Goal: Communication & Community: Answer question/provide support

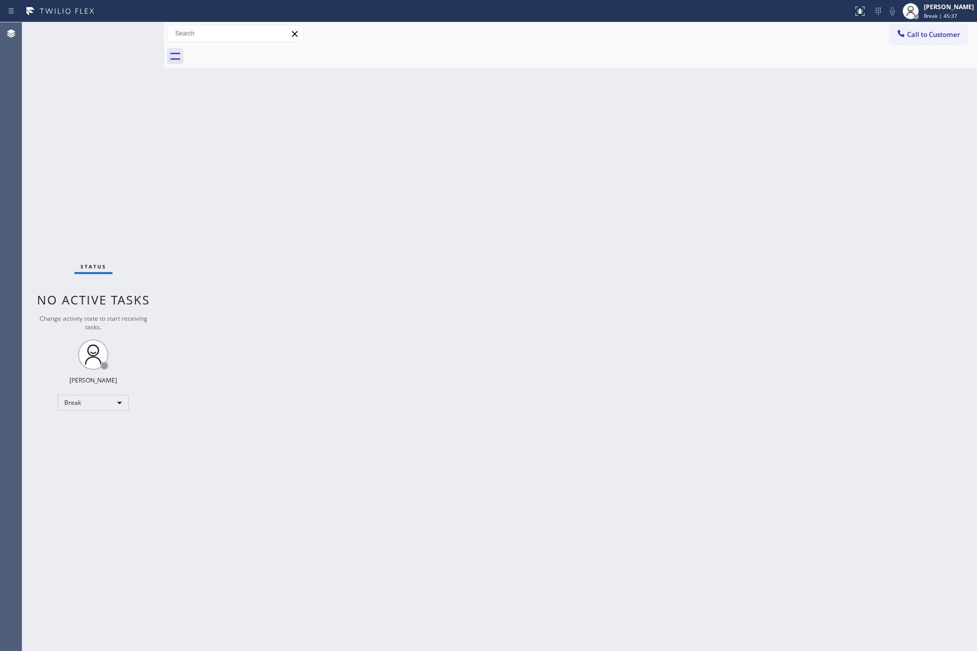
drag, startPoint x: 0, startPoint y: 0, endPoint x: 458, endPoint y: 441, distance: 635.7
click at [458, 441] on div "Back to Dashboard Change Sender ID Customers Technicians Select a contact Outbo…" at bounding box center [570, 336] width 813 height 628
click at [670, 236] on div "Back to Dashboard Change Sender ID Customers Technicians Select a contact Outbo…" at bounding box center [570, 336] width 813 height 628
click at [851, 250] on div "Back to Dashboard Change Sender ID Customers Technicians Select a contact Outbo…" at bounding box center [570, 336] width 813 height 628
drag, startPoint x: 513, startPoint y: 407, endPoint x: 910, endPoint y: 578, distance: 431.7
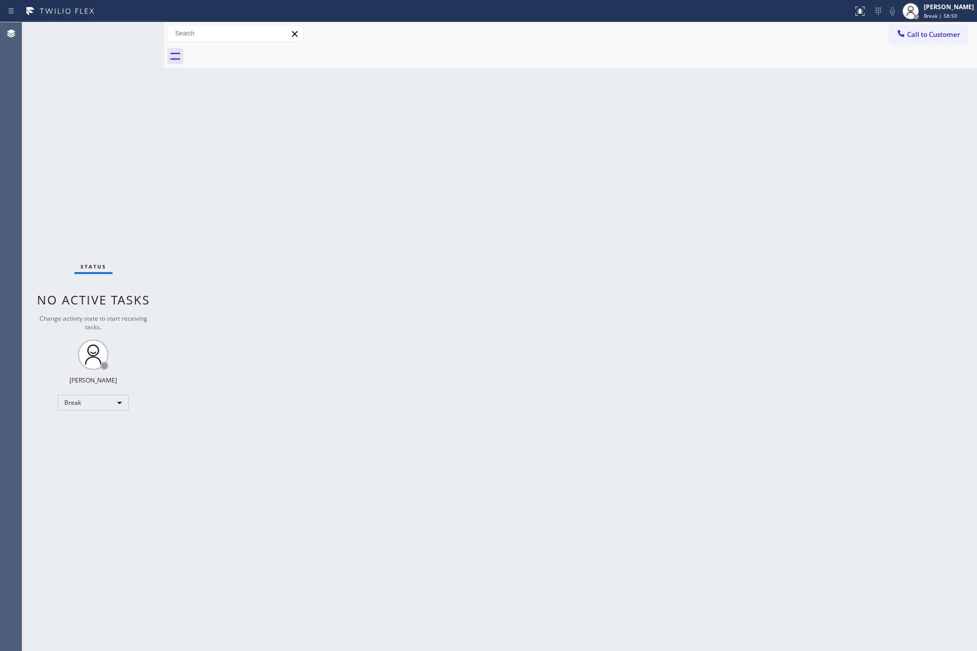
click at [545, 420] on div "Back to Dashboard Change Sender ID Customers Technicians Select a contact Outbo…" at bounding box center [570, 336] width 813 height 628
drag, startPoint x: 421, startPoint y: 279, endPoint x: 652, endPoint y: 53, distance: 323.0
click at [430, 266] on div "Back to Dashboard Change Sender ID Customers Technicians Select a contact Outbo…" at bounding box center [570, 336] width 813 height 628
click at [330, 382] on div "Back to Dashboard Change Sender ID Customers Technicians Select a contact Outbo…" at bounding box center [570, 336] width 813 height 628
click at [77, 395] on div "Break" at bounding box center [93, 402] width 71 height 16
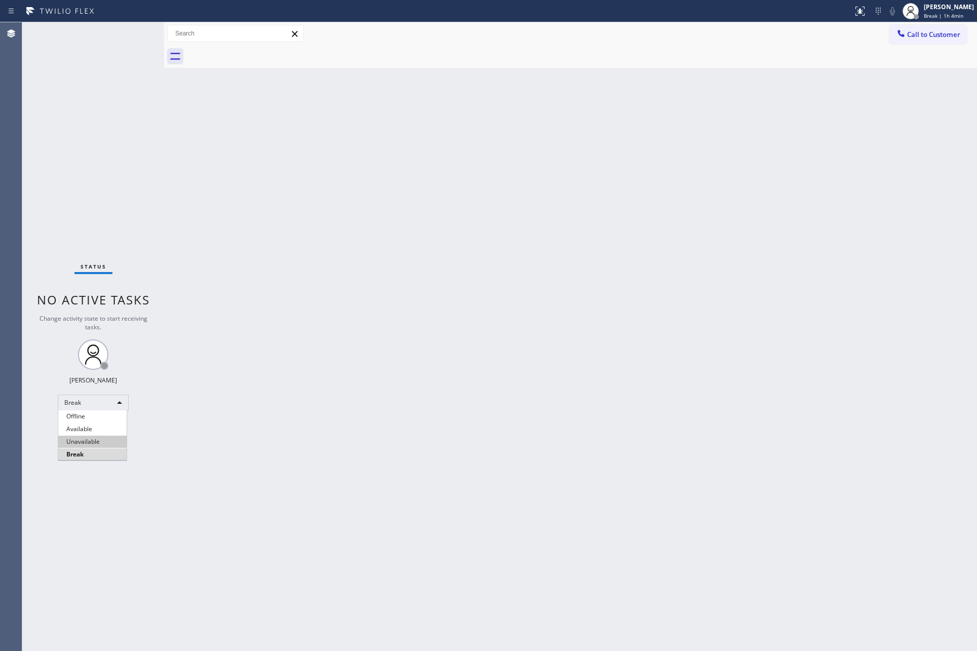
click at [96, 441] on li "Unavailable" at bounding box center [92, 441] width 68 height 12
click at [550, 312] on div "Back to Dashboard Change Sender ID Customers Technicians Select a contact Outbo…" at bounding box center [570, 336] width 813 height 628
click at [757, 386] on div "Back to Dashboard Change Sender ID Customers Technicians Select a contact Outbo…" at bounding box center [570, 336] width 813 height 628
drag, startPoint x: 484, startPoint y: 204, endPoint x: 613, endPoint y: 163, distance: 135.5
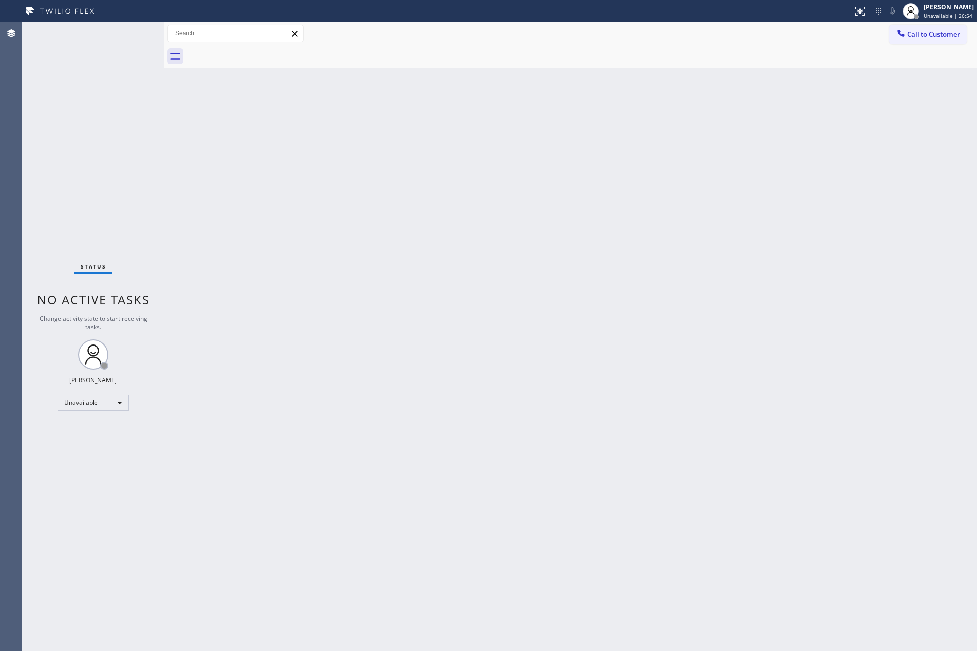
click at [509, 200] on div "Back to Dashboard Change Sender ID Customers Technicians Select a contact Outbo…" at bounding box center [570, 336] width 813 height 628
click at [921, 25] on button "Call to Customer" at bounding box center [927, 34] width 77 height 19
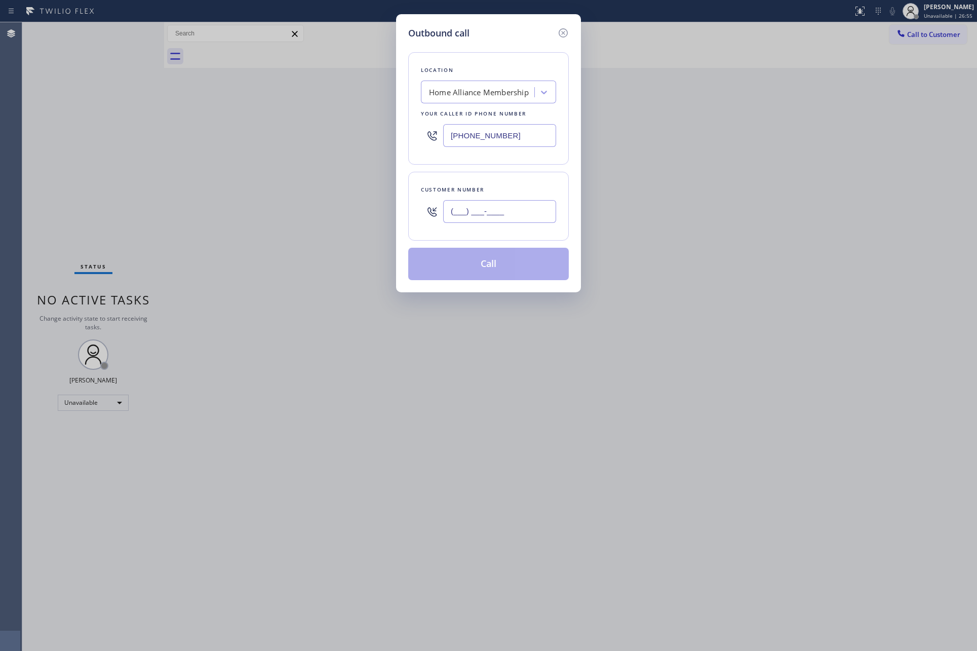
click at [515, 219] on input "(___) ___-____" at bounding box center [499, 211] width 113 height 23
paste input "949) 290-0400"
type input "[PHONE_NUMBER]"
click at [495, 269] on button "Call" at bounding box center [488, 264] width 161 height 32
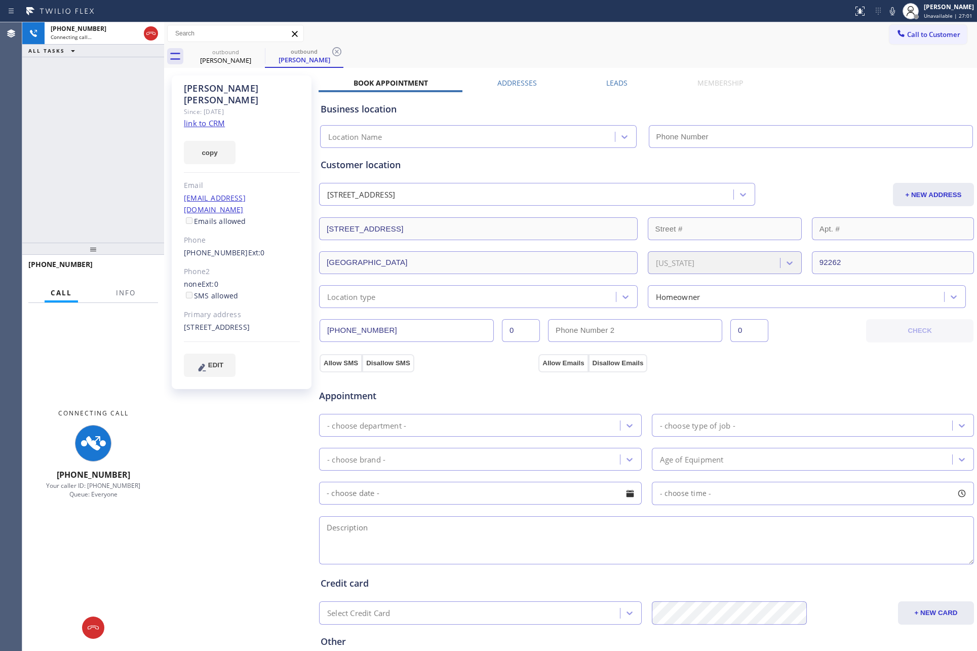
drag, startPoint x: 73, startPoint y: 201, endPoint x: 114, endPoint y: 184, distance: 44.5
click at [100, 192] on div "[PHONE_NUMBER] Connecting call… ALL TASKS ALL TASKS ACTIVE TASKS TASKS IN WRAP …" at bounding box center [93, 132] width 142 height 220
click at [213, 118] on link "link to CRM" at bounding box center [204, 123] width 41 height 10
click at [66, 146] on div "[PHONE_NUMBER] Connecting call… ALL TASKS ALL TASKS ACTIVE TASKS TASKS IN WRAP …" at bounding box center [93, 132] width 142 height 220
type input "[PHONE_NUMBER]"
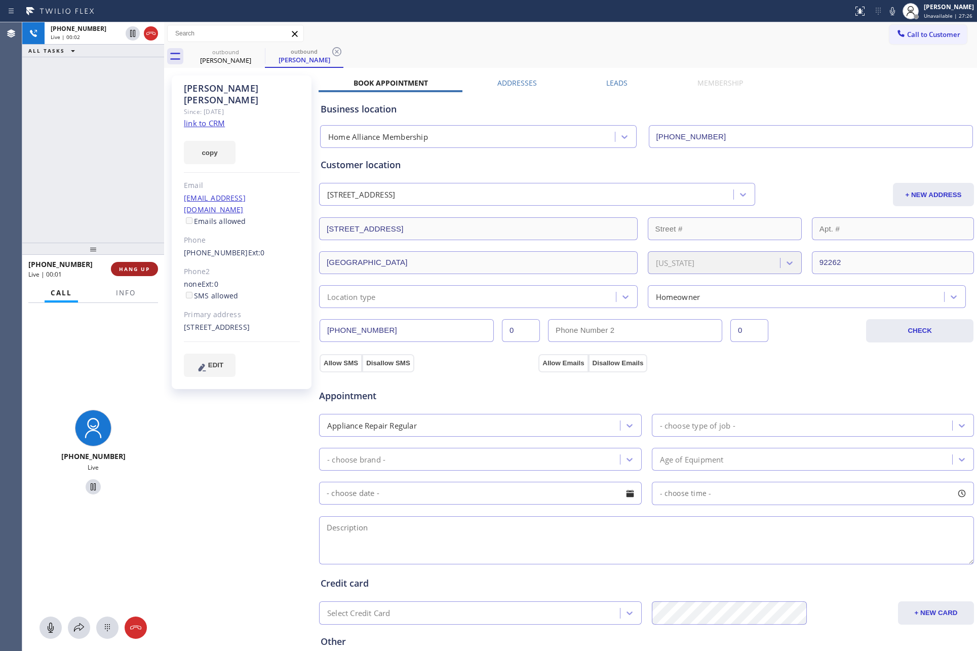
click at [140, 274] on button "HANG UP" at bounding box center [134, 269] width 47 height 14
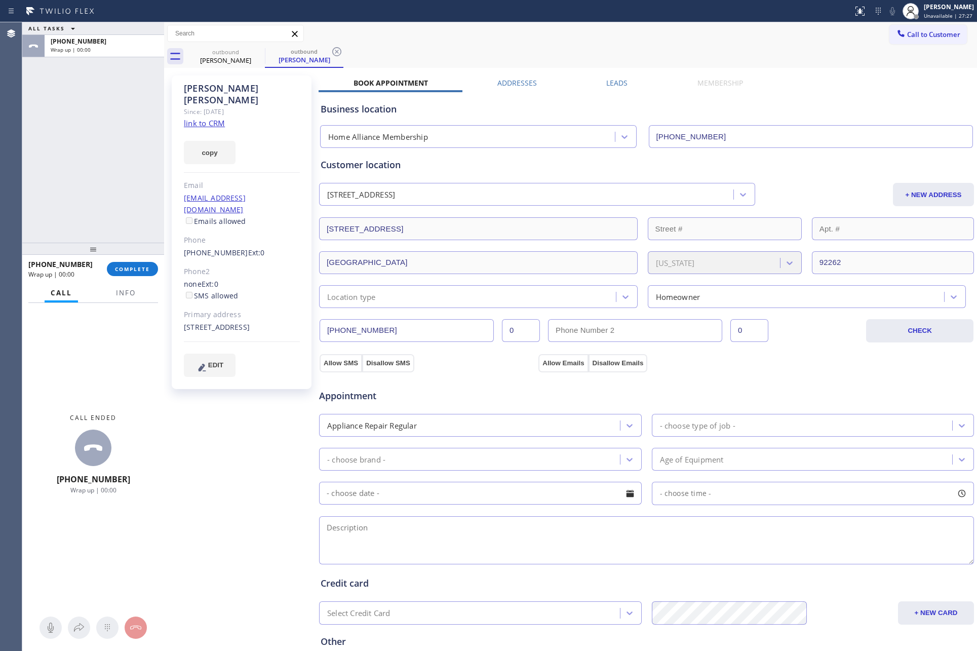
click at [88, 167] on div "ALL TASKS ALL TASKS ACTIVE TASKS TASKS IN WRAP UP [PHONE_NUMBER] Wrap up | 00:00" at bounding box center [93, 132] width 142 height 220
drag, startPoint x: 132, startPoint y: 201, endPoint x: 657, endPoint y: 113, distance: 531.9
click at [165, 200] on div "ALL TASKS ALL TASKS ACTIVE TASKS TASKS IN WRAP UP [PHONE_NUMBER] Wrap up | 00:0…" at bounding box center [499, 336] width 955 height 628
click at [140, 275] on button "COMPLETE" at bounding box center [132, 269] width 51 height 14
click at [132, 131] on div "ALL TASKS ALL TASKS ACTIVE TASKS TASKS IN WRAP UP [PHONE_NUMBER] Wrap up | 00:01" at bounding box center [93, 132] width 142 height 220
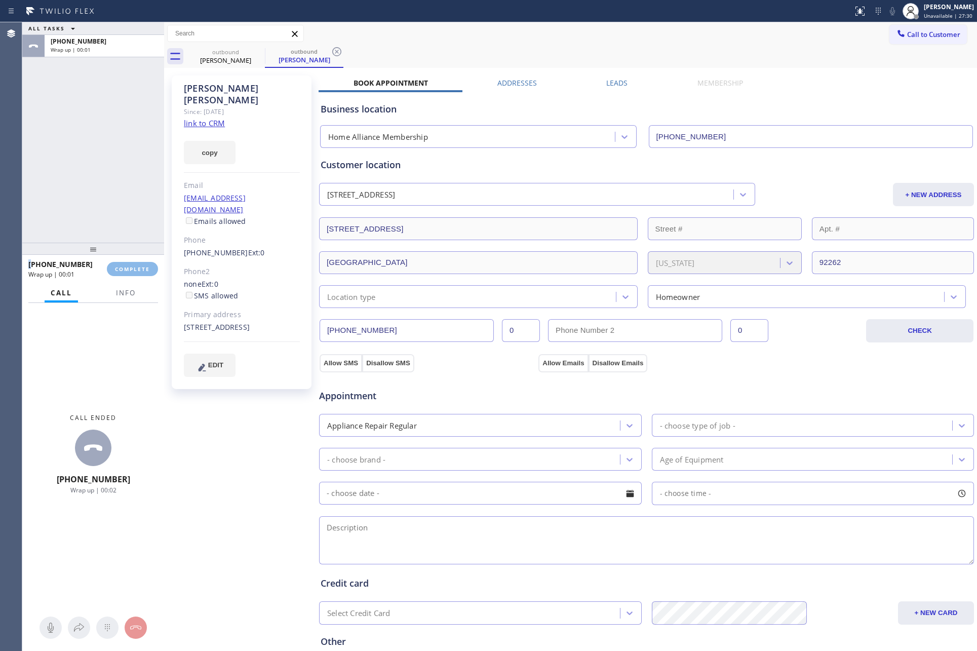
click at [132, 131] on div "ALL TASKS ALL TASKS ACTIVE TASKS TASKS IN WRAP UP [PHONE_NUMBER] Wrap up | 00:01" at bounding box center [93, 132] width 142 height 220
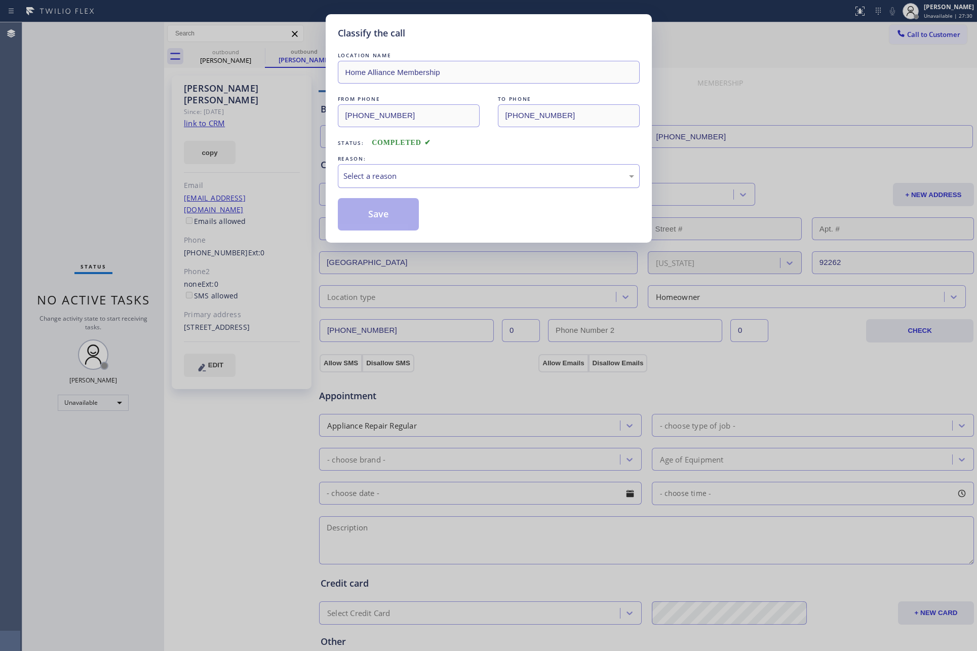
click at [420, 179] on div "Select a reason" at bounding box center [488, 176] width 291 height 12
click at [397, 212] on button "Save" at bounding box center [379, 214] width 82 height 32
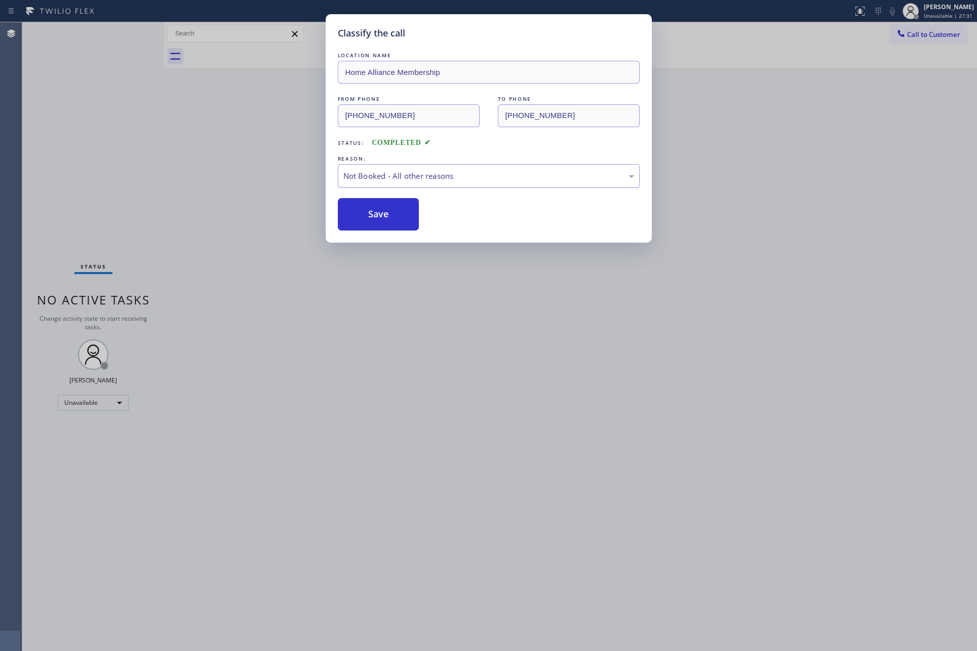
click at [146, 141] on div "Classify the call LOCATION NAME Home Alliance Membership FROM PHONE [PHONE_NUMB…" at bounding box center [488, 325] width 977 height 651
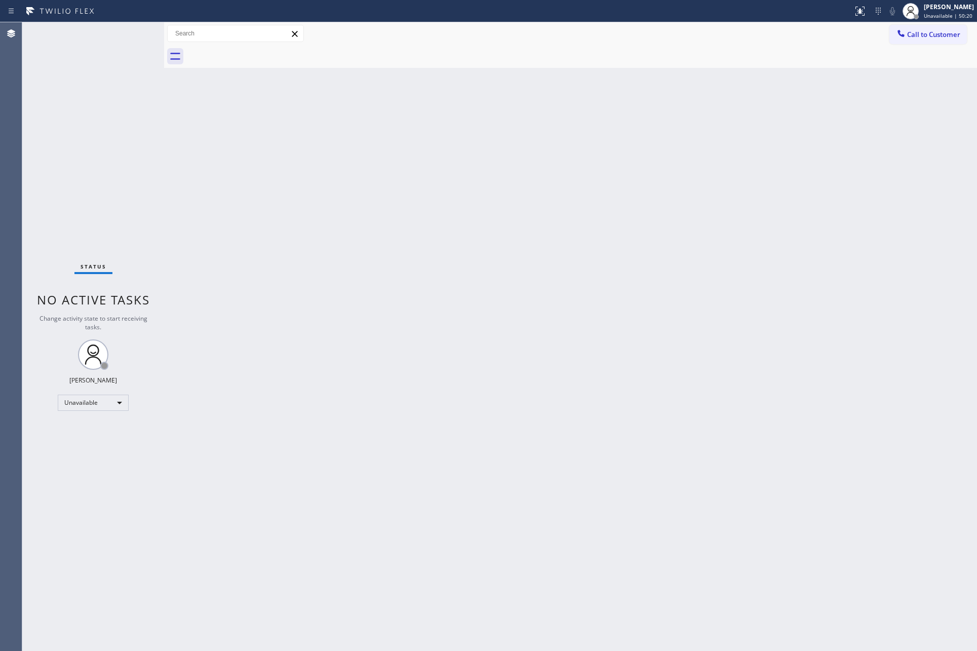
drag, startPoint x: 682, startPoint y: 7, endPoint x: 703, endPoint y: 0, distance: 22.3
click at [696, 5] on div at bounding box center [426, 11] width 845 height 16
click at [441, 419] on div "Back to Dashboard Change Sender ID Customers Technicians Select a contact Outbo…" at bounding box center [570, 336] width 813 height 628
drag, startPoint x: 363, startPoint y: 392, endPoint x: 404, endPoint y: 370, distance: 46.7
click at [375, 386] on div "Back to Dashboard Change Sender ID Customers Technicians Select a contact Outbo…" at bounding box center [570, 336] width 813 height 628
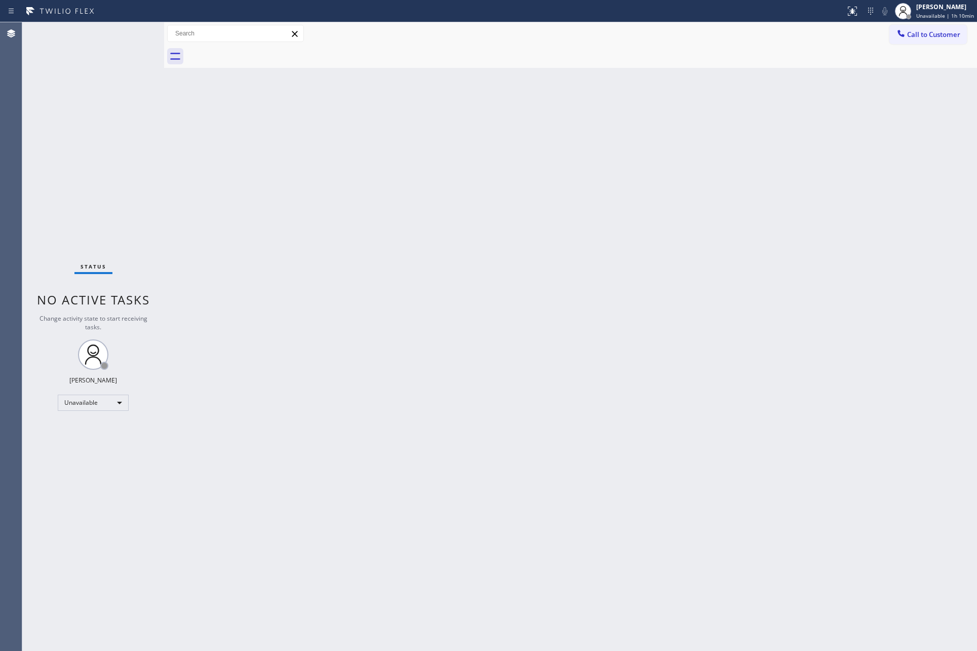
click at [492, 283] on div "Back to Dashboard Change Sender ID Customers Technicians Select a contact Outbo…" at bounding box center [570, 336] width 813 height 628
drag, startPoint x: 683, startPoint y: 286, endPoint x: 969, endPoint y: 560, distance: 396.1
click at [707, 300] on div "Back to Dashboard Change Sender ID Customers Technicians Select a contact Outbo…" at bounding box center [570, 336] width 813 height 628
drag, startPoint x: 361, startPoint y: 183, endPoint x: 459, endPoint y: 154, distance: 102.4
click at [406, 171] on div "Back to Dashboard Change Sender ID Customers Technicians Select a contact Outbo…" at bounding box center [570, 336] width 813 height 628
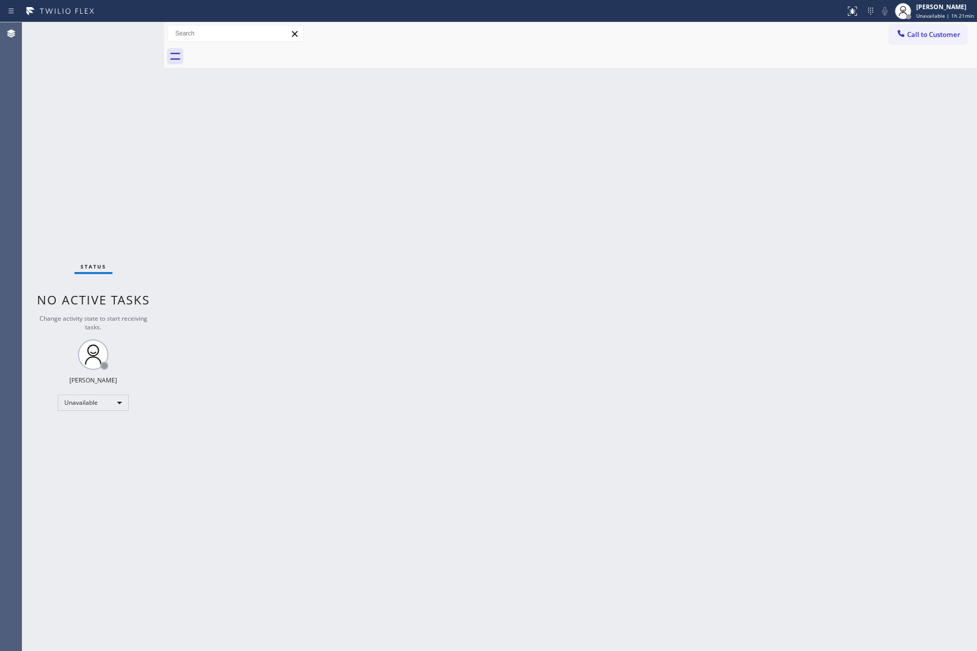
click at [951, 32] on span "Call to Customer" at bounding box center [933, 34] width 53 height 9
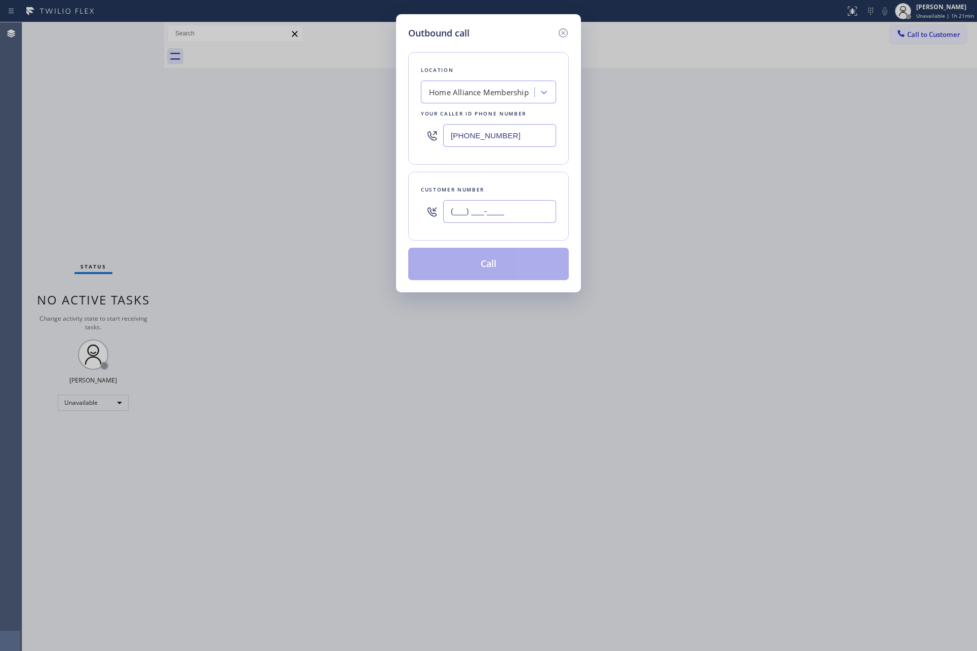
click at [497, 220] on input "(___) ___-____" at bounding box center [499, 211] width 113 height 23
paste input "818) 516-9196"
type input "[PHONE_NUMBER]"
click at [479, 270] on button "Call" at bounding box center [488, 264] width 161 height 32
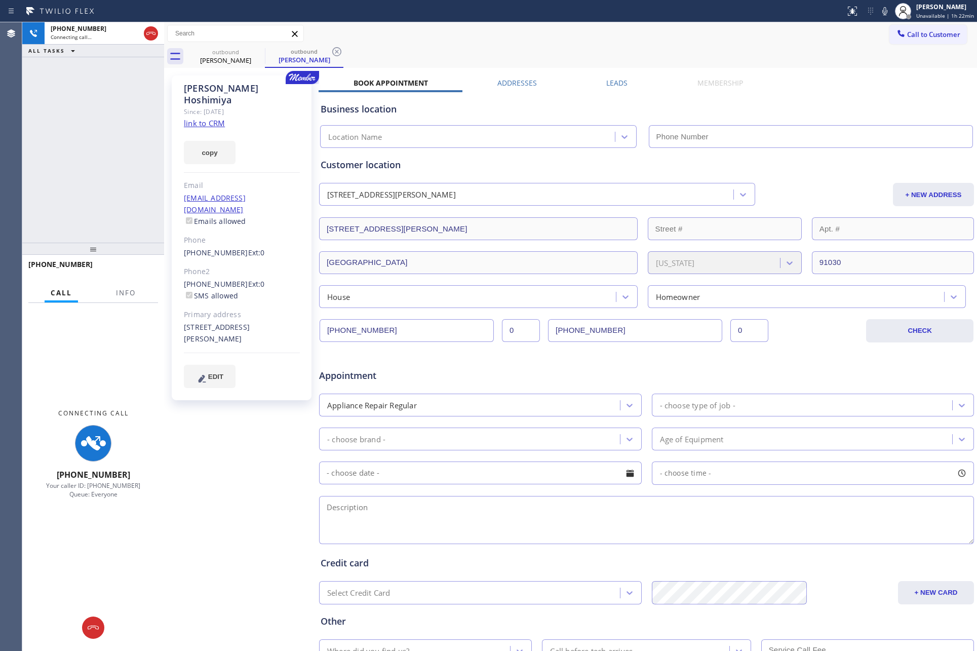
type input "[PHONE_NUMBER]"
drag, startPoint x: 125, startPoint y: 122, endPoint x: 81, endPoint y: 128, distance: 44.5
click at [122, 123] on div "[PHONE_NUMBER] Connecting call… ALL TASKS ALL TASKS ACTIVE TASKS TASKS IN WRAP …" at bounding box center [93, 132] width 142 height 220
click at [606, 81] on label "Leads" at bounding box center [616, 83] width 21 height 10
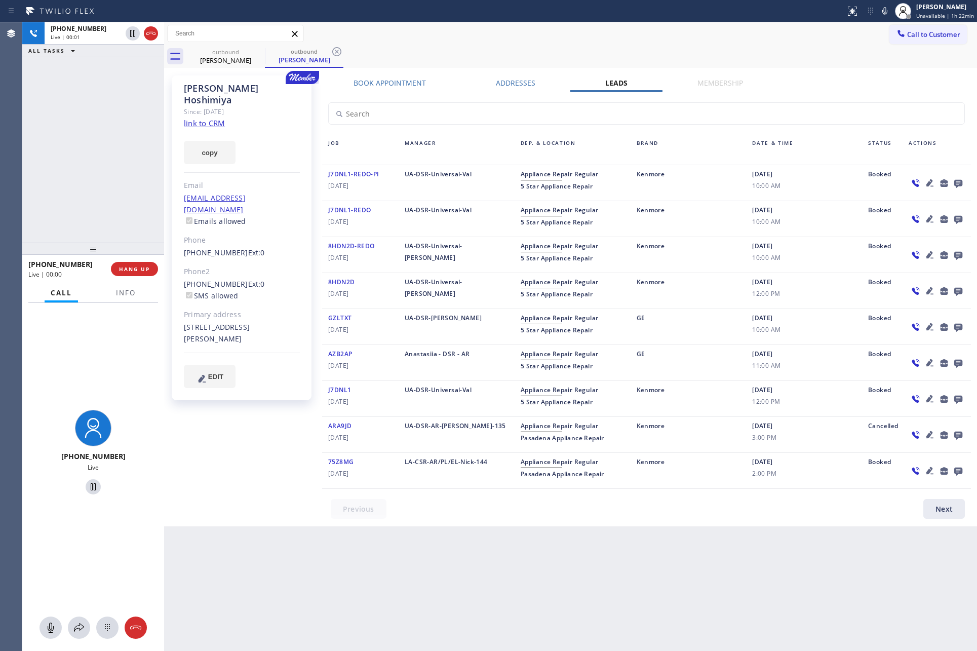
click at [962, 184] on icon at bounding box center [958, 184] width 8 height 8
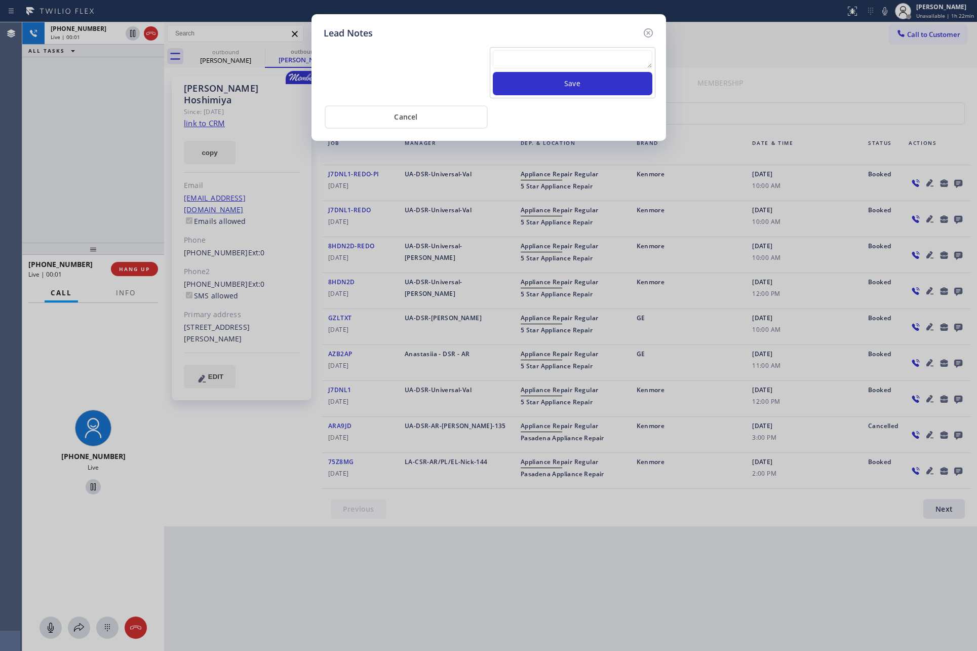
click at [513, 58] on textarea at bounding box center [573, 59] width 160 height 18
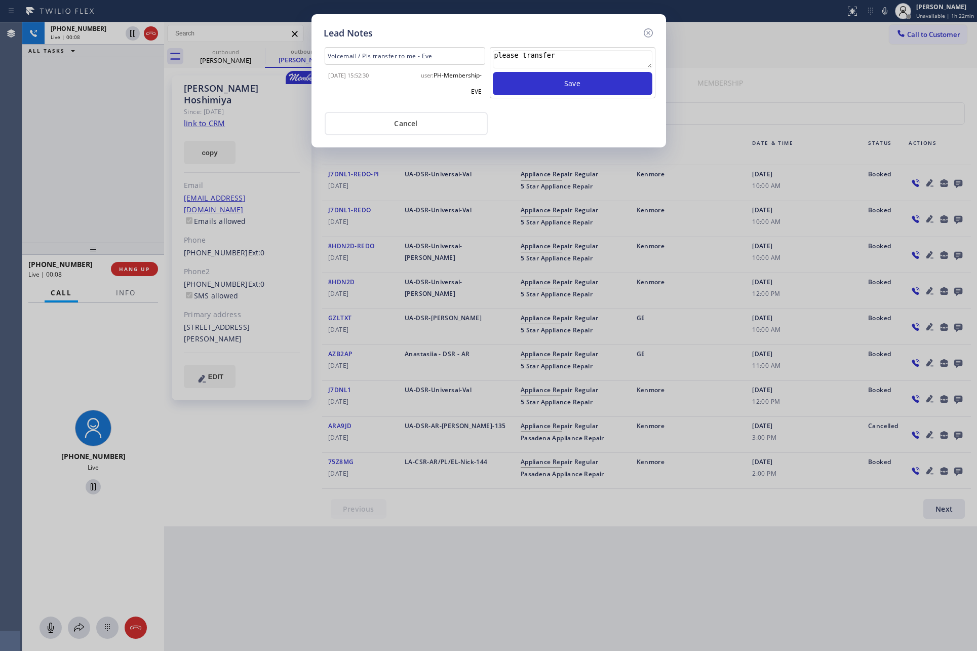
click at [622, 59] on textarea "please transfer" at bounding box center [573, 59] width 160 height 18
click at [622, 59] on textarea "please transfer, membership follow up calls" at bounding box center [573, 59] width 160 height 18
type textarea "please transfer, membership follow up calls"
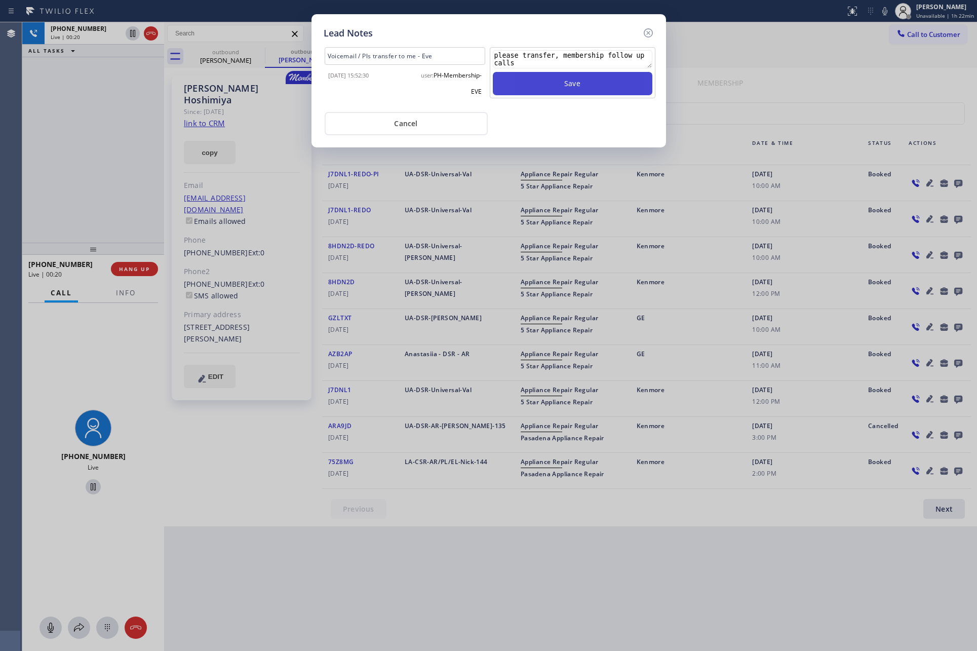
click at [557, 81] on button "Save" at bounding box center [573, 83] width 160 height 23
drag, startPoint x: 559, startPoint y: 116, endPoint x: 559, endPoint y: 103, distance: 12.7
click at [561, 115] on div "Cancel" at bounding box center [489, 122] width 330 height 25
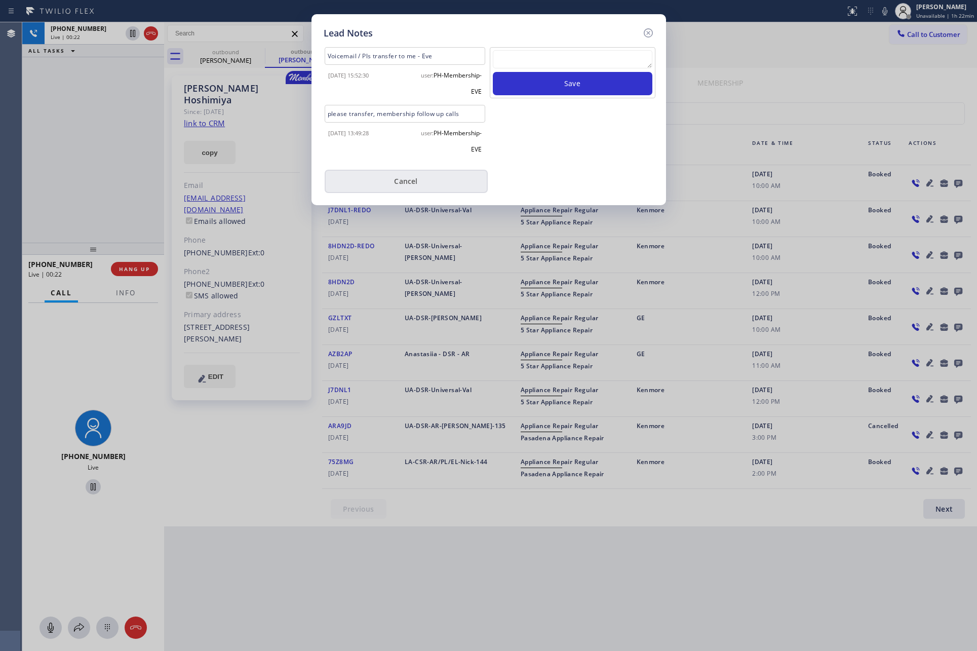
click at [407, 176] on button "Cancel" at bounding box center [406, 181] width 163 height 23
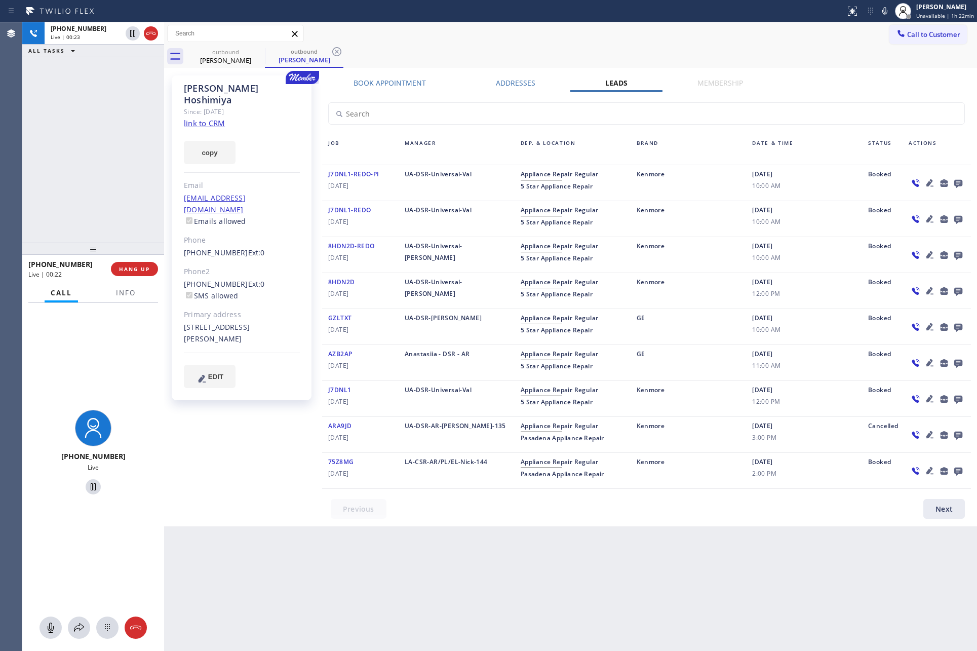
drag, startPoint x: 72, startPoint y: 140, endPoint x: 146, endPoint y: 326, distance: 200.2
click at [79, 166] on div "[PHONE_NUMBER] Live | 00:23 ALL TASKS ALL TASKS ACTIVE TASKS TASKS IN WRAP UP" at bounding box center [93, 132] width 142 height 220
click at [133, 273] on button "HANG UP" at bounding box center [134, 269] width 47 height 14
click at [102, 189] on div "[PHONE_NUMBER] Live | 00:24 ALL TASKS ALL TASKS ACTIVE TASKS TASKS IN WRAP UP" at bounding box center [93, 132] width 142 height 220
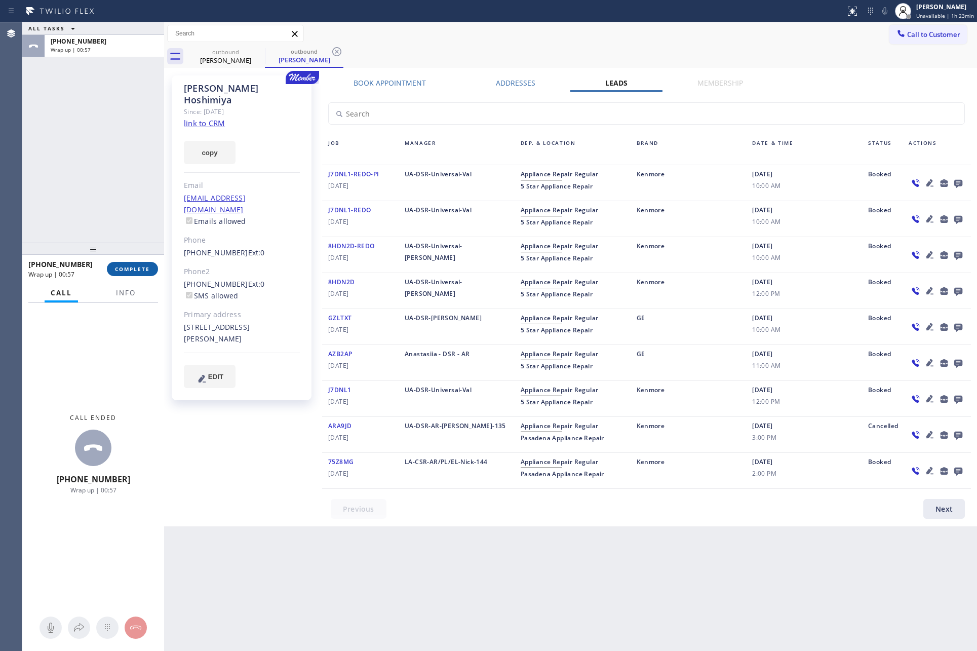
click at [141, 269] on span "COMPLETE" at bounding box center [132, 268] width 35 height 7
drag, startPoint x: 102, startPoint y: 121, endPoint x: 110, endPoint y: 125, distance: 8.9
click at [103, 122] on div "ALL TASKS ALL TASKS ACTIVE TASKS TASKS IN WRAP UP [PHONE_NUMBER] Wrap up | 00:57" at bounding box center [93, 132] width 142 height 220
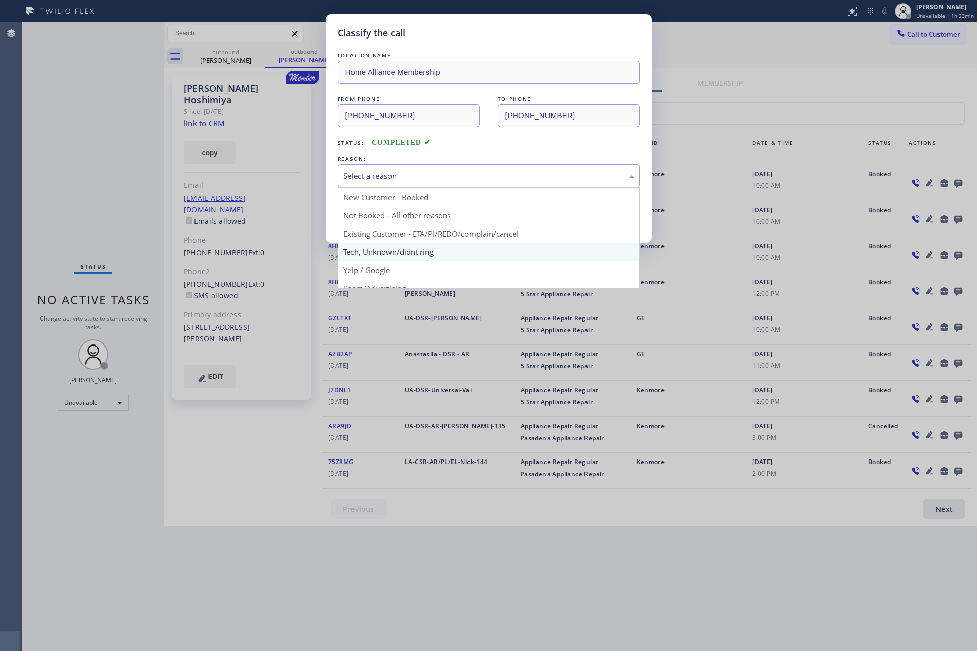
drag, startPoint x: 380, startPoint y: 172, endPoint x: 370, endPoint y: 246, distance: 74.7
click at [380, 178] on div "Select a reason" at bounding box center [488, 176] width 291 height 12
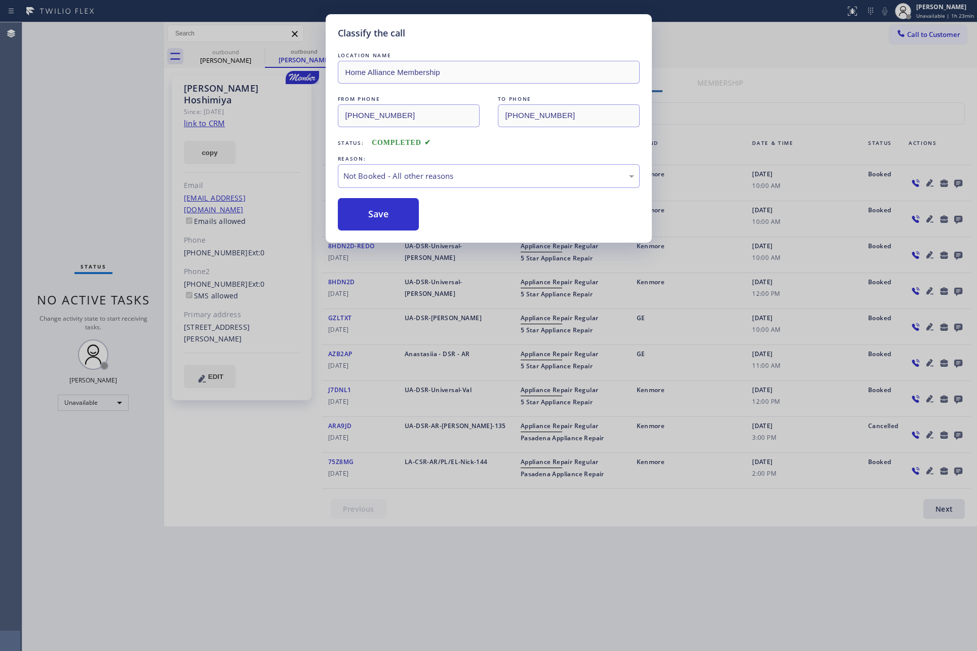
click at [374, 221] on button "Save" at bounding box center [379, 214] width 82 height 32
click at [383, 219] on button "Save" at bounding box center [379, 214] width 82 height 32
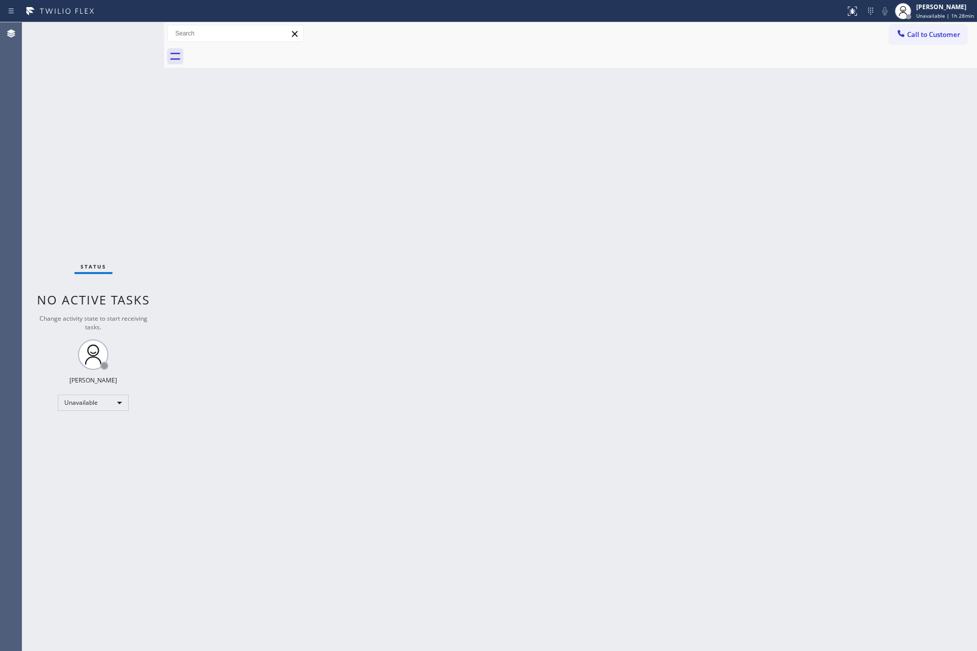
drag, startPoint x: 272, startPoint y: 317, endPoint x: 789, endPoint y: 120, distance: 553.4
click at [312, 304] on div "Back to Dashboard Change Sender ID Customers Technicians Select a contact Outbo…" at bounding box center [570, 336] width 813 height 628
click at [943, 33] on span "Call to Customer" at bounding box center [933, 34] width 53 height 9
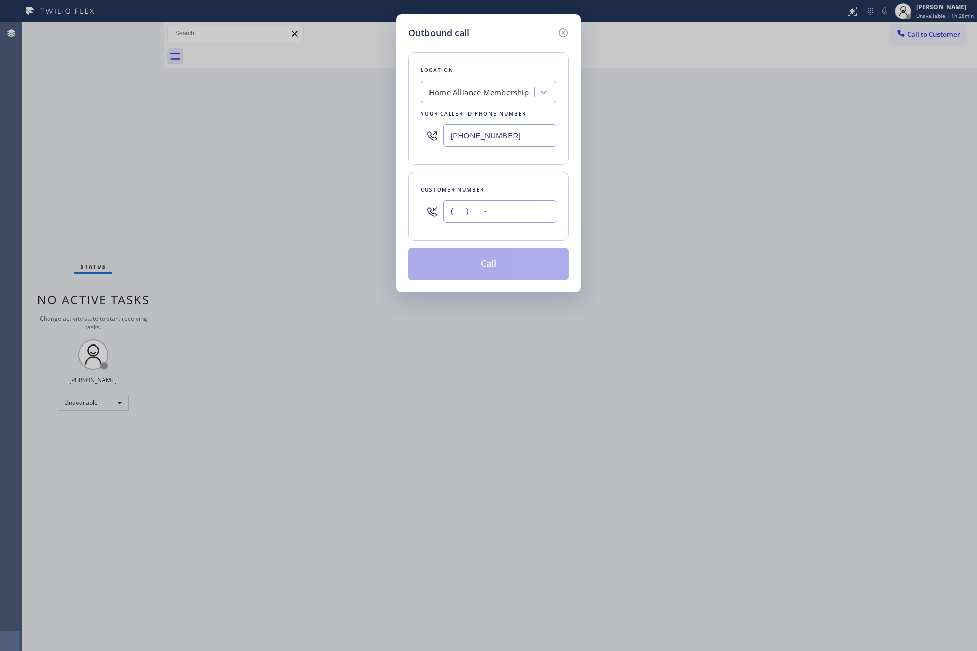
click at [474, 212] on input "(___) ___-____" at bounding box center [499, 211] width 113 height 23
paste input "650) 450-3009"
type input "[PHONE_NUMBER]"
click at [506, 274] on button "Call" at bounding box center [488, 264] width 161 height 32
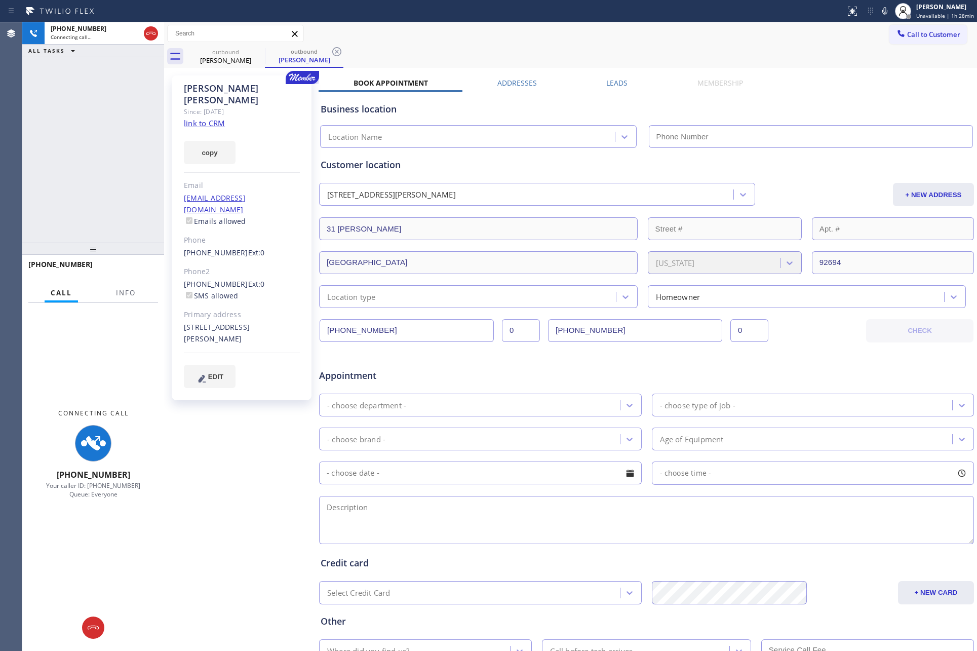
type input "[PHONE_NUMBER]"
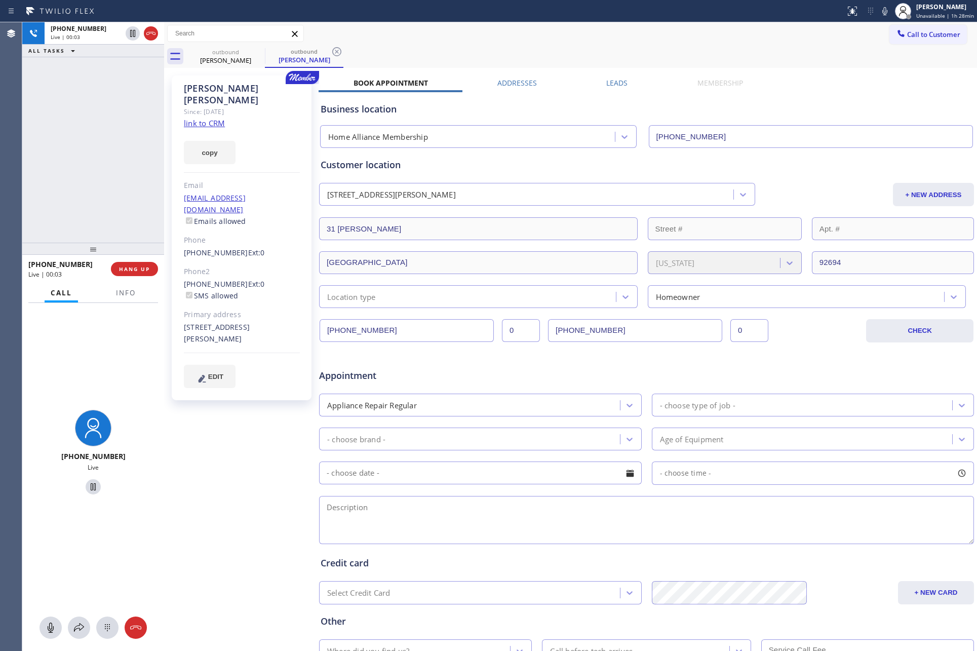
drag, startPoint x: 92, startPoint y: 215, endPoint x: 125, endPoint y: 280, distance: 73.4
click at [92, 228] on div "[PHONE_NUMBER] Live | 00:03 ALL TASKS ALL TASKS ACTIVE TASKS TASKS IN WRAP UP" at bounding box center [93, 132] width 142 height 220
click at [128, 271] on span "HANG UP" at bounding box center [134, 268] width 31 height 7
drag, startPoint x: 78, startPoint y: 112, endPoint x: 606, endPoint y: 101, distance: 528.3
click at [93, 113] on div "[PHONE_NUMBER] Live | 00:05 ALL TASKS ALL TASKS ACTIVE TASKS TASKS IN WRAP UP" at bounding box center [93, 132] width 142 height 220
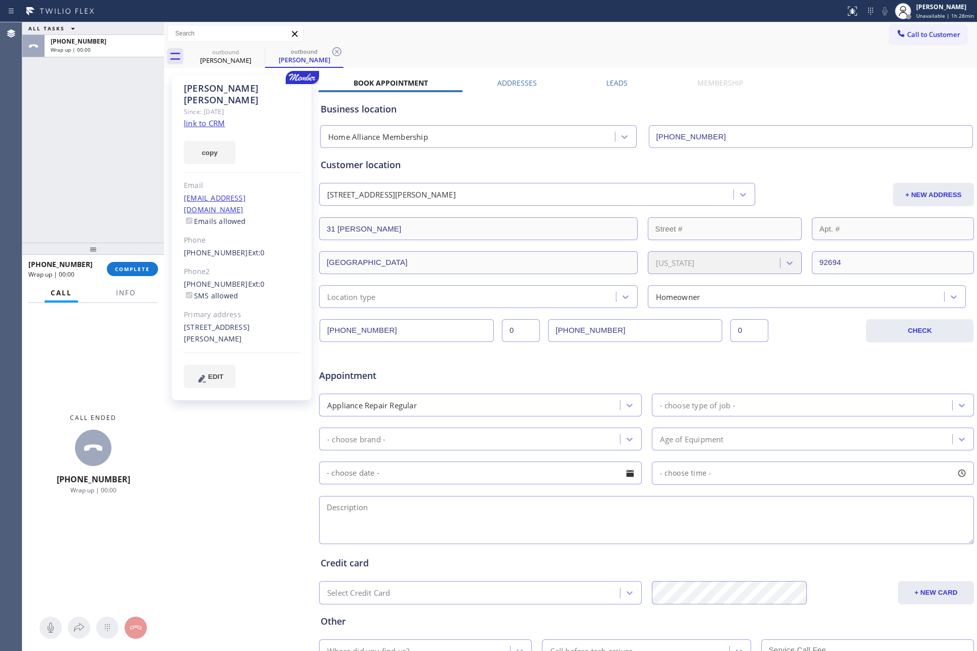
drag, startPoint x: 622, startPoint y: 84, endPoint x: 628, endPoint y: 84, distance: 6.1
click at [621, 84] on label "Leads" at bounding box center [616, 83] width 21 height 10
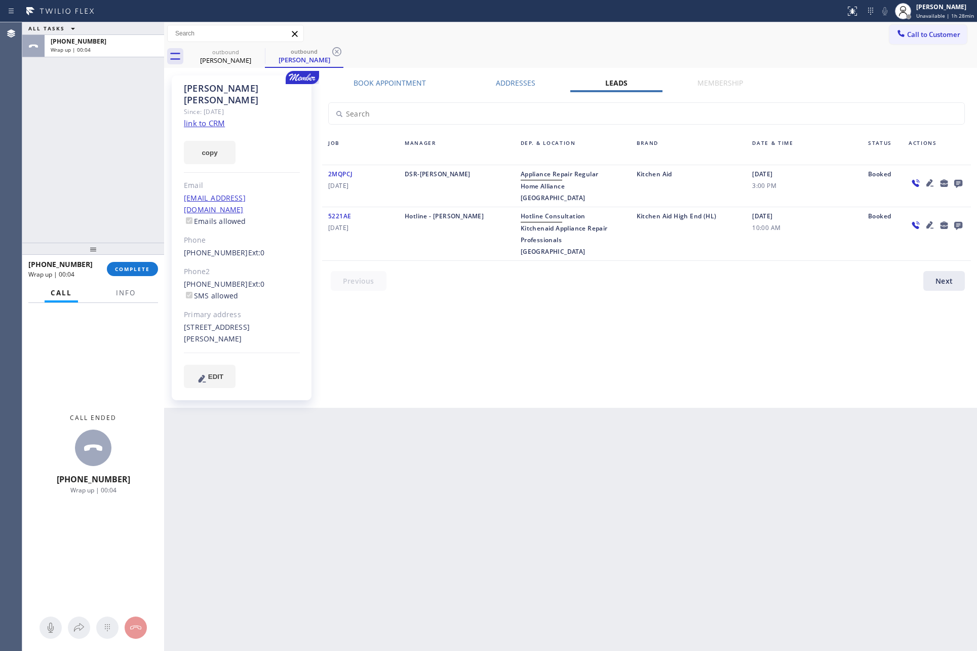
drag, startPoint x: 743, startPoint y: 346, endPoint x: 757, endPoint y: 259, distance: 88.6
click at [746, 336] on div "Book Appointment Addresses Leads Membership Business location Home Alliance Mem…" at bounding box center [647, 241] width 656 height 327
click at [958, 181] on icon at bounding box center [958, 184] width 8 height 8
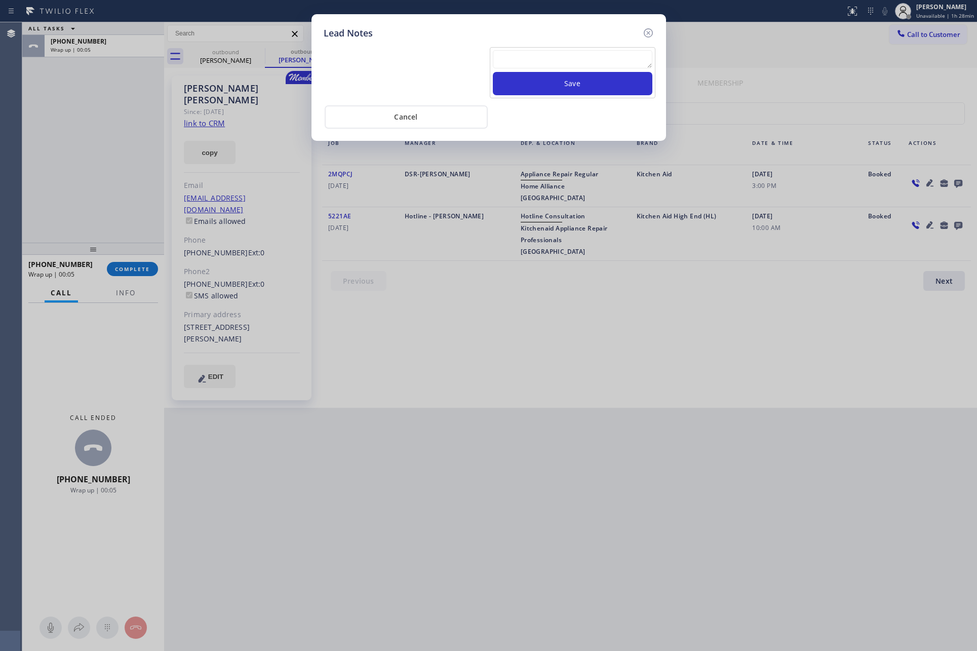
click at [539, 55] on textarea at bounding box center [573, 59] width 160 height 18
paste textarea "please transfer. membership follow up calls"
type textarea "please transfer. membership follow up calls"
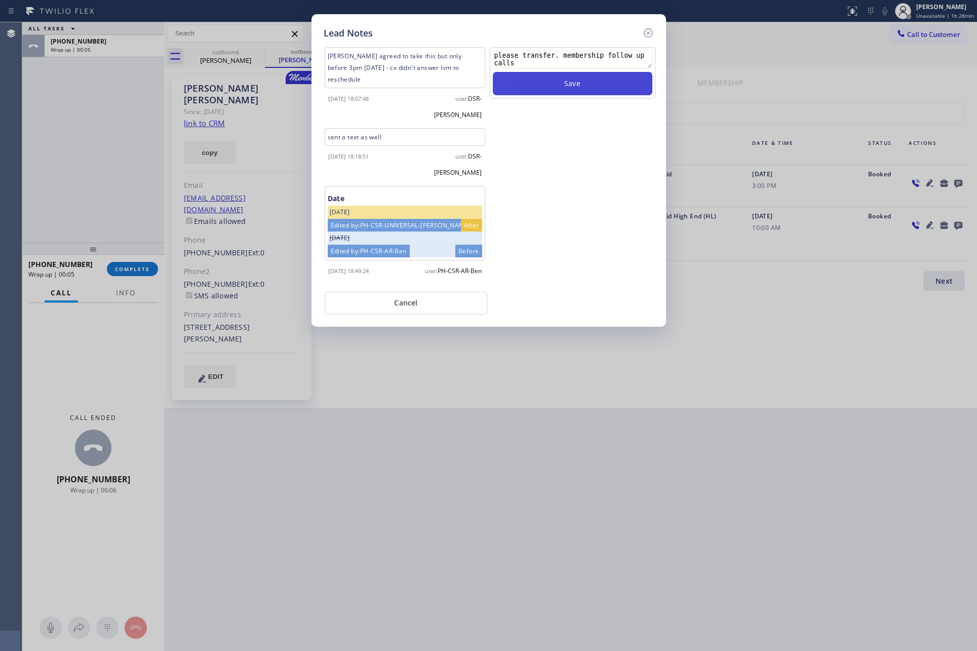
click at [553, 84] on button "Save" at bounding box center [573, 83] width 160 height 23
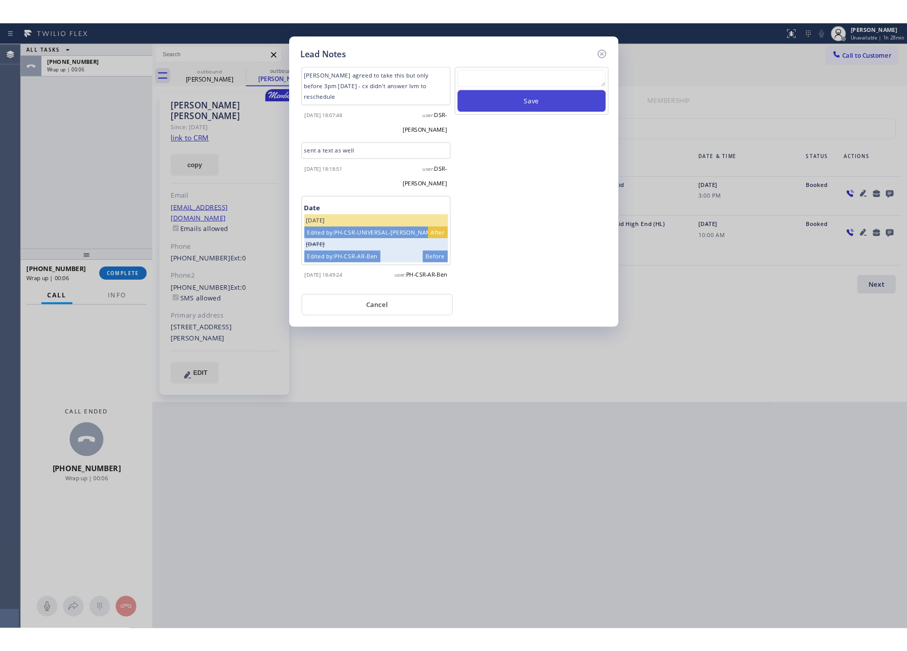
scroll to position [0, 0]
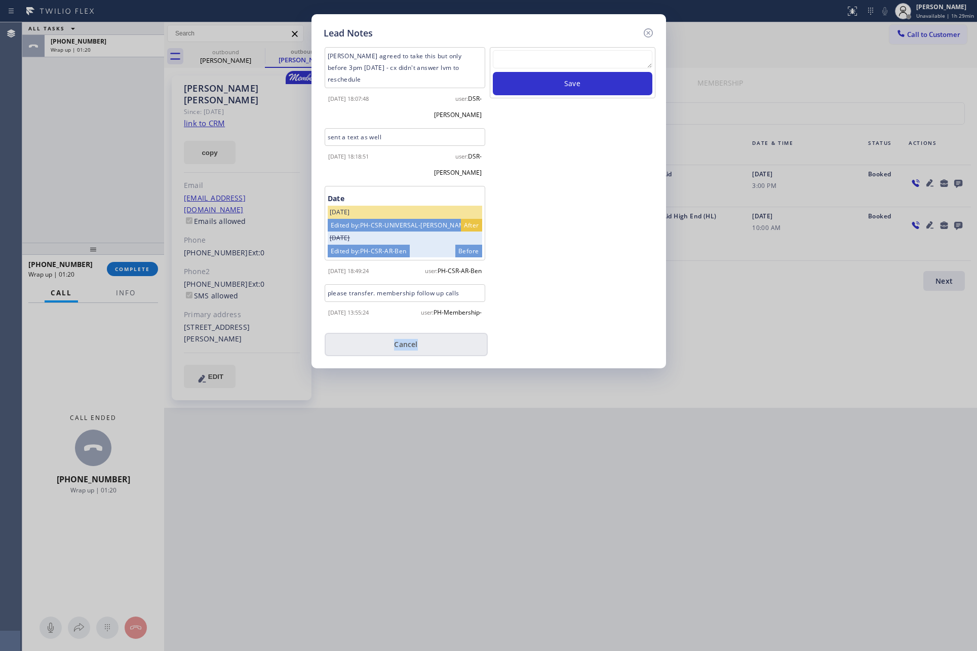
drag, startPoint x: 586, startPoint y: 294, endPoint x: 476, endPoint y: 312, distance: 111.9
click at [582, 301] on div "[PERSON_NAME] agreed to take this but only before 3pm [DATE] - cx didn't answer…" at bounding box center [489, 198] width 330 height 316
click at [131, 155] on div "Lead Notes [PERSON_NAME] agreed to take this but only before 3pm [DATE] - cx di…" at bounding box center [488, 325] width 977 height 651
click at [393, 333] on button "Cancel" at bounding box center [406, 344] width 163 height 23
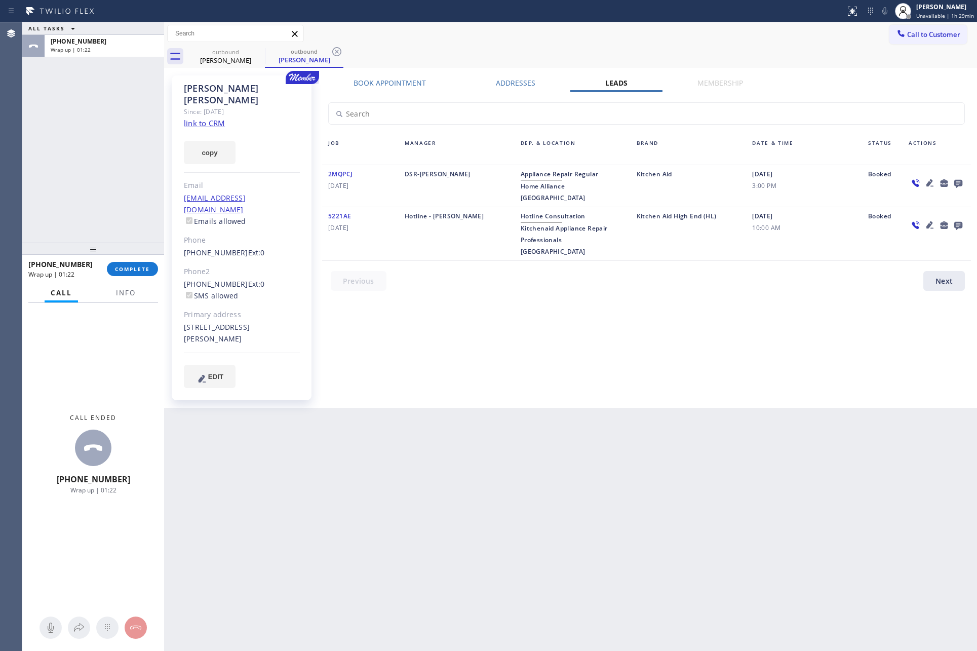
drag, startPoint x: 97, startPoint y: 130, endPoint x: 128, endPoint y: 256, distance: 129.7
click at [100, 135] on div "ALL TASKS ALL TASKS ACTIVE TASKS TASKS IN WRAP UP [PHONE_NUMBER] Wrap up | 01:22" at bounding box center [93, 132] width 142 height 220
drag, startPoint x: 130, startPoint y: 266, endPoint x: 104, endPoint y: 137, distance: 131.2
click at [130, 259] on div "[PHONE_NUMBER] Wrap up | 01:22 COMPLETE" at bounding box center [93, 269] width 130 height 26
click at [105, 137] on div "ALL TASKS ALL TASKS ACTIVE TASKS TASKS IN WRAP UP [PHONE_NUMBER] Wrap up | 01:22" at bounding box center [93, 132] width 142 height 220
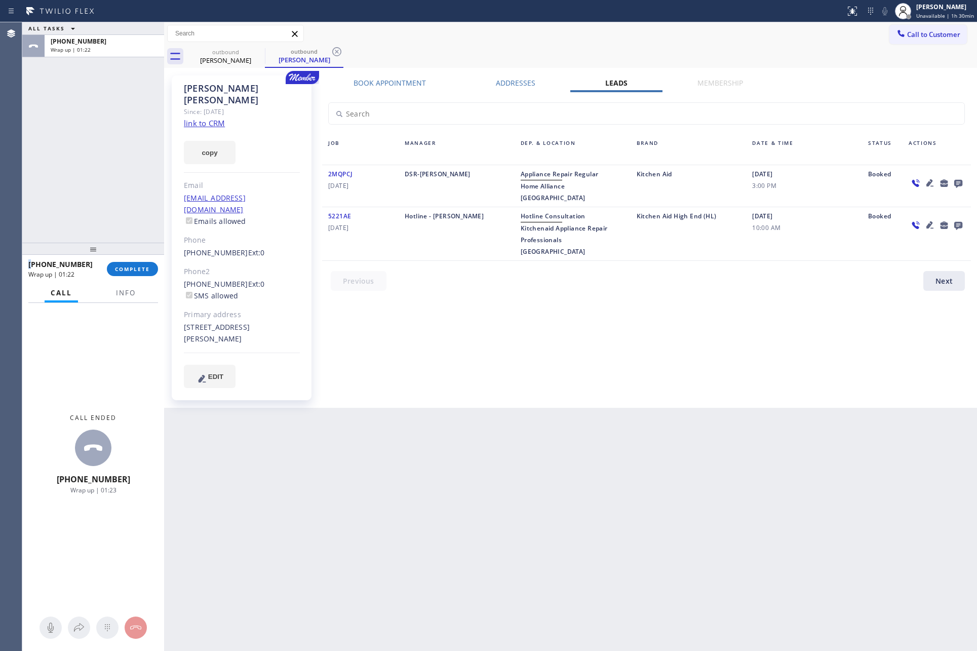
click at [105, 137] on div "ALL TASKS ALL TASKS ACTIVE TASKS TASKS IN WRAP UP [PHONE_NUMBER] Wrap up | 01:22" at bounding box center [93, 132] width 142 height 220
click at [132, 271] on span "COMPLETE" at bounding box center [132, 268] width 35 height 7
click at [106, 64] on div "ALL TASKS ALL TASKS ACTIVE TASKS TASKS IN WRAP UP [PHONE_NUMBER] Wrap up | 01:24" at bounding box center [93, 132] width 142 height 220
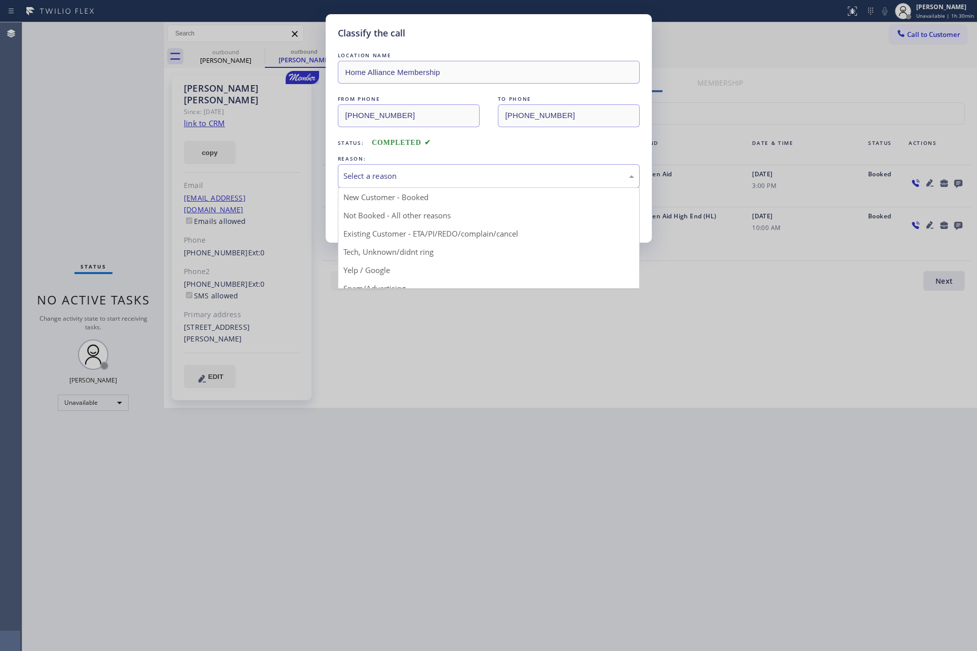
click at [383, 175] on div "Select a reason" at bounding box center [488, 176] width 291 height 12
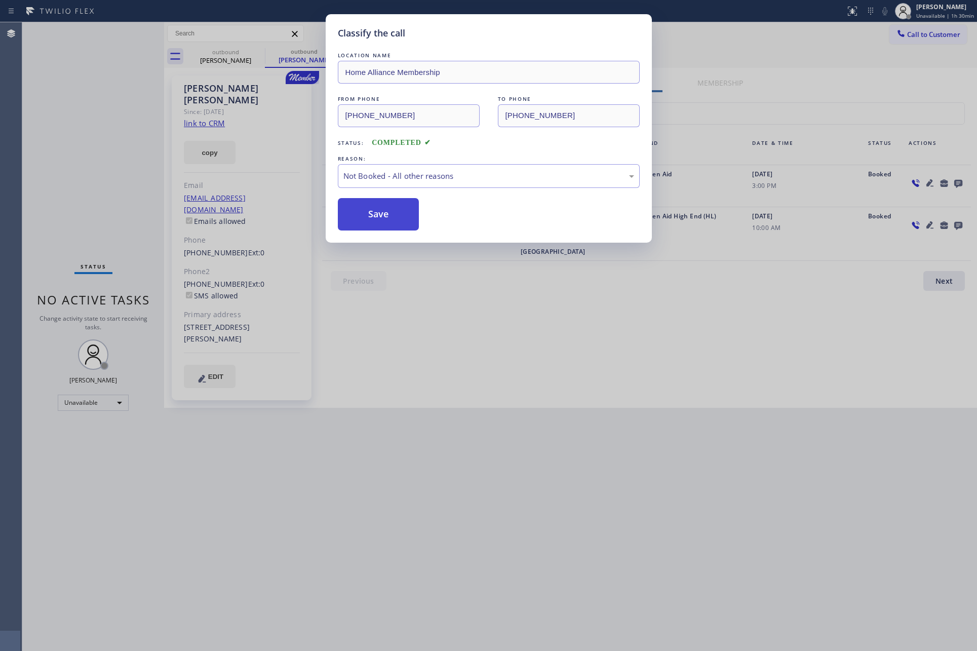
click at [395, 212] on button "Save" at bounding box center [379, 214] width 82 height 32
drag, startPoint x: 395, startPoint y: 212, endPoint x: 168, endPoint y: 200, distance: 227.7
click at [395, 212] on button "Save" at bounding box center [379, 214] width 82 height 32
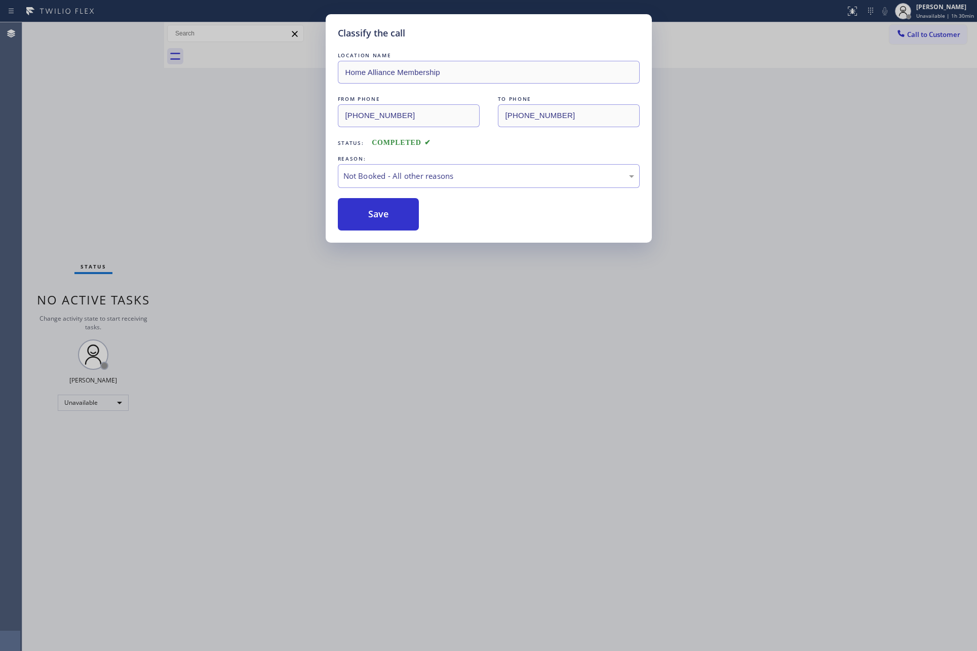
click at [112, 152] on div "Classify the call LOCATION NAME Home Alliance Membership FROM PHONE [PHONE_NUMB…" at bounding box center [488, 325] width 977 height 651
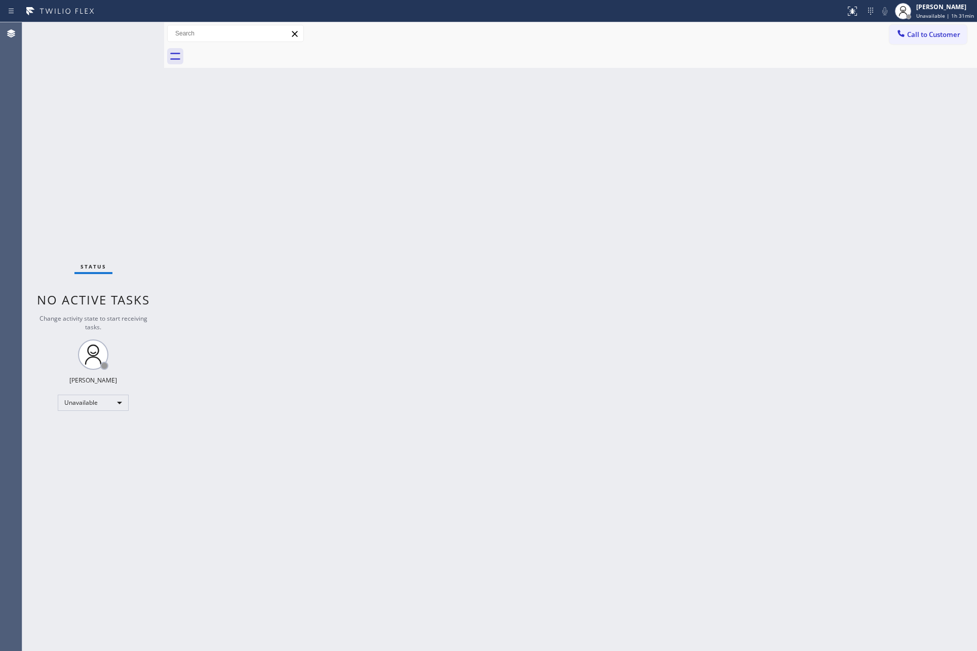
click at [456, 310] on div "Back to Dashboard Change Sender ID Customers Technicians Select a contact Outbo…" at bounding box center [570, 336] width 813 height 628
click at [497, 308] on div "Back to Dashboard Change Sender ID Customers Technicians Select a contact Outbo…" at bounding box center [570, 336] width 813 height 628
drag, startPoint x: 149, startPoint y: 189, endPoint x: 325, endPoint y: 153, distance: 179.3
click at [234, 169] on div "Status No active tasks Change activity state to start receiving tasks. [PERSON_…" at bounding box center [499, 336] width 955 height 628
click at [957, 38] on span "Call to Customer" at bounding box center [933, 34] width 53 height 9
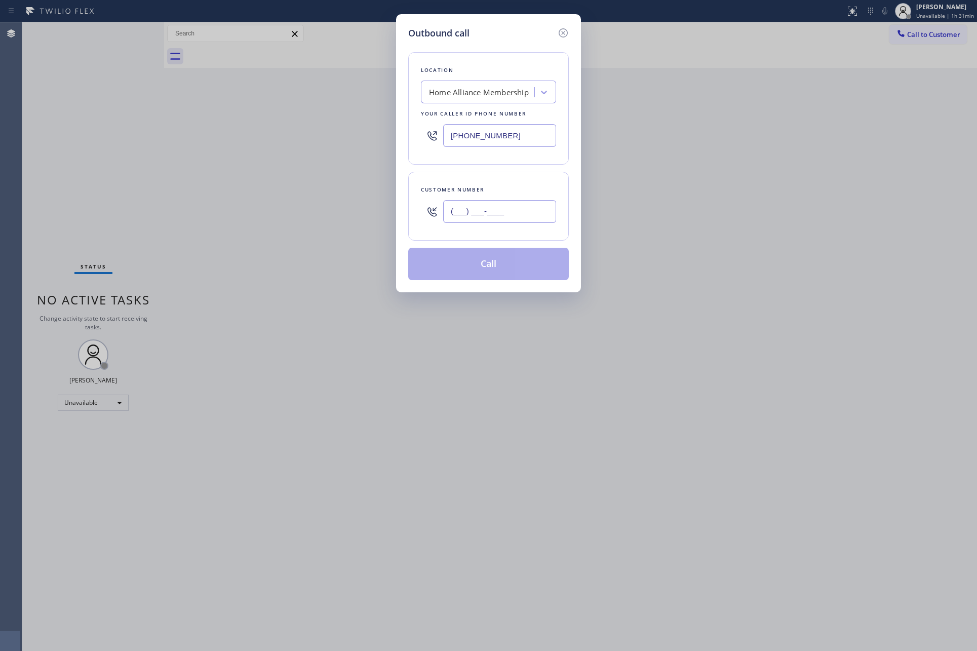
click at [467, 216] on input "(___) ___-____" at bounding box center [499, 211] width 113 height 23
paste input "714) 838-4154"
type input "[PHONE_NUMBER]"
click at [491, 266] on button "Call" at bounding box center [488, 264] width 161 height 32
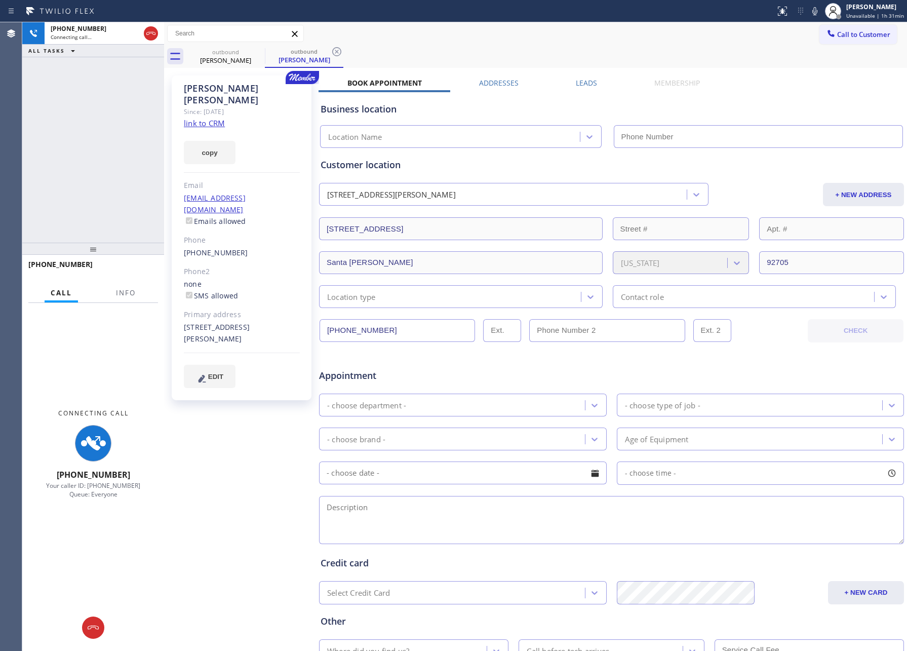
type input "[PHONE_NUMBER]"
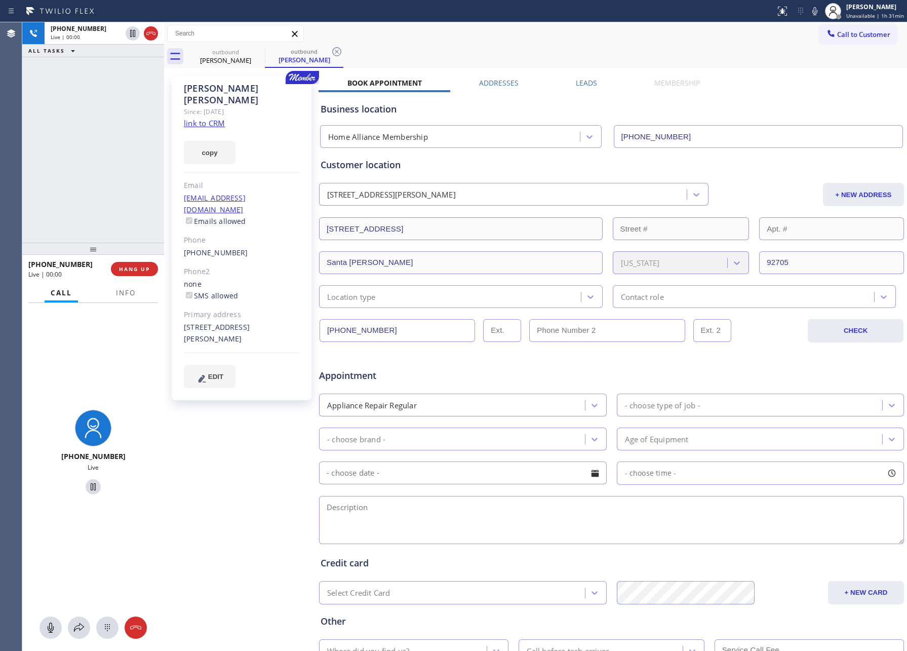
click at [85, 207] on div "[PHONE_NUMBER] Live | 00:00 ALL TASKS ALL TASKS ACTIVE TASKS TASKS IN WRAP UP" at bounding box center [93, 132] width 142 height 220
click at [206, 118] on link "link to CRM" at bounding box center [204, 123] width 41 height 10
drag, startPoint x: 90, startPoint y: 161, endPoint x: 175, endPoint y: 137, distance: 87.8
click at [101, 160] on div "[PHONE_NUMBER] Live | 00:01 ALL TASKS ALL TASKS ACTIVE TASKS TASKS IN WRAP UP" at bounding box center [93, 132] width 142 height 220
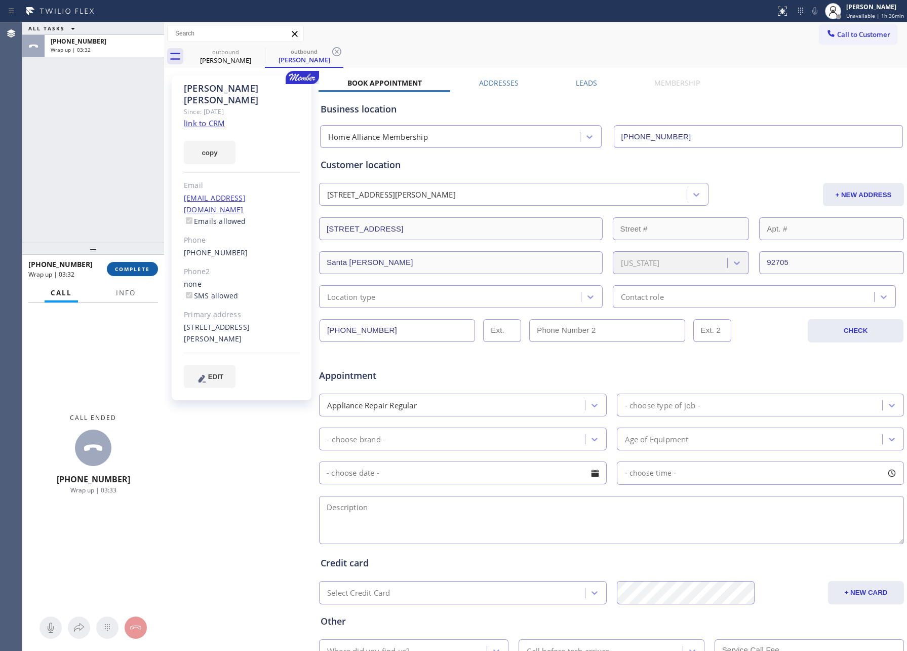
click at [141, 272] on span "COMPLETE" at bounding box center [132, 268] width 35 height 7
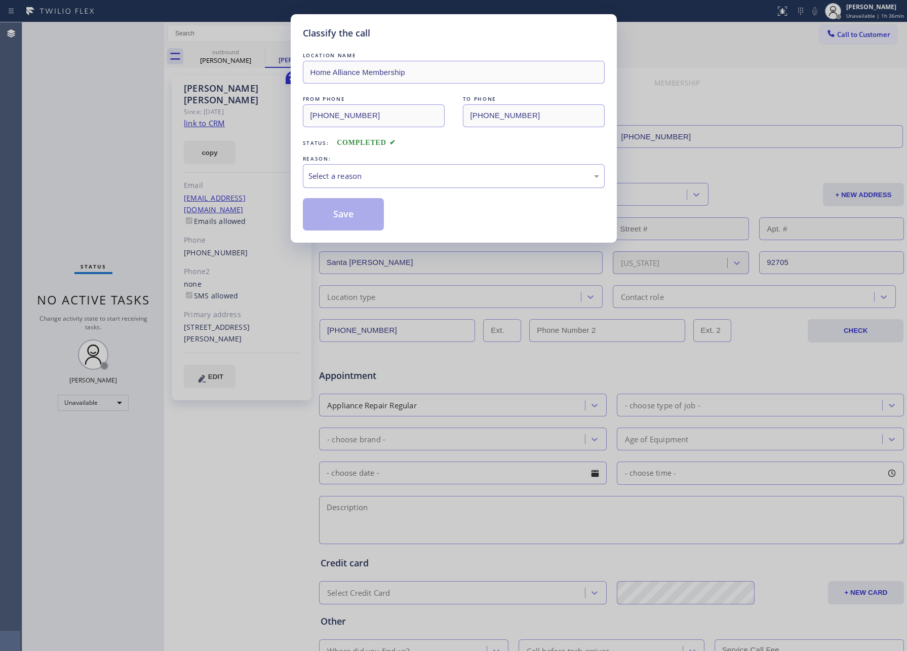
click at [345, 177] on div "Select a reason" at bounding box center [453, 176] width 291 height 12
click at [344, 217] on button "Save" at bounding box center [344, 214] width 82 height 32
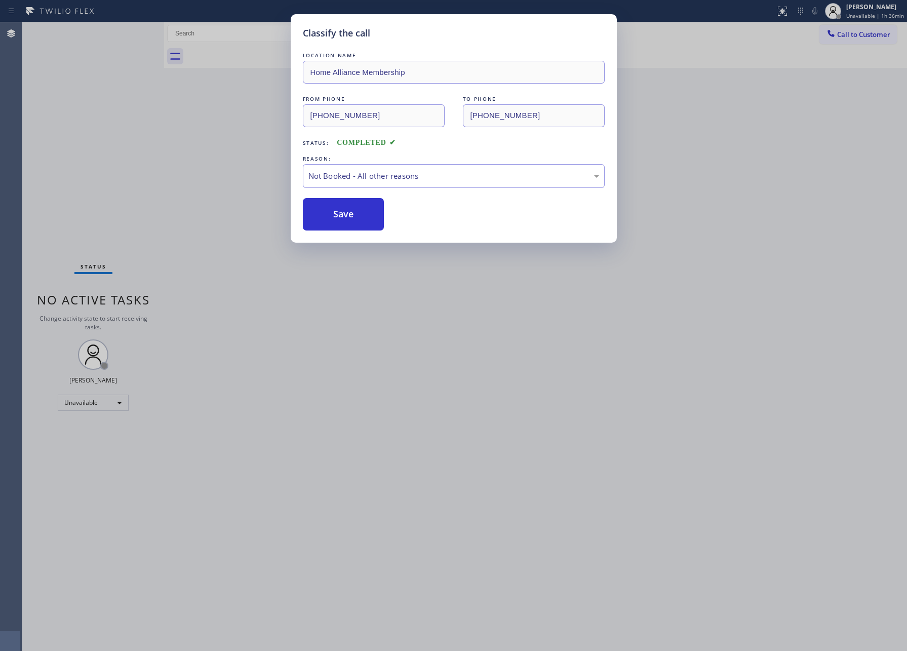
click at [93, 158] on div "Classify the call LOCATION NAME Home Alliance Membership FROM PHONE [PHONE_NUMB…" at bounding box center [453, 325] width 907 height 651
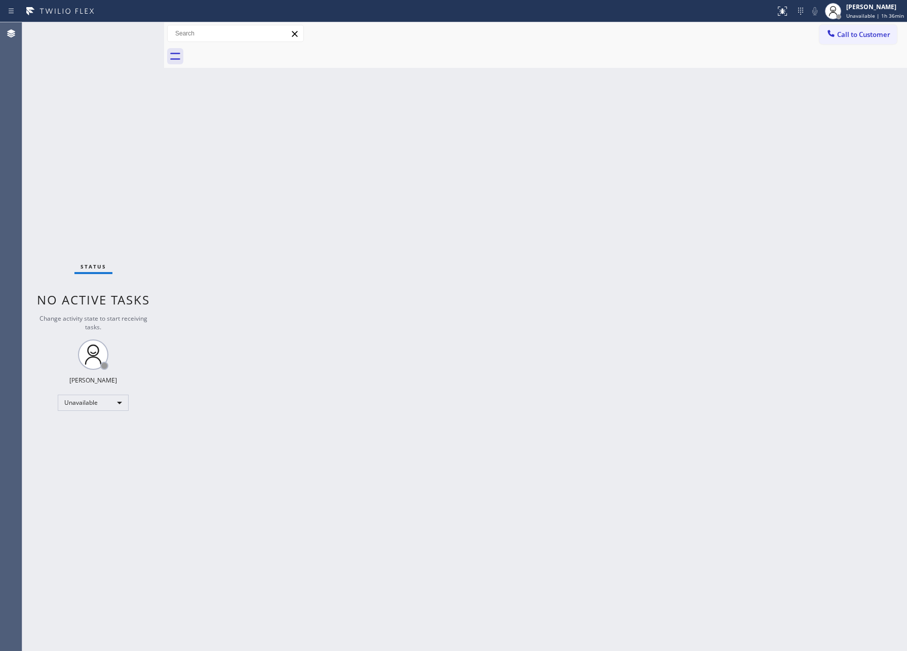
drag, startPoint x: 710, startPoint y: 142, endPoint x: 863, endPoint y: 65, distance: 171.4
click at [729, 142] on div "Back to Dashboard Change Sender ID Customers Technicians Select a contact Outbo…" at bounding box center [535, 336] width 743 height 628
click at [869, 31] on span "Call to Customer" at bounding box center [863, 34] width 53 height 9
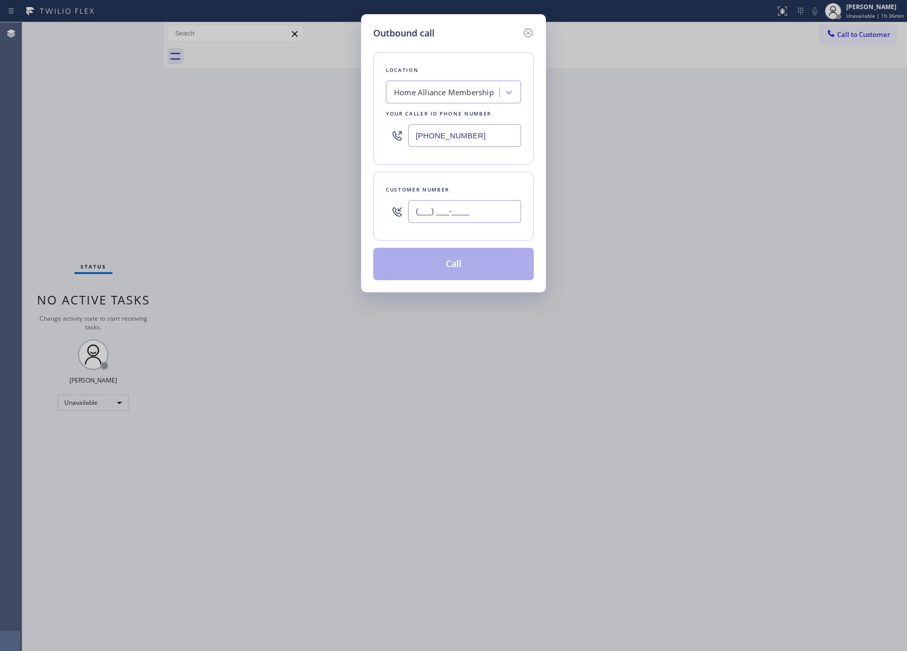
click at [476, 220] on input "(___) ___-____" at bounding box center [464, 211] width 113 height 23
paste input "310) 573-0328"
type input "[PHONE_NUMBER]"
click at [474, 266] on button "Call" at bounding box center [453, 264] width 161 height 32
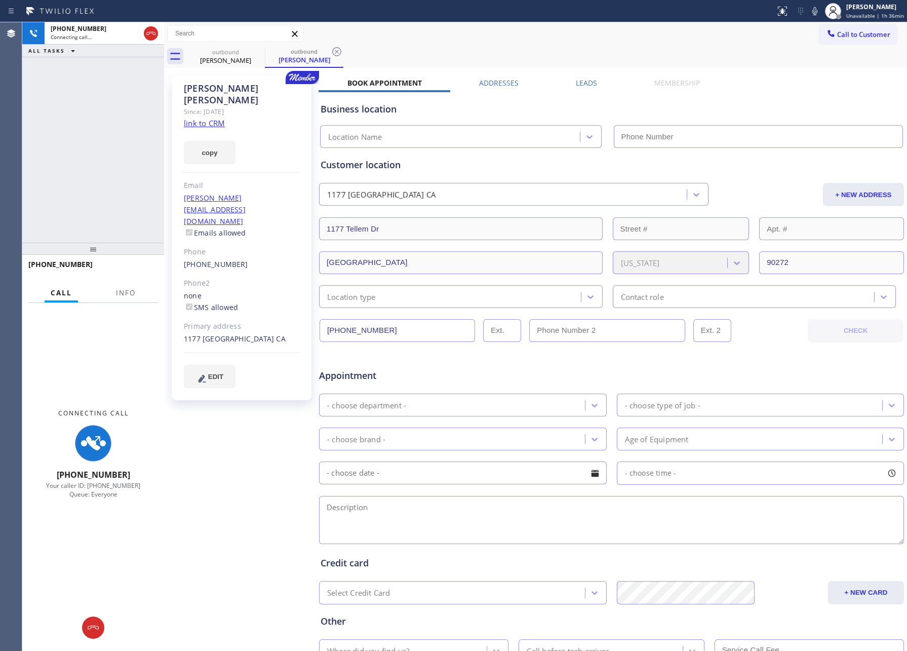
type input "[PHONE_NUMBER]"
click at [49, 148] on div "[PHONE_NUMBER] Connecting call… ALL TASKS ALL TASKS ACTIVE TASKS TASKS IN WRAP …" at bounding box center [93, 132] width 142 height 220
drag, startPoint x: 49, startPoint y: 148, endPoint x: 337, endPoint y: 153, distance: 288.2
click at [137, 152] on div "[PHONE_NUMBER] Connecting call… ALL TASKS ALL TASKS ACTIVE TASKS TASKS IN WRAP …" at bounding box center [93, 132] width 142 height 220
click at [213, 118] on link "link to CRM" at bounding box center [204, 123] width 41 height 10
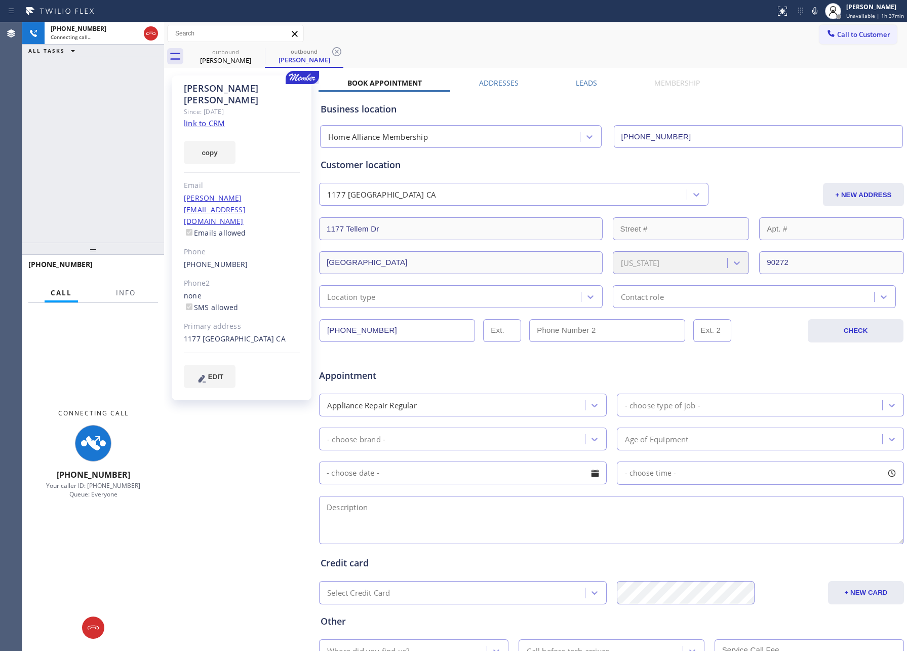
drag, startPoint x: 111, startPoint y: 163, endPoint x: 506, endPoint y: 26, distance: 418.4
click at [146, 163] on div "[PHONE_NUMBER] Connecting call… ALL TASKS ALL TASKS ACTIVE TASKS TASKS IN WRAP …" at bounding box center [93, 132] width 142 height 220
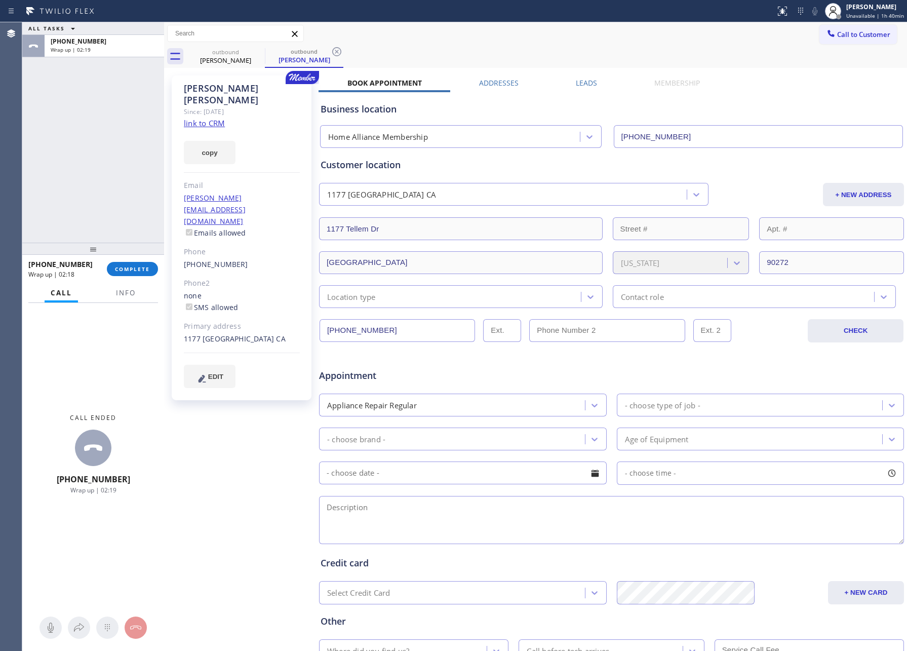
drag, startPoint x: 60, startPoint y: 173, endPoint x: 125, endPoint y: 345, distance: 183.5
click at [68, 193] on div "ALL TASKS ALL TASKS ACTIVE TASKS TASKS IN WRAP UP [PHONE_NUMBER] Wrap up | 02:19" at bounding box center [93, 132] width 142 height 220
click at [135, 271] on span "COMPLETE" at bounding box center [132, 268] width 35 height 7
click at [95, 143] on div "ALL TASKS ALL TASKS ACTIVE TASKS TASKS IN WRAP UP [PHONE_NUMBER] Wrap up | 02:19" at bounding box center [93, 132] width 142 height 220
click at [95, 143] on div "ALL TASKS ALL TASKS ACTIVE TASKS TASKS IN WRAP UP [PHONE_NUMBER] Wrap up | 02:20" at bounding box center [93, 132] width 142 height 220
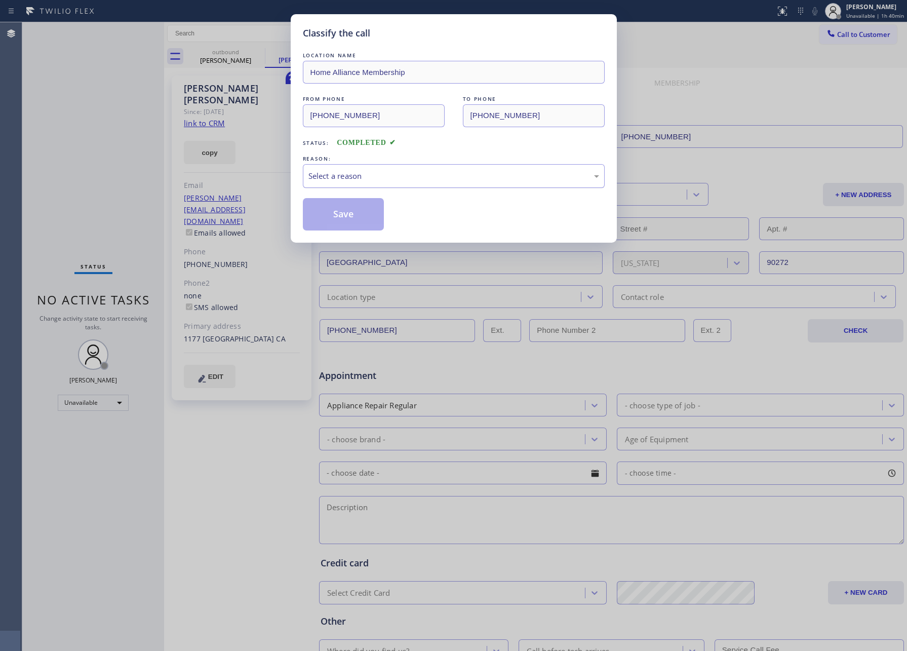
click at [349, 181] on div "Select a reason" at bounding box center [453, 176] width 291 height 12
click at [345, 219] on button "Save" at bounding box center [344, 214] width 82 height 32
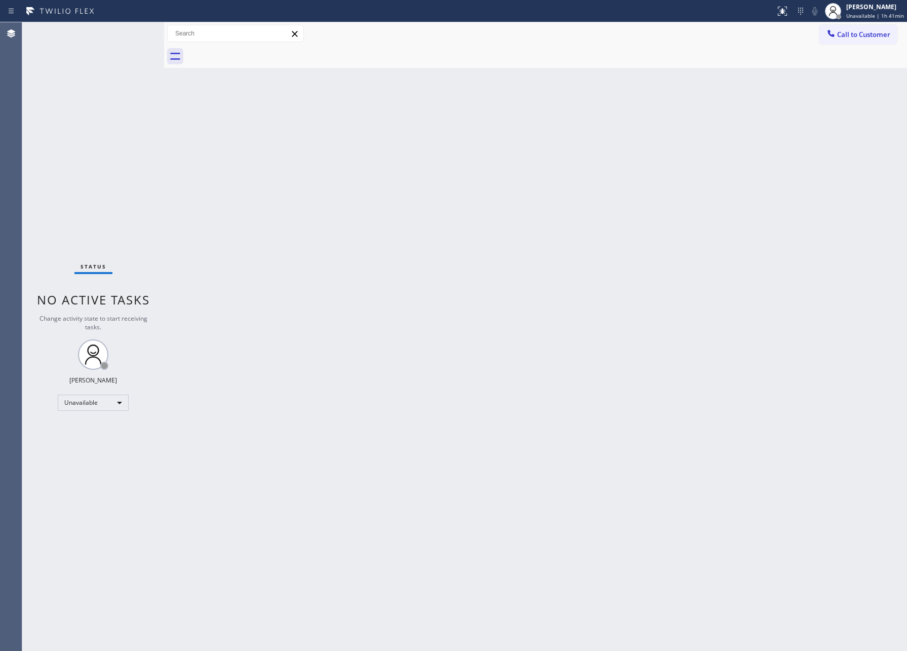
drag, startPoint x: 415, startPoint y: 356, endPoint x: 510, endPoint y: 254, distance: 139.7
click at [486, 287] on div "Back to Dashboard Change Sender ID Customers Technicians Select a contact Outbo…" at bounding box center [535, 336] width 743 height 628
drag, startPoint x: 365, startPoint y: 242, endPoint x: 365, endPoint y: 253, distance: 10.6
click at [365, 248] on div "Back to Dashboard Change Sender ID Customers Technicians Select a contact Outbo…" at bounding box center [535, 336] width 743 height 628
click at [889, 45] on div at bounding box center [546, 56] width 721 height 23
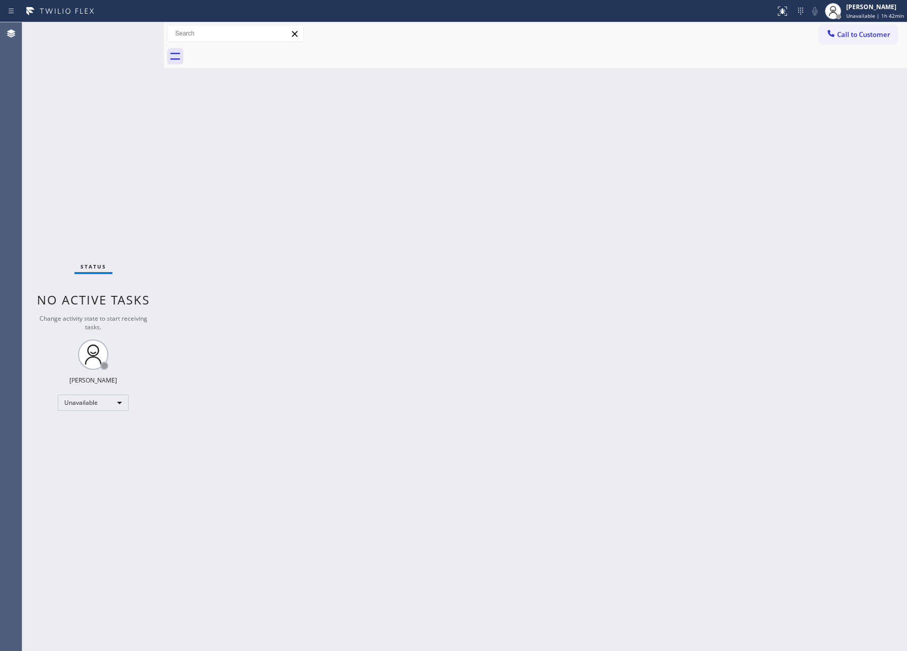
click at [869, 31] on span "Call to Customer" at bounding box center [863, 34] width 53 height 9
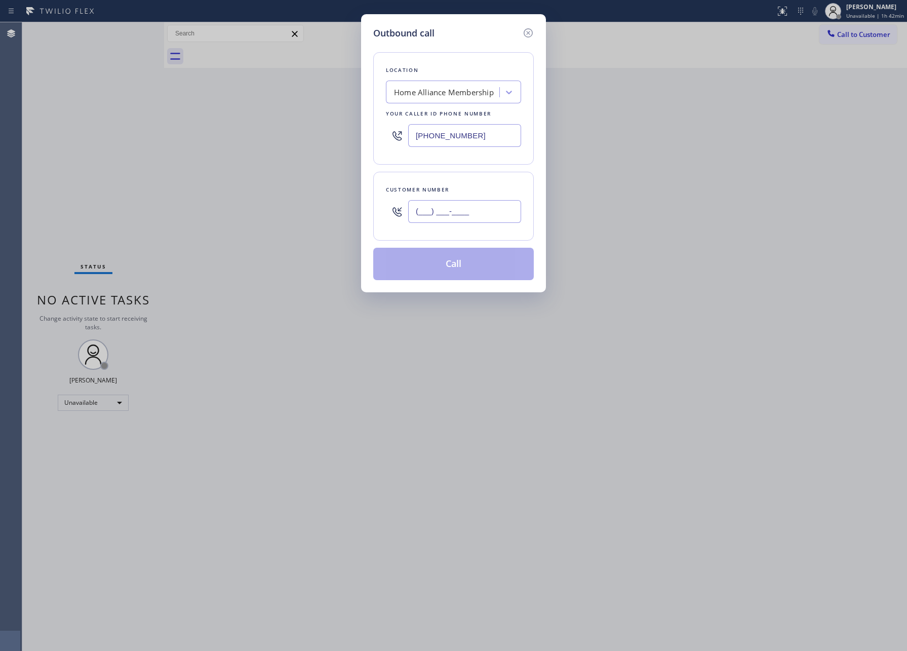
click at [441, 219] on input "(___) ___-____" at bounding box center [464, 211] width 113 height 23
paste input "949) 292-8250"
type input "[PHONE_NUMBER]"
click at [459, 270] on button "Call" at bounding box center [453, 264] width 161 height 32
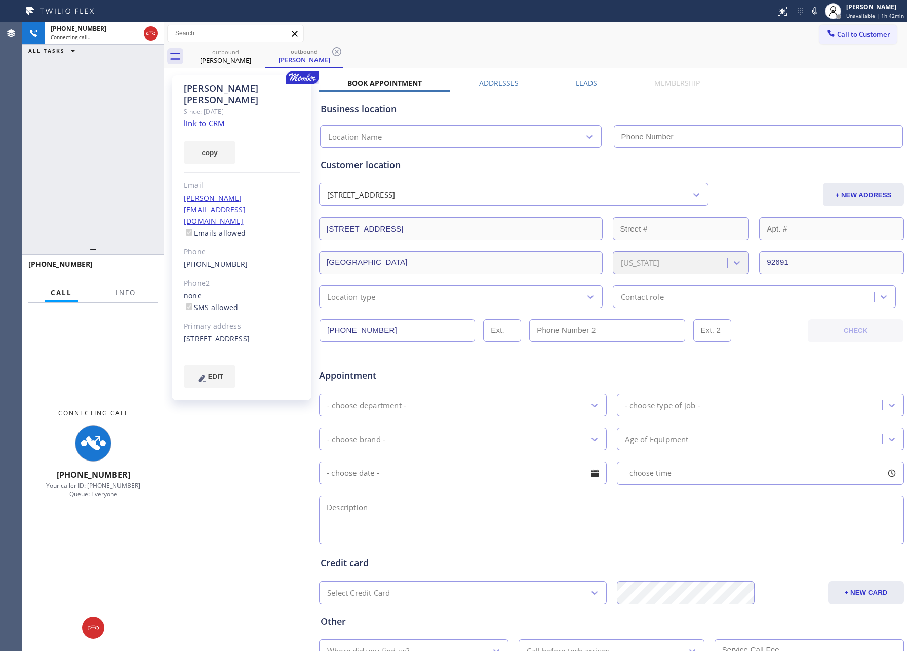
type input "[PHONE_NUMBER]"
click at [81, 158] on div "[PHONE_NUMBER] Connecting call… ALL TASKS ALL TASKS ACTIVE TASKS TASKS IN WRAP …" at bounding box center [93, 132] width 142 height 220
click at [149, 34] on icon at bounding box center [151, 33] width 12 height 12
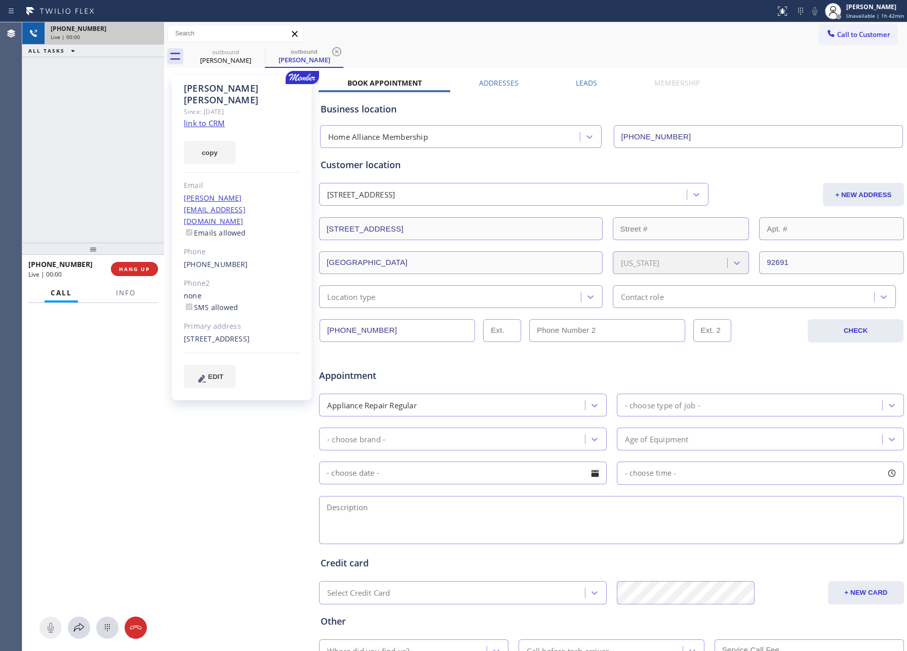
click at [140, 128] on div "[PHONE_NUMBER] Live | 00:00 ALL TASKS ALL TASKS ACTIVE TASKS TASKS IN WRAP UP" at bounding box center [93, 132] width 142 height 220
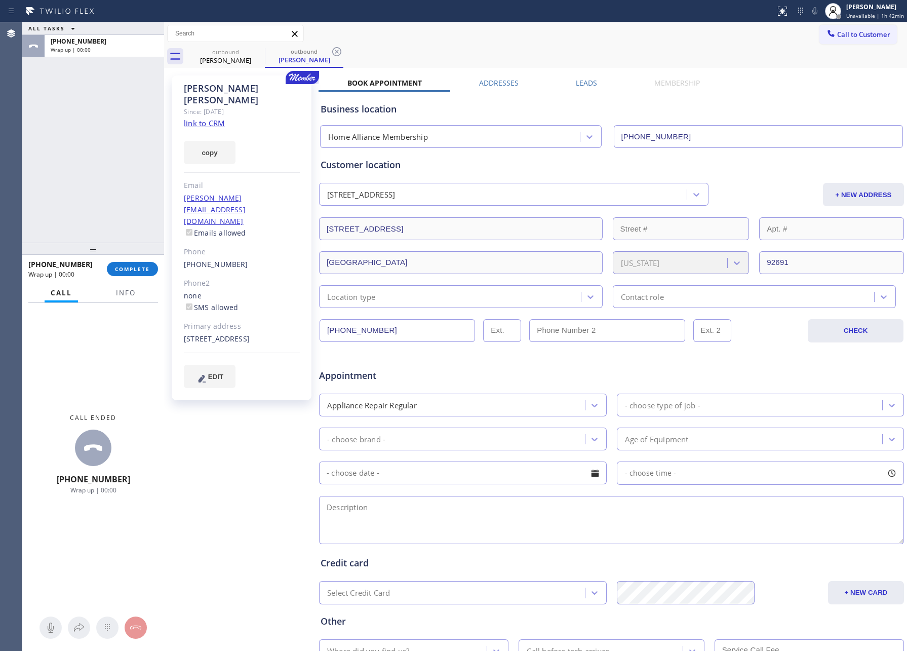
click at [587, 90] on div "Business location Home Alliance Membership [PHONE_NUMBER]" at bounding box center [612, 118] width 586 height 60
drag, startPoint x: 576, startPoint y: 87, endPoint x: 556, endPoint y: 81, distance: 21.1
click at [577, 87] on label "Leads" at bounding box center [586, 83] width 21 height 10
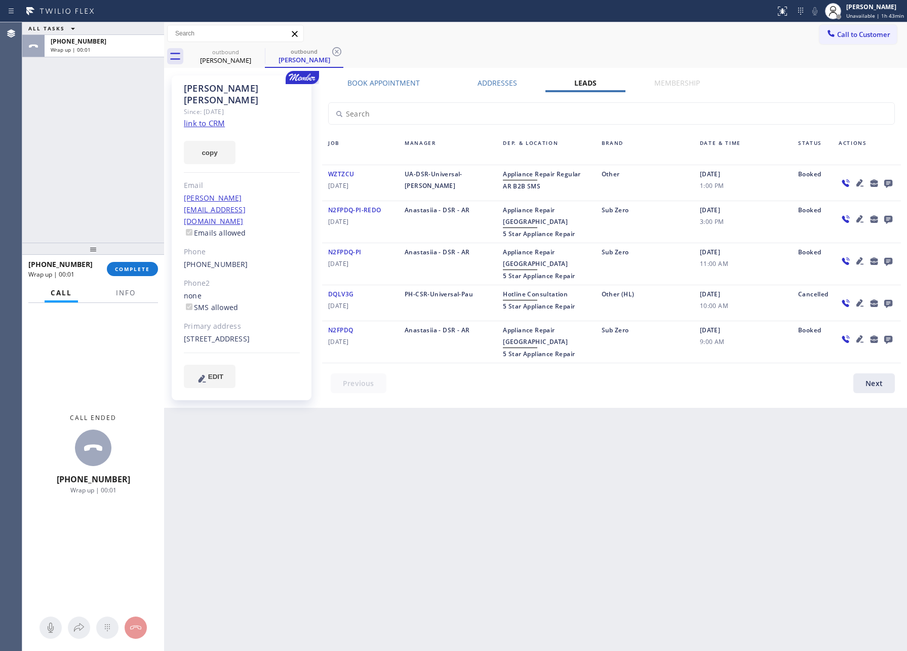
click at [886, 180] on icon at bounding box center [888, 184] width 8 height 8
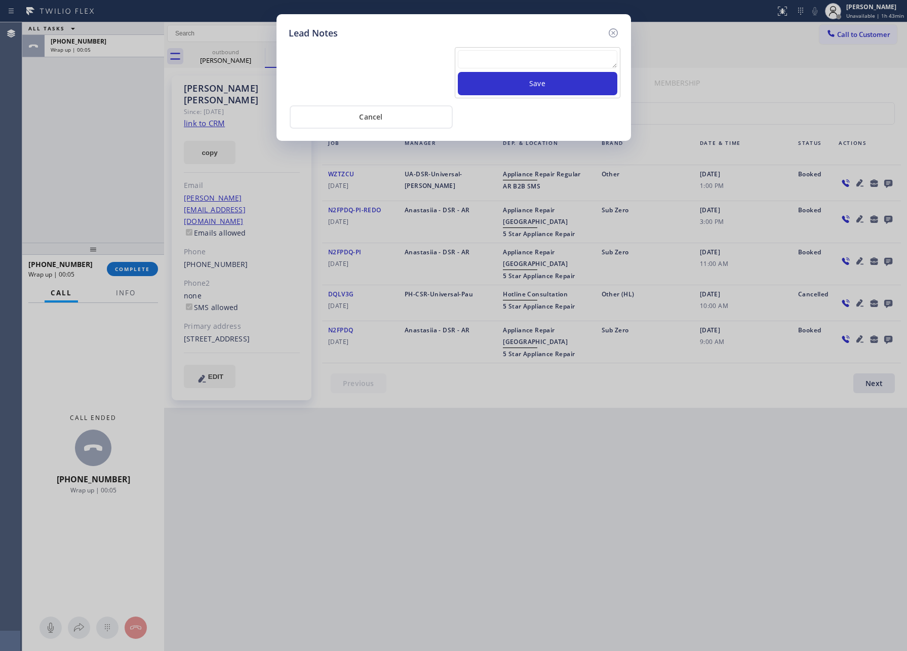
click at [578, 66] on textarea at bounding box center [538, 59] width 160 height 18
paste textarea "please transfer. membership follow up calls"
type textarea "please transfer. membership follow up calls"
click at [566, 79] on button "Save" at bounding box center [538, 83] width 160 height 23
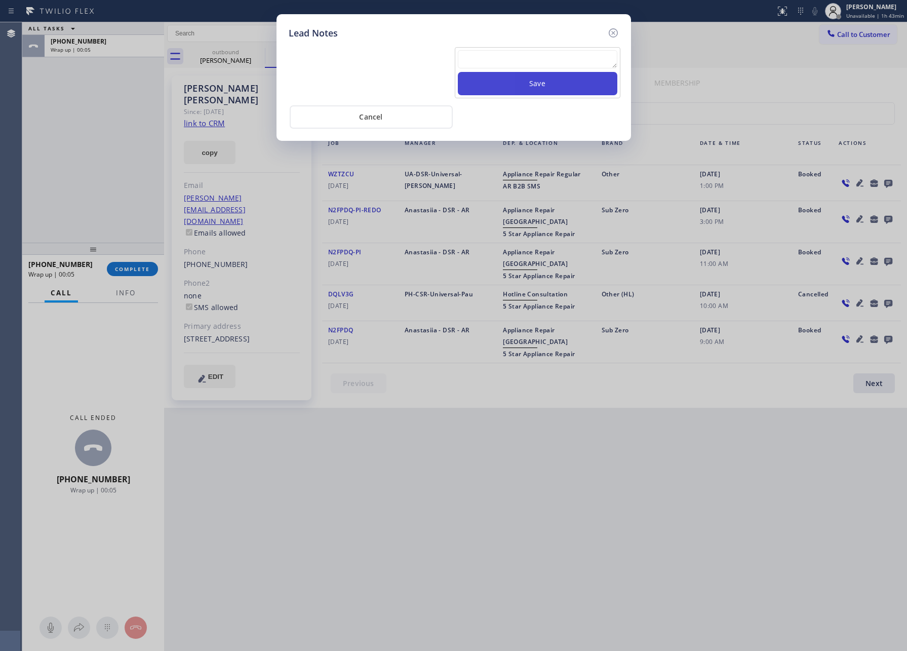
scroll to position [0, 0]
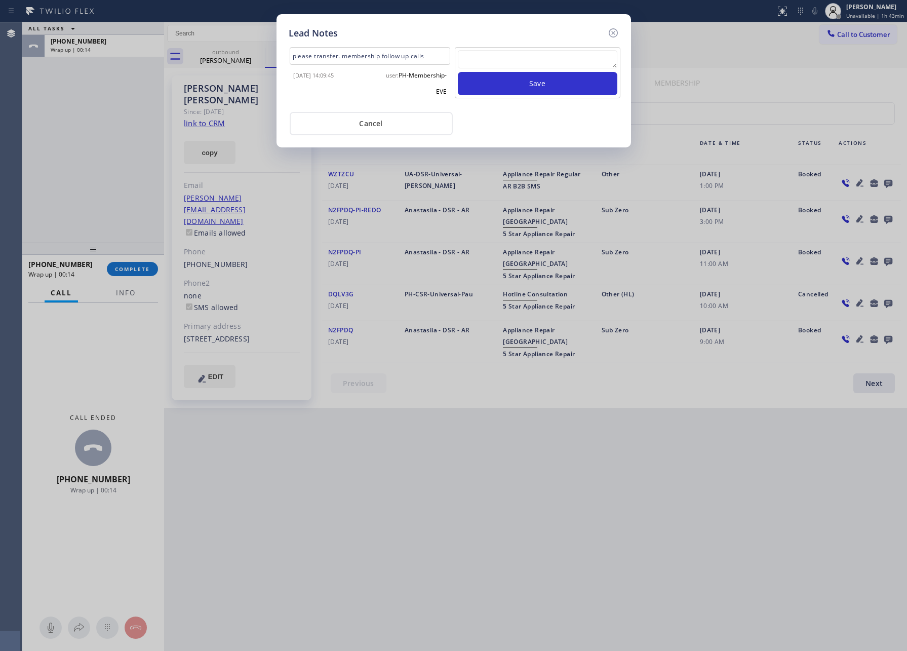
drag, startPoint x: 421, startPoint y: 120, endPoint x: 98, endPoint y: 166, distance: 326.8
click at [421, 121] on button "Cancel" at bounding box center [371, 123] width 163 height 23
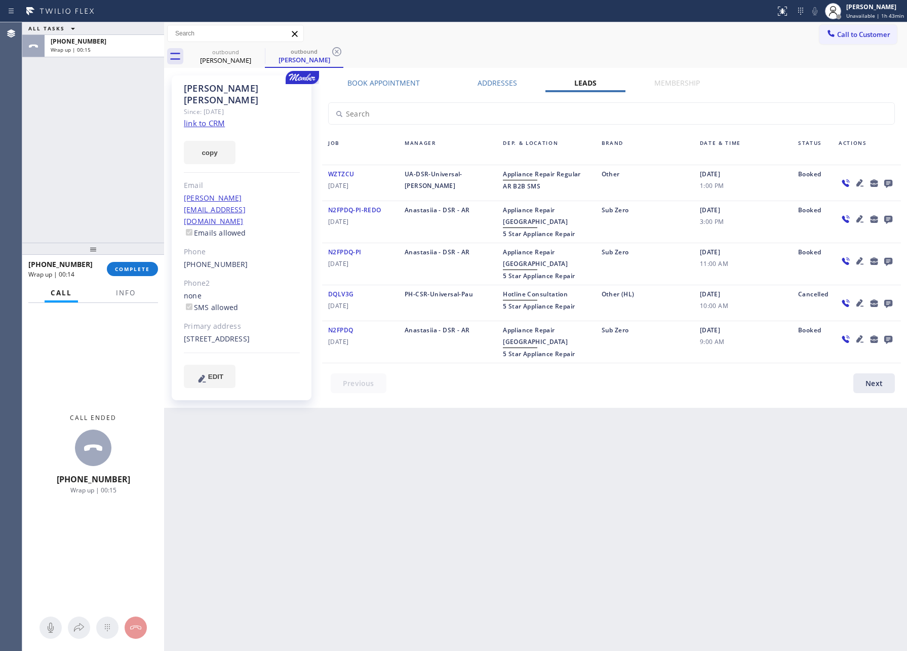
click at [102, 158] on div "ALL TASKS ALL TASKS ACTIVE TASKS TASKS IN WRAP UP [PHONE_NUMBER] Wrap up | 00:15" at bounding box center [93, 132] width 142 height 220
drag, startPoint x: 128, startPoint y: 263, endPoint x: 116, endPoint y: 209, distance: 55.4
click at [128, 263] on button "COMPLETE" at bounding box center [132, 269] width 51 height 14
click at [99, 52] on div "Wrap up | 00:32" at bounding box center [104, 49] width 107 height 7
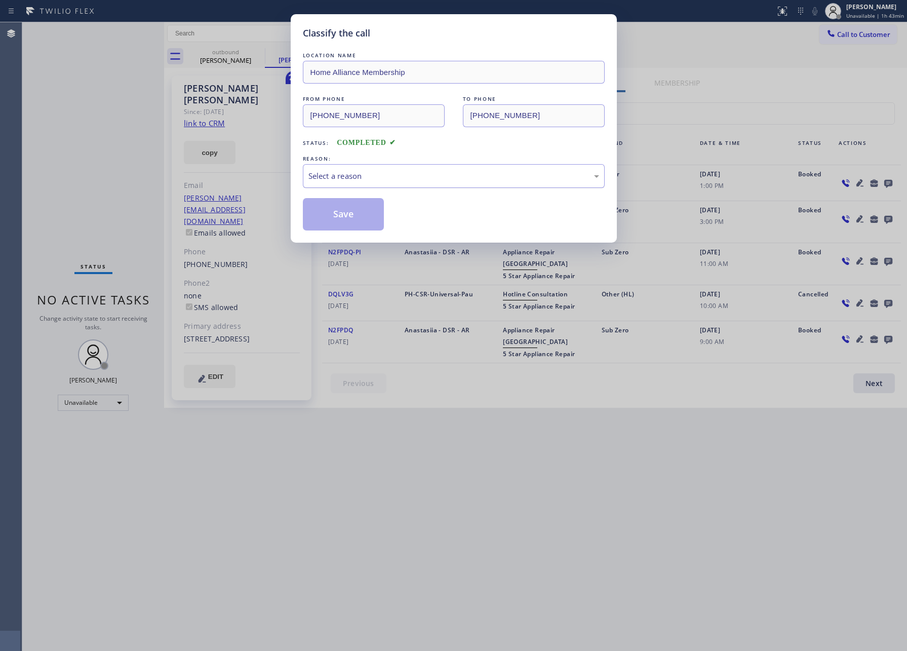
click at [365, 172] on div "Select a reason" at bounding box center [453, 176] width 291 height 12
click at [349, 217] on button "Save" at bounding box center [344, 214] width 82 height 32
drag, startPoint x: 349, startPoint y: 217, endPoint x: 362, endPoint y: 215, distance: 12.9
click at [351, 217] on button "Save" at bounding box center [344, 214] width 82 height 32
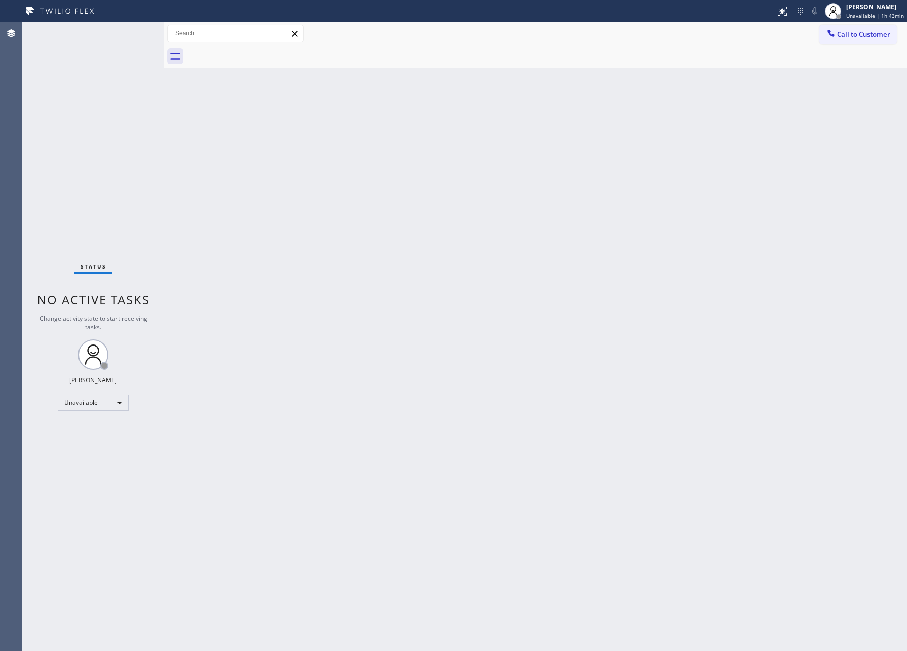
drag, startPoint x: 351, startPoint y: 223, endPoint x: 655, endPoint y: 130, distance: 317.9
click at [355, 222] on div "Back to Dashboard Change Sender ID Customers Technicians Select a contact Outbo…" at bounding box center [535, 336] width 743 height 628
click at [898, 31] on div "Call to Customer Outbound call Location Home Alliance Membership Your caller id…" at bounding box center [863, 34] width 88 height 18
click at [875, 32] on span "Call to Customer" at bounding box center [863, 34] width 53 height 9
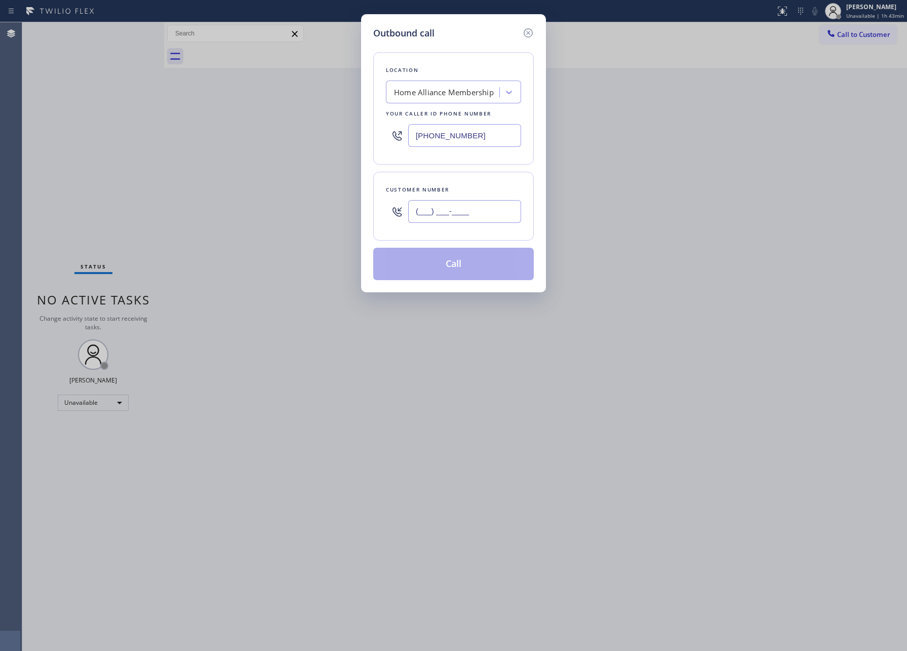
click at [485, 213] on input "(___) ___-____" at bounding box center [464, 211] width 113 height 23
paste input "310) 880-3579"
type input "[PHONE_NUMBER]"
click at [461, 271] on button "Call" at bounding box center [453, 264] width 161 height 32
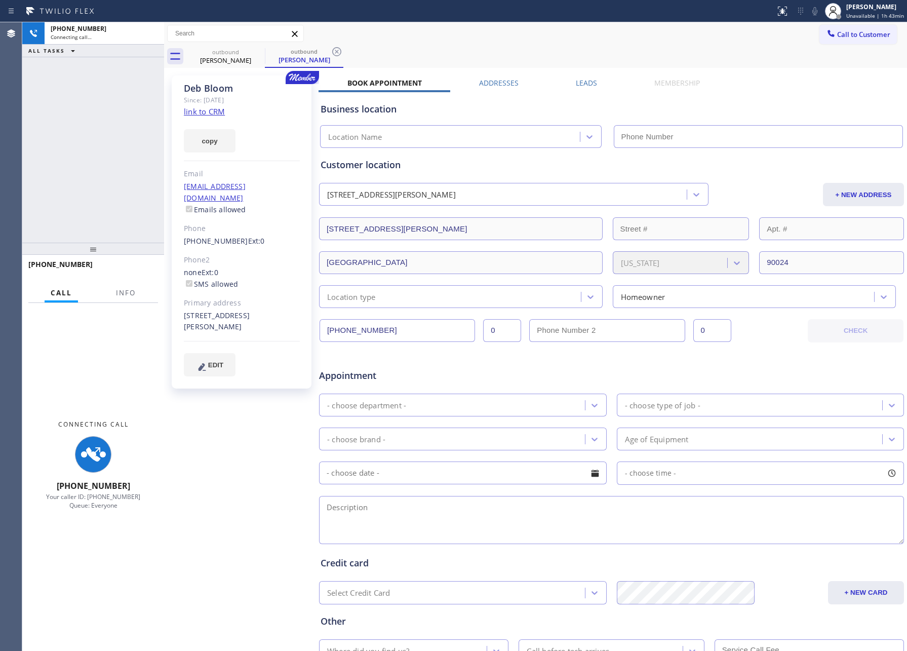
type input "[PHONE_NUMBER]"
click at [576, 85] on label "Leads" at bounding box center [586, 83] width 21 height 10
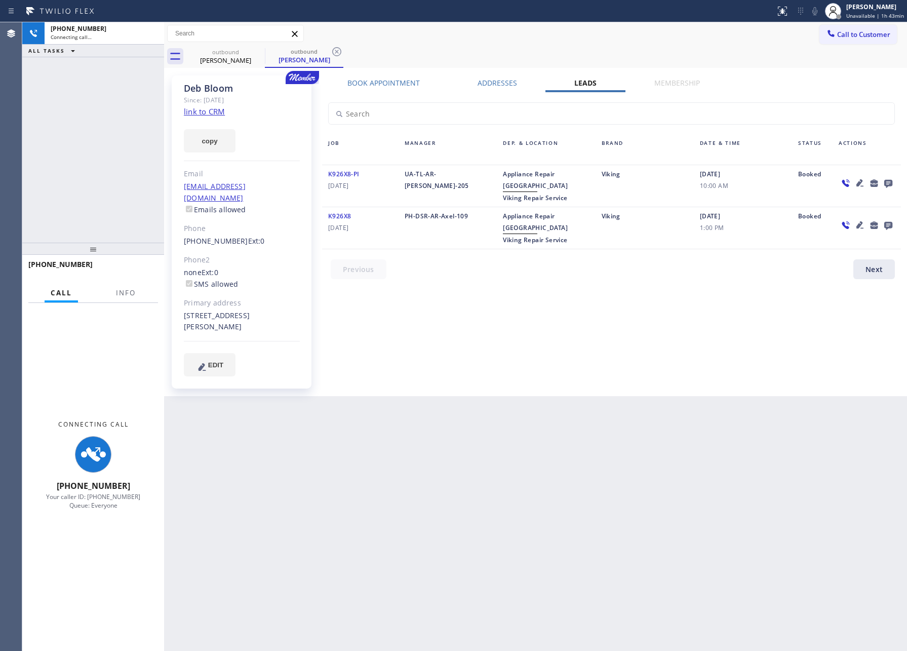
click at [660, 337] on div "Book Appointment Addresses Leads Membership Business location Home Alliance Mem…" at bounding box center [612, 235] width 586 height 315
click at [889, 181] on icon at bounding box center [888, 184] width 8 height 8
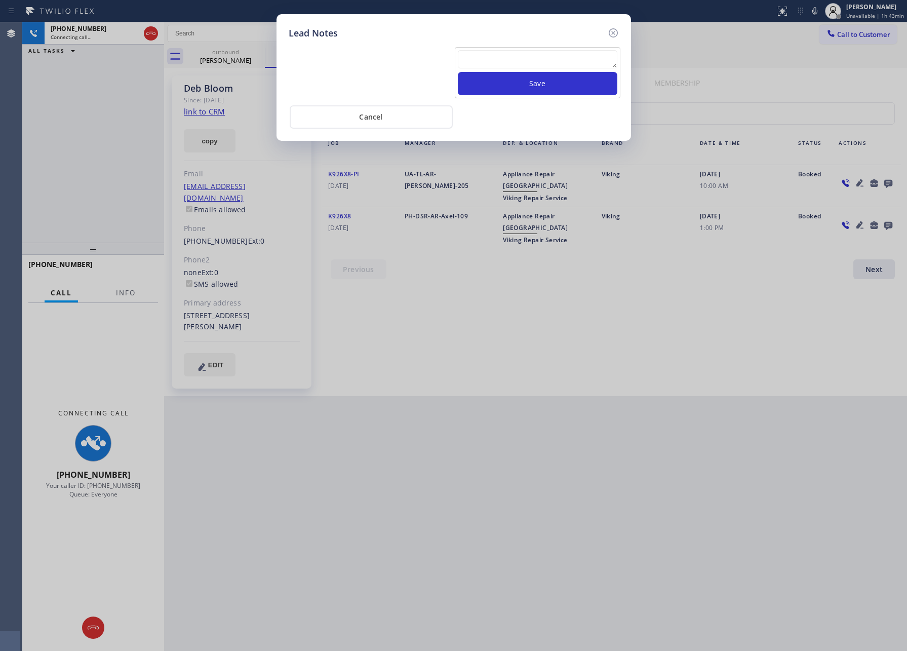
click at [574, 56] on textarea at bounding box center [538, 59] width 160 height 18
paste textarea "please transfer. membership follow up calls"
type textarea "please transfer. membership follow up calls"
click at [559, 80] on button "Save" at bounding box center [538, 83] width 160 height 23
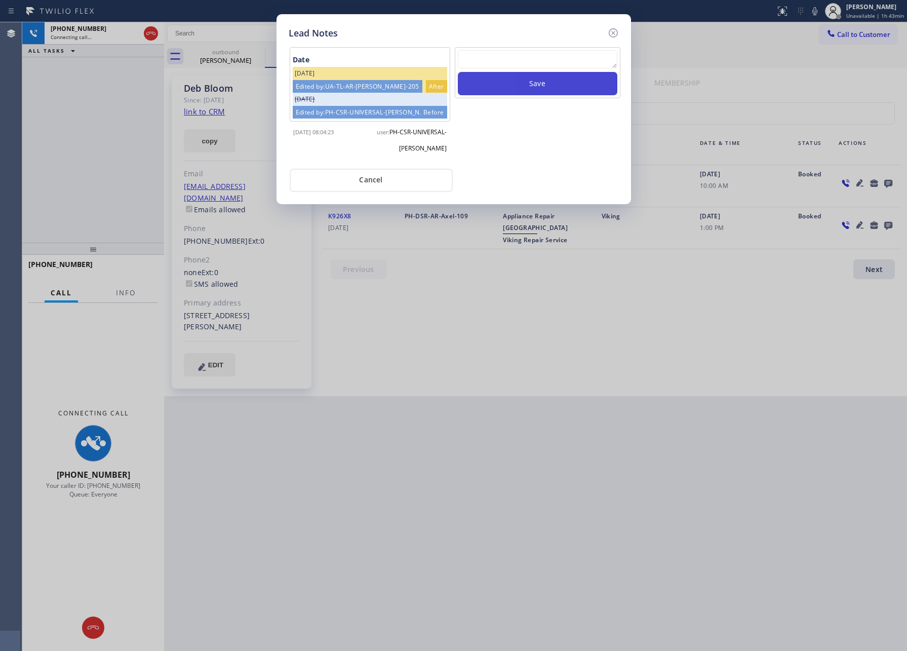
scroll to position [0, 0]
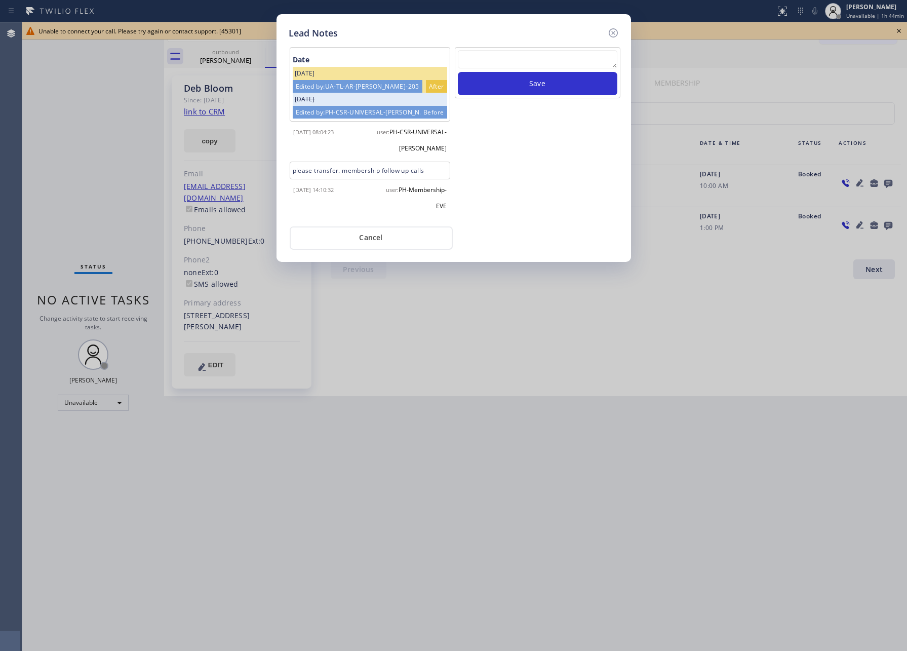
drag, startPoint x: 533, startPoint y: 172, endPoint x: 287, endPoint y: 270, distance: 265.0
click at [499, 203] on div "Save" at bounding box center [538, 133] width 168 height 172
drag, startPoint x: 346, startPoint y: 237, endPoint x: 313, endPoint y: 242, distance: 33.7
click at [347, 237] on button "Cancel" at bounding box center [371, 237] width 163 height 23
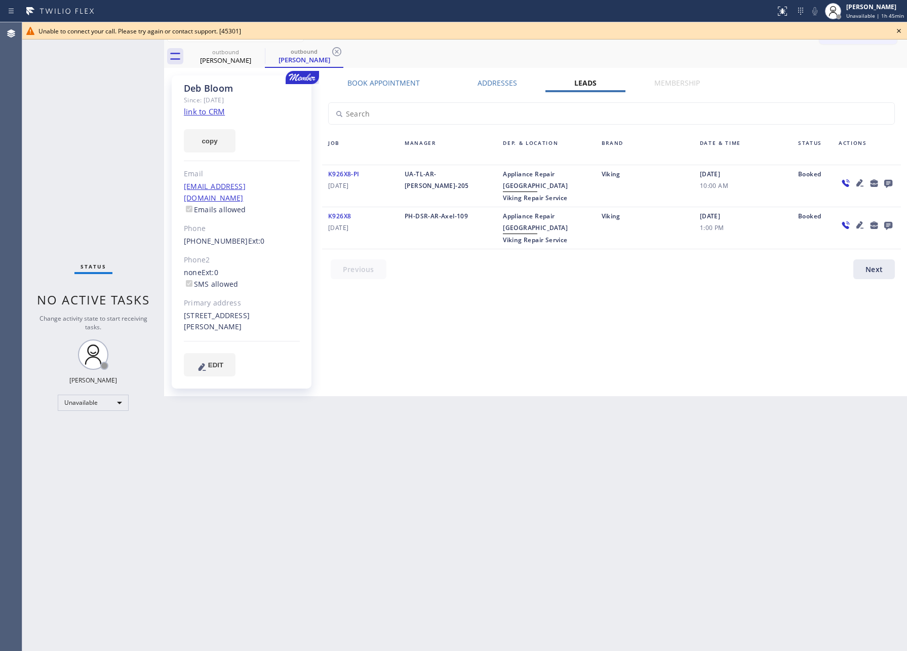
click at [644, 310] on div "Book Appointment Addresses Leads Membership Business location Home Alliance Mem…" at bounding box center [612, 235] width 586 height 315
click at [889, 181] on icon at bounding box center [888, 183] width 12 height 13
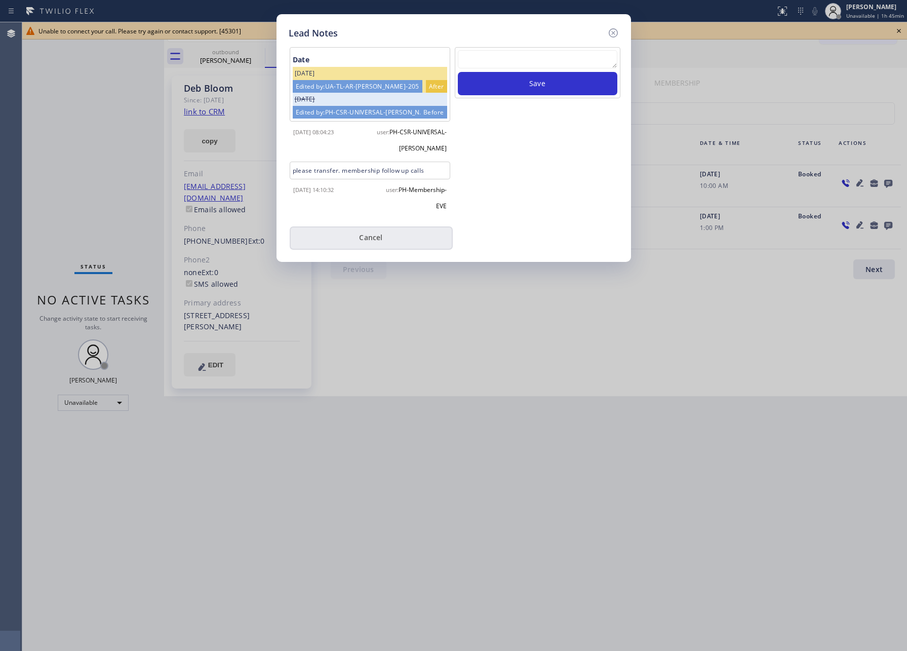
drag, startPoint x: 394, startPoint y: 230, endPoint x: 226, endPoint y: 207, distance: 169.2
click at [380, 228] on button "Cancel" at bounding box center [371, 237] width 163 height 23
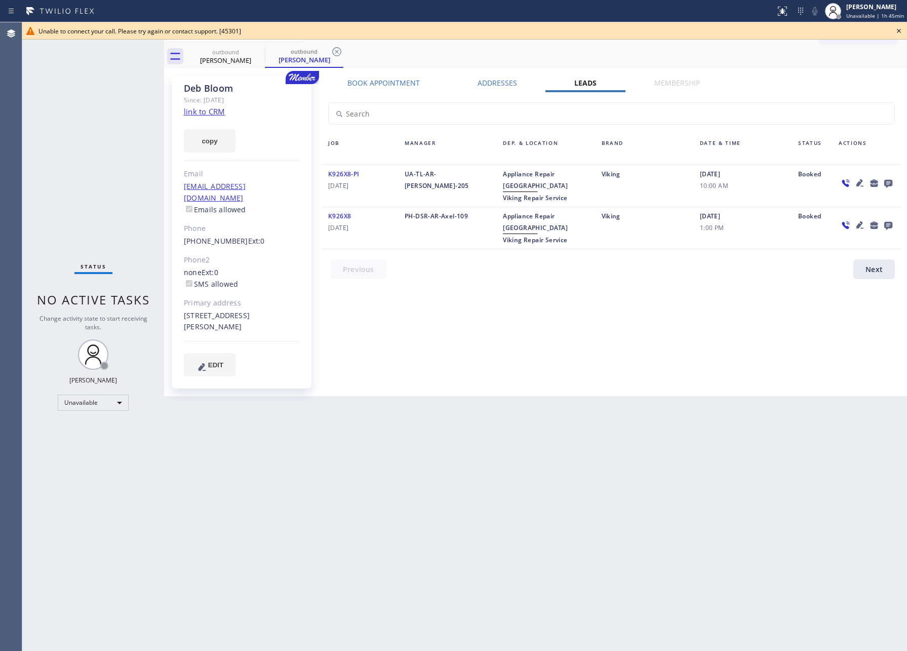
click at [897, 32] on icon at bounding box center [899, 31] width 12 height 12
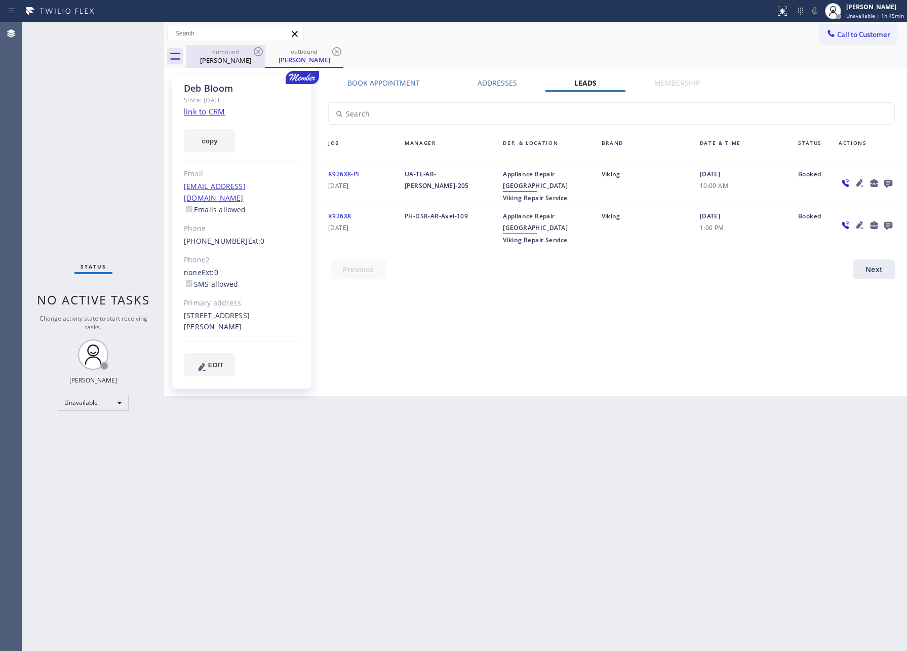
drag, startPoint x: 216, startPoint y: 50, endPoint x: 248, endPoint y: 54, distance: 32.6
click at [222, 51] on div "outbound" at bounding box center [225, 52] width 76 height 8
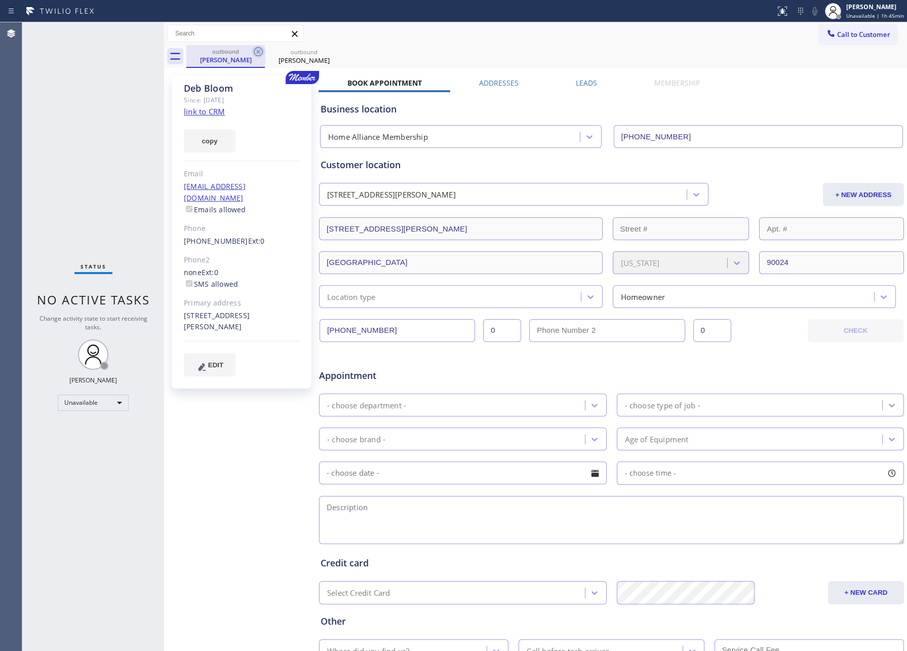
click at [257, 52] on icon at bounding box center [258, 52] width 12 height 12
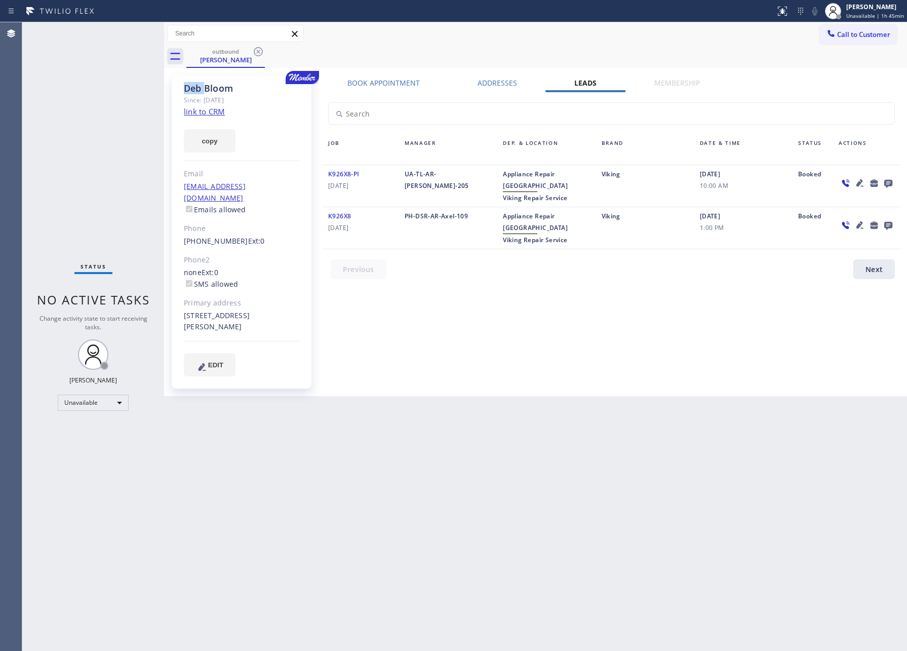
click at [257, 52] on icon at bounding box center [258, 52] width 12 height 12
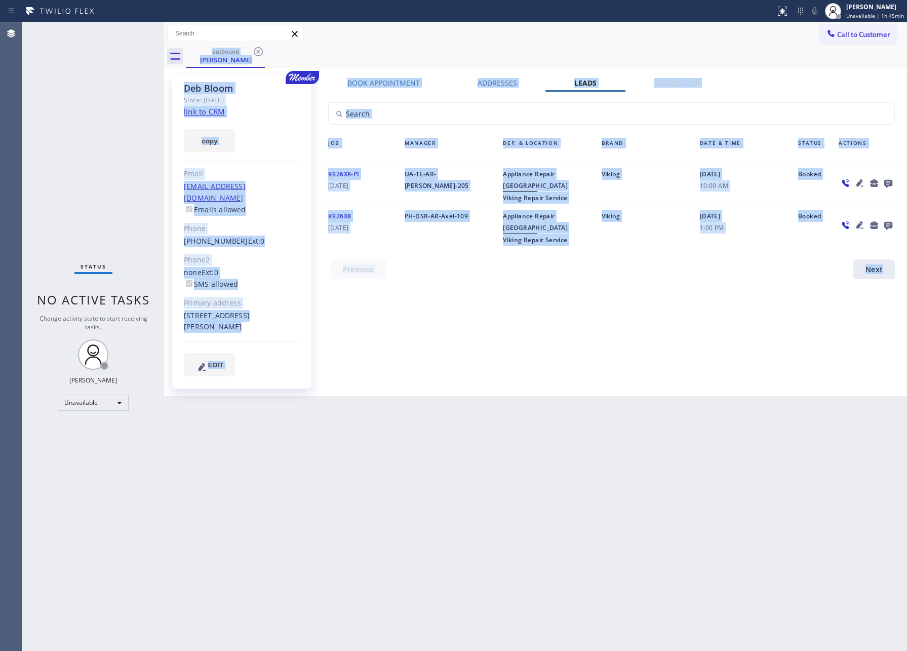
click at [257, 52] on div "outbound [PERSON_NAME]" at bounding box center [546, 56] width 721 height 23
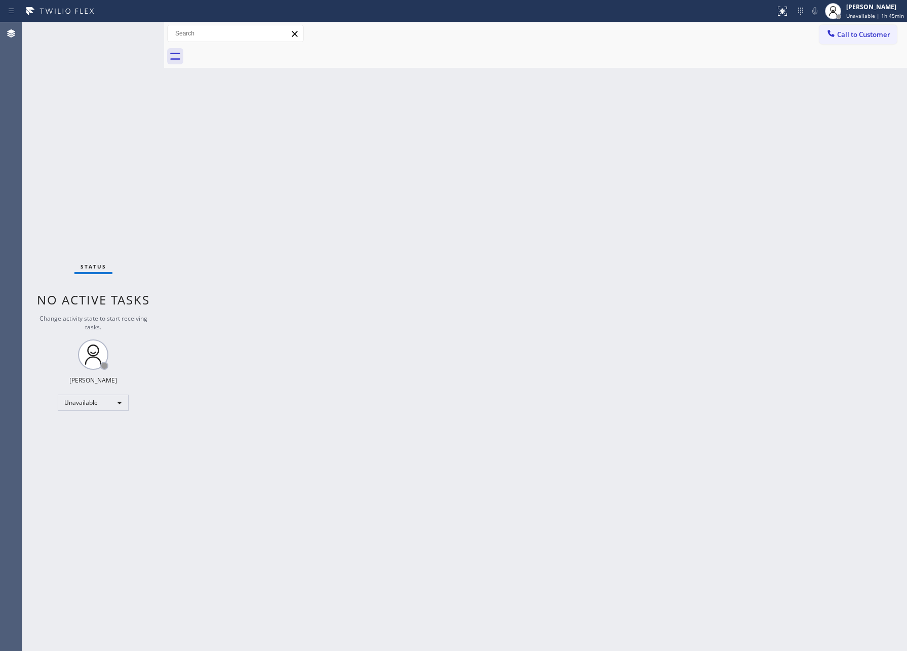
click at [649, 129] on div "Back to Dashboard Change Sender ID Customers Technicians Select a contact Outbo…" at bounding box center [535, 336] width 743 height 628
drag, startPoint x: 247, startPoint y: 224, endPoint x: 441, endPoint y: 176, distance: 200.2
click at [272, 220] on div "Back to Dashboard Change Sender ID Customers Technicians Select a contact Outbo…" at bounding box center [535, 336] width 743 height 628
click at [851, 35] on span "Call to Customer" at bounding box center [863, 34] width 53 height 9
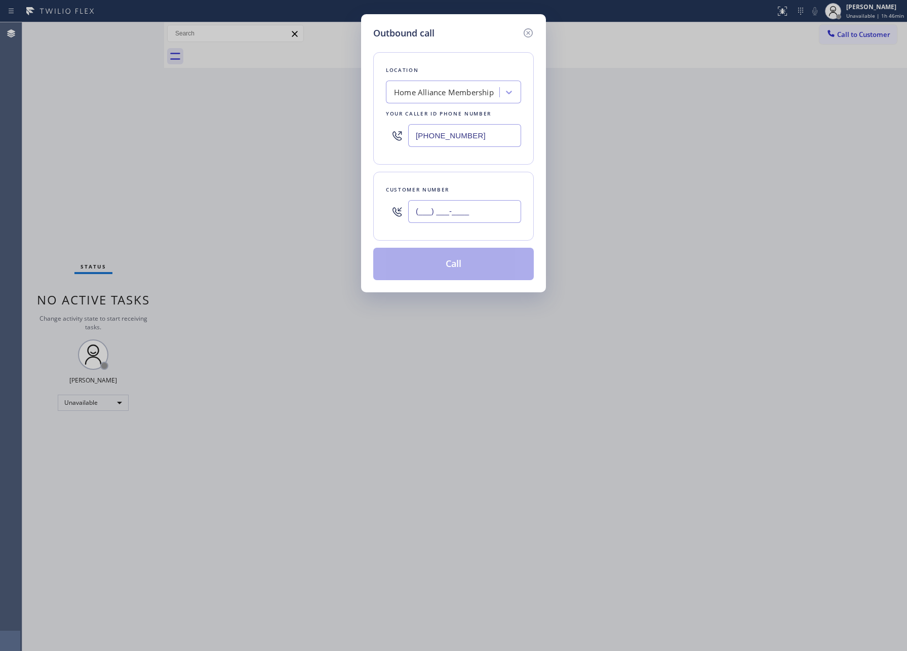
click at [497, 213] on input "(___) ___-____" at bounding box center [464, 211] width 113 height 23
paste input "917) 685-8567"
type input "[PHONE_NUMBER]"
click at [459, 261] on button "Call" at bounding box center [453, 264] width 161 height 32
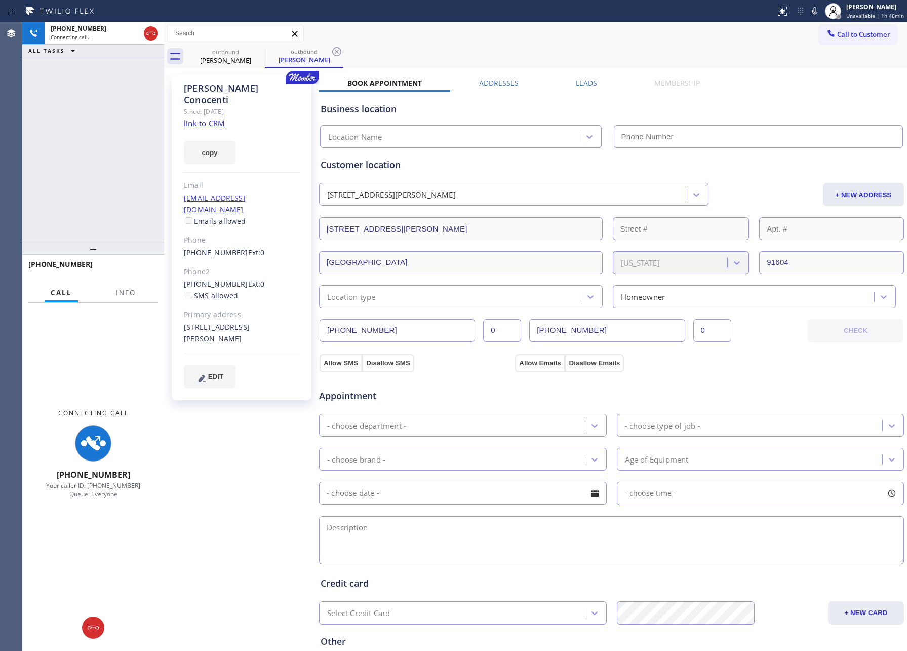
type input "[PHONE_NUMBER]"
click at [50, 176] on div "[PHONE_NUMBER] Connecting call… ALL TASKS ALL TASKS ACTIVE TASKS TASKS IN WRAP …" at bounding box center [93, 132] width 142 height 220
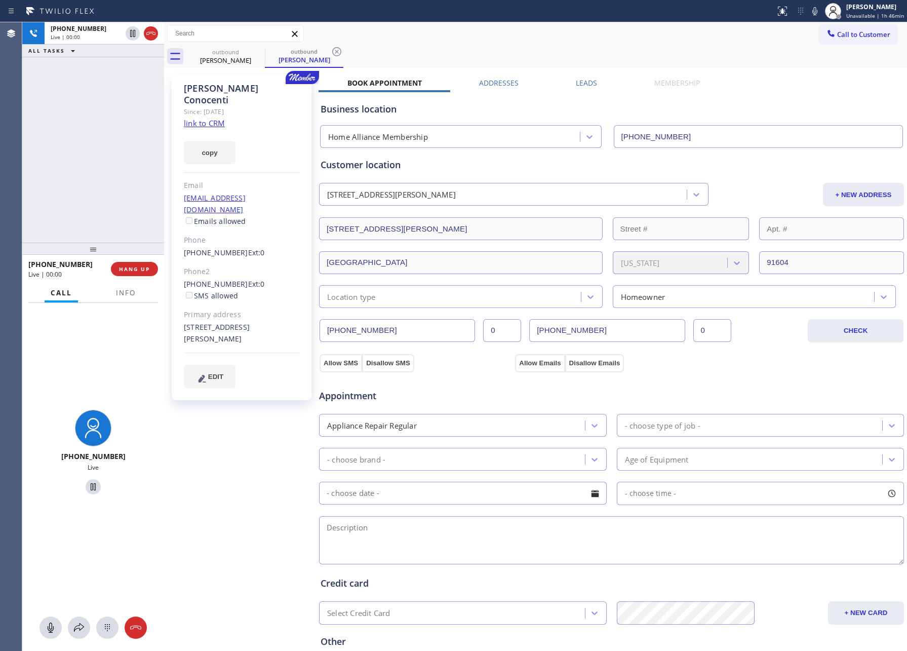
click at [50, 176] on div "[PHONE_NUMBER] Live | 00:00 ALL TASKS ALL TASKS ACTIVE TASKS TASKS IN WRAP UP" at bounding box center [93, 132] width 142 height 220
click at [115, 193] on div "[PHONE_NUMBER] Live | 00:01 ALL TASKS ALL TASKS ACTIVE TASKS TASKS IN WRAP UP" at bounding box center [93, 132] width 142 height 220
click at [117, 193] on div "[PHONE_NUMBER] Live | 00:01 ALL TASKS ALL TASKS ACTIVE TASKS TASKS IN WRAP UP" at bounding box center [93, 132] width 142 height 220
click at [155, 199] on div "[PHONE_NUMBER] Live | 00:01 ALL TASKS ALL TASKS ACTIVE TASKS TASKS IN WRAP UP" at bounding box center [93, 132] width 142 height 220
click at [131, 267] on span "HANG UP" at bounding box center [134, 268] width 31 height 7
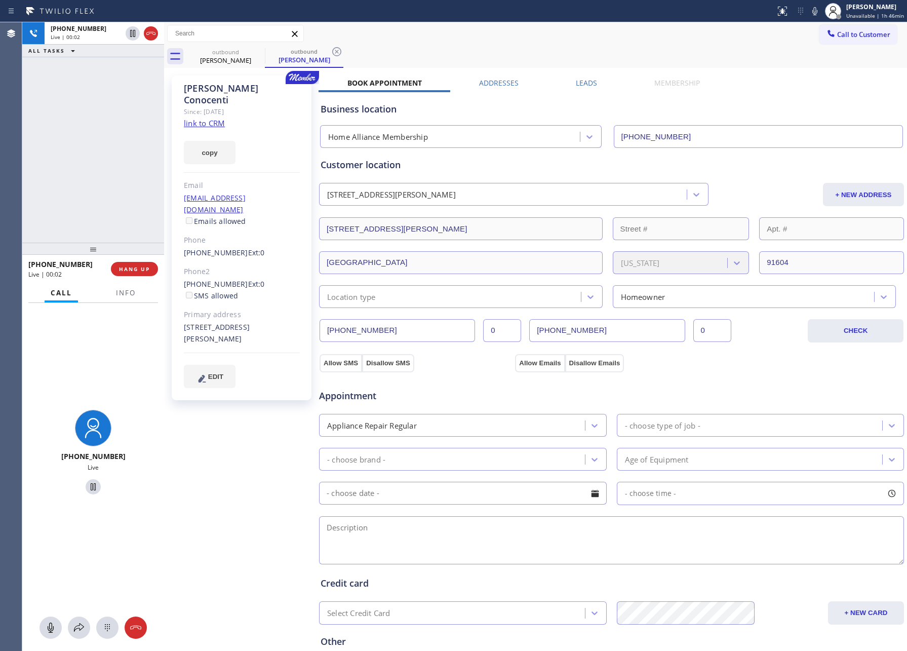
drag, startPoint x: 91, startPoint y: 166, endPoint x: 114, endPoint y: 163, distance: 23.1
click at [114, 163] on div "[PHONE_NUMBER] Live | 00:02 ALL TASKS ALL TASKS ACTIVE TASKS TASKS IN WRAP UP" at bounding box center [93, 132] width 142 height 220
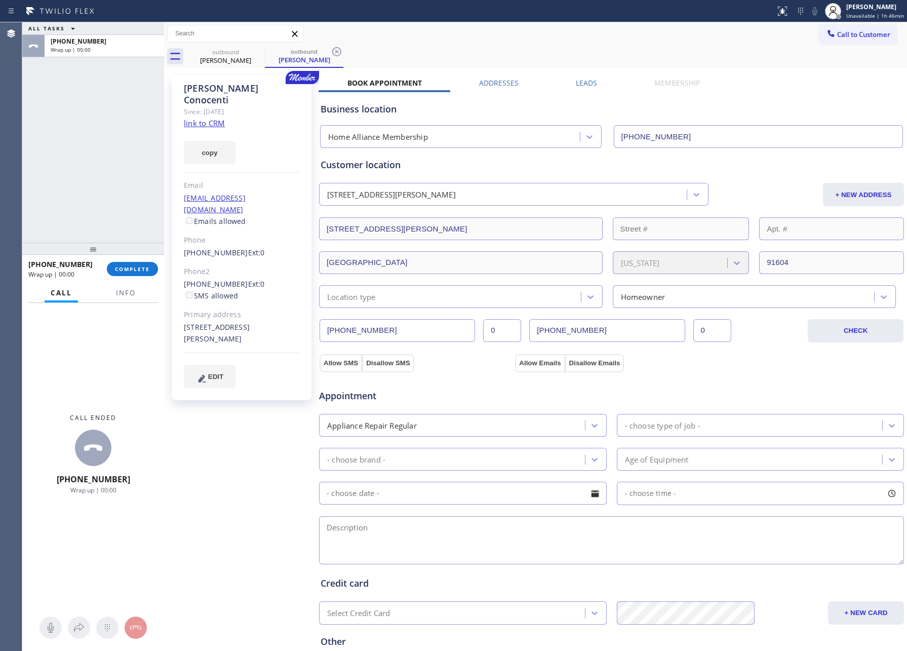
click at [581, 85] on label "Leads" at bounding box center [586, 83] width 21 height 10
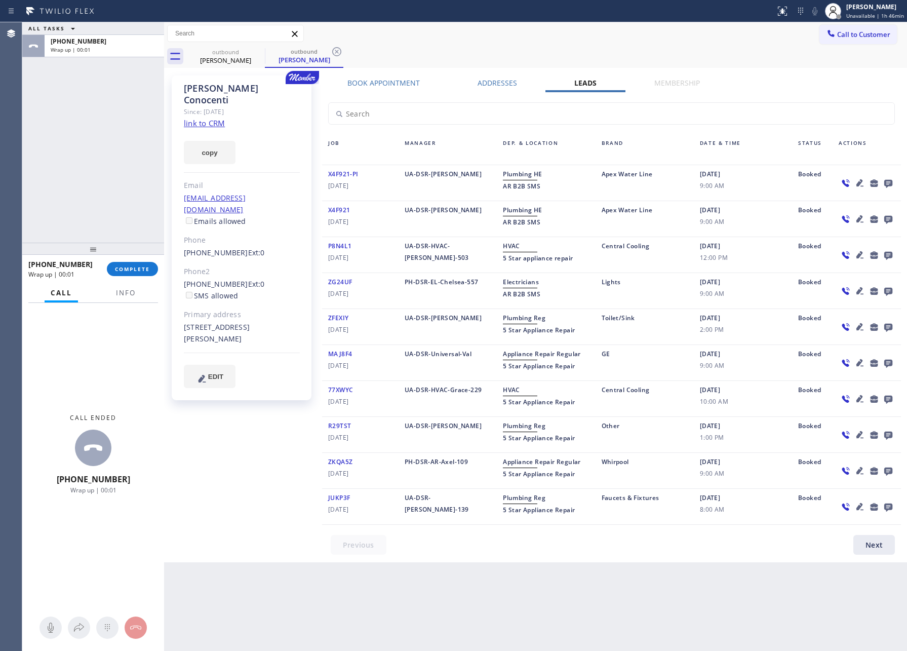
click at [889, 182] on icon at bounding box center [888, 184] width 8 height 8
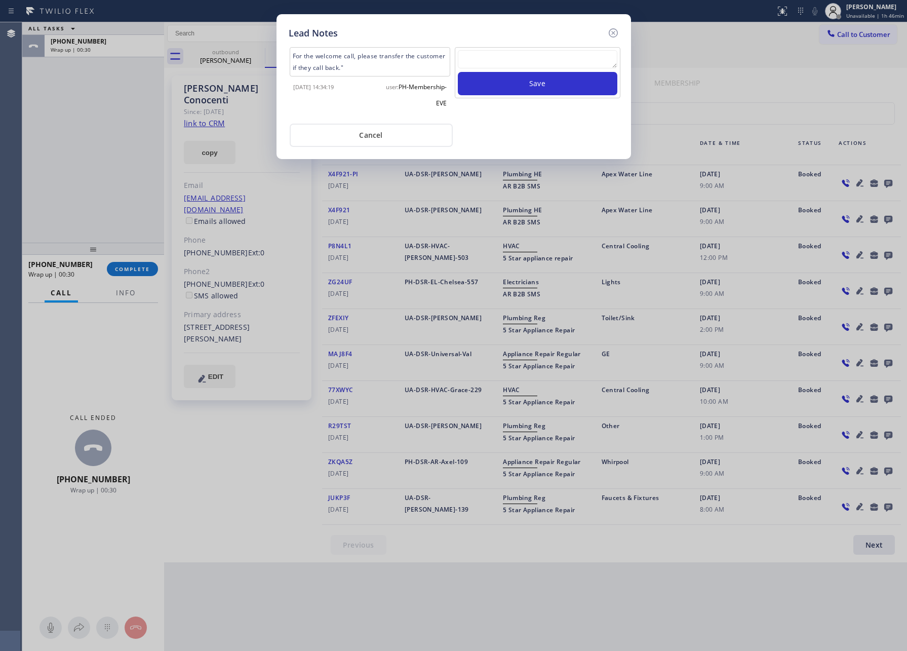
click at [502, 67] on textarea at bounding box center [538, 59] width 160 height 18
paste textarea "please transfer. membership follow up calls"
type textarea "please transfer. membership follow up calls"
click at [529, 93] on button "Save" at bounding box center [538, 83] width 160 height 23
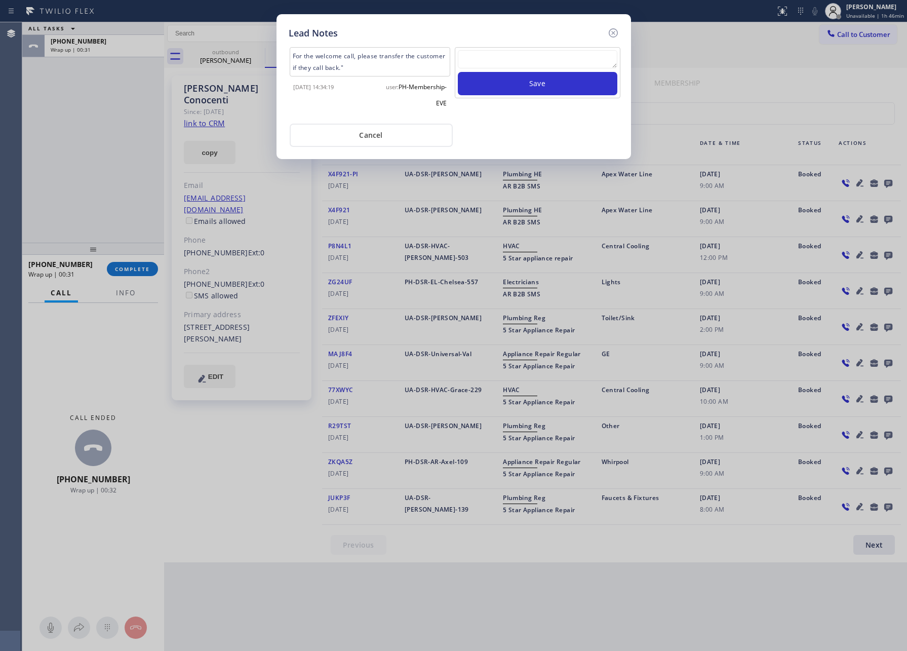
scroll to position [0, 0]
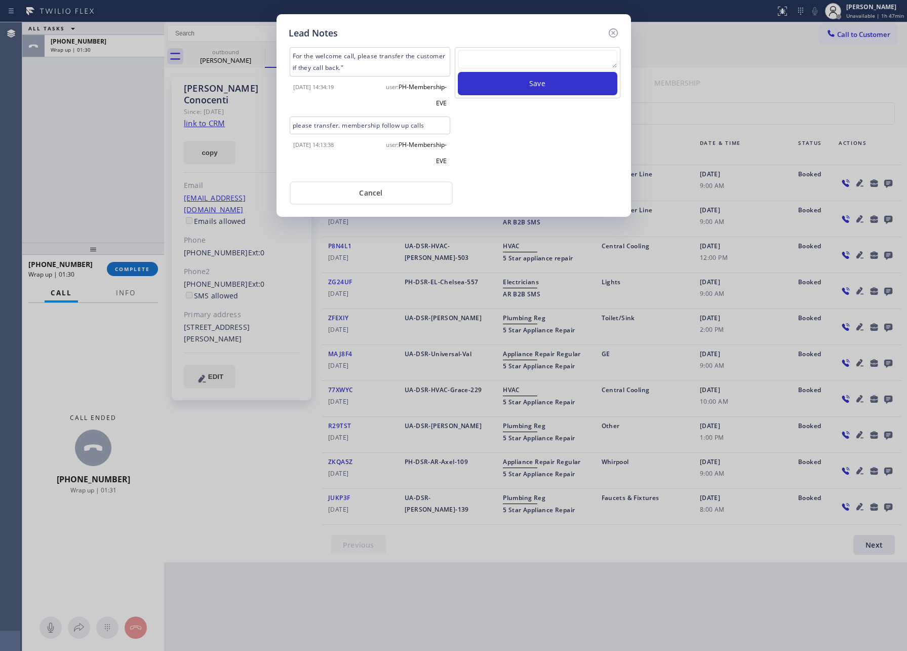
click at [479, 149] on div "Save" at bounding box center [538, 110] width 168 height 127
click at [412, 193] on button "Cancel" at bounding box center [371, 192] width 163 height 23
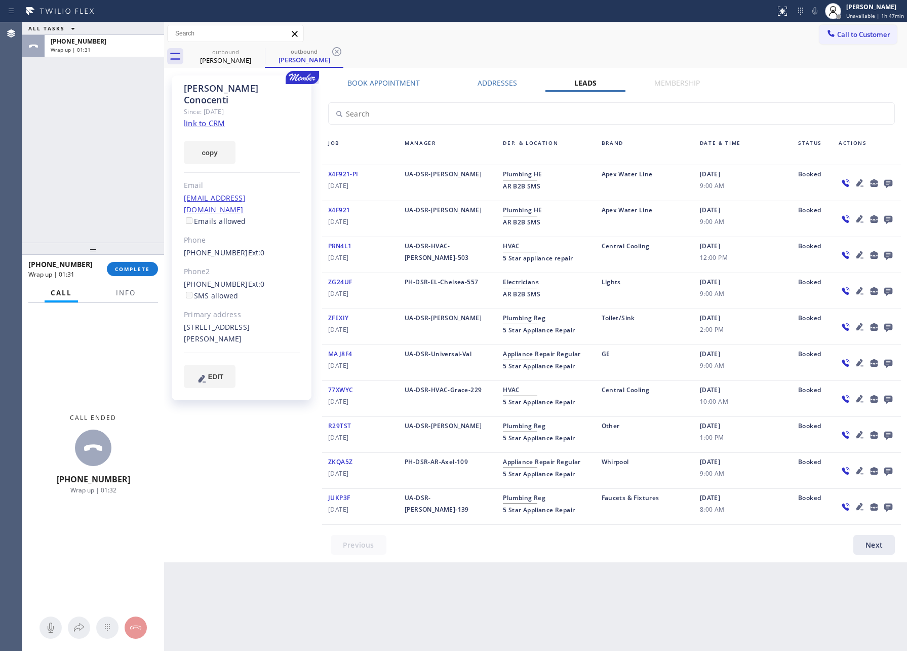
click at [84, 228] on div "ALL TASKS ALL TASKS ACTIVE TASKS TASKS IN WRAP UP [PHONE_NUMBER] Wrap up | 01:31" at bounding box center [93, 132] width 142 height 220
click at [129, 267] on span "COMPLETE" at bounding box center [132, 268] width 35 height 7
click at [108, 131] on div "ALL TASKS ALL TASKS ACTIVE TASKS TASKS IN WRAP UP [PHONE_NUMBER] Wrap up | 01:32" at bounding box center [93, 132] width 142 height 220
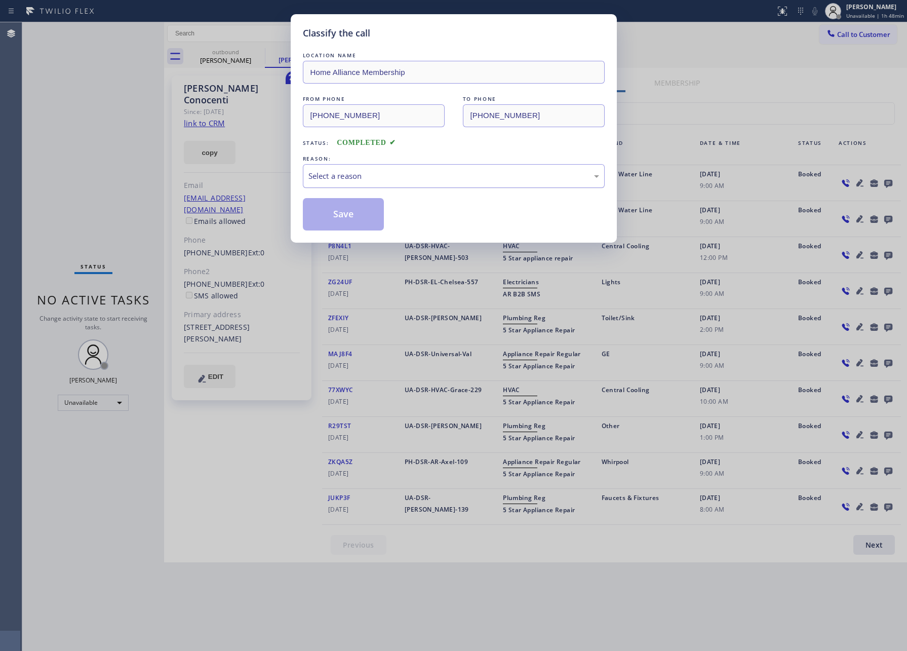
click at [327, 174] on div "Select a reason" at bounding box center [453, 176] width 291 height 12
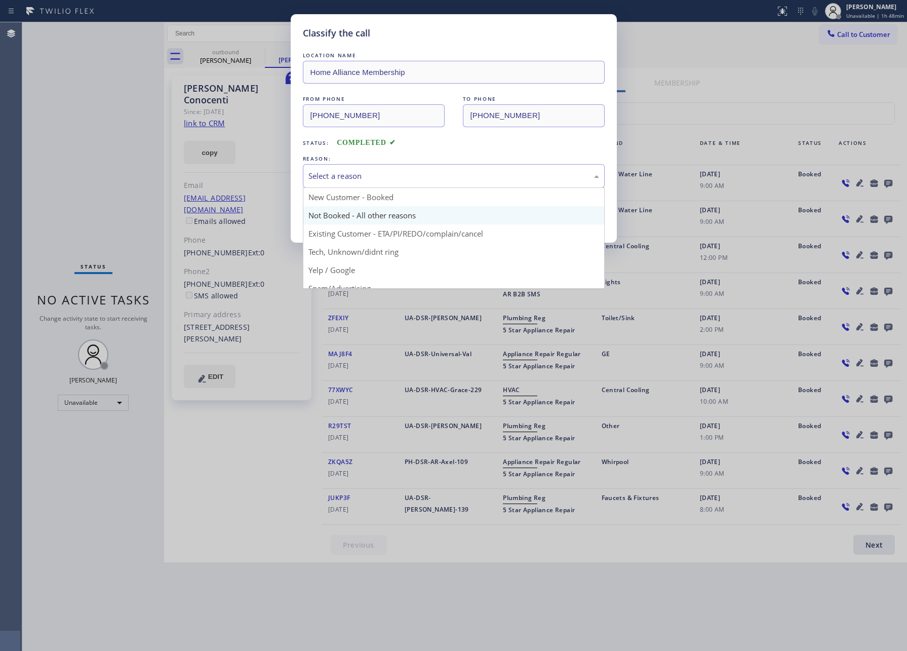
click at [337, 214] on button "Save" at bounding box center [344, 214] width 82 height 32
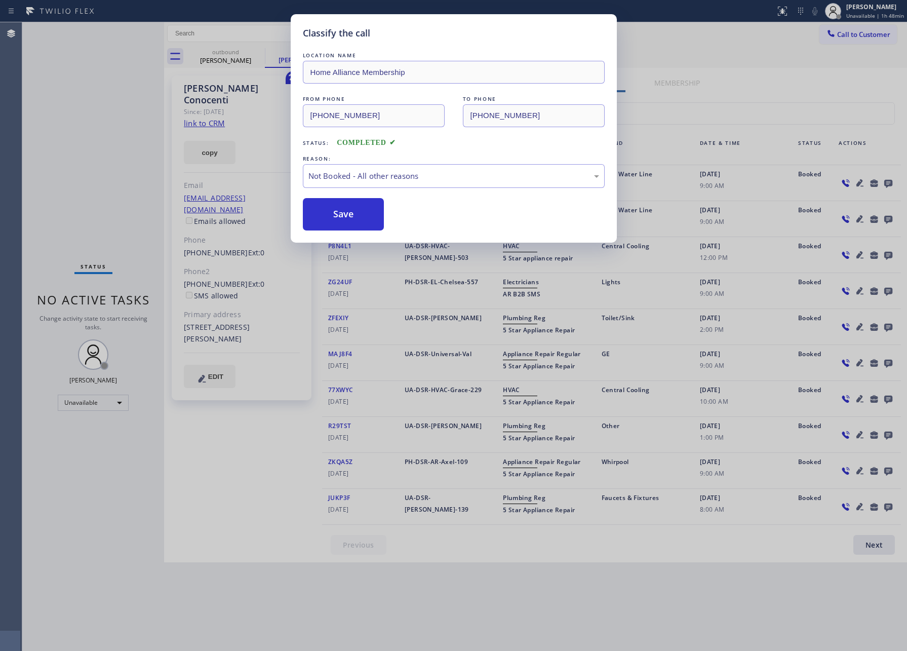
click at [337, 214] on button "Save" at bounding box center [344, 214] width 82 height 32
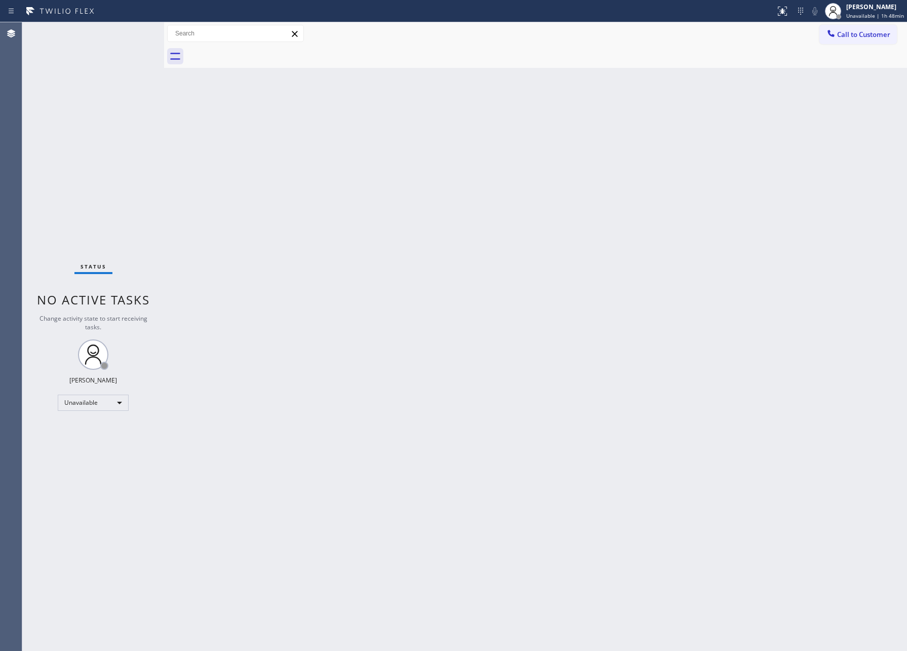
click at [339, 216] on div "Back to Dashboard Change Sender ID Customers Technicians Select a contact Outbo…" at bounding box center [535, 336] width 743 height 628
click at [341, 216] on div "Back to Dashboard Change Sender ID Customers Technicians Select a contact Outbo…" at bounding box center [535, 336] width 743 height 628
click at [424, 214] on div "Back to Dashboard Change Sender ID Customers Technicians Select a contact Outbo…" at bounding box center [535, 336] width 743 height 628
click at [346, 307] on div "Back to Dashboard Change Sender ID Customers Technicians Select a contact Outbo…" at bounding box center [535, 336] width 743 height 628
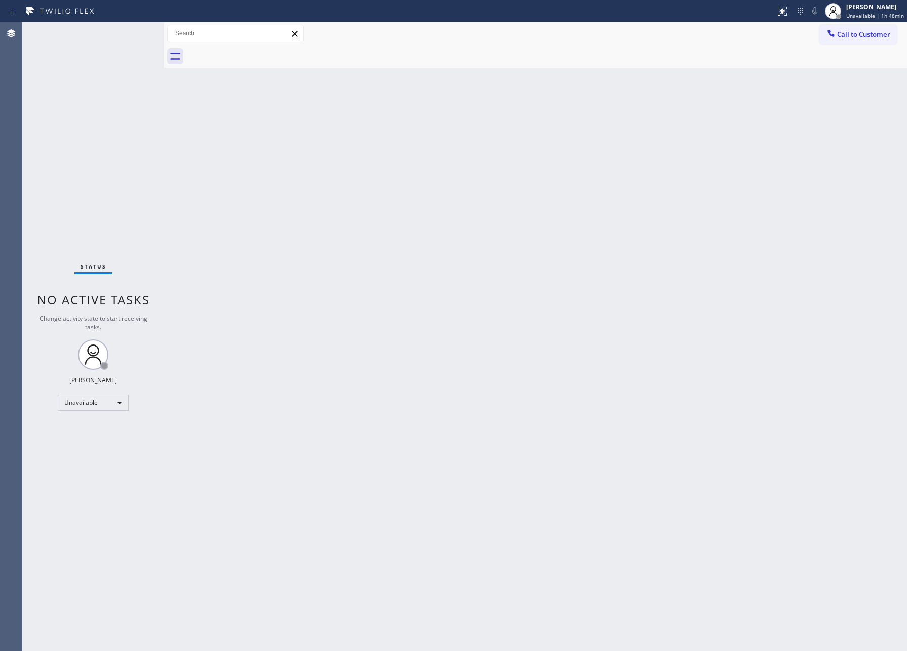
click at [865, 32] on span "Call to Customer" at bounding box center [863, 34] width 53 height 9
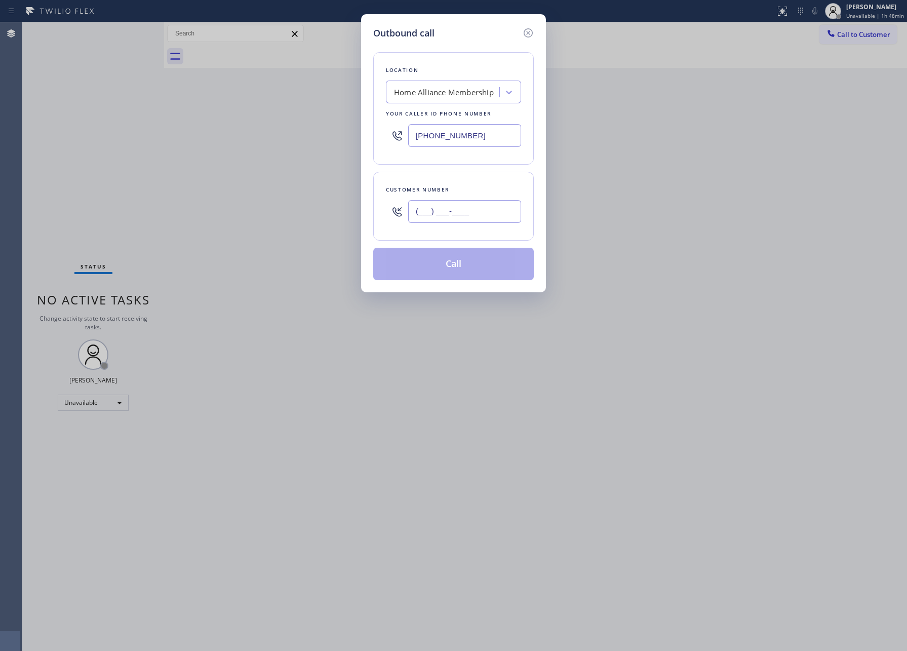
click at [448, 212] on input "(___) ___-____" at bounding box center [464, 211] width 113 height 23
paste input "818) 469-5107"
type input "[PHONE_NUMBER]"
click at [459, 272] on button "Call" at bounding box center [453, 264] width 161 height 32
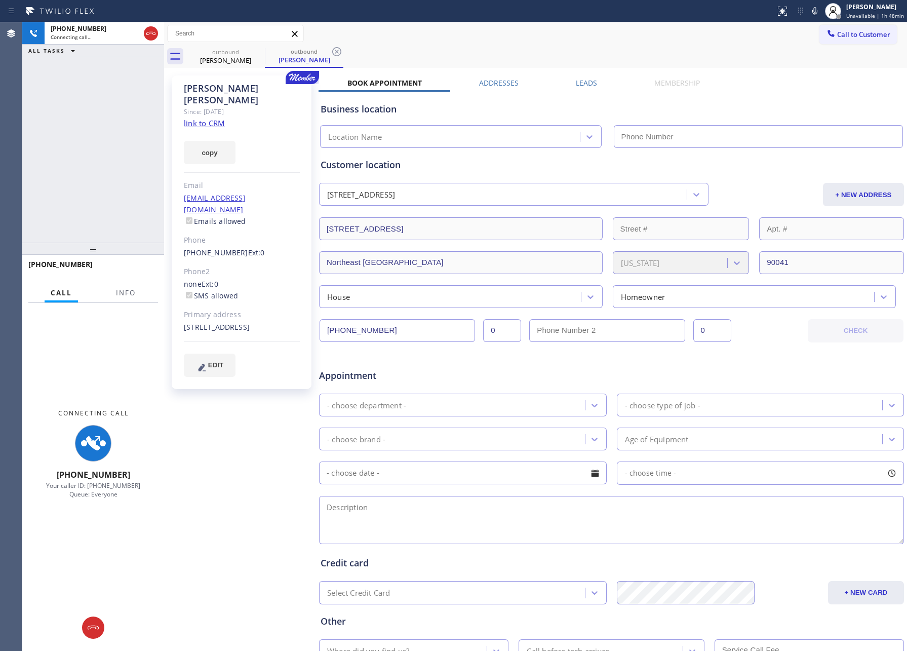
type input "[PHONE_NUMBER]"
click at [98, 156] on div "[PHONE_NUMBER] Connecting call… ALL TASKS ALL TASKS ACTIVE TASKS TASKS IN WRAP …" at bounding box center [93, 132] width 142 height 220
click at [99, 156] on div "[PHONE_NUMBER] Connecting call… ALL TASKS ALL TASKS ACTIVE TASKS TASKS IN WRAP …" at bounding box center [93, 132] width 142 height 220
click at [118, 156] on div "[PHONE_NUMBER] Connecting call… ALL TASKS ALL TASKS ACTIVE TASKS TASKS IN WRAP …" at bounding box center [93, 132] width 142 height 220
click at [155, 169] on div "[PHONE_NUMBER] Connecting call… ALL TASKS ALL TASKS ACTIVE TASKS TASKS IN WRAP …" at bounding box center [93, 132] width 142 height 220
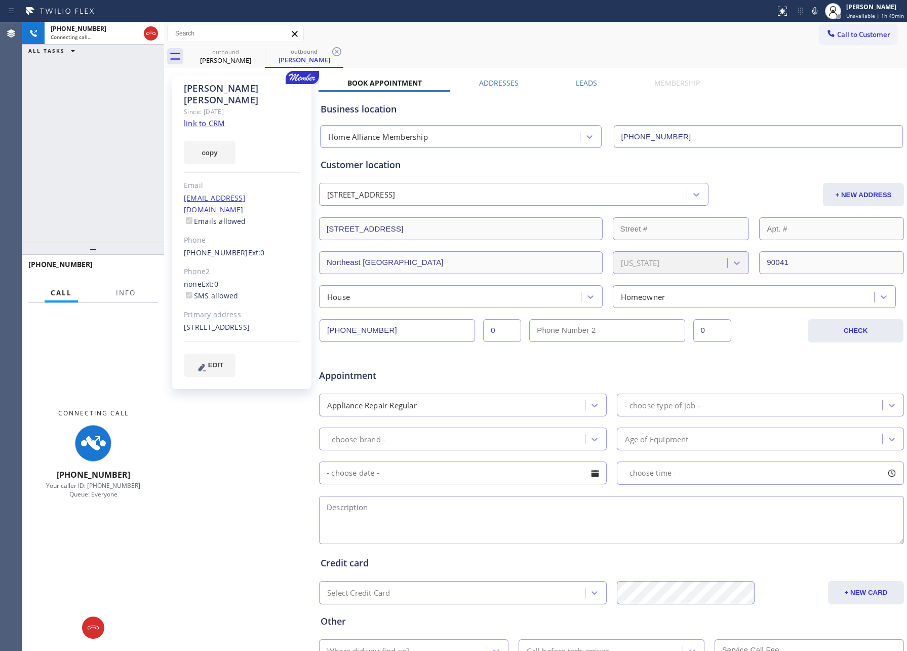
click at [576, 83] on label "Leads" at bounding box center [586, 83] width 21 height 10
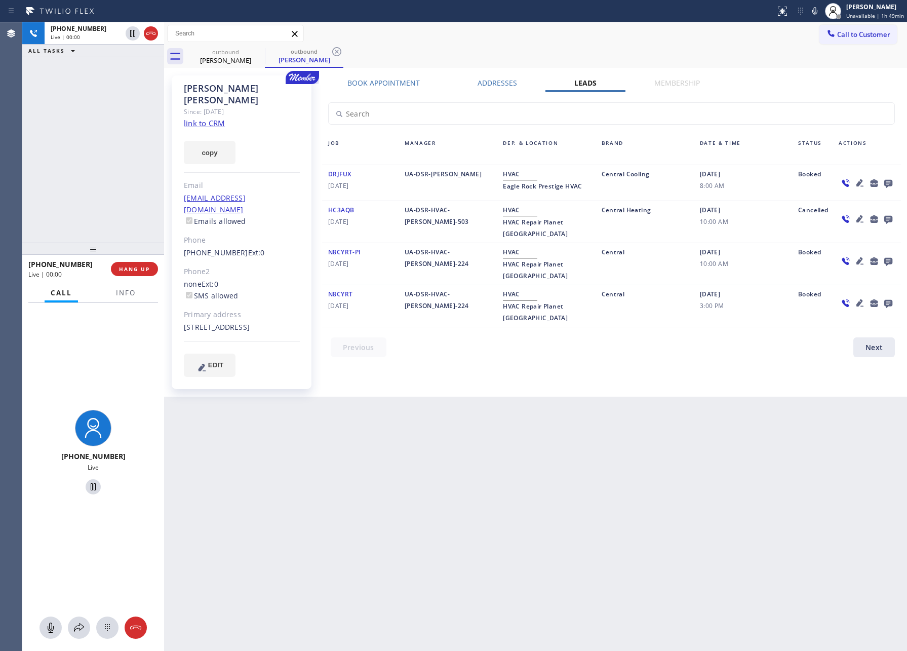
drag, startPoint x: 713, startPoint y: 430, endPoint x: 725, endPoint y: 425, distance: 12.5
click at [725, 425] on div "Back to Dashboard Change Sender ID Customers Technicians Select a contact Outbo…" at bounding box center [535, 336] width 743 height 628
click at [892, 184] on icon at bounding box center [888, 184] width 8 height 8
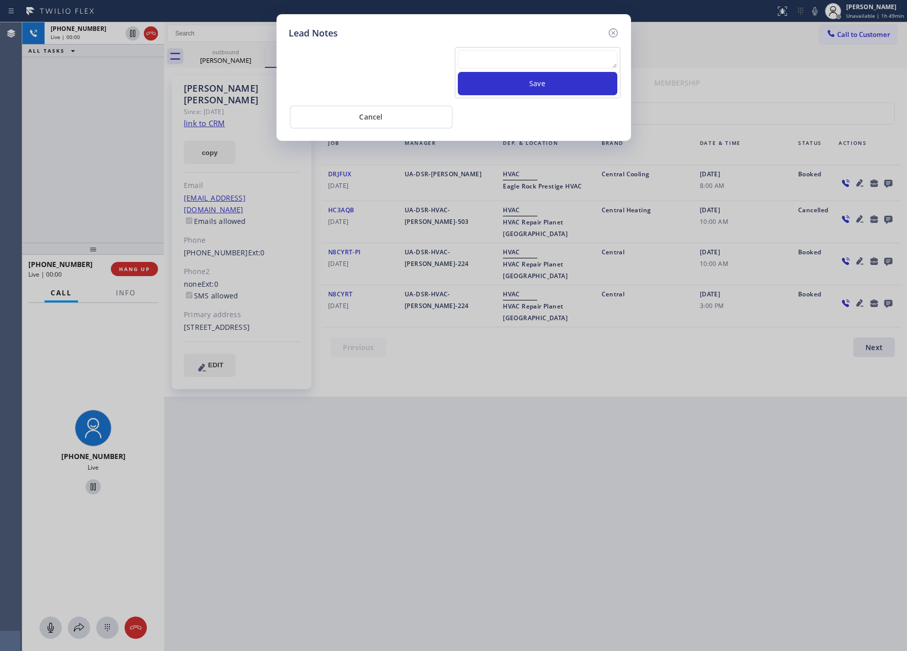
click at [550, 57] on textarea at bounding box center [538, 59] width 160 height 18
paste textarea "please transfer. membership follow up calls"
type textarea "please transfer. membership follow up calls"
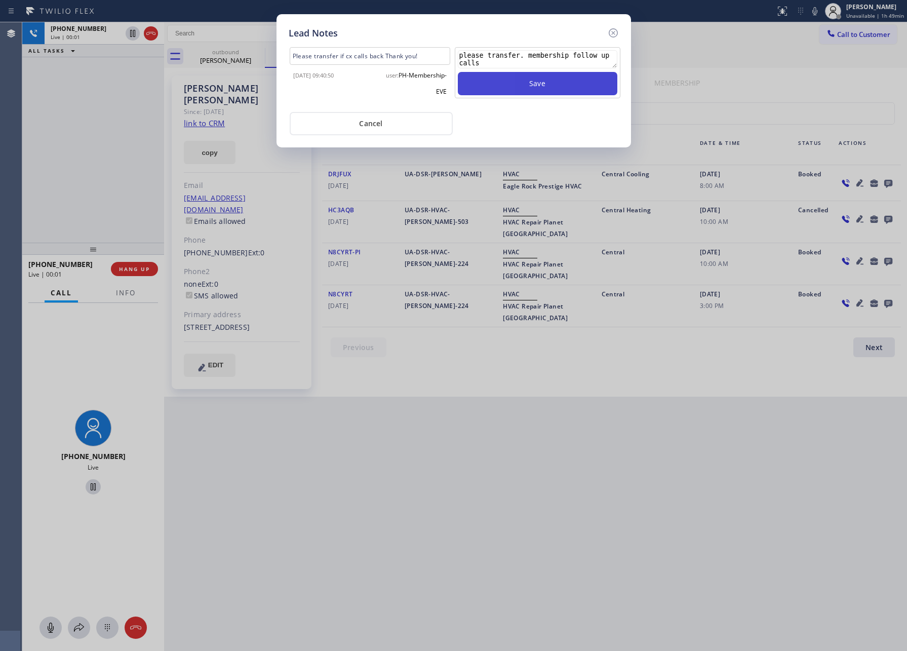
click at [541, 84] on button "Save" at bounding box center [538, 83] width 160 height 23
drag, startPoint x: 424, startPoint y: 128, endPoint x: 146, endPoint y: 152, distance: 279.1
click at [424, 128] on button "Cancel" at bounding box center [371, 123] width 163 height 23
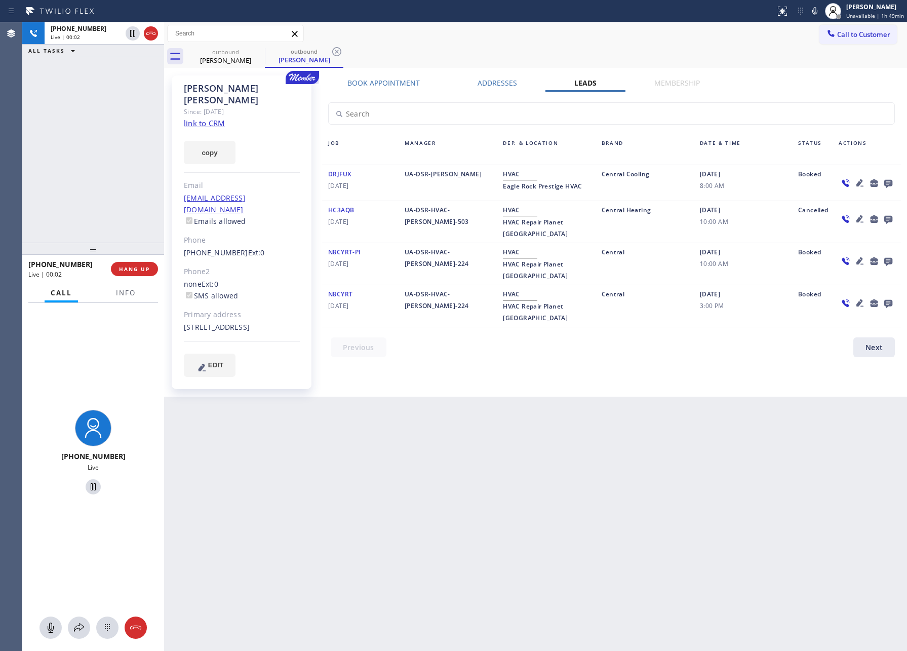
drag, startPoint x: 99, startPoint y: 147, endPoint x: 121, endPoint y: 239, distance: 93.7
click at [116, 184] on div "[PHONE_NUMBER] Live | 00:02 ALL TASKS ALL TASKS ACTIVE TASKS TASKS IN WRAP UP" at bounding box center [93, 132] width 142 height 220
click at [130, 272] on span "HANG UP" at bounding box center [134, 268] width 31 height 7
drag, startPoint x: 83, startPoint y: 115, endPoint x: 103, endPoint y: 211, distance: 97.9
click at [84, 116] on div "[PHONE_NUMBER] Live | 00:03 ALL TASKS ALL TASKS ACTIVE TASKS TASKS IN WRAP UP" at bounding box center [93, 132] width 142 height 220
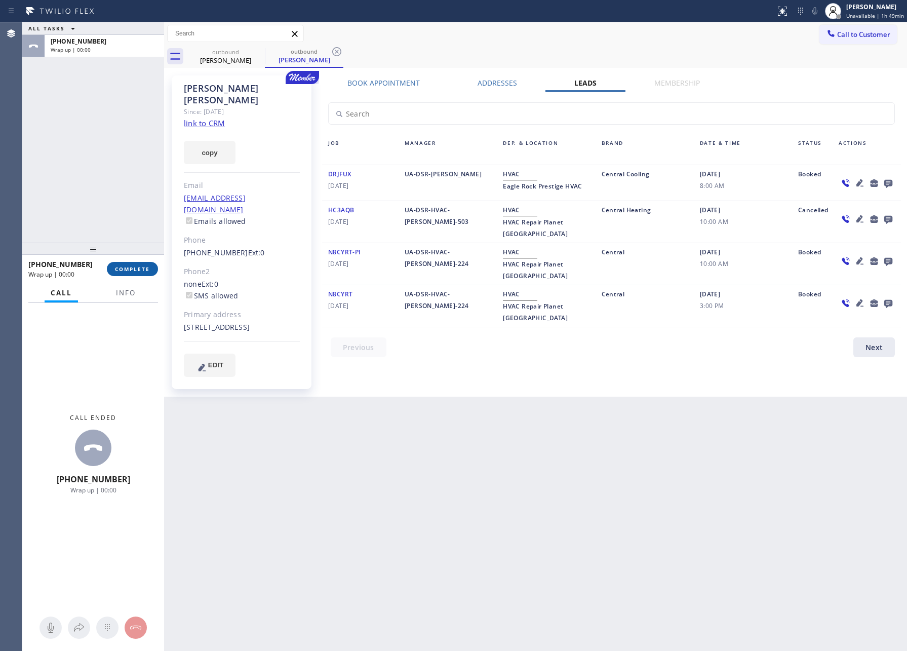
click at [128, 269] on span "COMPLETE" at bounding box center [132, 268] width 35 height 7
click at [113, 148] on div "ALL TASKS ALL TASKS ACTIVE TASKS TASKS IN WRAP UP [PHONE_NUMBER] Wrap up | 00:00" at bounding box center [93, 132] width 142 height 220
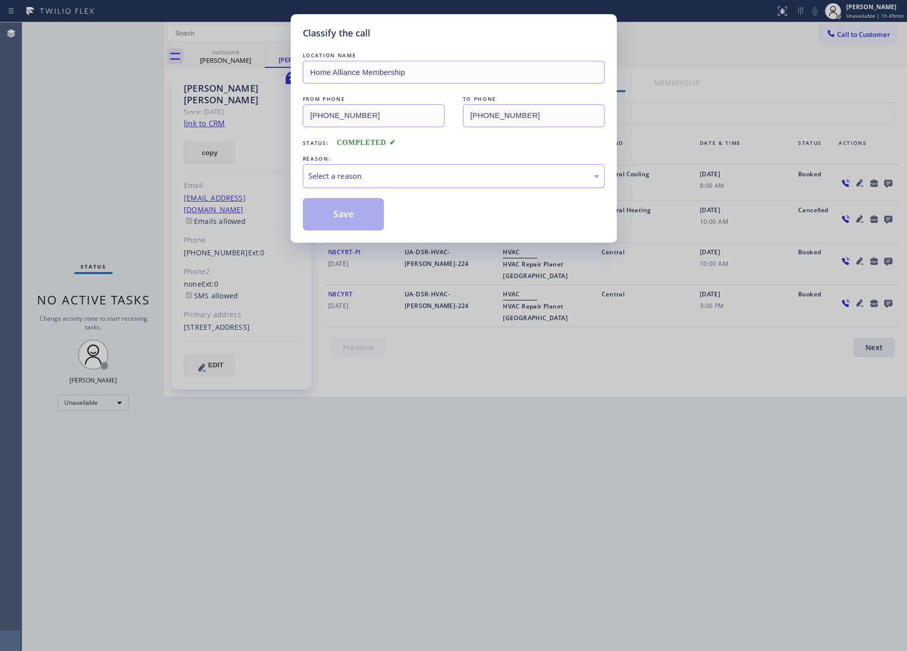
click at [327, 183] on div "Select a reason" at bounding box center [454, 176] width 302 height 24
click at [329, 217] on button "Save" at bounding box center [344, 214] width 82 height 32
drag, startPoint x: 329, startPoint y: 217, endPoint x: 333, endPoint y: 223, distance: 7.6
click at [333, 223] on button "Save" at bounding box center [344, 214] width 82 height 32
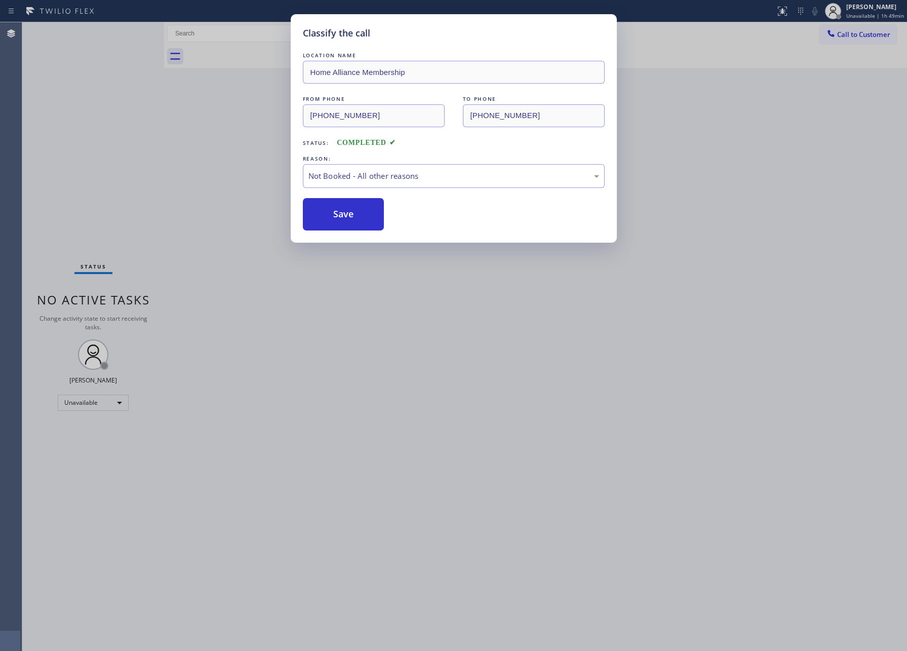
drag, startPoint x: 467, startPoint y: 471, endPoint x: 717, endPoint y: 557, distance: 264.4
click at [524, 487] on div "Classify the call LOCATION NAME Home Alliance Membership FROM PHONE [PHONE_NUMB…" at bounding box center [453, 325] width 907 height 651
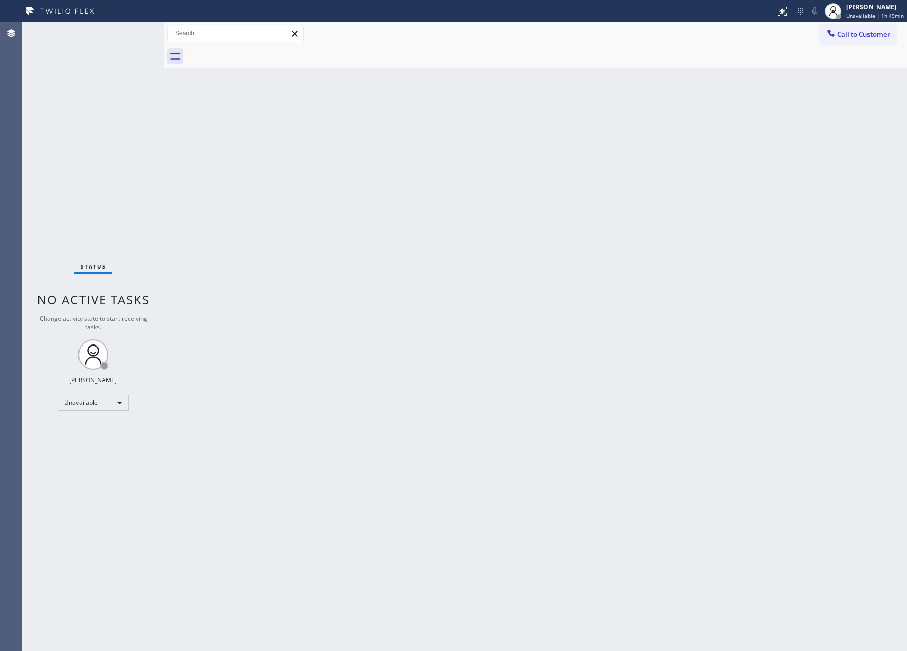
drag, startPoint x: 359, startPoint y: 287, endPoint x: 561, endPoint y: 220, distance: 212.8
click at [411, 276] on div "Back to Dashboard Change Sender ID Customers Technicians Select a contact Outbo…" at bounding box center [535, 336] width 743 height 628
click at [856, 40] on button "Call to Customer" at bounding box center [857, 34] width 77 height 19
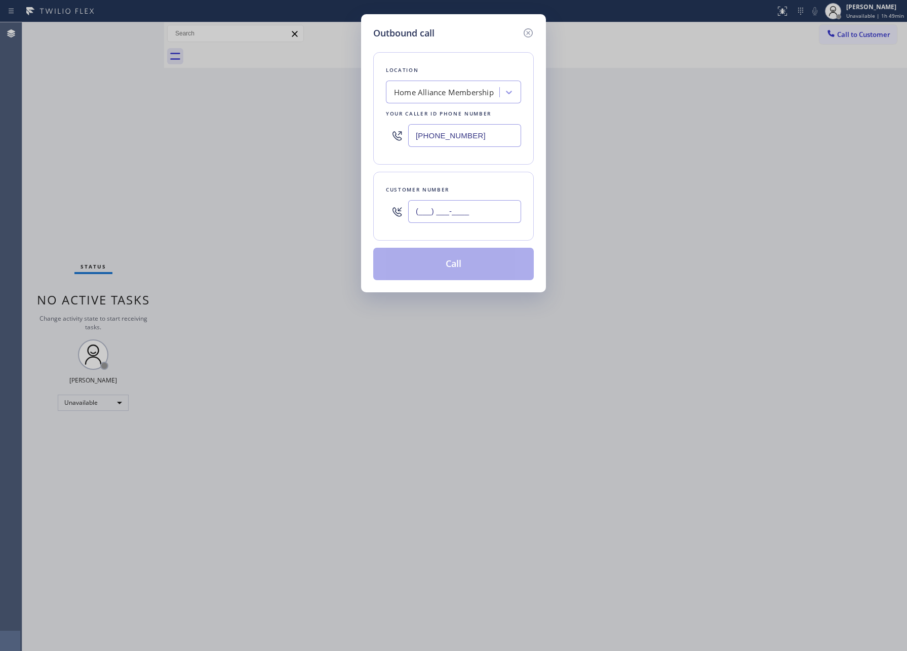
click at [493, 216] on input "(___) ___-____" at bounding box center [464, 211] width 113 height 23
paste input "818) 461-4129"
type input "[PHONE_NUMBER]"
click at [495, 276] on button "Call" at bounding box center [453, 264] width 161 height 32
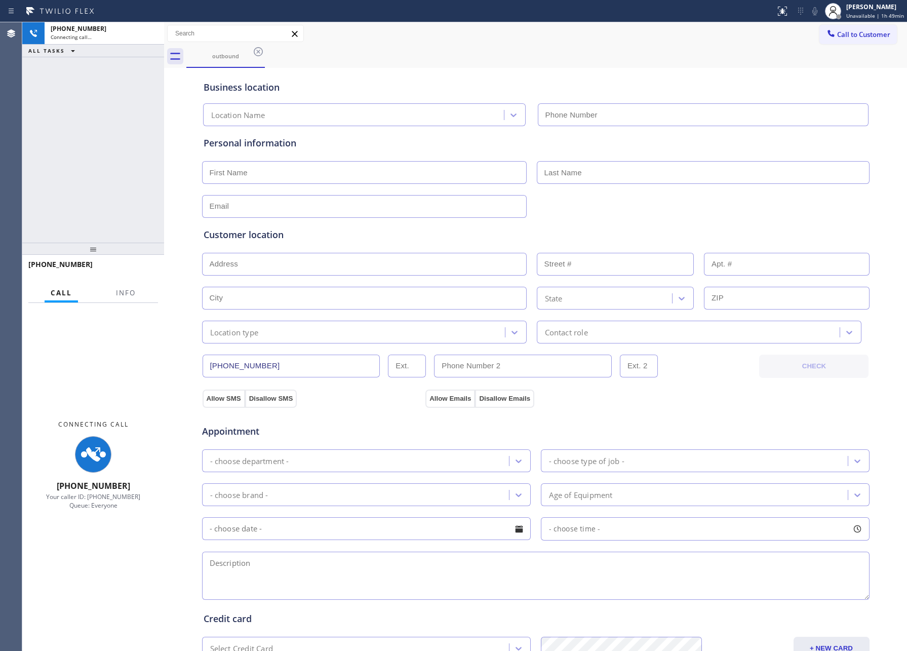
type input "[PHONE_NUMBER]"
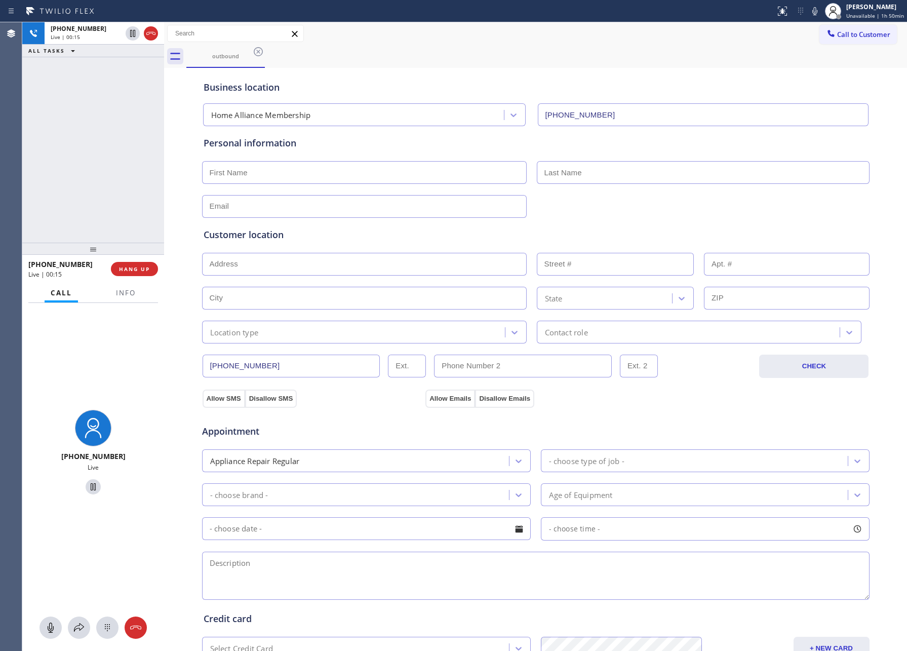
drag, startPoint x: 42, startPoint y: 162, endPoint x: 115, endPoint y: 280, distance: 139.2
click at [49, 175] on div "[PHONE_NUMBER] Live | 00:15 ALL TASKS ALL TASKS ACTIVE TASKS TASKS IN WRAP UP" at bounding box center [93, 132] width 142 height 220
click at [98, 167] on div "[PHONE_NUMBER] Live | 00:15 ALL TASKS ALL TASKS ACTIVE TASKS TASKS IN WRAP UP" at bounding box center [93, 132] width 142 height 220
click at [129, 269] on span "HANG UP" at bounding box center [134, 268] width 31 height 7
click at [111, 130] on div "[PHONE_NUMBER] Live | 00:17 ALL TASKS ALL TASKS ACTIVE TASKS TASKS IN WRAP UP" at bounding box center [93, 132] width 142 height 220
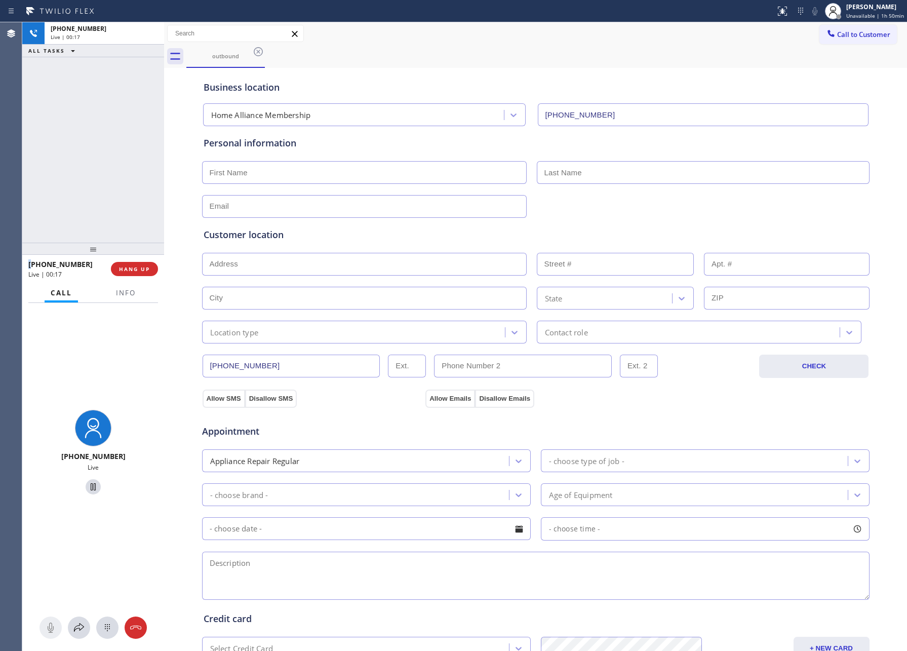
click at [111, 130] on div "[PHONE_NUMBER] Live | 00:17 ALL TASKS ALL TASKS ACTIVE TASKS TASKS IN WRAP UP" at bounding box center [93, 132] width 142 height 220
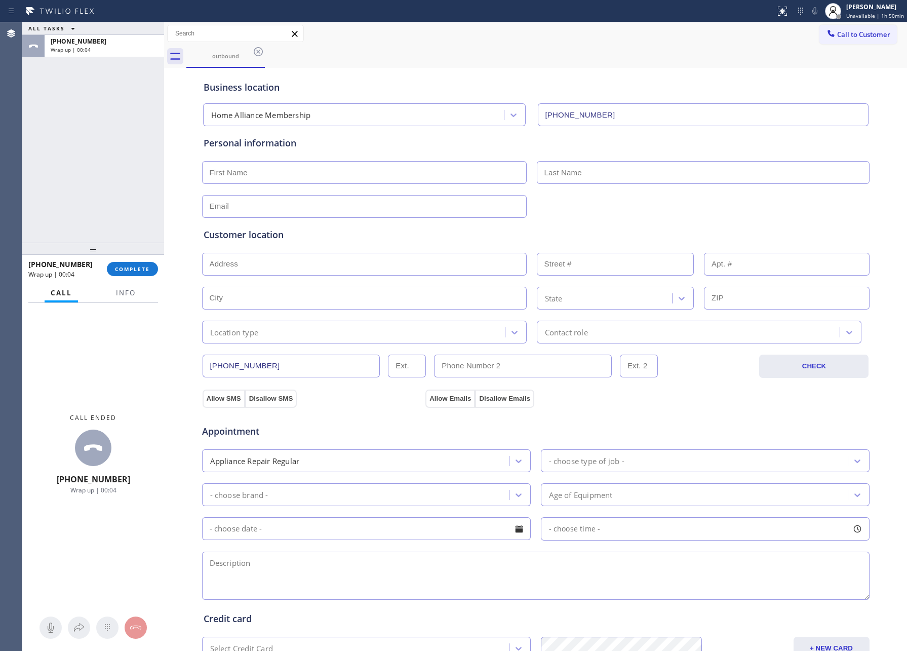
drag, startPoint x: 648, startPoint y: 31, endPoint x: 892, endPoint y: 60, distance: 245.8
click at [660, 35] on div "Call to Customer Outbound call Location Home Alliance Membership Your caller id…" at bounding box center [535, 34] width 743 height 18
click at [873, 40] on button "Call to Customer" at bounding box center [857, 34] width 77 height 19
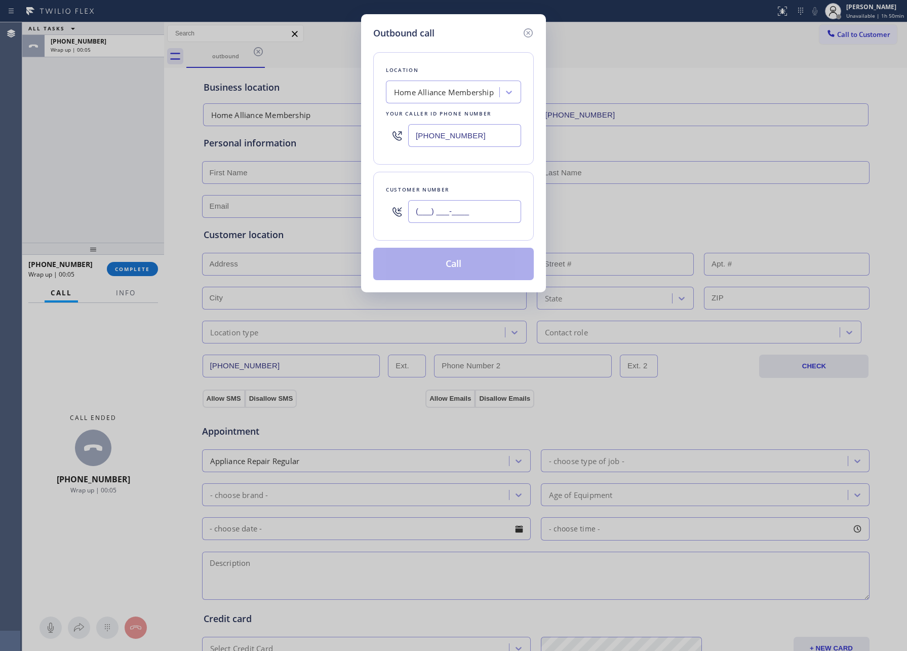
click at [470, 214] on input "(___) ___-____" at bounding box center [464, 211] width 113 height 23
paste input "917) 842-1623"
type input "[PHONE_NUMBER]"
click at [474, 274] on button "Call" at bounding box center [453, 264] width 161 height 32
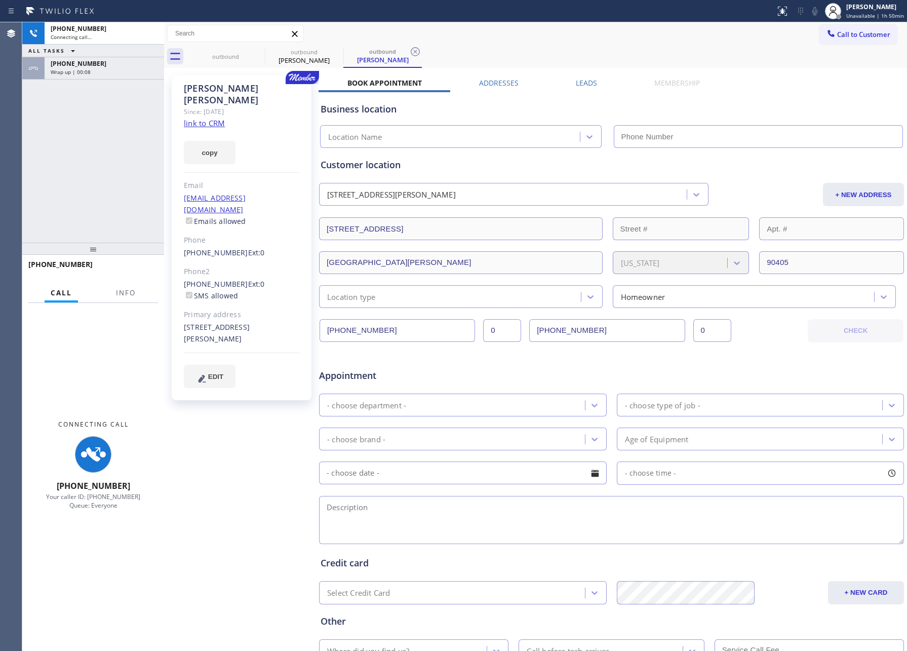
click at [99, 193] on div "[PHONE_NUMBER] Connecting call… ALL TASKS ALL TASKS ACTIVE TASKS TASKS IN WRAP …" at bounding box center [93, 132] width 142 height 220
type input "[PHONE_NUMBER]"
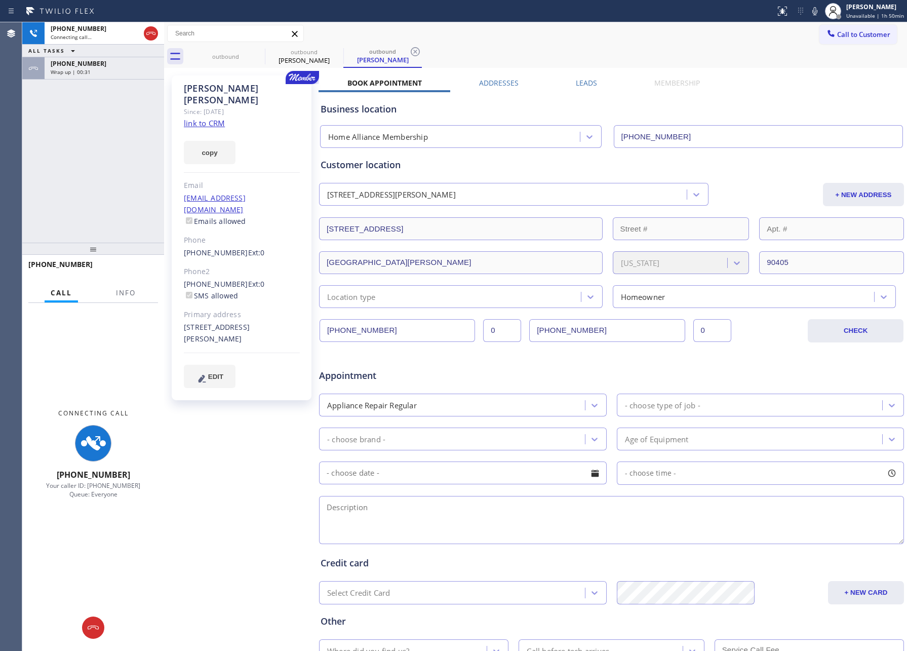
click at [91, 172] on div "[PHONE_NUMBER] Connecting call… ALL TASKS ALL TASKS ACTIVE TASKS TASKS IN WRAP …" at bounding box center [93, 132] width 142 height 220
click at [94, 68] on div "Wrap up | 00:31" at bounding box center [104, 71] width 107 height 7
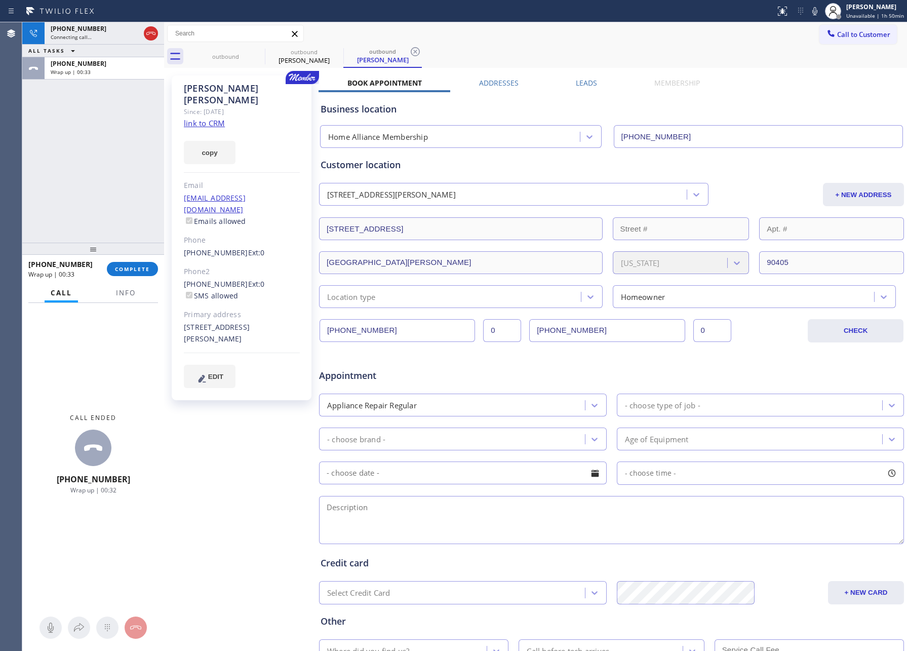
click at [110, 193] on div "[PHONE_NUMBER] Connecting call… ALL TASKS ALL TASKS ACTIVE TASKS TASKS IN WRAP …" at bounding box center [93, 132] width 142 height 220
click at [111, 193] on div "[PHONE_NUMBER] Connecting call… ALL TASKS ALL TASKS ACTIVE TASKS TASKS IN WRAP …" at bounding box center [93, 132] width 142 height 220
drag, startPoint x: 111, startPoint y: 193, endPoint x: 115, endPoint y: 200, distance: 7.7
click at [115, 194] on div "[PHONE_NUMBER] Connecting call… ALL TASKS ALL TASKS ACTIVE TASKS TASKS IN WRAP …" at bounding box center [93, 132] width 142 height 220
click at [139, 267] on span "COMPLETE" at bounding box center [132, 268] width 35 height 7
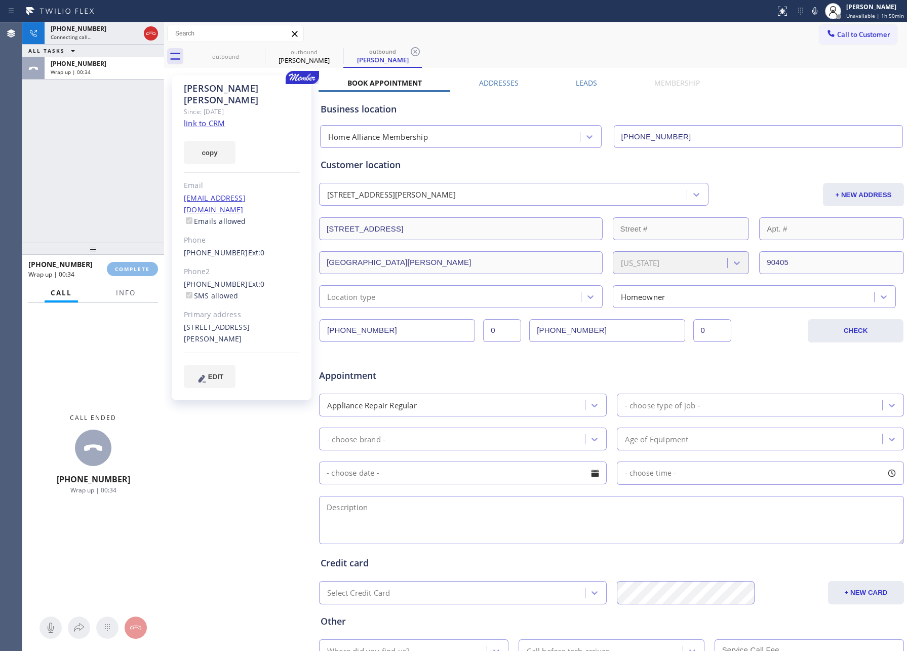
click at [123, 141] on div "[PHONE_NUMBER] Connecting call… ALL TASKS ALL TASKS ACTIVE TASKS TASKS IN WRAP …" at bounding box center [93, 132] width 142 height 220
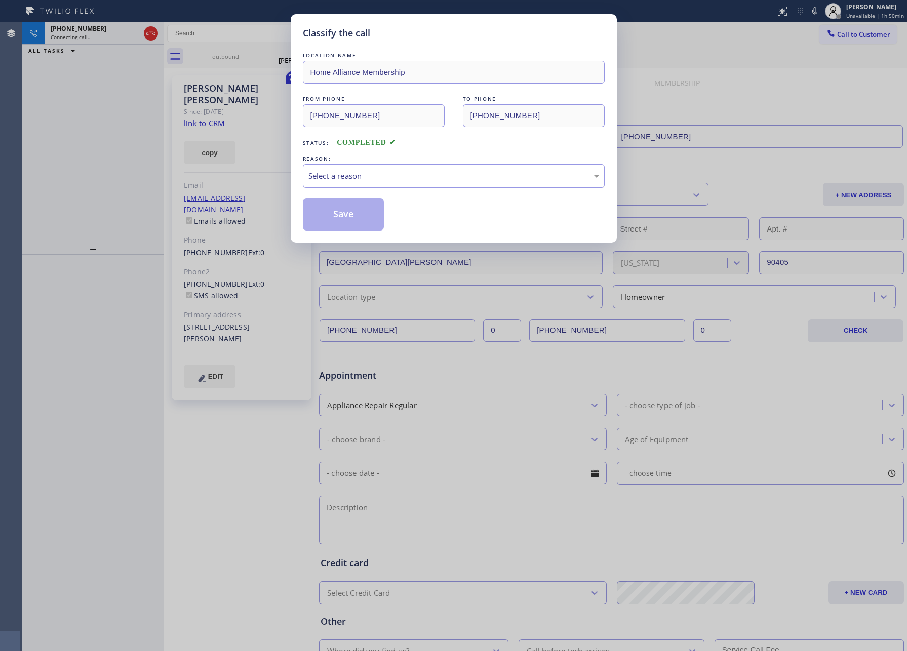
click at [324, 180] on div "Select a reason" at bounding box center [453, 176] width 291 height 12
click at [335, 216] on button "Save" at bounding box center [344, 214] width 82 height 32
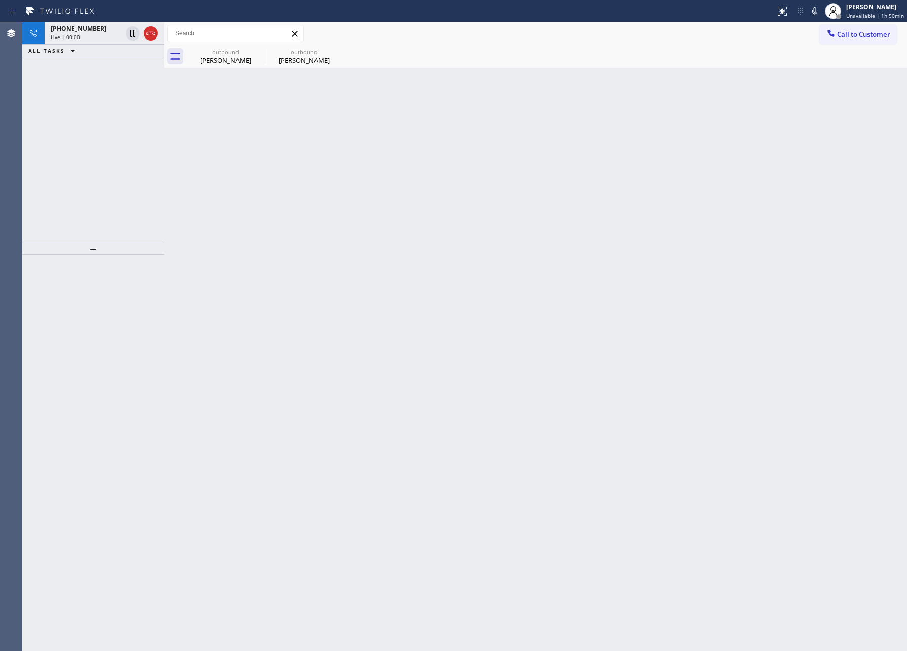
drag, startPoint x: 96, startPoint y: 169, endPoint x: 83, endPoint y: 29, distance: 140.4
click at [97, 164] on div "[PHONE_NUMBER] Live | 00:00 ALL TASKS ALL TASKS ACTIVE TASKS TASKS IN WRAP UP" at bounding box center [93, 132] width 142 height 220
click at [87, 33] on div "Live | 00:00" at bounding box center [86, 36] width 71 height 7
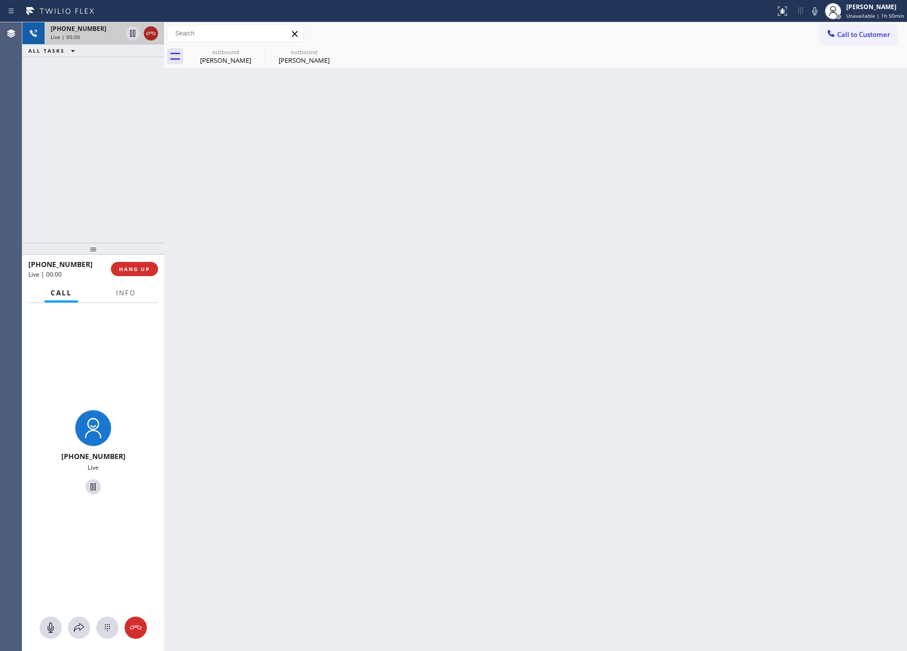
click at [155, 33] on icon at bounding box center [151, 33] width 12 height 12
click at [128, 120] on div "[PHONE_NUMBER] Live | 00:01 ALL TASKS ALL TASKS ACTIVE TASKS TASKS IN WRAP UP" at bounding box center [93, 132] width 142 height 220
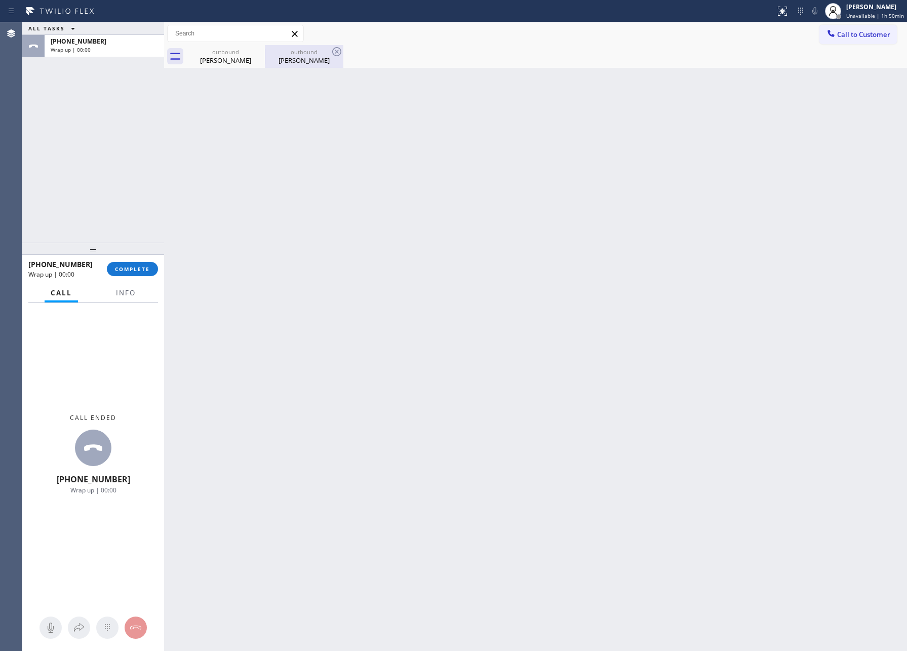
click at [314, 61] on div "[PERSON_NAME]" at bounding box center [304, 60] width 76 height 9
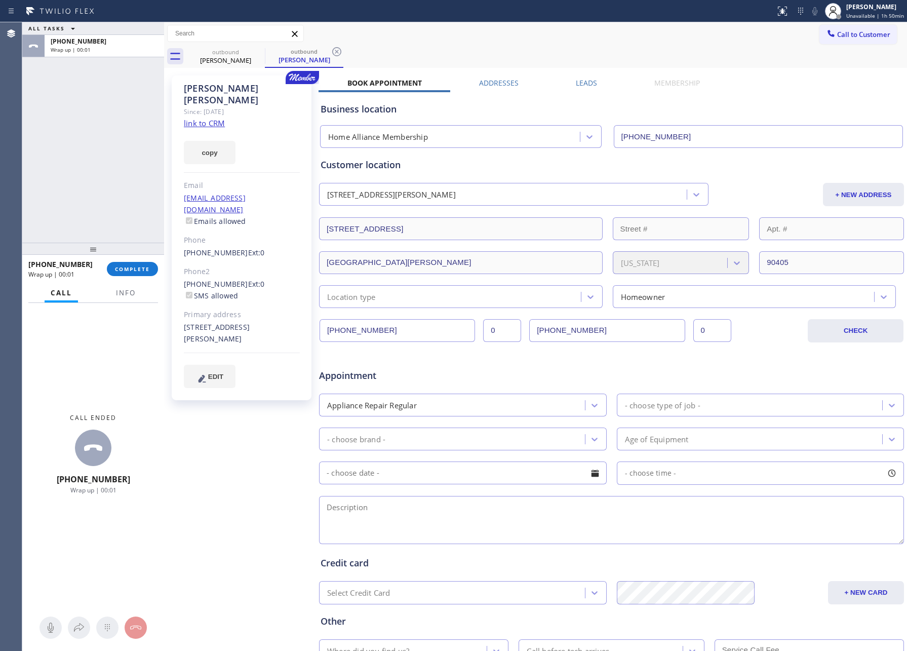
drag, startPoint x: 578, startPoint y: 83, endPoint x: 785, endPoint y: 73, distance: 207.8
click at [581, 82] on label "Leads" at bounding box center [586, 83] width 21 height 10
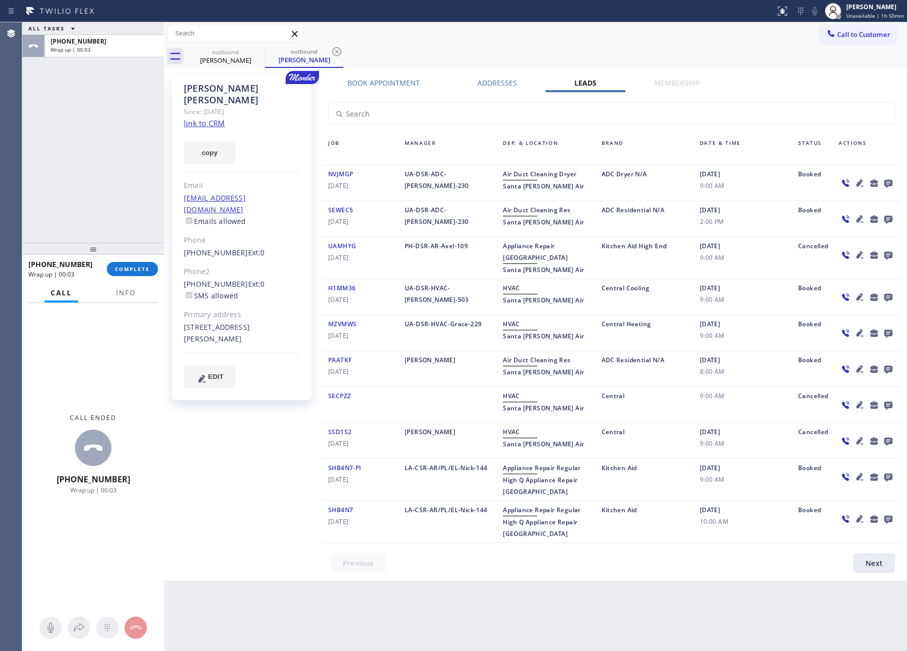
click at [762, 94] on div at bounding box center [611, 108] width 591 height 32
click at [884, 181] on icon at bounding box center [888, 184] width 8 height 8
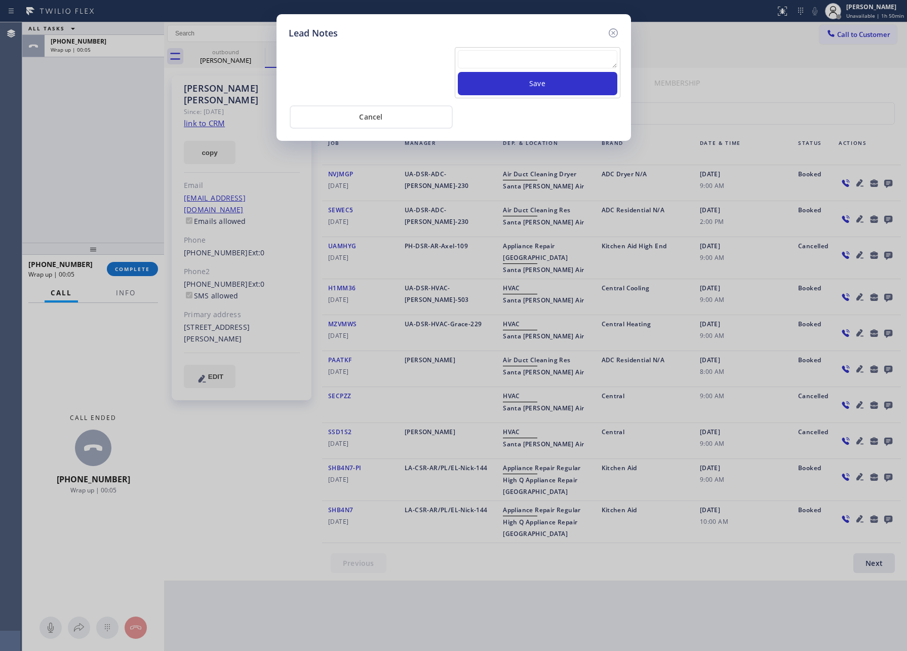
click at [587, 54] on textarea at bounding box center [538, 59] width 160 height 18
paste textarea "please transfer. membership follow up calls"
type textarea "please transfer. membership follow up calls"
click at [583, 90] on button "Save" at bounding box center [538, 83] width 160 height 23
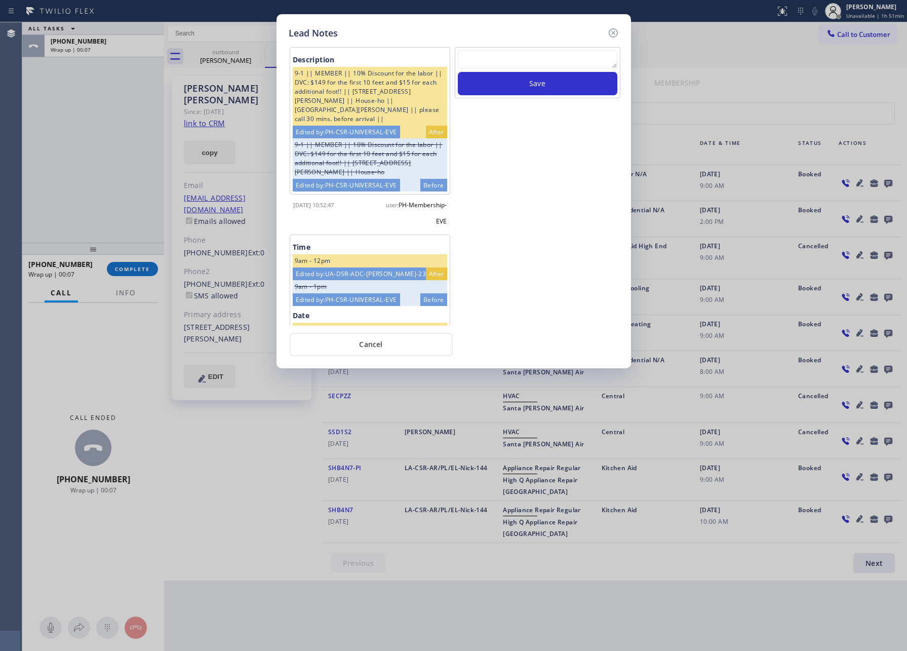
scroll to position [309, 0]
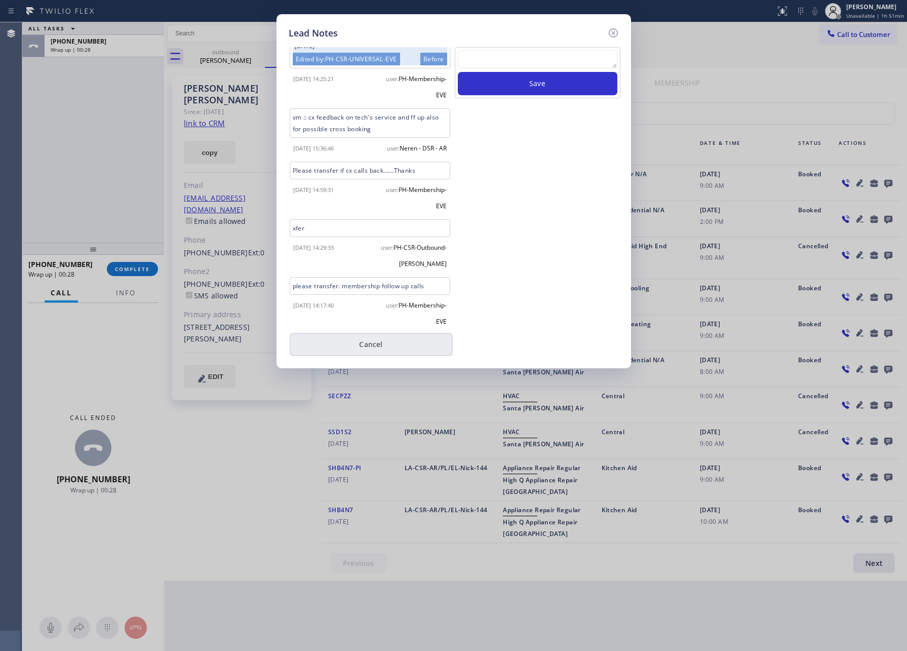
click at [375, 345] on button "Cancel" at bounding box center [371, 344] width 163 height 23
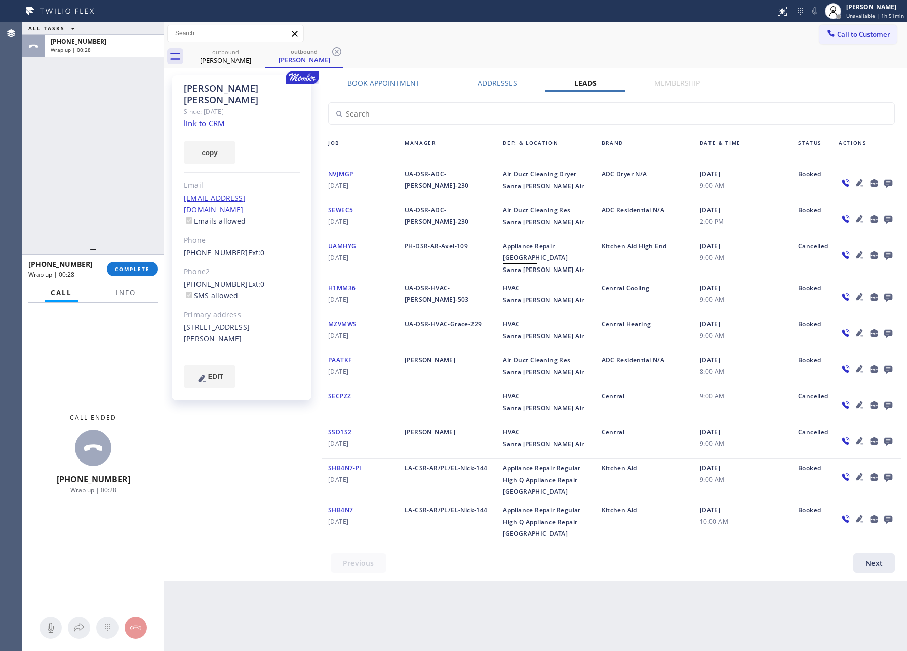
drag, startPoint x: 70, startPoint y: 148, endPoint x: 87, endPoint y: 188, distance: 43.6
click at [83, 175] on div "ALL TASKS ALL TASKS ACTIVE TASKS TASKS IN WRAP UP [PHONE_NUMBER] Wrap up | 00:28" at bounding box center [93, 132] width 142 height 220
drag, startPoint x: 122, startPoint y: 270, endPoint x: 127, endPoint y: 171, distance: 99.9
click at [124, 266] on span "COMPLETE" at bounding box center [132, 268] width 35 height 7
click at [126, 145] on div "ALL TASKS ALL TASKS ACTIVE TASKS TASKS IN WRAP UP [PHONE_NUMBER] Wrap up | 00:29" at bounding box center [93, 132] width 142 height 220
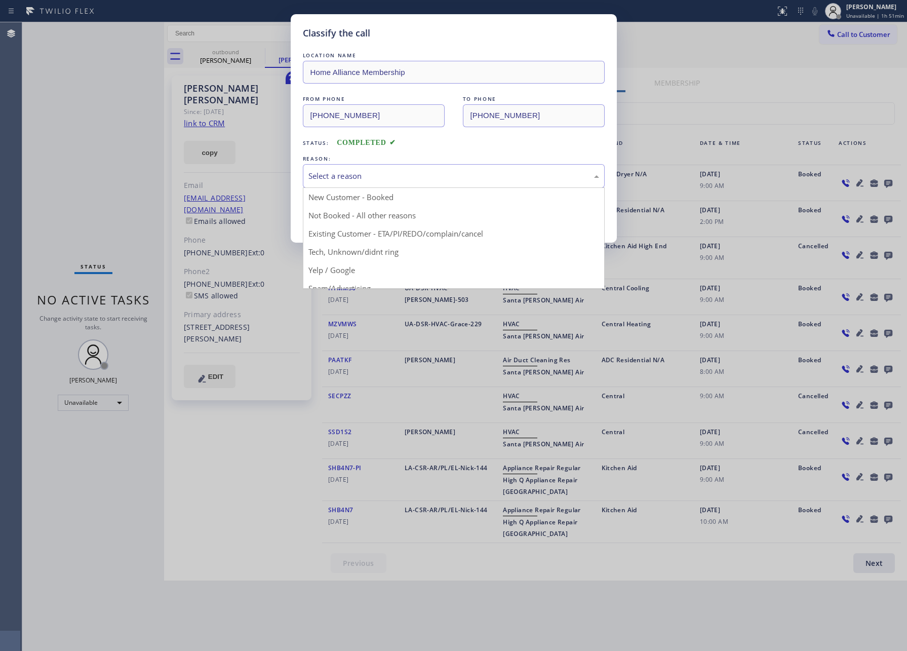
click at [332, 180] on div "Select a reason" at bounding box center [453, 176] width 291 height 12
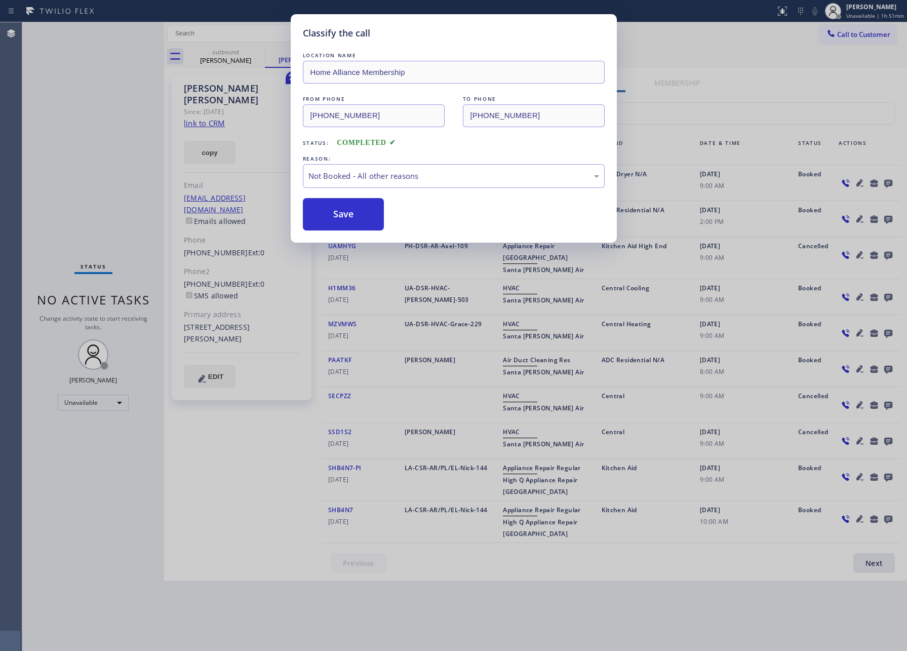
click at [340, 215] on button "Save" at bounding box center [344, 214] width 82 height 32
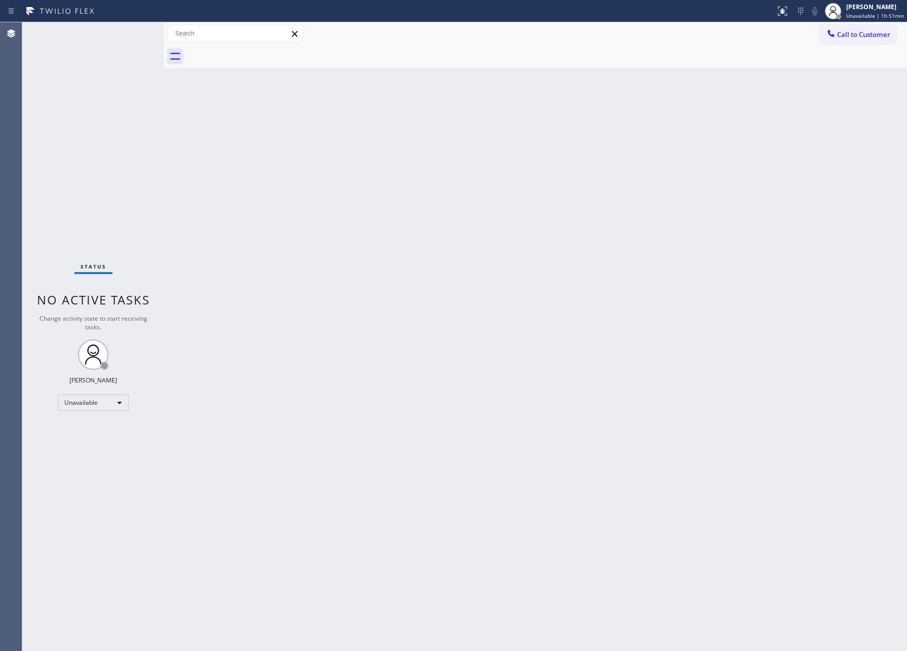
drag, startPoint x: 446, startPoint y: 170, endPoint x: 902, endPoint y: 474, distance: 548.6
click at [560, 236] on div "Back to Dashboard Change Sender ID Customers Technicians Select a contact Outbo…" at bounding box center [535, 336] width 743 height 628
drag, startPoint x: 377, startPoint y: 326, endPoint x: 837, endPoint y: 88, distance: 517.9
click at [412, 314] on div "Back to Dashboard Change Sender ID Customers Technicians Select a contact Outbo…" at bounding box center [535, 336] width 743 height 628
click at [877, 36] on span "Call to Customer" at bounding box center [863, 34] width 53 height 9
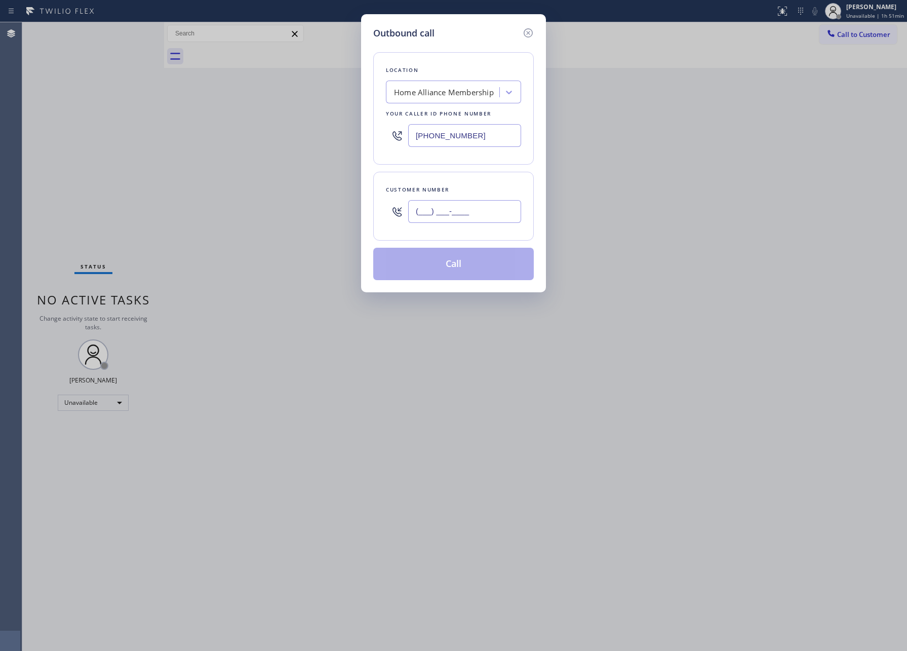
click at [479, 217] on input "(___) ___-____" at bounding box center [464, 211] width 113 height 23
paste input "818) 626-5150"
type input "[PHONE_NUMBER]"
click at [478, 272] on button "Call" at bounding box center [453, 264] width 161 height 32
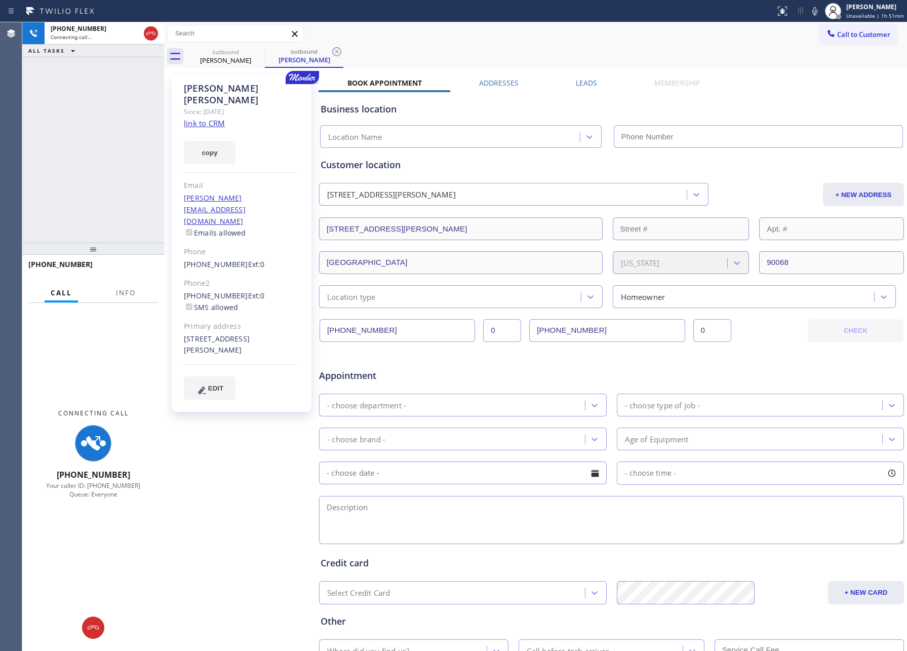
type input "[PHONE_NUMBER]"
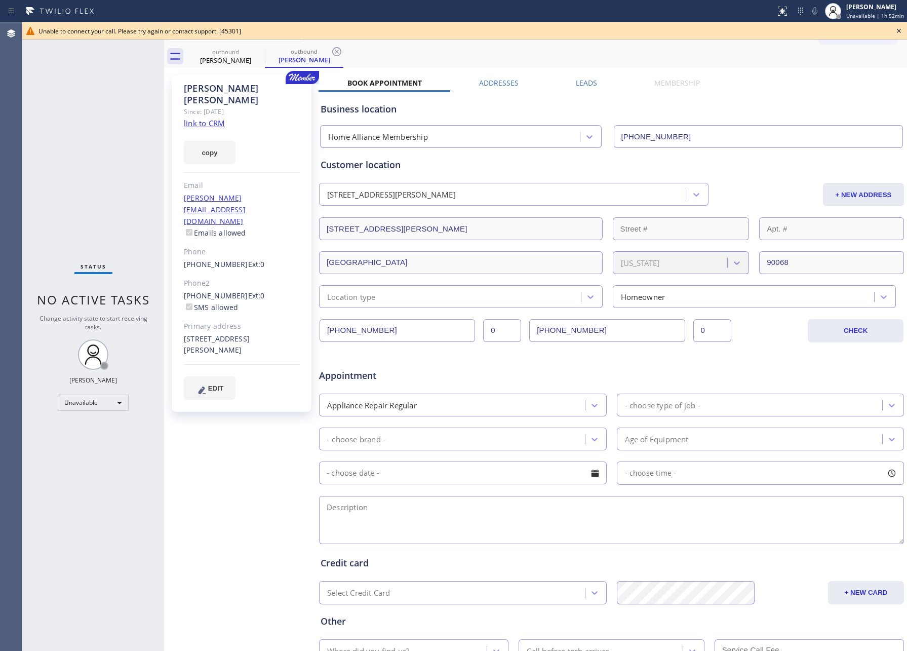
click at [898, 29] on icon at bounding box center [899, 31] width 12 height 12
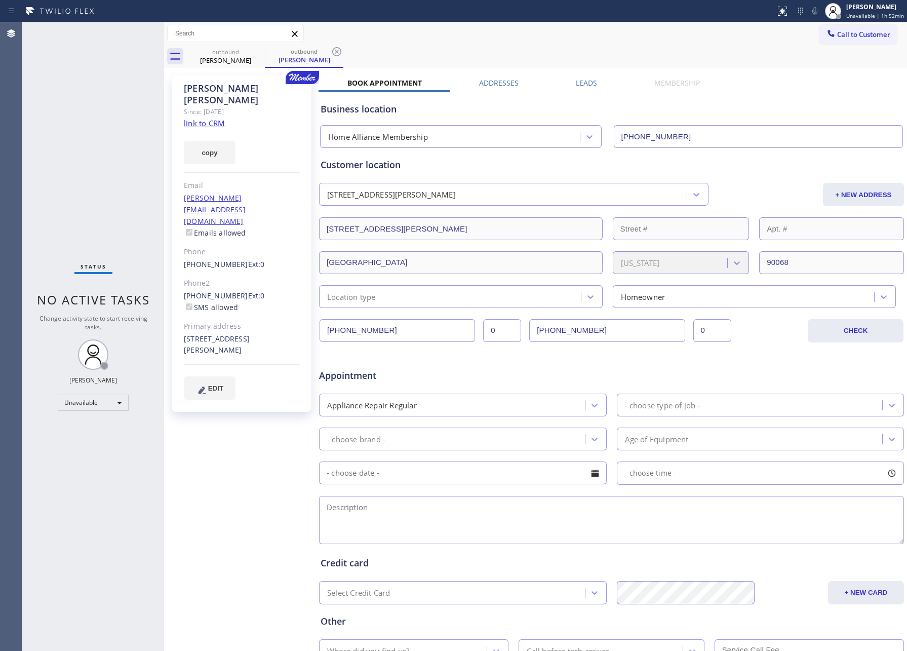
click at [635, 32] on div "Call to Customer Outbound call Location Home Alliance Membership Your caller id…" at bounding box center [535, 34] width 743 height 18
click at [866, 32] on span "Call to Customer" at bounding box center [863, 34] width 53 height 9
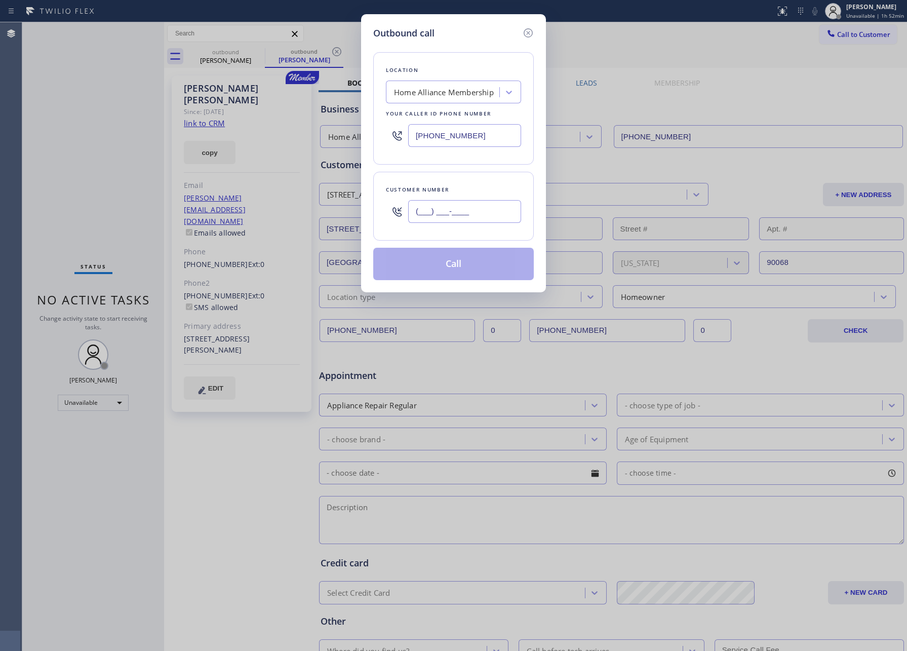
click at [487, 210] on input "(___) ___-____" at bounding box center [464, 211] width 113 height 23
paste input "714) 710-5017"
type input "[PHONE_NUMBER]"
click at [501, 269] on button "Call" at bounding box center [453, 264] width 161 height 32
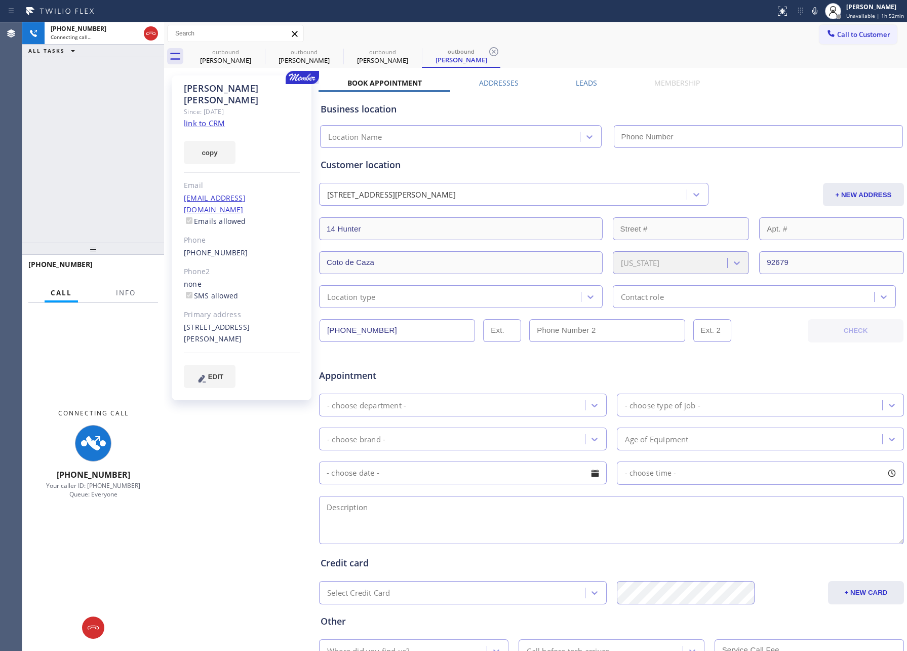
type input "[PHONE_NUMBER]"
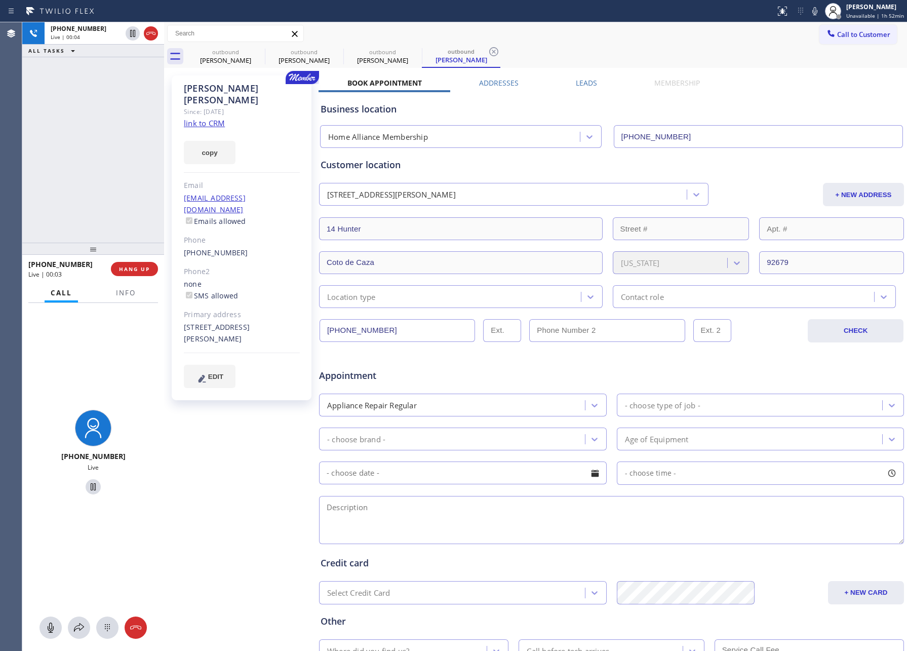
click at [97, 142] on div "[PHONE_NUMBER] Live | 00:04 ALL TASKS ALL TASKS ACTIVE TASKS TASKS IN WRAP UP" at bounding box center [93, 132] width 142 height 220
click at [217, 118] on link "link to CRM" at bounding box center [204, 123] width 41 height 10
drag, startPoint x: 113, startPoint y: 132, endPoint x: 126, endPoint y: 153, distance: 25.0
click at [114, 132] on div "[PHONE_NUMBER] Live | 00:05 ALL TASKS ALL TASKS ACTIVE TASKS TASKS IN WRAP UP" at bounding box center [93, 132] width 142 height 220
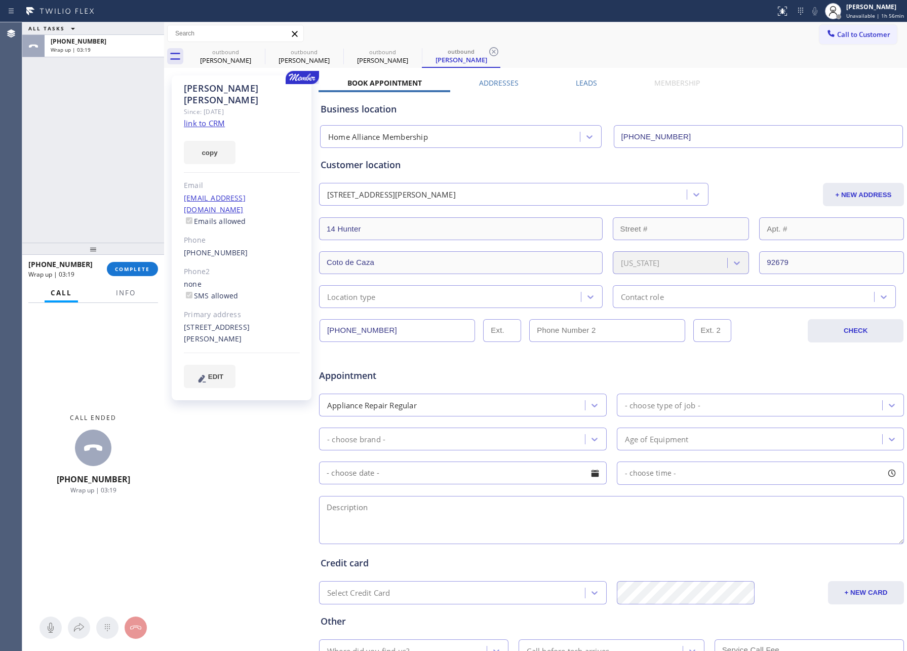
click at [106, 183] on div "ALL TASKS ALL TASKS ACTIVE TASKS TASKS IN WRAP UP [PHONE_NUMBER] Wrap up | 03:19" at bounding box center [93, 132] width 142 height 220
click at [142, 271] on span "COMPLETE" at bounding box center [132, 268] width 35 height 7
click at [108, 146] on div "ALL TASKS ALL TASKS ACTIVE TASKS TASKS IN WRAP UP [PHONE_NUMBER] Wrap up | 03:20" at bounding box center [93, 132] width 142 height 220
click at [109, 146] on div "ALL TASKS ALL TASKS ACTIVE TASKS TASKS IN WRAP UP [PHONE_NUMBER] Wrap up | 03:20" at bounding box center [93, 132] width 142 height 220
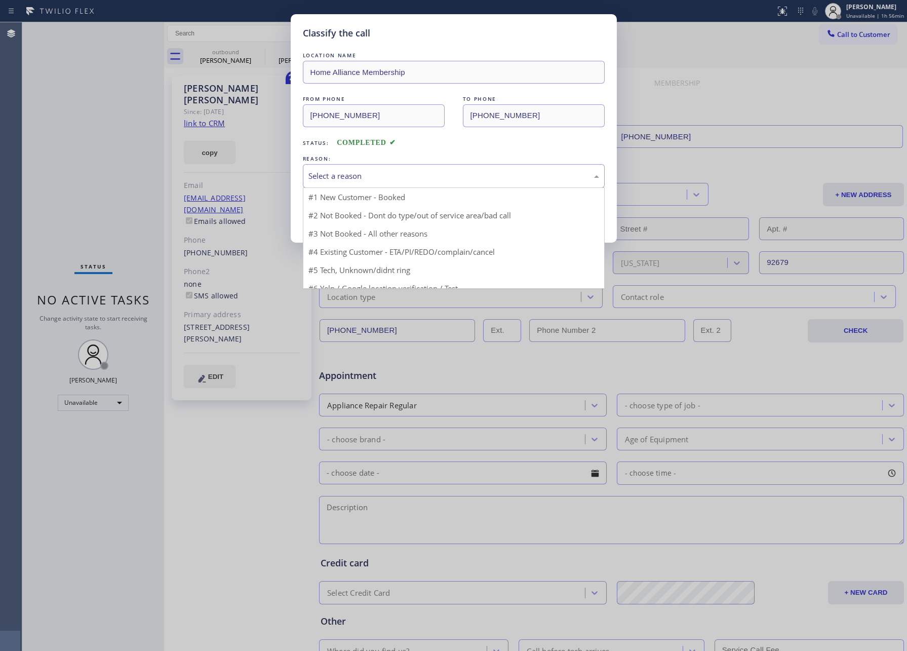
click at [323, 176] on div "Select a reason" at bounding box center [453, 176] width 291 height 12
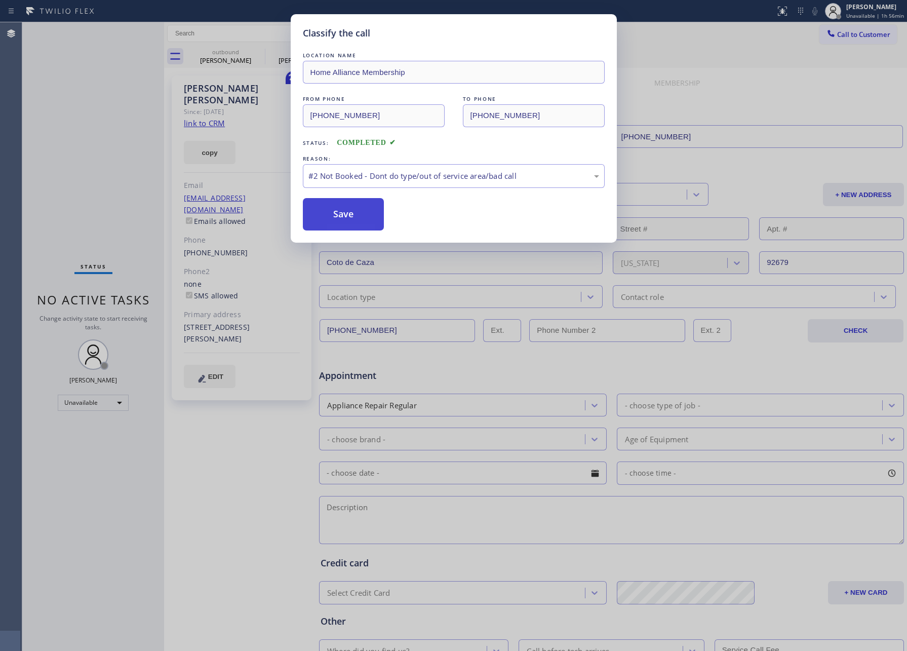
click at [327, 213] on button "Save" at bounding box center [344, 214] width 82 height 32
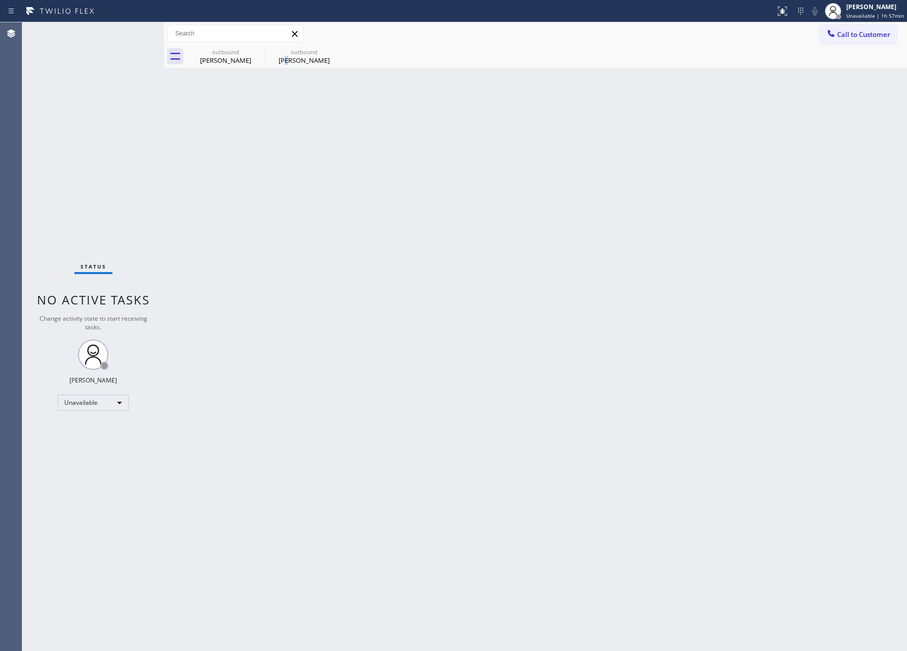
drag, startPoint x: 291, startPoint y: 256, endPoint x: 252, endPoint y: 38, distance: 220.6
click at [292, 242] on div "Back to Dashboard Change Sender ID Customers Technicians Select a contact Outbo…" at bounding box center [535, 336] width 743 height 628
drag, startPoint x: 234, startPoint y: 58, endPoint x: 257, endPoint y: 54, distance: 23.6
click at [235, 58] on div "[PERSON_NAME]" at bounding box center [225, 60] width 76 height 9
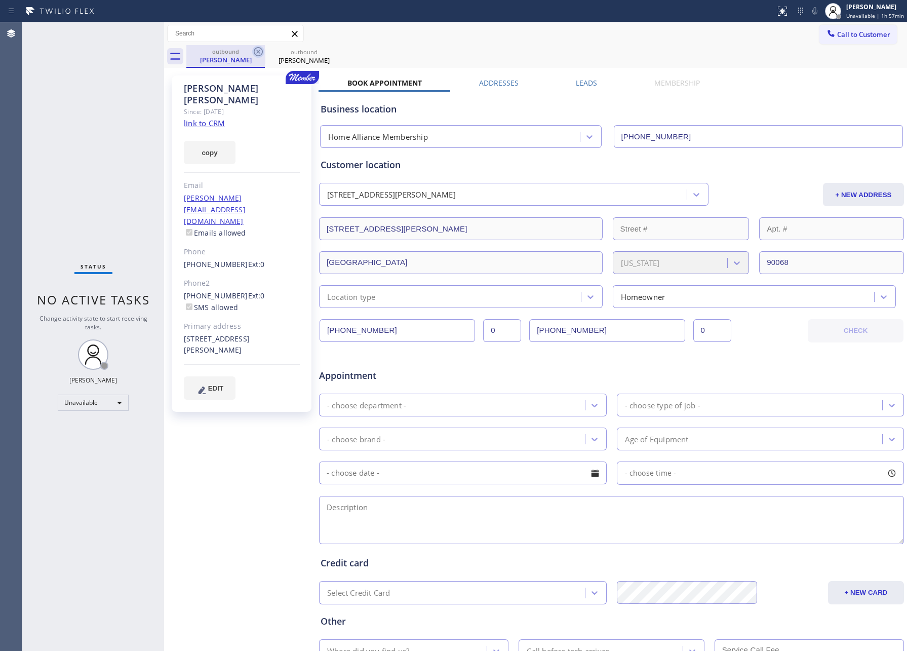
click at [256, 51] on icon at bounding box center [258, 52] width 12 height 12
click at [0, 0] on icon at bounding box center [0, 0] width 0 height 0
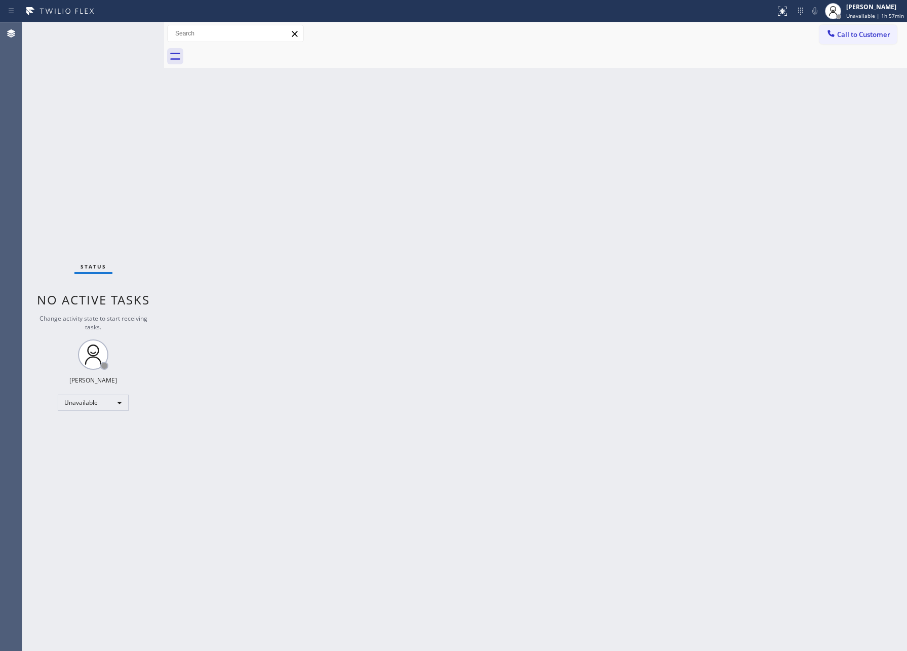
click at [256, 51] on div at bounding box center [546, 56] width 721 height 23
click at [880, 32] on span "Call to Customer" at bounding box center [863, 34] width 53 height 9
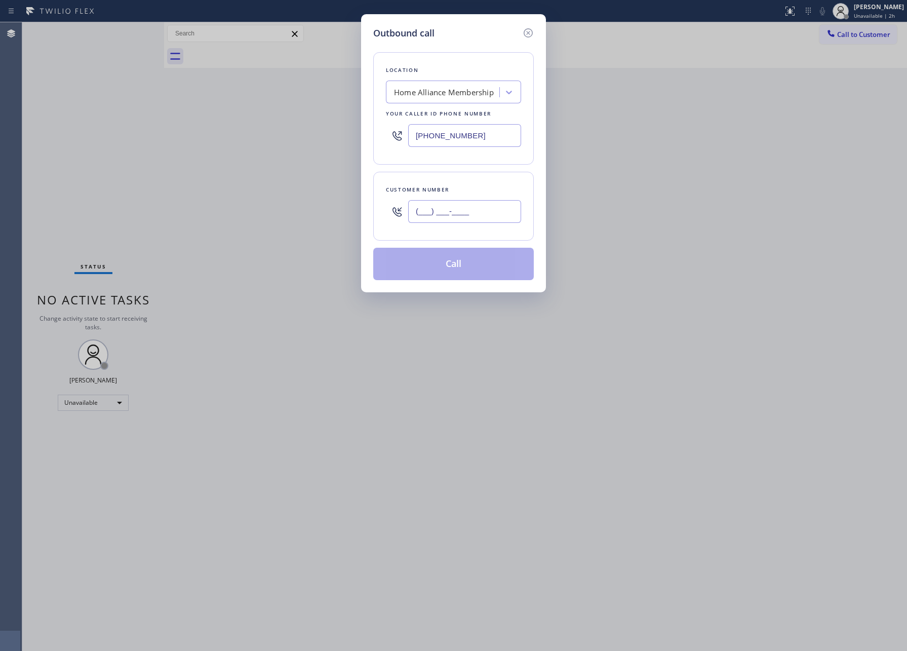
click at [434, 210] on input "(___) ___-____" at bounding box center [464, 211] width 113 height 23
paste input "818) 836-1826"
type input "[PHONE_NUMBER]"
click at [459, 271] on button "Call" at bounding box center [453, 264] width 161 height 32
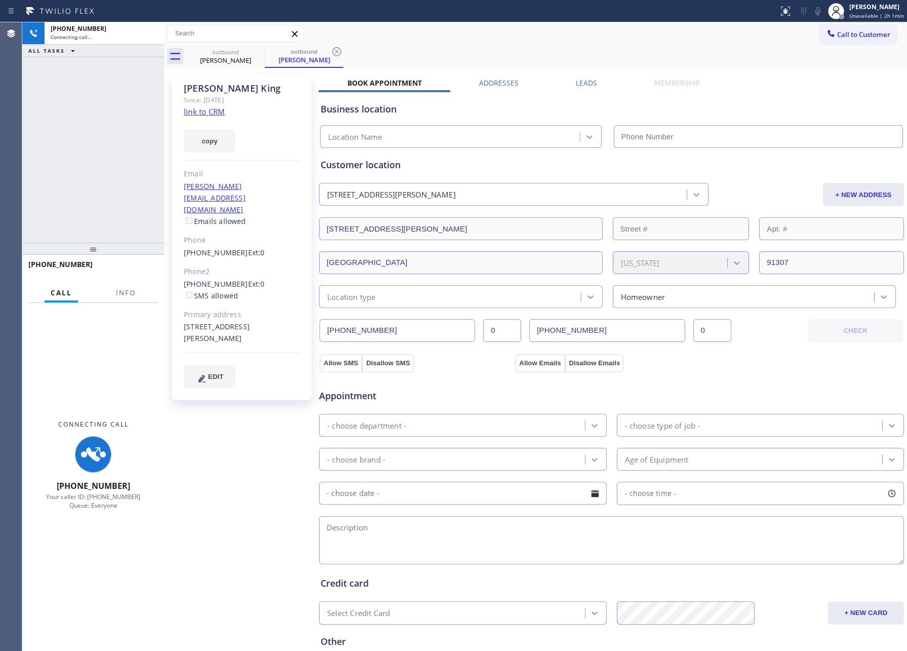
click at [74, 158] on div "[PHONE_NUMBER] Connecting call… ALL TASKS ALL TASKS ACTIVE TASKS TASKS IN WRAP …" at bounding box center [93, 132] width 142 height 220
type input "[PHONE_NUMBER]"
click at [60, 149] on div "[PHONE_NUMBER] Connecting call… ALL TASKS ALL TASKS ACTIVE TASKS TASKS IN WRAP …" at bounding box center [93, 132] width 142 height 220
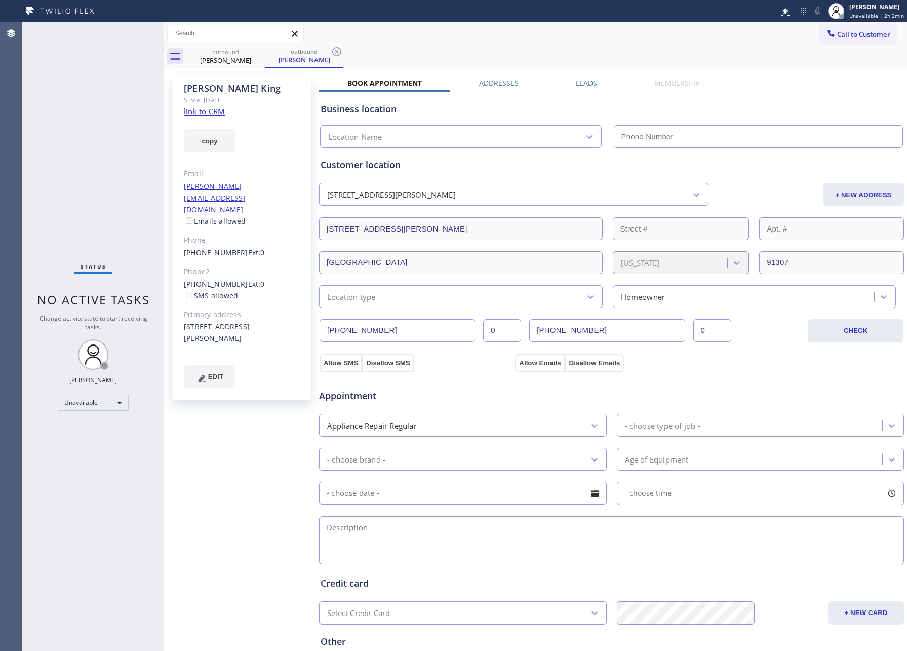
type input "[PHONE_NUMBER]"
drag, startPoint x: 55, startPoint y: 172, endPoint x: 288, endPoint y: 55, distance: 260.4
click at [156, 160] on div "Status No active tasks Change activity state to start receiving tasks. Eva Mahi…" at bounding box center [93, 336] width 142 height 628
drag, startPoint x: 229, startPoint y: 58, endPoint x: 251, endPoint y: 55, distance: 21.4
click at [232, 58] on div "[PERSON_NAME]" at bounding box center [225, 60] width 76 height 9
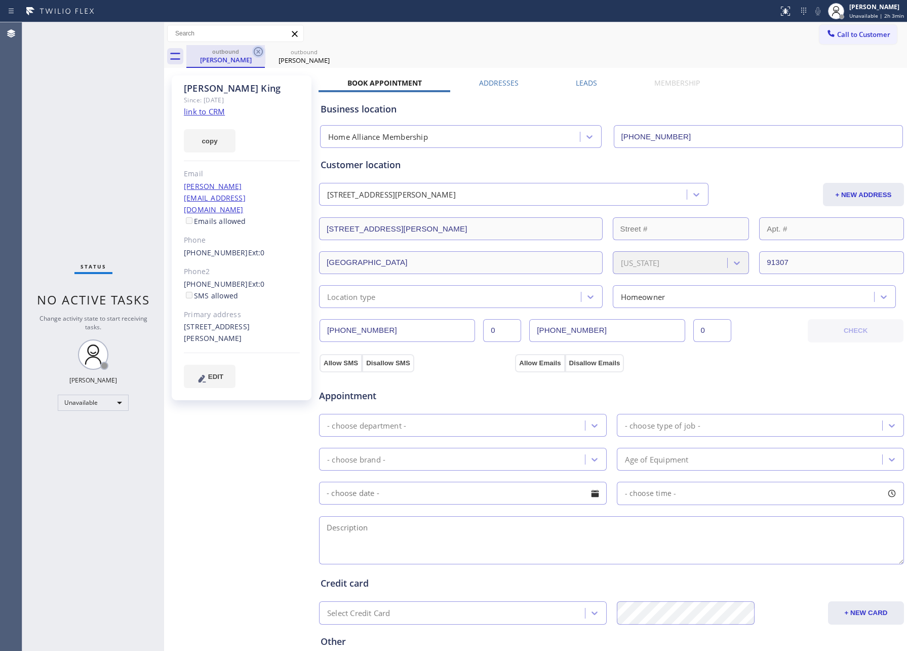
click at [258, 52] on icon at bounding box center [258, 51] width 9 height 9
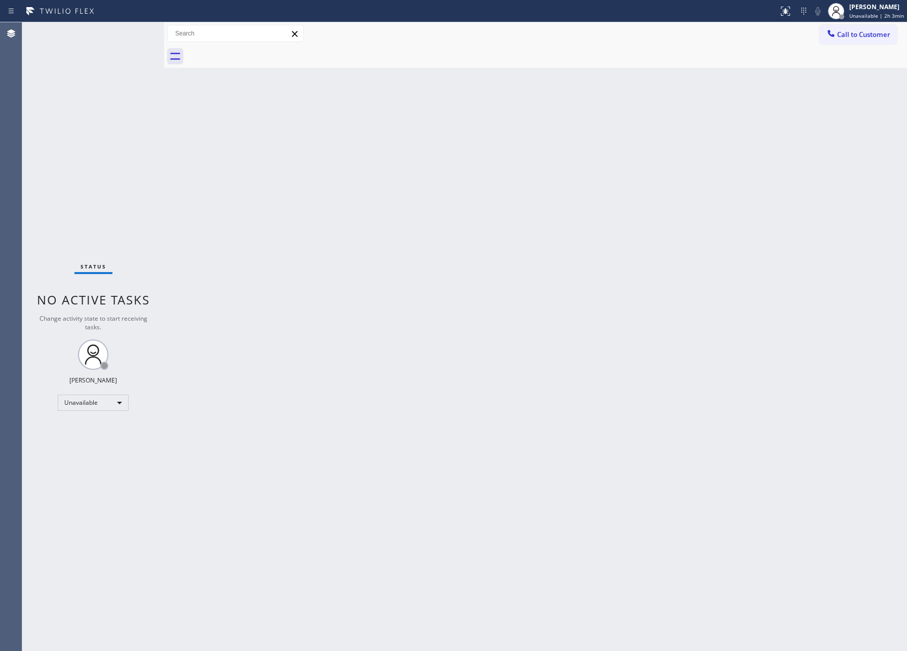
click at [436, 76] on div "Back to Dashboard Change Sender ID Customers Technicians Select a contact Outbo…" at bounding box center [535, 336] width 743 height 628
drag, startPoint x: 625, startPoint y: 313, endPoint x: 681, endPoint y: 322, distance: 56.9
click at [643, 315] on div "Back to Dashboard Change Sender ID Customers Technicians Select a contact Outbo…" at bounding box center [535, 336] width 743 height 628
drag, startPoint x: 298, startPoint y: 241, endPoint x: 848, endPoint y: 102, distance: 566.7
click at [357, 226] on div "Back to Dashboard Change Sender ID Customers Technicians Select a contact Outbo…" at bounding box center [535, 336] width 743 height 628
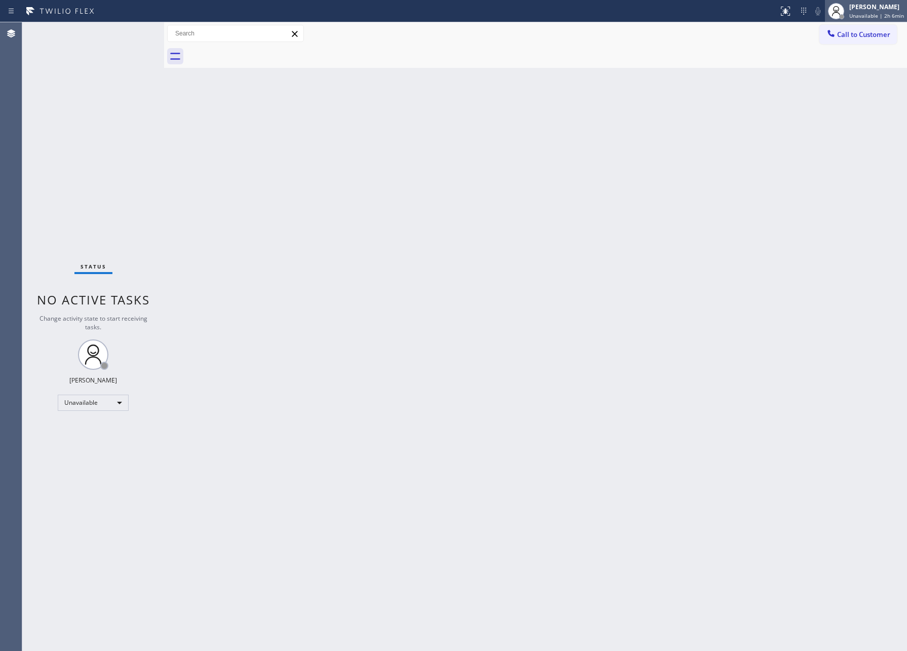
click at [843, 20] on div at bounding box center [836, 11] width 22 height 22
click at [671, 47] on div at bounding box center [546, 56] width 721 height 23
click at [841, 31] on span "Call to Customer" at bounding box center [863, 34] width 53 height 9
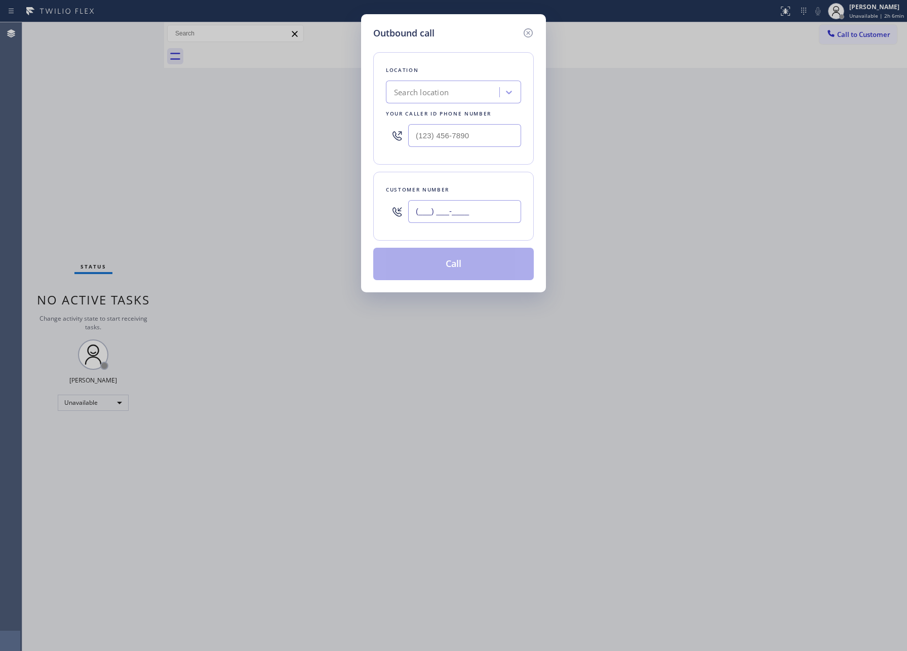
click at [491, 213] on input "(___) ___-____" at bounding box center [464, 211] width 113 height 23
paste input "424) 558-2044"
type input "(424) 558-2044"
click at [446, 94] on div "Search location" at bounding box center [421, 93] width 55 height 12
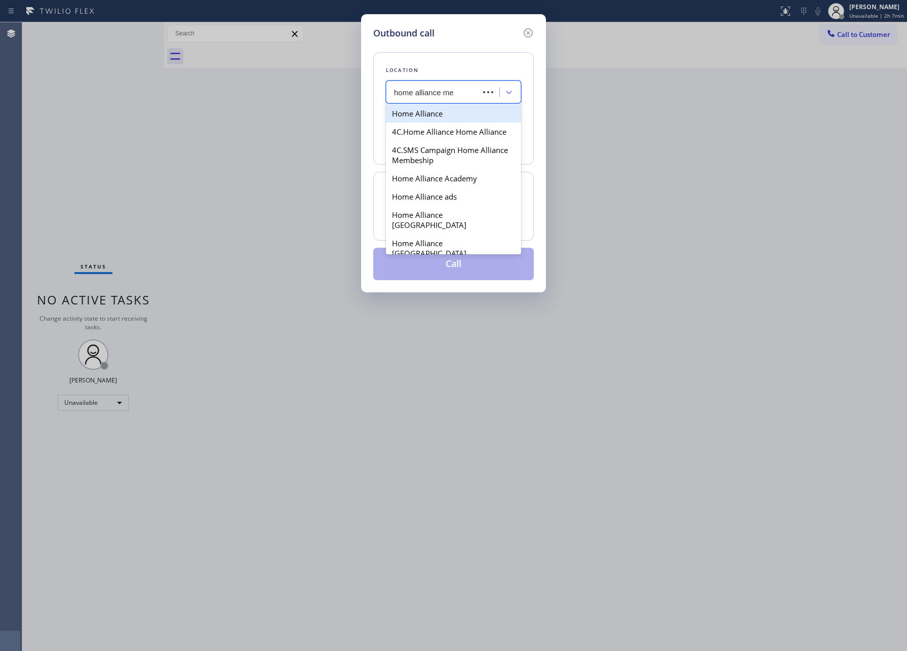
type input "home alliance mem"
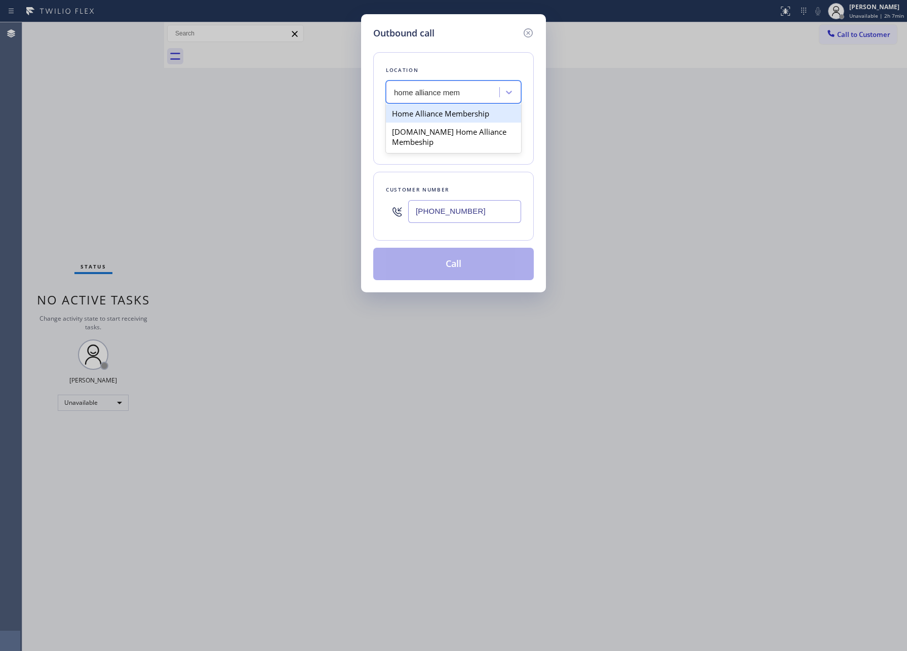
click at [452, 117] on div "Home Alliance Membership" at bounding box center [453, 113] width 135 height 18
type input "[PHONE_NUMBER]"
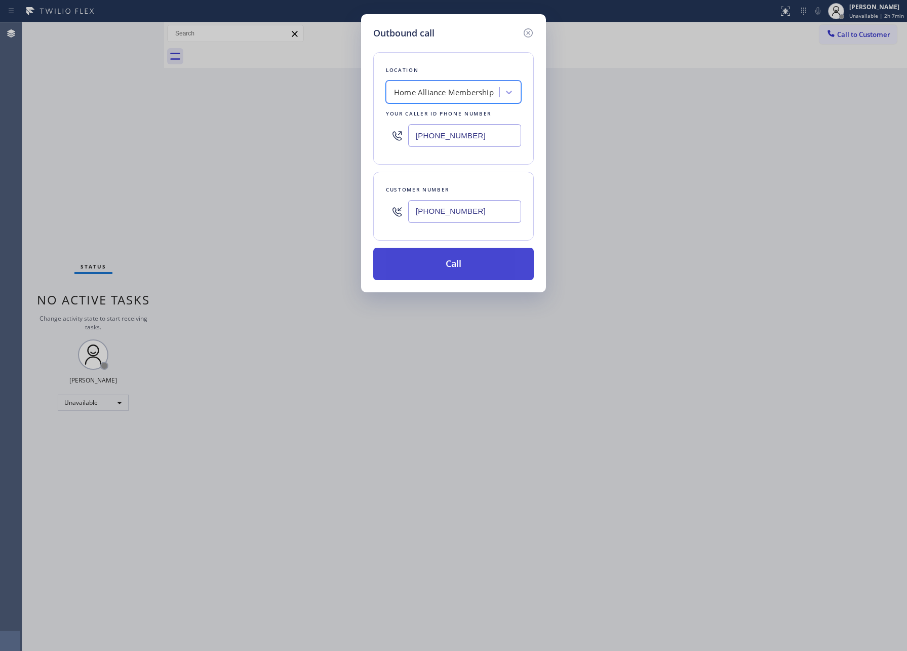
click at [476, 260] on button "Call" at bounding box center [453, 264] width 161 height 32
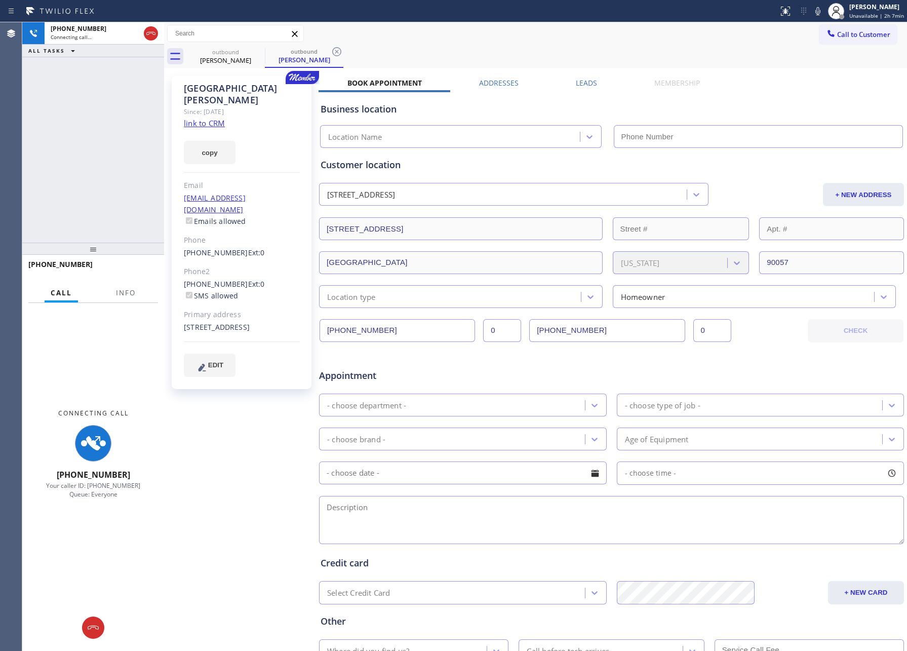
type input "[PHONE_NUMBER]"
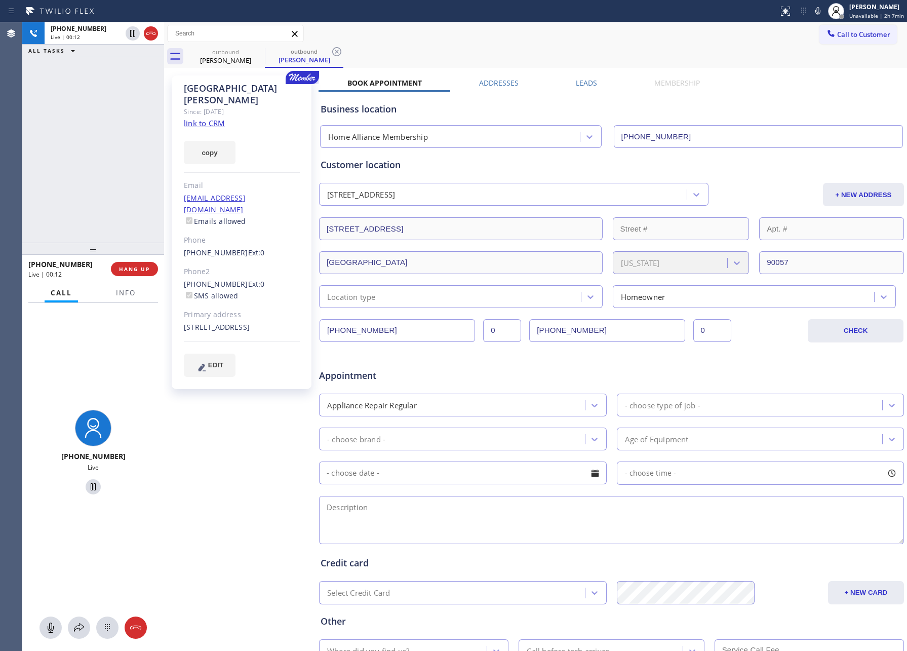
click at [65, 145] on div "+14245582044 Live | 00:12 ALL TASKS ALL TASKS ACTIVE TASKS TASKS IN WRAP UP" at bounding box center [93, 132] width 142 height 220
click at [136, 265] on span "HANG UP" at bounding box center [134, 268] width 31 height 7
click at [113, 131] on div "+14245582044 Live | 00:13 ALL TASKS ALL TASKS ACTIVE TASKS TASKS IN WRAP UP" at bounding box center [93, 132] width 142 height 220
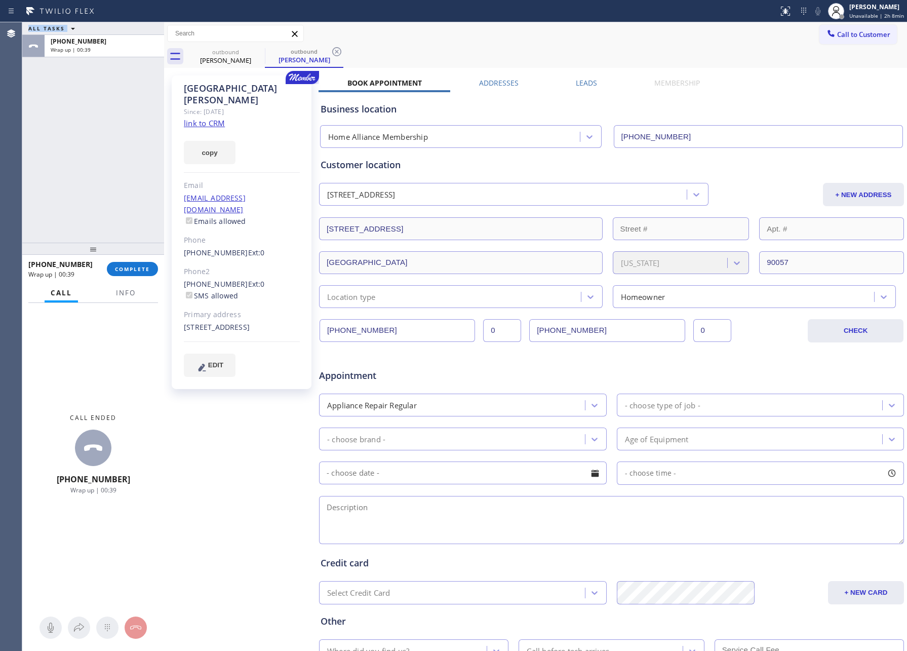
click at [44, 166] on div "Agent Desktop ALL TASKS ALL TASKS ACTIVE TASKS TASKS IN WRAP UP +14245582044 Wr…" at bounding box center [453, 336] width 907 height 628
click at [581, 85] on label "Leads" at bounding box center [586, 83] width 21 height 10
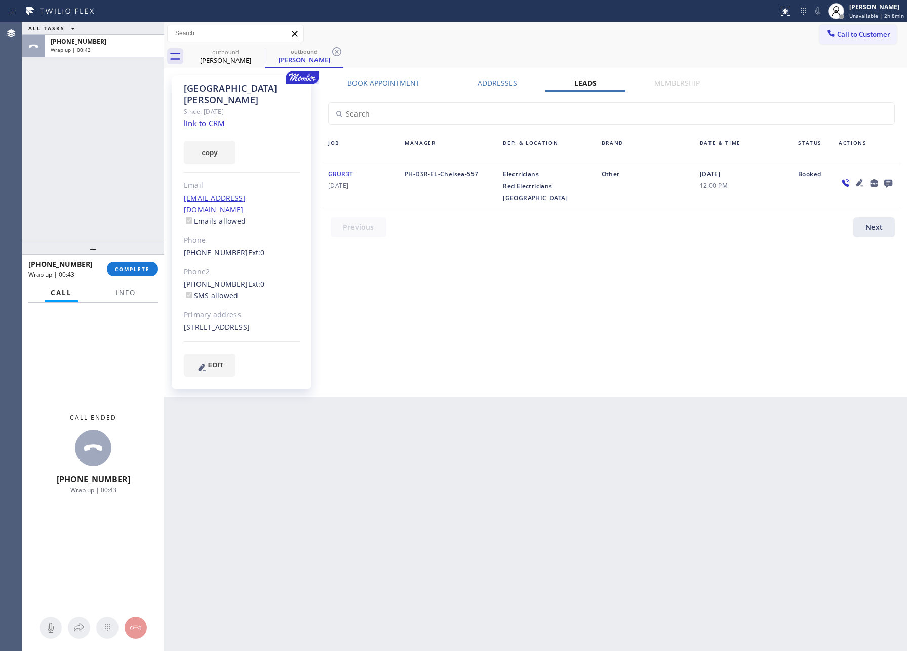
click at [888, 183] on icon at bounding box center [888, 184] width 8 height 8
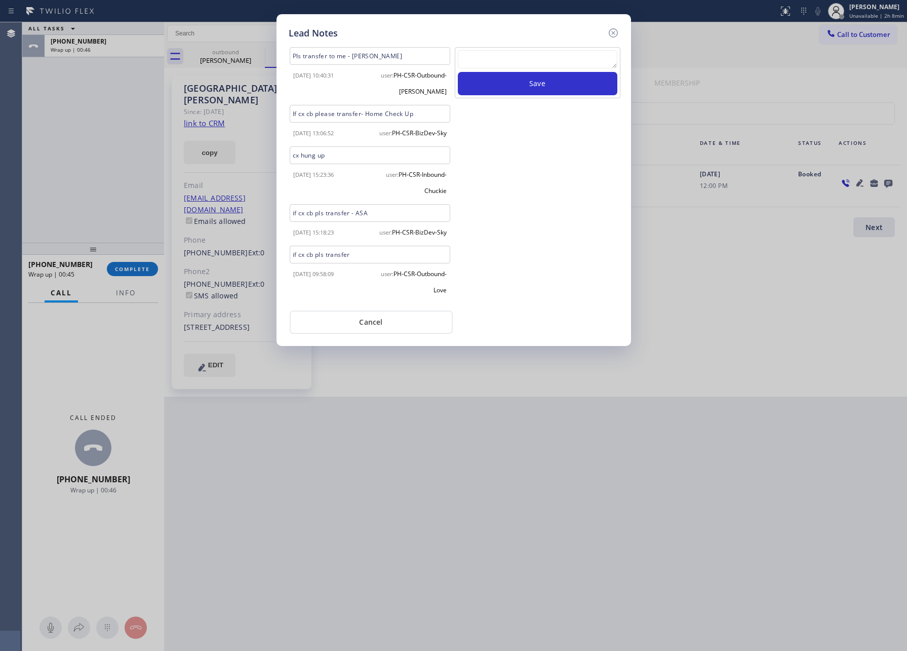
click at [567, 61] on textarea at bounding box center [538, 59] width 160 height 18
paste textarea "please transfer. membership follow up calls"
type textarea "please transfer. membership follow up calls"
click at [545, 91] on button "Save" at bounding box center [538, 83] width 160 height 23
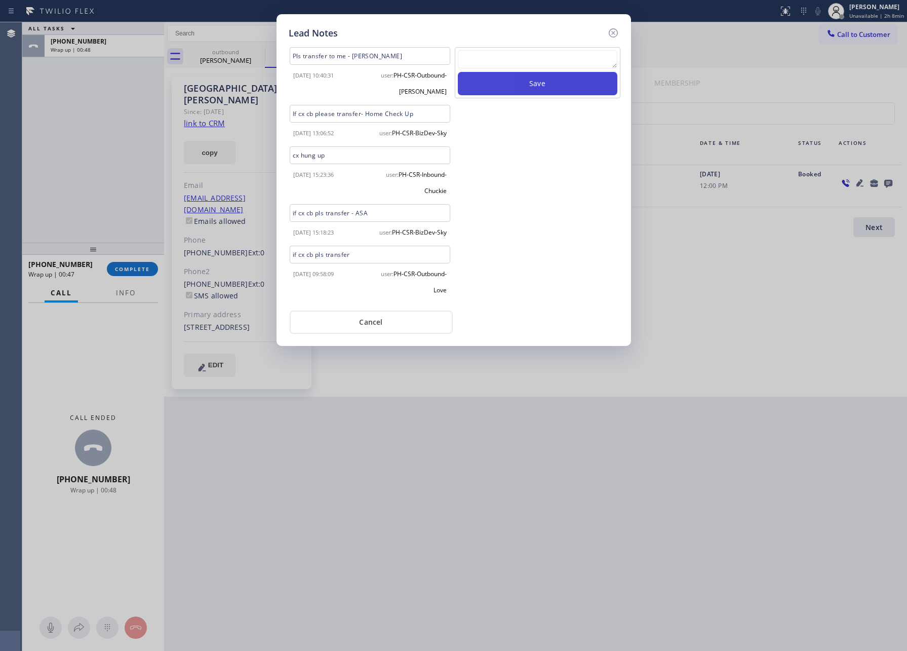
scroll to position [0, 0]
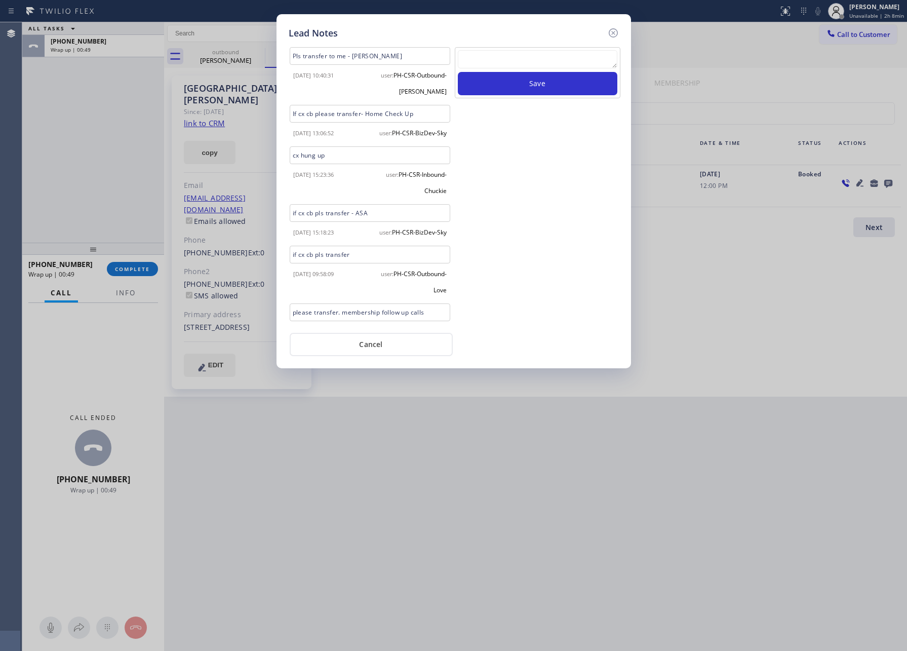
click at [576, 328] on div "Pls transfer to me - John 2024-04-22 10:40:31 user: PH-CSR-Outbound-John If cx …" at bounding box center [454, 198] width 330 height 316
click at [408, 348] on button "Cancel" at bounding box center [371, 344] width 163 height 23
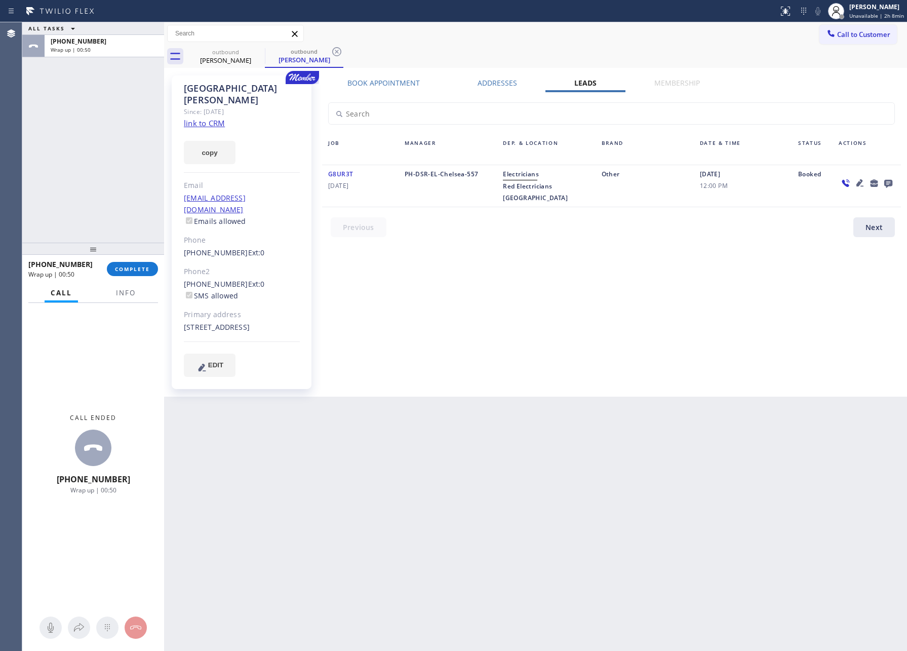
click at [105, 204] on div "ALL TASKS ALL TASKS ACTIVE TASKS TASKS IN WRAP UP +14245582044 Wrap up | 00:50" at bounding box center [93, 132] width 142 height 220
drag, startPoint x: 131, startPoint y: 270, endPoint x: 111, endPoint y: 145, distance: 127.1
click at [131, 269] on span "COMPLETE" at bounding box center [132, 268] width 35 height 7
click at [110, 136] on div "ALL TASKS ALL TASKS ACTIVE TASKS TASKS IN WRAP UP +14245582044 Wrap up | 00:51" at bounding box center [93, 132] width 142 height 220
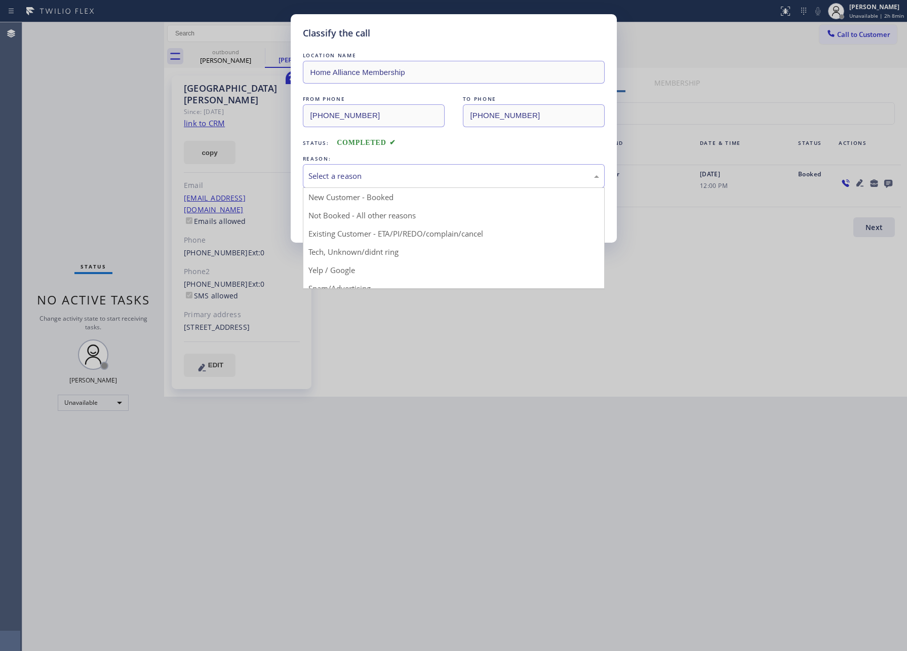
click at [333, 178] on div "Select a reason" at bounding box center [453, 176] width 291 height 12
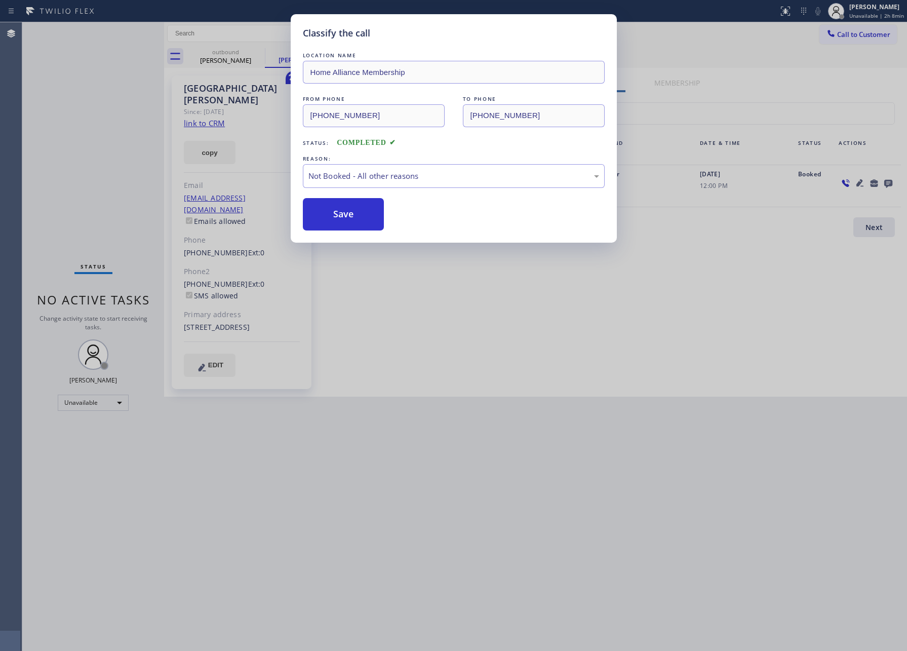
click at [334, 219] on button "Save" at bounding box center [344, 214] width 82 height 32
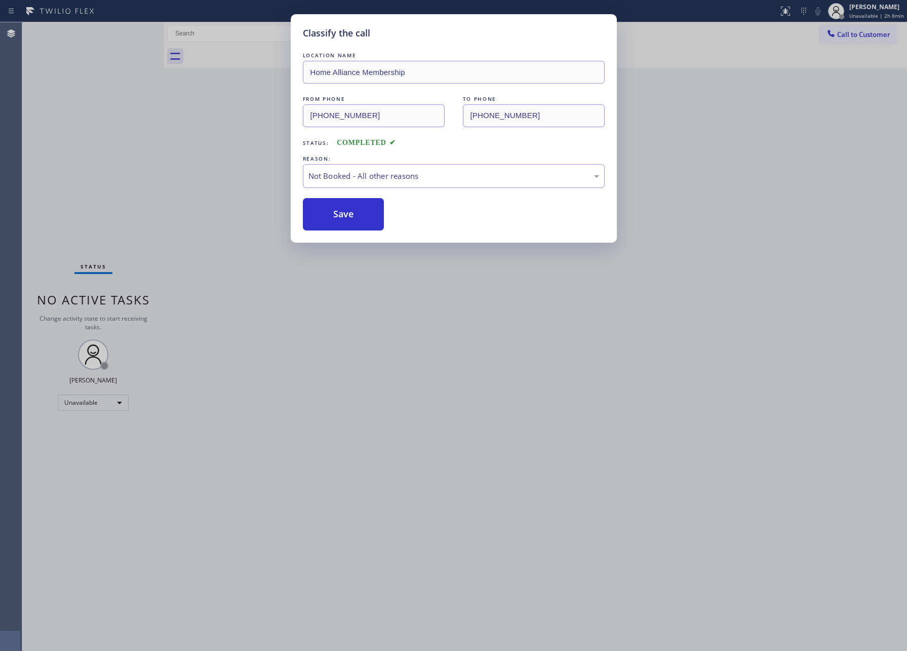
click at [334, 219] on button "Save" at bounding box center [344, 214] width 82 height 32
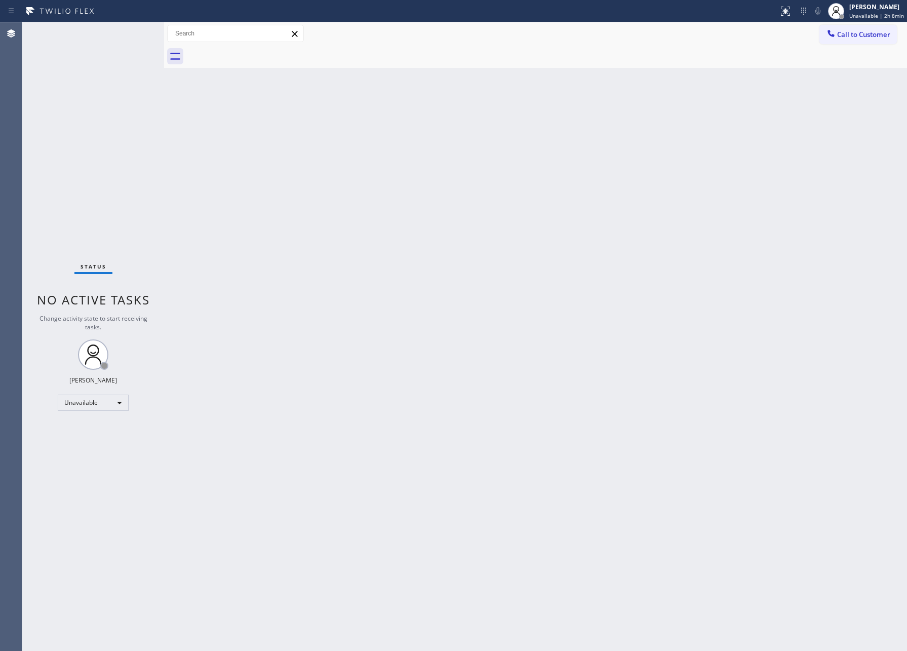
drag, startPoint x: 207, startPoint y: 209, endPoint x: 379, endPoint y: 374, distance: 238.9
click at [209, 212] on div "Back to Dashboard Change Sender ID Customers Technicians Select a contact Outbo…" at bounding box center [535, 336] width 743 height 628
drag, startPoint x: 411, startPoint y: 371, endPoint x: 520, endPoint y: 418, distance: 118.6
click at [520, 418] on div "Back to Dashboard Change Sender ID Customers Technicians Select a contact Outbo…" at bounding box center [535, 336] width 743 height 628
drag, startPoint x: 380, startPoint y: 252, endPoint x: 681, endPoint y: 84, distance: 344.6
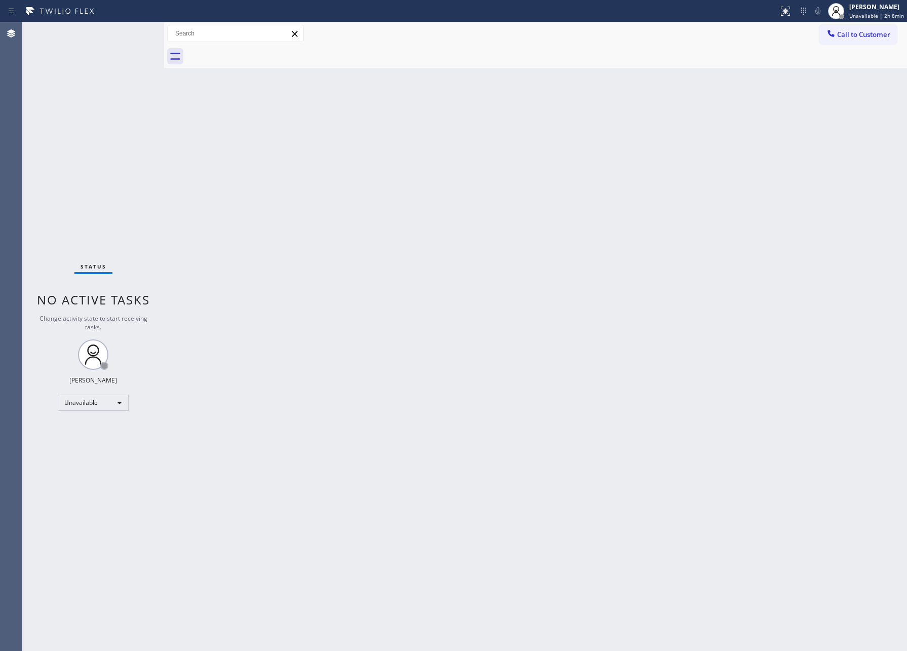
click at [394, 246] on div "Back to Dashboard Change Sender ID Customers Technicians Select a contact Outbo…" at bounding box center [535, 336] width 743 height 628
click at [842, 40] on button "Call to Customer" at bounding box center [857, 34] width 77 height 19
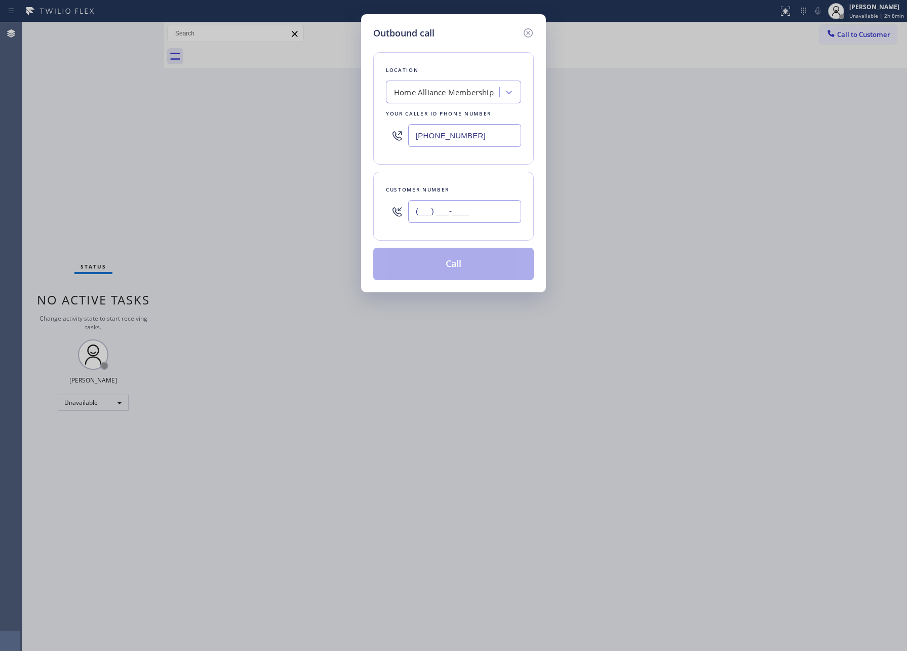
click at [469, 208] on input "(___) ___-____" at bounding box center [464, 211] width 113 height 23
paste input "949) 244-1066"
type input "(949) 244-1066"
click at [477, 274] on button "Call" at bounding box center [453, 264] width 161 height 32
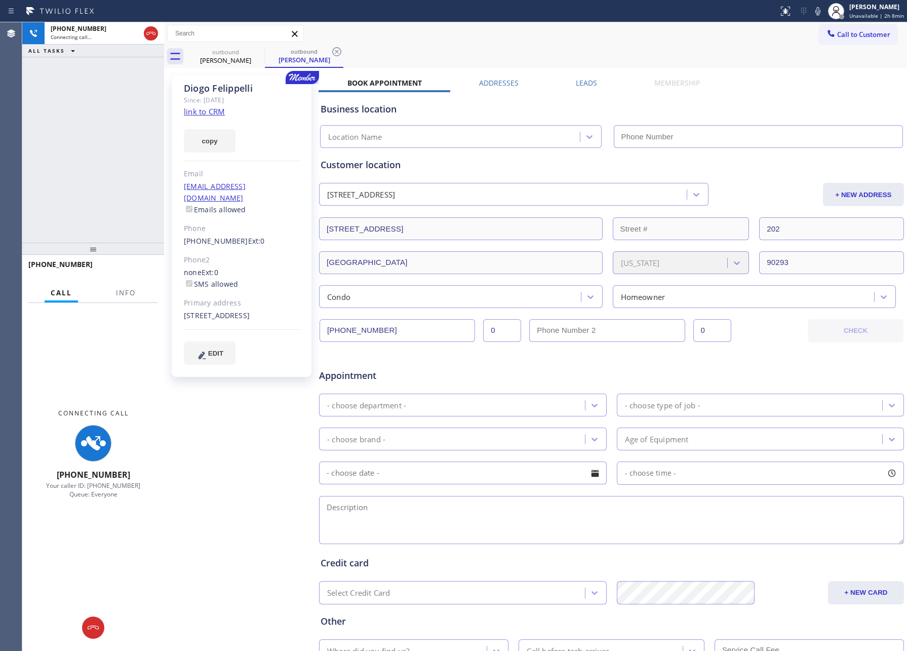
type input "[PHONE_NUMBER]"
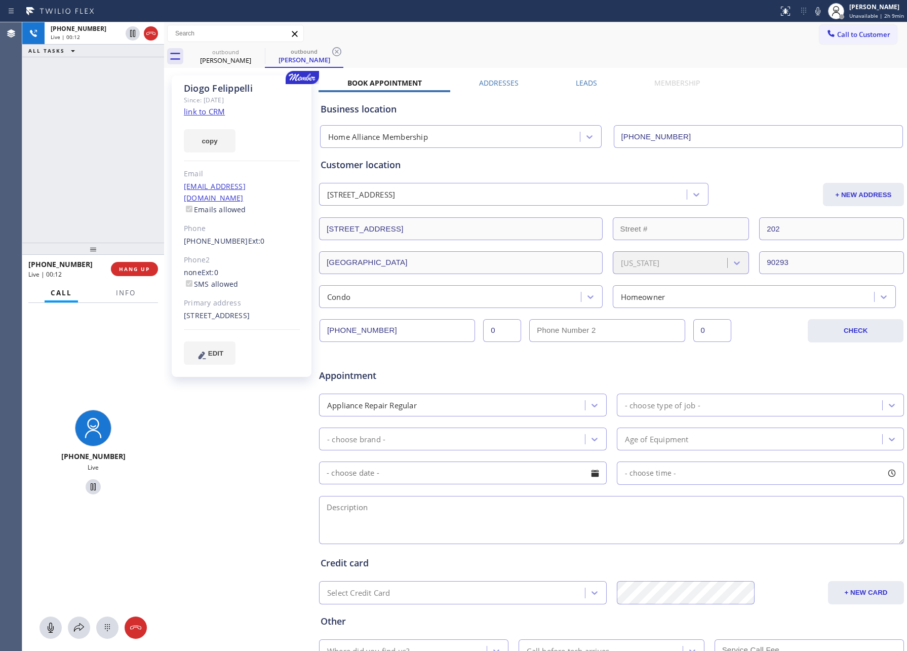
drag, startPoint x: 96, startPoint y: 125, endPoint x: 96, endPoint y: 137, distance: 11.7
click at [96, 137] on div "+19492441066 Live | 00:12 ALL TASKS ALL TASKS ACTIVE TASKS TASKS IN WRAP UP" at bounding box center [93, 132] width 142 height 220
click at [123, 268] on span "HANG UP" at bounding box center [134, 268] width 31 height 7
drag, startPoint x: 77, startPoint y: 123, endPoint x: 334, endPoint y: 137, distance: 257.1
click at [136, 131] on div "+19492441066 Live | 00:12 ALL TASKS ALL TASKS ACTIVE TASKS TASKS IN WRAP UP" at bounding box center [93, 132] width 142 height 220
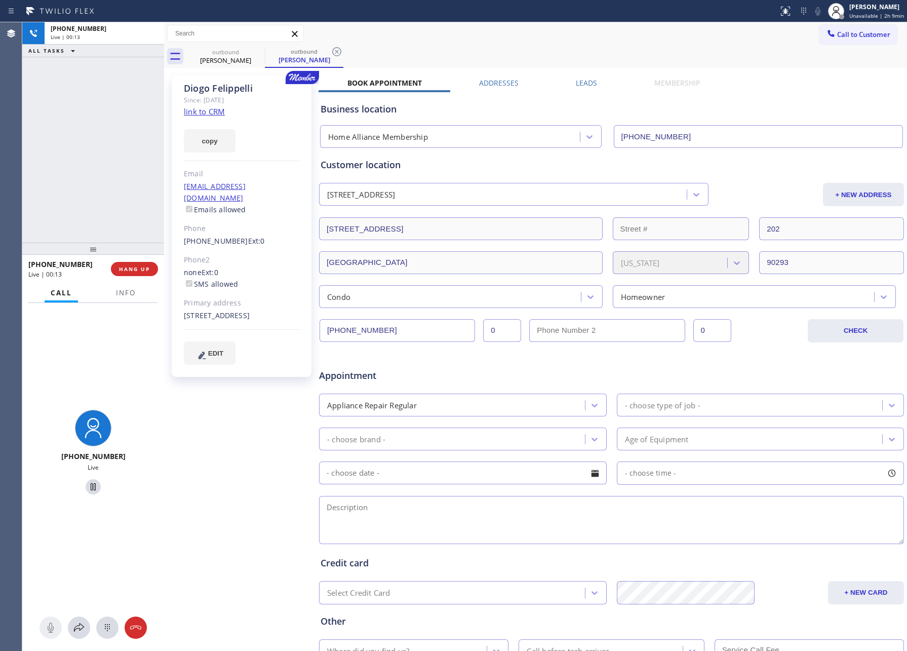
click at [571, 88] on div "Business location Home Alliance Membership [PHONE_NUMBER]" at bounding box center [612, 118] width 586 height 60
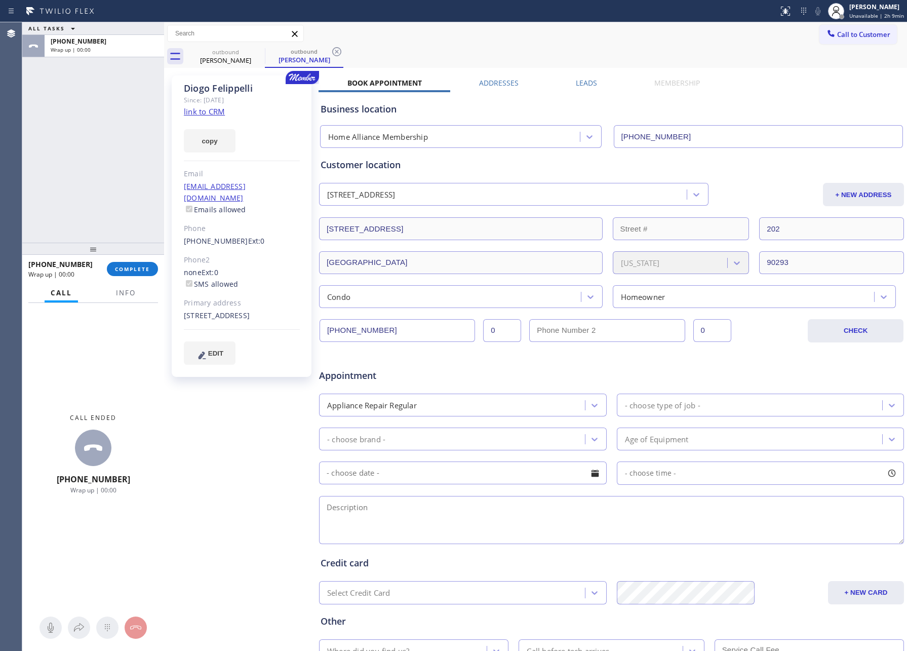
click at [576, 87] on label "Leads" at bounding box center [586, 83] width 21 height 10
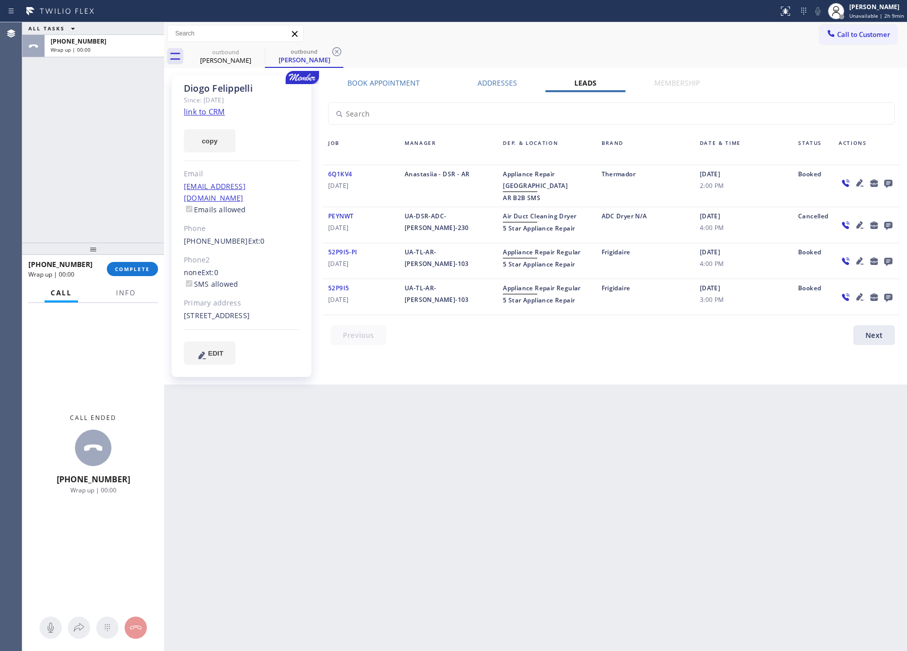
click at [889, 180] on icon at bounding box center [888, 184] width 8 height 8
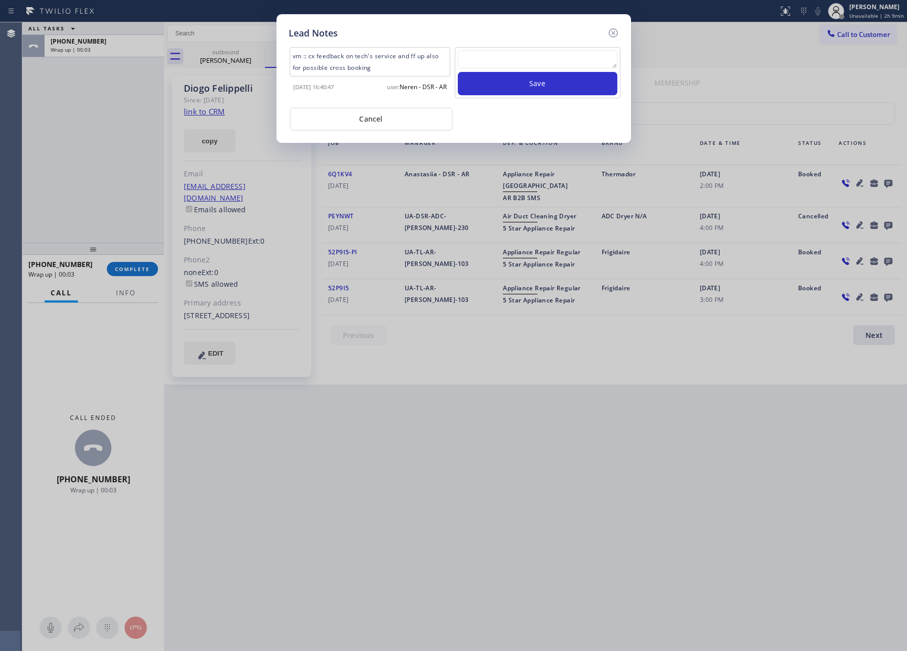
drag, startPoint x: 511, startPoint y: 43, endPoint x: 513, endPoint y: 50, distance: 7.5
click at [511, 46] on div "vm :: cx feedback on tech's service and ff up also for possible cross booking 2…" at bounding box center [454, 85] width 330 height 91
click at [515, 61] on textarea at bounding box center [538, 59] width 160 height 18
paste textarea "please transfer. membership follow up calls"
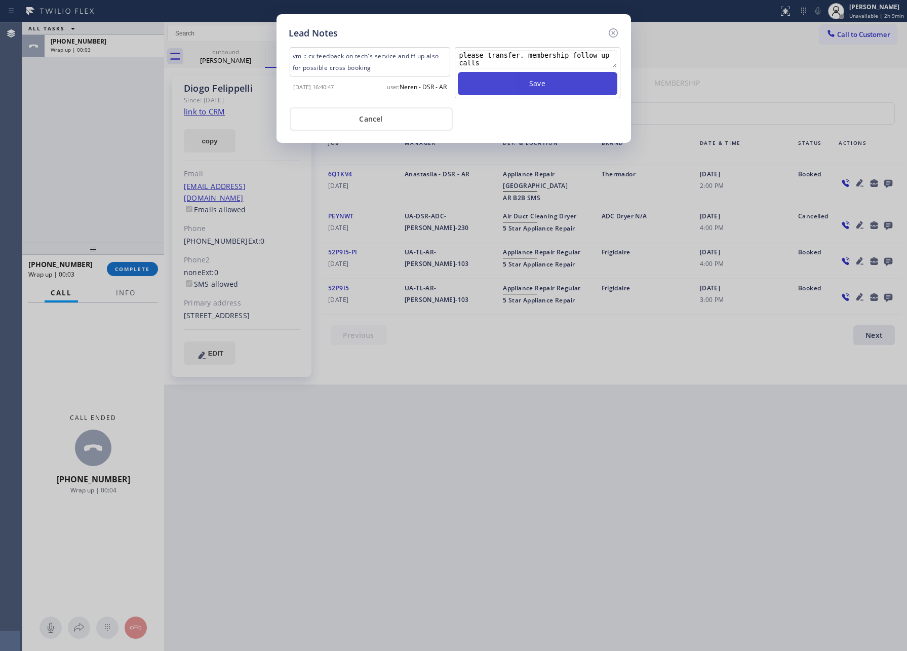
type textarea "please transfer. membership follow up calls"
click at [526, 80] on button "Save" at bounding box center [538, 83] width 160 height 23
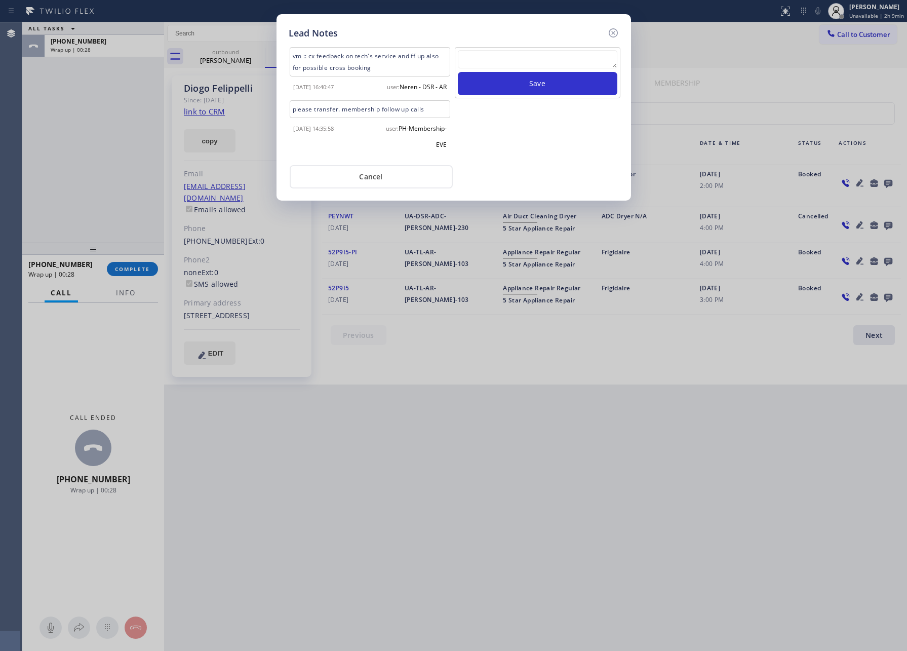
drag, startPoint x: 532, startPoint y: 158, endPoint x: 377, endPoint y: 192, distance: 158.1
click at [519, 167] on div "vm :: cx feedback on tech's service and ff up also for possible cross booking 2…" at bounding box center [454, 114] width 330 height 148
click at [368, 183] on button "Cancel" at bounding box center [371, 176] width 163 height 23
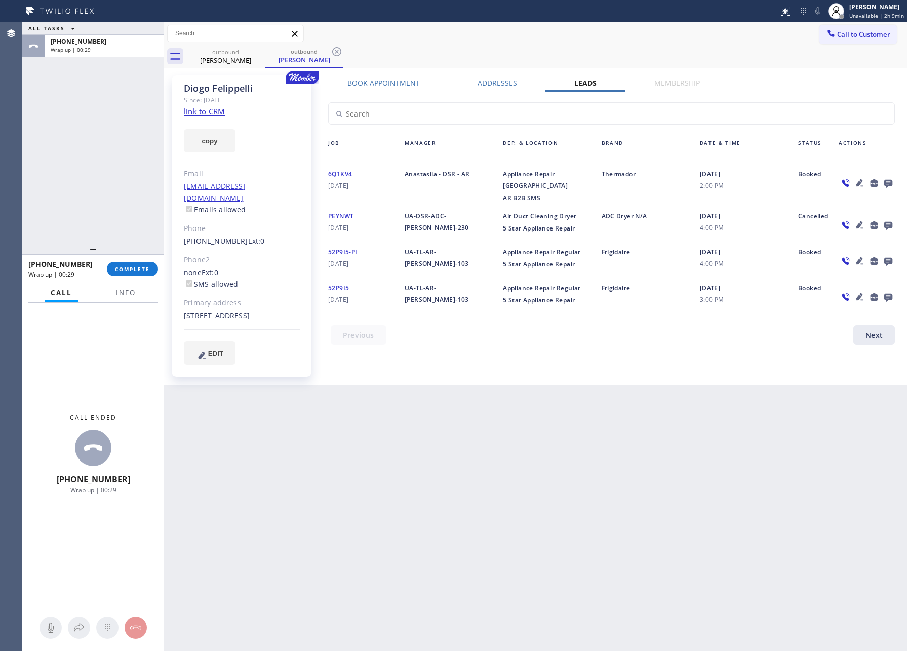
drag, startPoint x: 66, startPoint y: 209, endPoint x: 103, endPoint y: 179, distance: 47.6
click at [71, 206] on div "ALL TASKS ALL TASKS ACTIVE TASKS TASKS IN WRAP UP +19492441066 Wrap up | 00:29" at bounding box center [93, 132] width 142 height 220
drag, startPoint x: 96, startPoint y: 172, endPoint x: 100, endPoint y: 176, distance: 6.1
click at [100, 176] on div "ALL TASKS ALL TASKS ACTIVE TASKS TASKS IN WRAP UP +19492441066 Wrap up | 00:30" at bounding box center [93, 132] width 142 height 220
drag, startPoint x: 104, startPoint y: 178, endPoint x: 118, endPoint y: 303, distance: 125.4
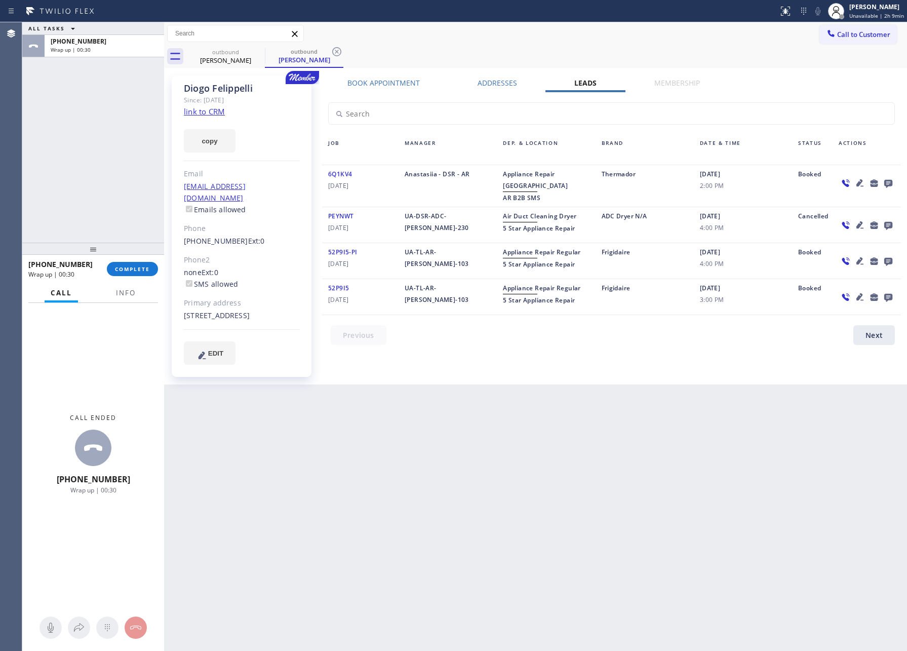
click at [105, 214] on div "ALL TASKS ALL TASKS ACTIVE TASKS TASKS IN WRAP UP +19492441066 Wrap up | 00:30" at bounding box center [93, 132] width 142 height 220
click at [122, 275] on div "+19492441066 Wrap up | 00:31 COMPLETE" at bounding box center [93, 269] width 130 height 26
click at [122, 154] on div "ALL TASKS ALL TASKS ACTIVE TASKS TASKS IN WRAP UP +19492441066 Wrap up | 00:31" at bounding box center [93, 132] width 142 height 220
click at [125, 268] on span "COMPLETE" at bounding box center [132, 268] width 35 height 7
click at [121, 158] on div "ALL TASKS ALL TASKS ACTIVE TASKS TASKS IN WRAP UP +19492441066 Wrap up | 00:32" at bounding box center [93, 132] width 142 height 220
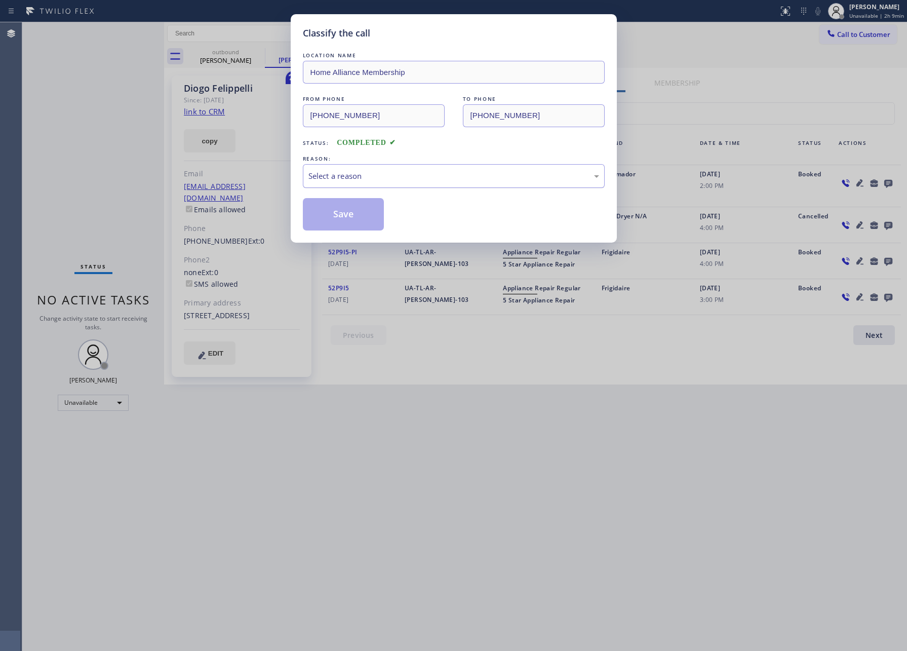
click at [339, 181] on div "Select a reason" at bounding box center [453, 176] width 291 height 12
click at [339, 213] on button "Save" at bounding box center [344, 214] width 82 height 32
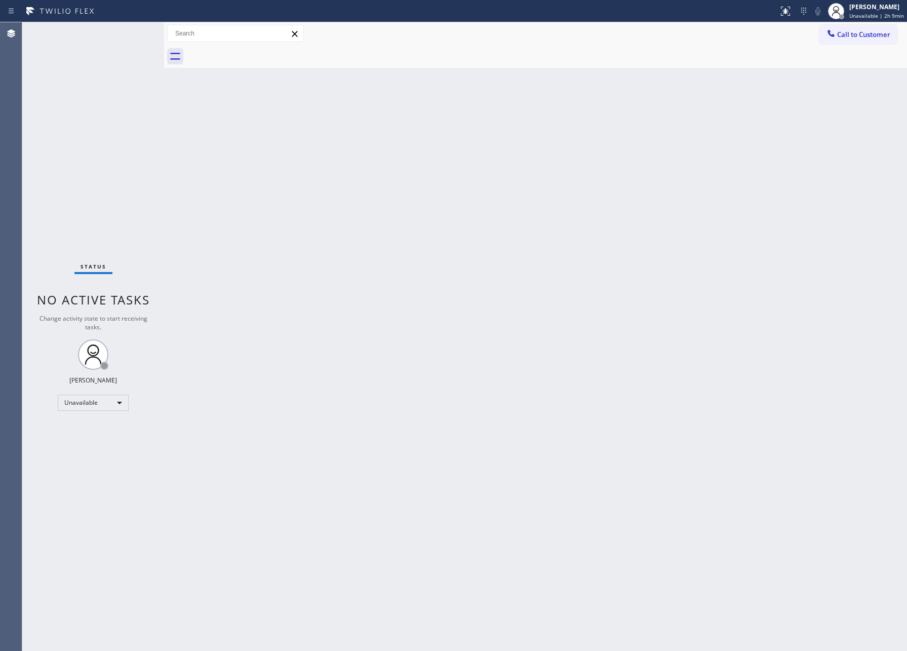
drag, startPoint x: 348, startPoint y: 301, endPoint x: 781, endPoint y: 47, distance: 501.8
click at [373, 290] on div "Back to Dashboard Change Sender ID Customers Technicians Select a contact Outbo…" at bounding box center [535, 336] width 743 height 628
click at [858, 34] on span "Call to Customer" at bounding box center [863, 34] width 53 height 9
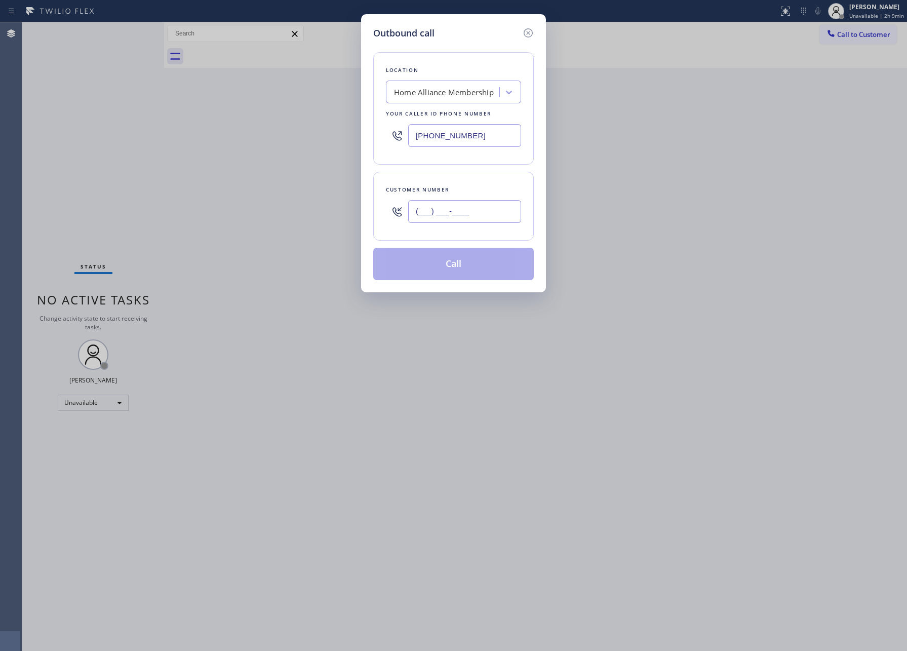
click at [478, 213] on input "(___) ___-____" at bounding box center [464, 211] width 113 height 23
paste input "305) 528-3325"
type input "(305) 528-3325"
click at [465, 264] on button "Call" at bounding box center [453, 264] width 161 height 32
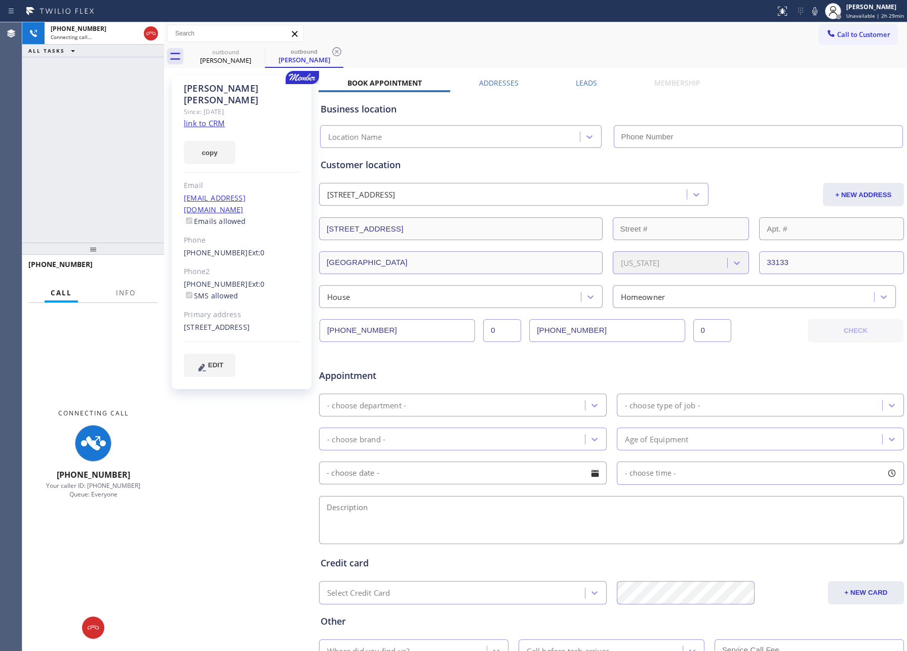
type input "[PHONE_NUMBER]"
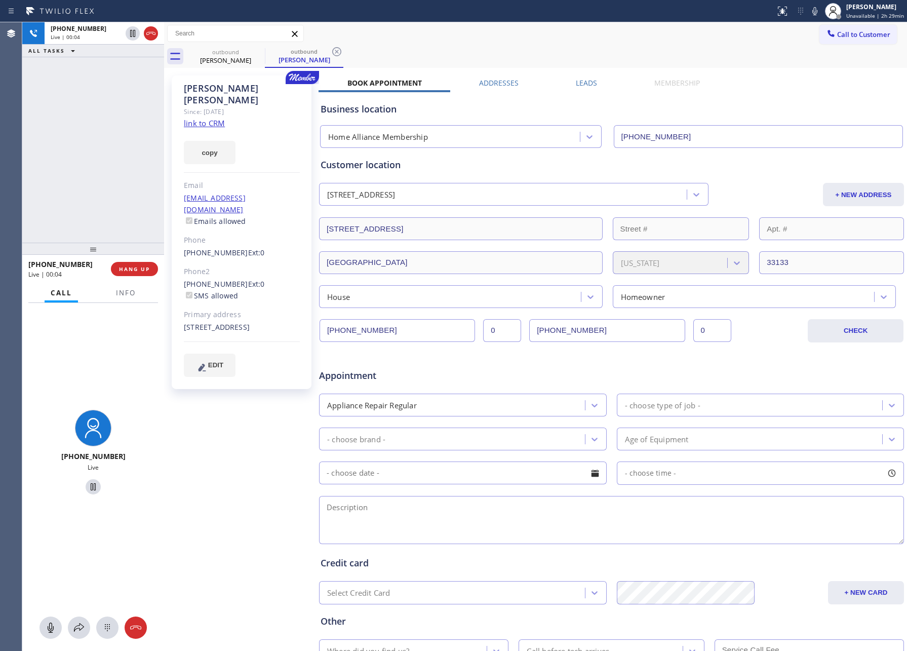
click at [49, 77] on div "+13055283325 Live | 00:04 ALL TASKS ALL TASKS ACTIVE TASKS TASKS IN WRAP UP" at bounding box center [93, 132] width 142 height 220
click at [89, 144] on div "+13055283325 Live | 00:04 ALL TASKS ALL TASKS ACTIVE TASKS TASKS IN WRAP UP" at bounding box center [93, 132] width 142 height 220
click at [89, 144] on div "+13055283325 Live | 00:05 ALL TASKS ALL TASKS ACTIVE TASKS TASKS IN WRAP UP" at bounding box center [93, 132] width 142 height 220
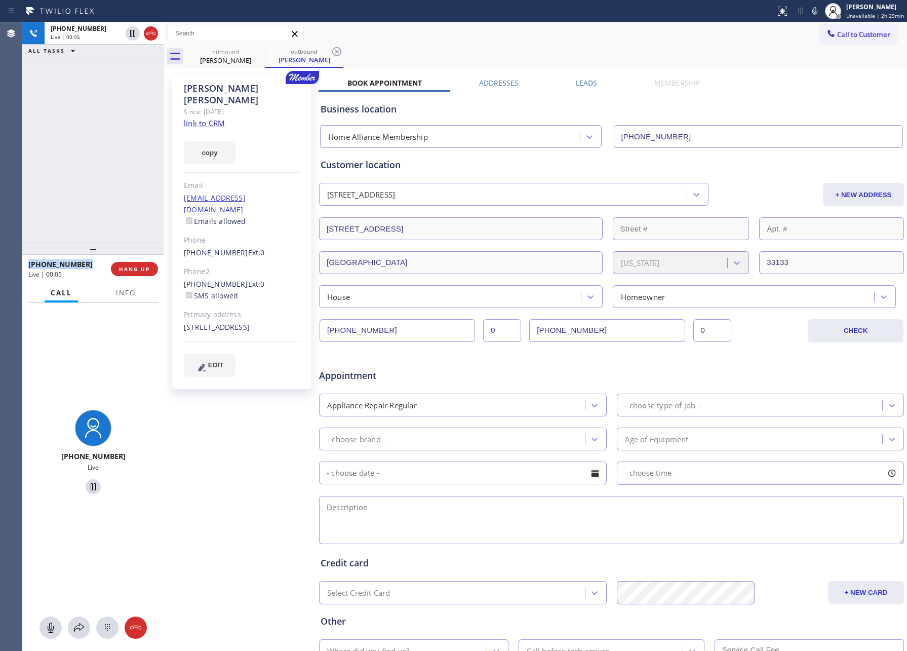
click at [89, 144] on div "+13055283325 Live | 00:05 ALL TASKS ALL TASKS ACTIVE TASKS TASKS IN WRAP UP" at bounding box center [93, 132] width 142 height 220
click at [135, 271] on span "HANG UP" at bounding box center [134, 268] width 31 height 7
click at [119, 175] on div "+13055283325 Live | 00:08 ALL TASKS ALL TASKS ACTIVE TASKS TASKS IN WRAP UP" at bounding box center [93, 132] width 142 height 220
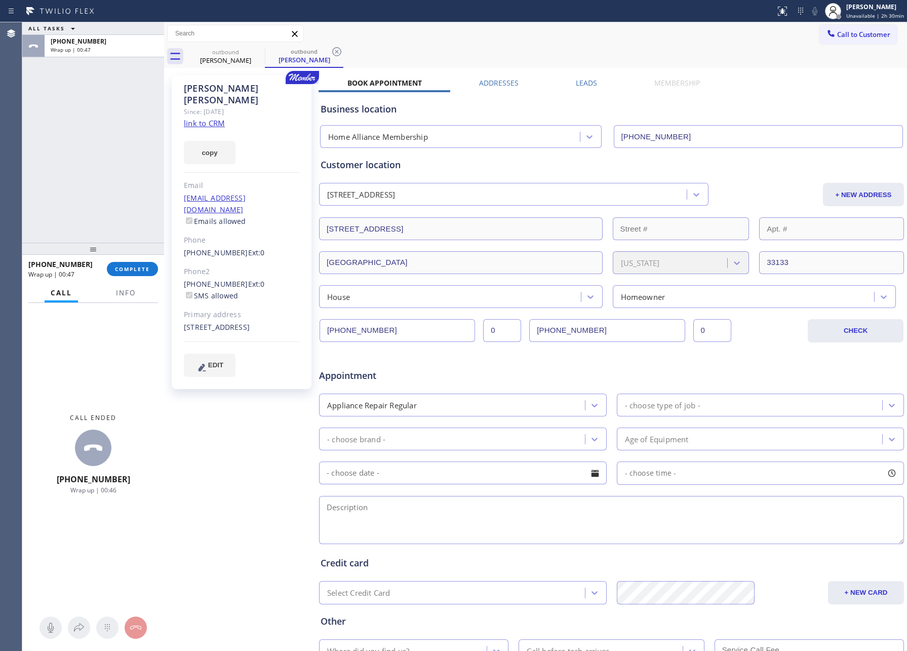
click at [119, 175] on div "ALL TASKS ALL TASKS ACTIVE TASKS TASKS IN WRAP UP +13055283325 Wrap up | 00:47" at bounding box center [93, 132] width 142 height 220
click at [578, 89] on div "Business location Home Alliance Membership [PHONE_NUMBER]" at bounding box center [612, 118] width 586 height 60
click at [582, 84] on label "Leads" at bounding box center [586, 83] width 21 height 10
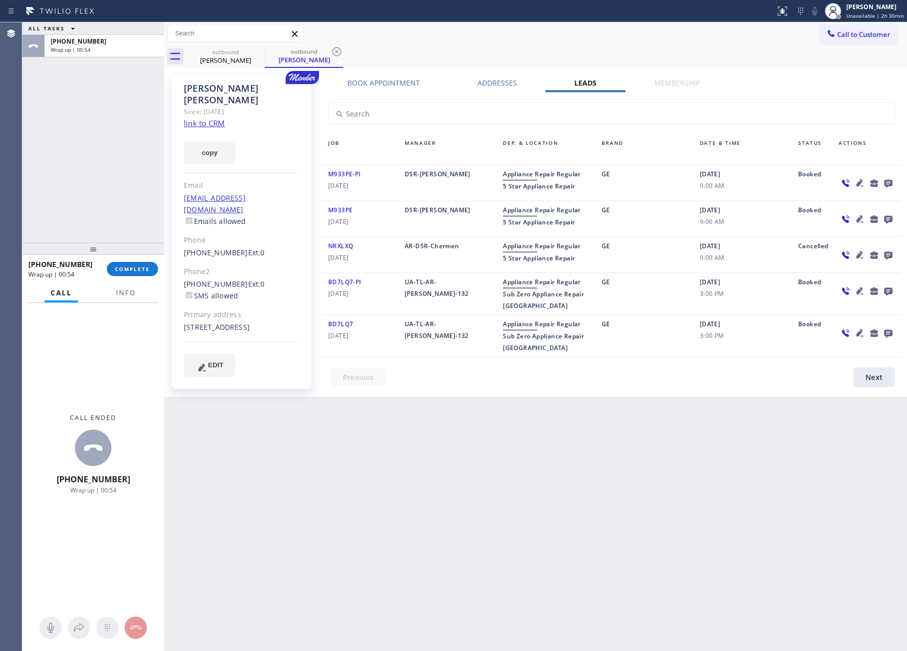
click at [832, 63] on div "outbound David Freedman outbound David Freedman" at bounding box center [546, 56] width 721 height 23
click at [892, 178] on icon at bounding box center [888, 183] width 12 height 13
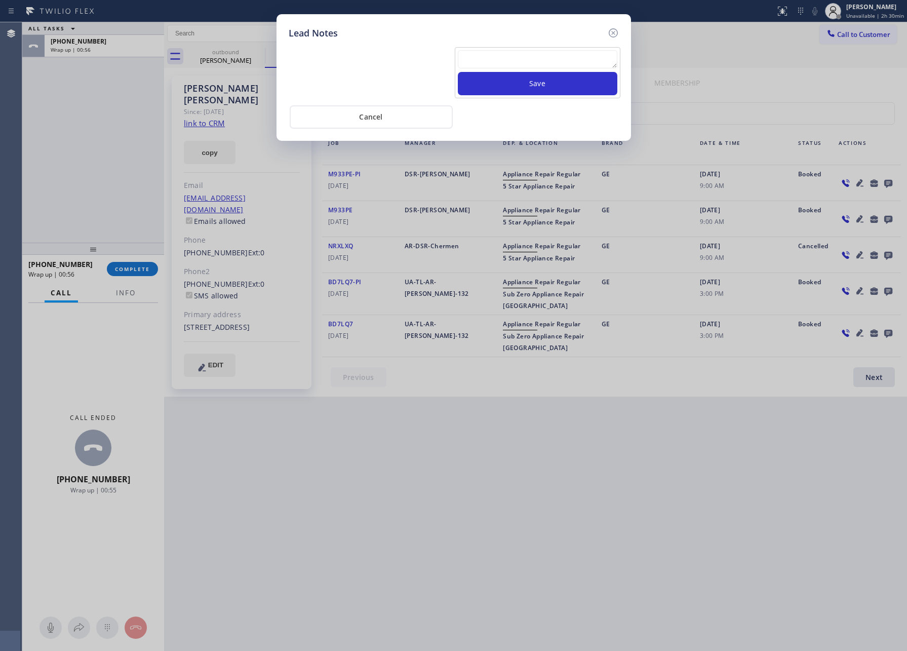
click at [580, 58] on textarea at bounding box center [538, 59] width 160 height 18
paste textarea "please transfer. membership follow up calls"
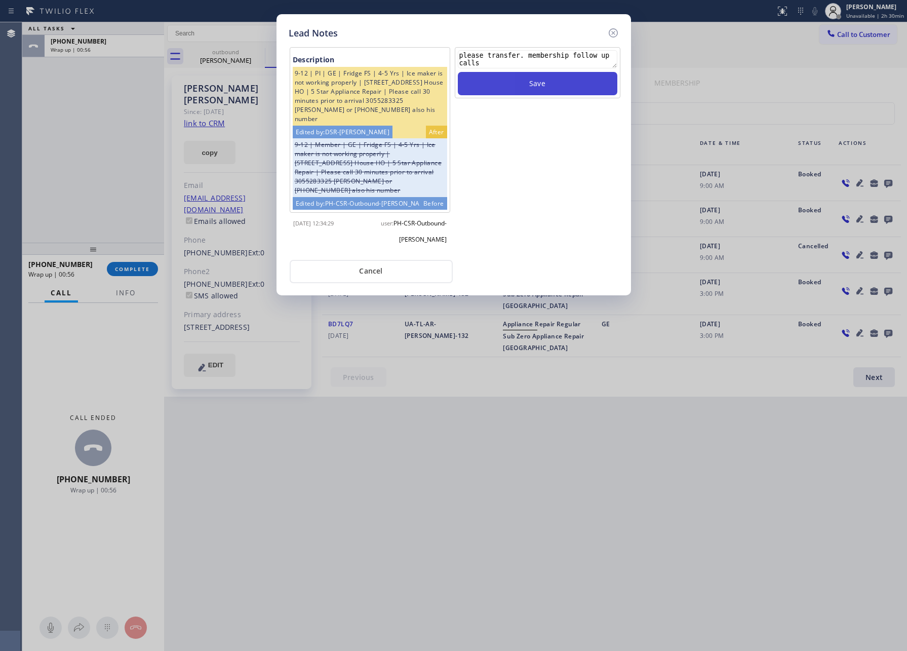
type textarea "please transfer. membership follow up calls"
click at [576, 87] on button "Save" at bounding box center [538, 83] width 160 height 23
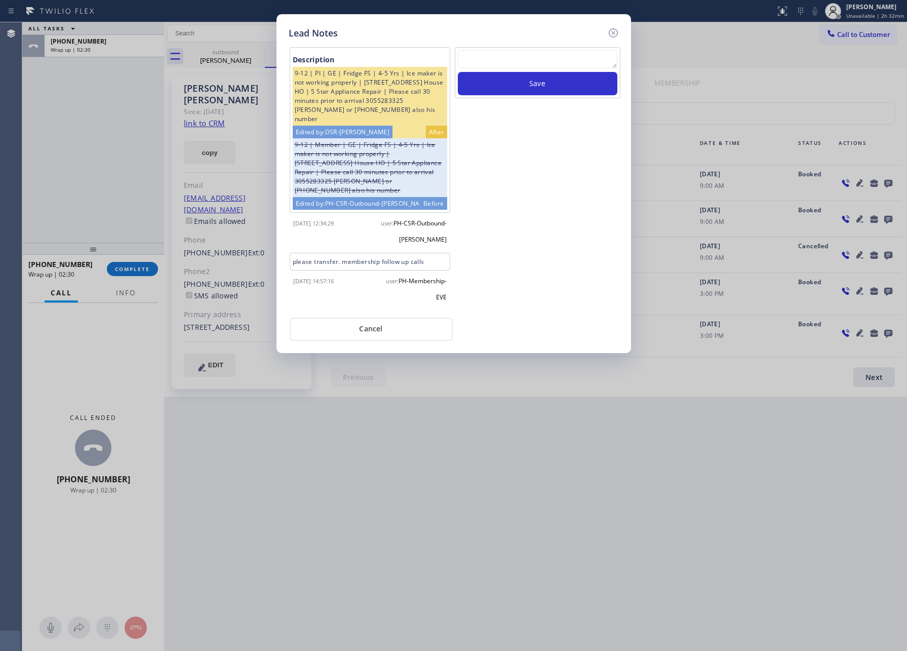
drag, startPoint x: 567, startPoint y: 228, endPoint x: 495, endPoint y: 286, distance: 92.1
click at [566, 228] on div "Save" at bounding box center [538, 178] width 168 height 263
drag, startPoint x: 402, startPoint y: 326, endPoint x: 191, endPoint y: 237, distance: 228.1
click at [400, 326] on button "Cancel" at bounding box center [371, 328] width 163 height 23
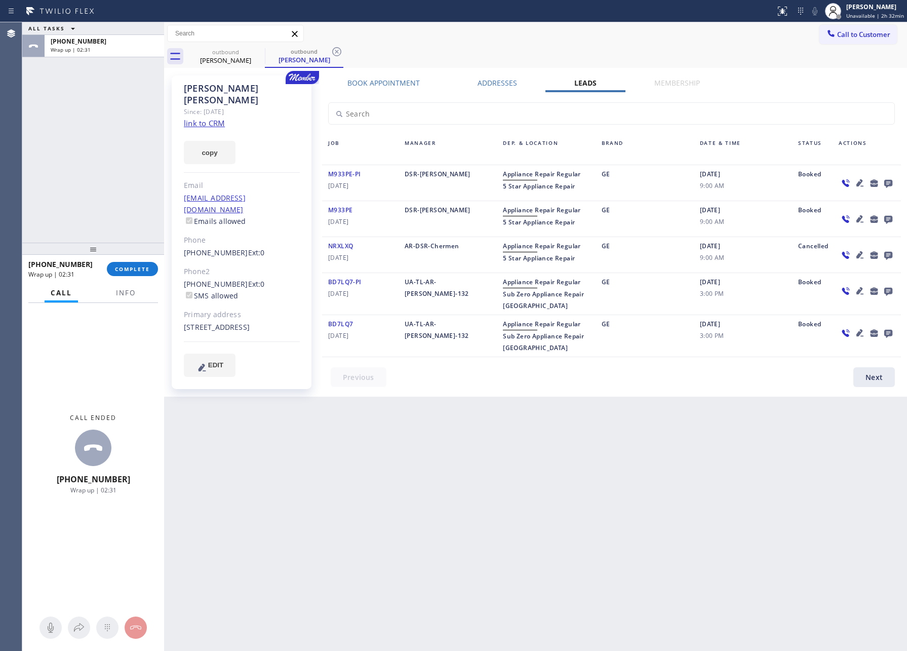
drag, startPoint x: 129, startPoint y: 165, endPoint x: 129, endPoint y: 174, distance: 9.1
click at [129, 166] on div "ALL TASKS ALL TASKS ACTIVE TASKS TASKS IN WRAP UP +13055283325 Wrap up | 02:31" at bounding box center [93, 132] width 142 height 220
click at [134, 271] on span "COMPLETE" at bounding box center [132, 268] width 35 height 7
click at [119, 193] on div "ALL TASKS ALL TASKS ACTIVE TASKS TASKS IN WRAP UP +13055283325 Wrap up | 02:32" at bounding box center [93, 132] width 142 height 220
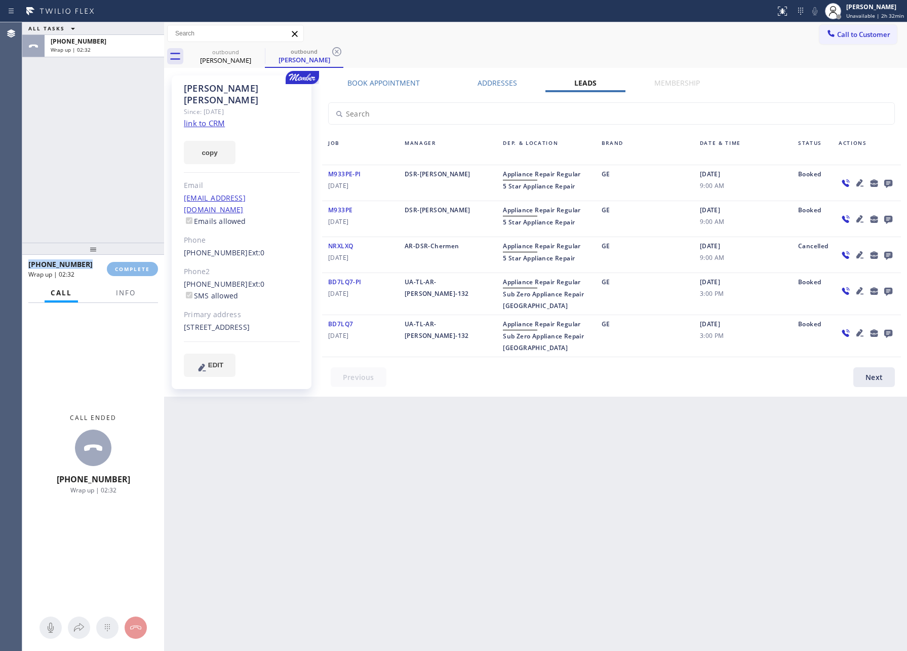
click at [120, 193] on div "ALL TASKS ALL TASKS ACTIVE TASKS TASKS IN WRAP UP +13055283325 Wrap up | 02:32" at bounding box center [93, 132] width 142 height 220
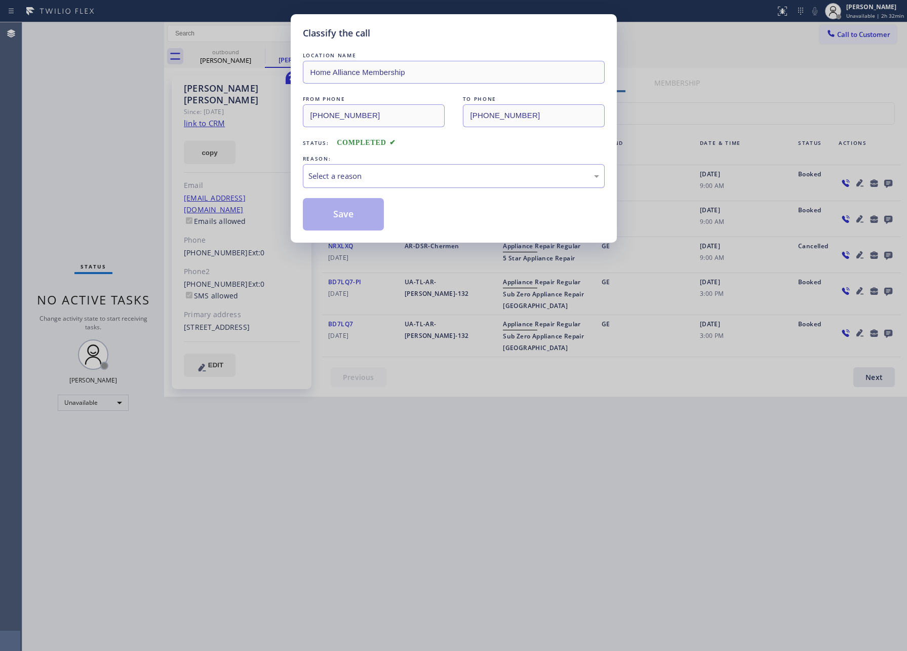
click at [342, 181] on div "Select a reason" at bounding box center [454, 176] width 302 height 24
click at [343, 216] on button "Save" at bounding box center [344, 214] width 82 height 32
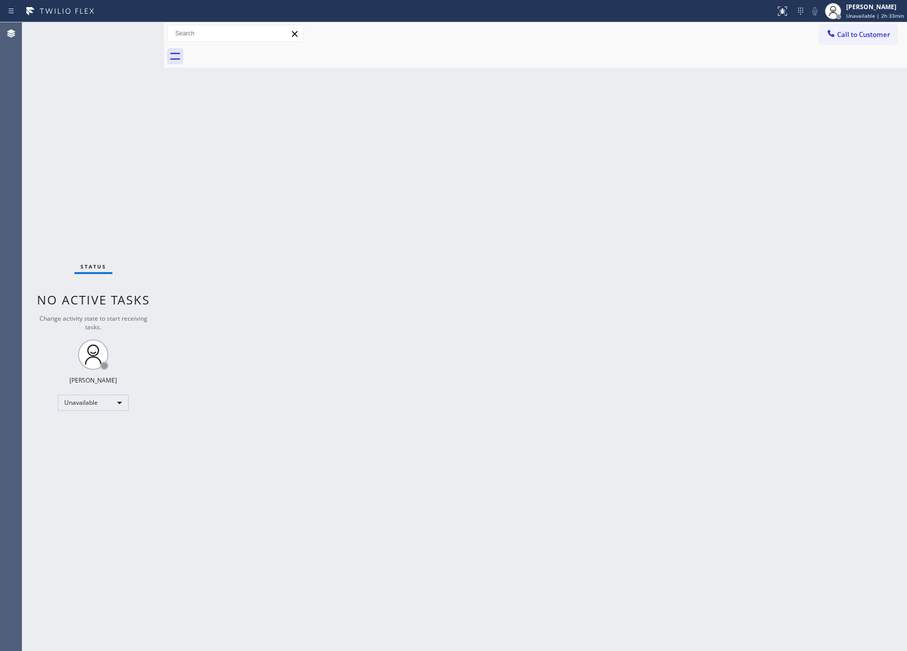
click at [178, 324] on div "Back to Dashboard Change Sender ID Customers Technicians Select a contact Outbo…" at bounding box center [535, 336] width 743 height 628
click at [265, 313] on div "Back to Dashboard Change Sender ID Customers Technicians Select a contact Outbo…" at bounding box center [535, 336] width 743 height 628
click at [104, 405] on div "Unavailable" at bounding box center [93, 402] width 71 height 16
drag, startPoint x: 92, startPoint y: 455, endPoint x: 108, endPoint y: 455, distance: 16.2
click at [98, 455] on li "Break" at bounding box center [92, 454] width 68 height 12
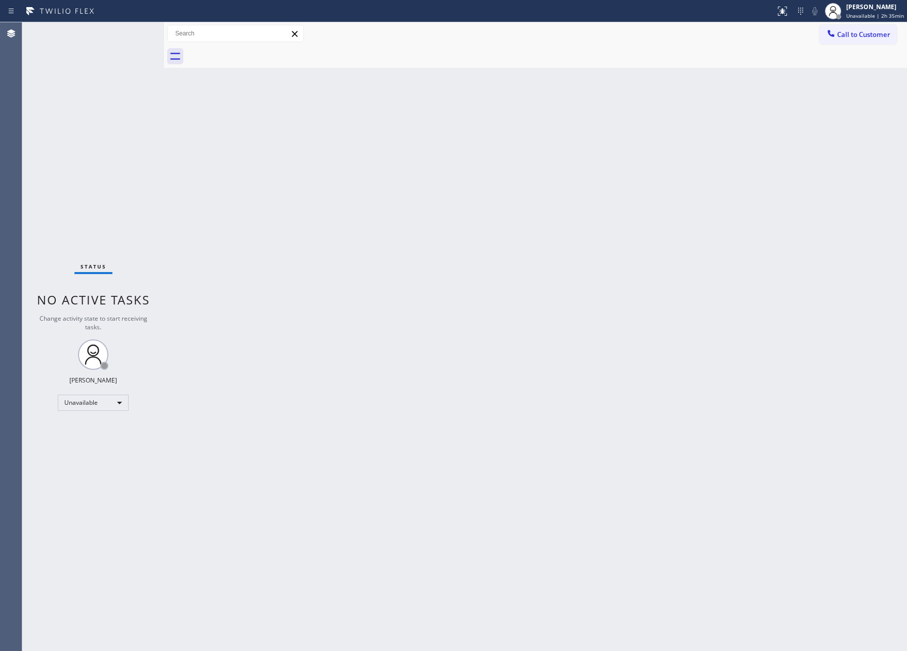
click at [400, 438] on div "Back to Dashboard Change Sender ID Customers Technicians Select a contact Outbo…" at bounding box center [535, 336] width 743 height 628
drag, startPoint x: 648, startPoint y: 512, endPoint x: 653, endPoint y: 506, distance: 8.2
click at [649, 512] on div "Back to Dashboard Change Sender ID Customers Technicians Select a contact Outbo…" at bounding box center [535, 336] width 743 height 628
click at [80, 404] on div "Break" at bounding box center [93, 402] width 71 height 16
click at [93, 441] on li "Unavailable" at bounding box center [92, 441] width 68 height 12
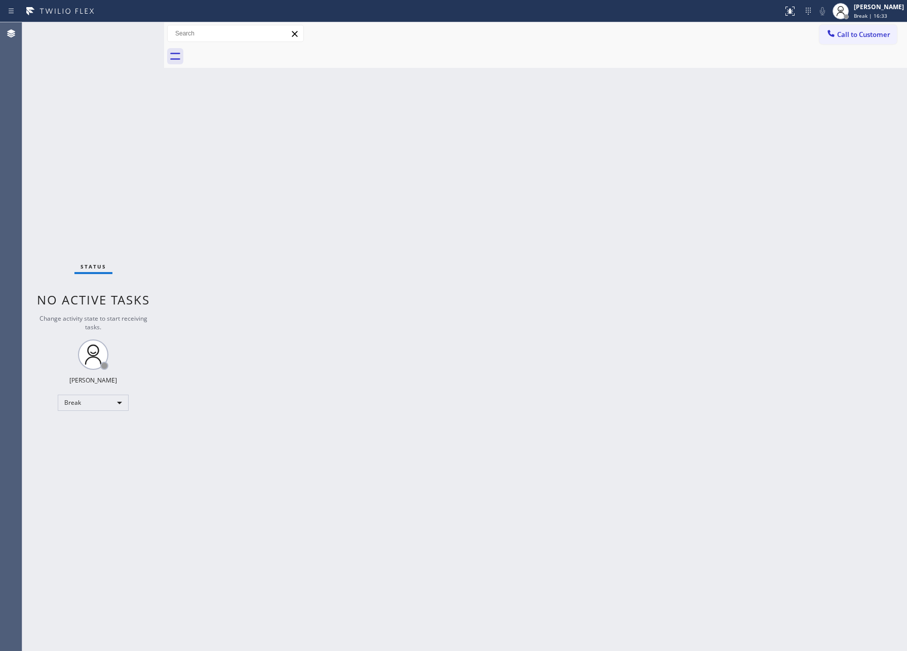
drag, startPoint x: 489, startPoint y: 323, endPoint x: 488, endPoint y: 341, distance: 18.3
click at [493, 322] on div "Back to Dashboard Change Sender ID Customers Technicians Select a contact Outbo…" at bounding box center [535, 336] width 743 height 628
click at [514, 266] on div "Back to Dashboard Change Sender ID Customers Technicians Select a contact Outbo…" at bounding box center [535, 336] width 743 height 628
click at [242, 273] on div "Back to Dashboard Change Sender ID Customers Technicians Select a contact Outbo…" at bounding box center [535, 336] width 743 height 628
drag, startPoint x: 346, startPoint y: 327, endPoint x: 349, endPoint y: 322, distance: 5.5
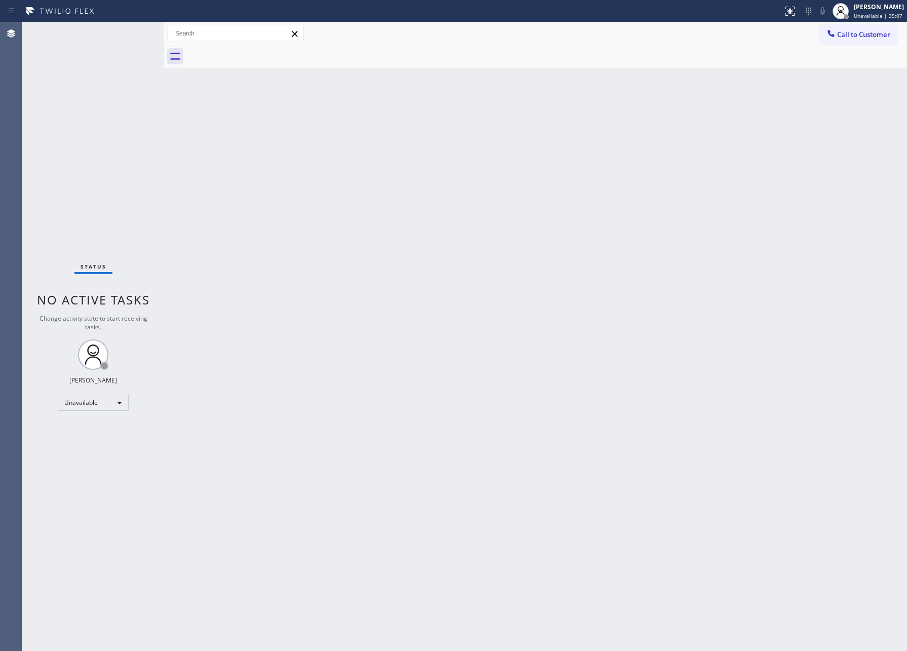
click at [349, 324] on div "Back to Dashboard Change Sender ID Customers Technicians Select a contact Outbo…" at bounding box center [535, 336] width 743 height 628
drag, startPoint x: 349, startPoint y: 322, endPoint x: 896, endPoint y: 540, distance: 588.6
click at [362, 325] on div "Back to Dashboard Change Sender ID Customers Technicians Select a contact Outbo…" at bounding box center [535, 336] width 743 height 628
click at [336, 297] on div "Back to Dashboard Change Sender ID Customers Technicians Select a contact Outbo…" at bounding box center [535, 336] width 743 height 628
click at [458, 241] on div "Back to Dashboard Change Sender ID Customers Technicians Select a contact Outbo…" at bounding box center [535, 336] width 743 height 628
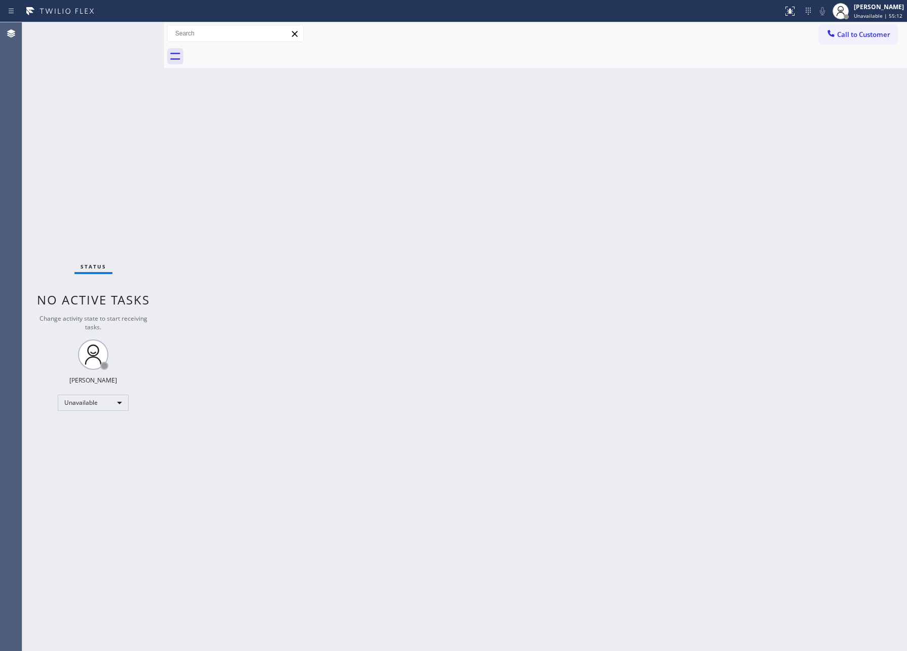
click at [247, 392] on div "Back to Dashboard Change Sender ID Customers Technicians Select a contact Outbo…" at bounding box center [535, 336] width 743 height 628
click at [573, 382] on div "Back to Dashboard Change Sender ID Customers Technicians Select a contact Outbo…" at bounding box center [535, 336] width 743 height 628
click at [465, 530] on div "Back to Dashboard Change Sender ID Customers Technicians Select a contact Outbo…" at bounding box center [535, 336] width 743 height 628
click at [471, 499] on div "Back to Dashboard Change Sender ID Customers Technicians Select a contact Outbo…" at bounding box center [535, 336] width 743 height 628
click at [227, 240] on div "Back to Dashboard Change Sender ID Customers Technicians Select a contact Outbo…" at bounding box center [535, 336] width 743 height 628
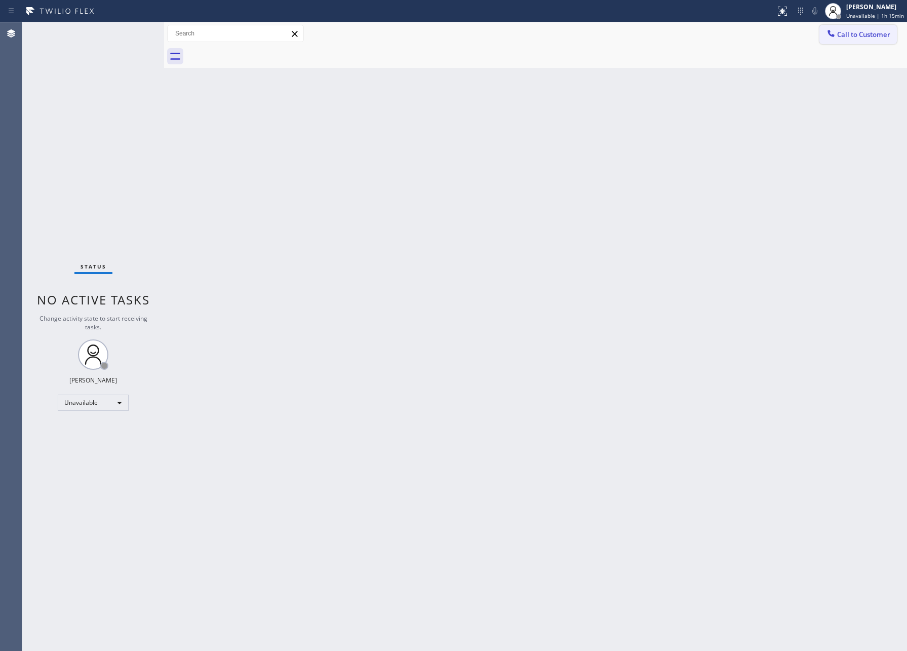
drag, startPoint x: 842, startPoint y: 38, endPoint x: 523, endPoint y: 266, distance: 391.3
click at [834, 39] on button "Call to Customer" at bounding box center [857, 34] width 77 height 19
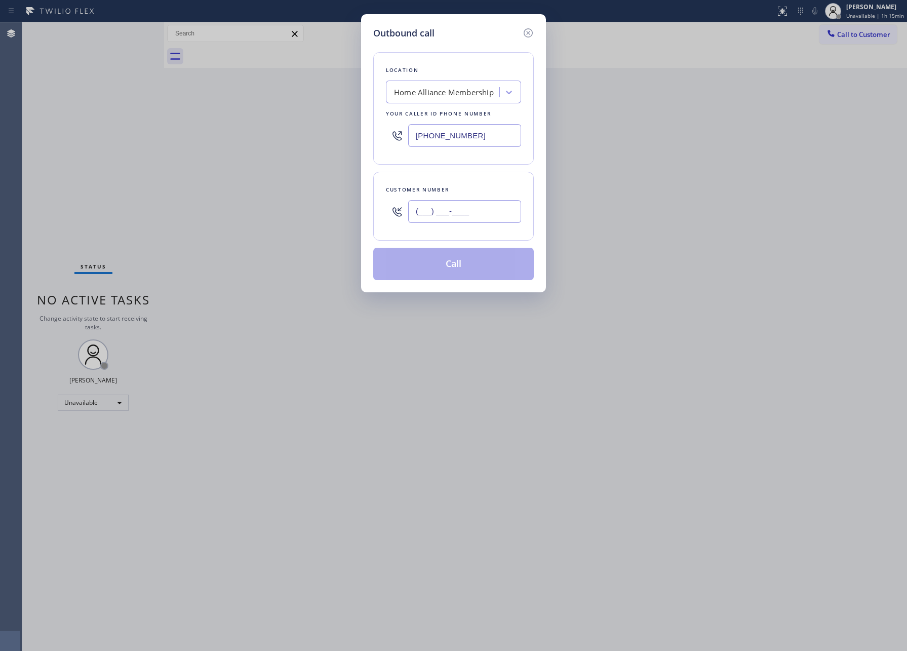
click at [490, 209] on input "(___) ___-____" at bounding box center [464, 211] width 113 height 23
paste input "646) 204-6359"
type input "(646) 204-6359"
click at [480, 267] on button "Call" at bounding box center [453, 264] width 161 height 32
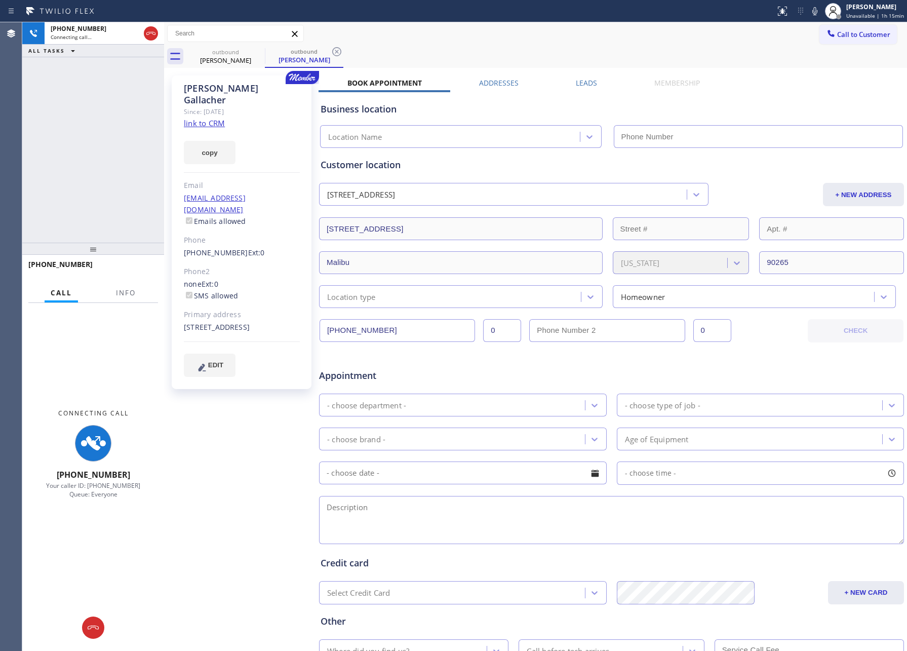
type input "[PHONE_NUMBER]"
click at [148, 32] on icon at bounding box center [151, 33] width 12 height 12
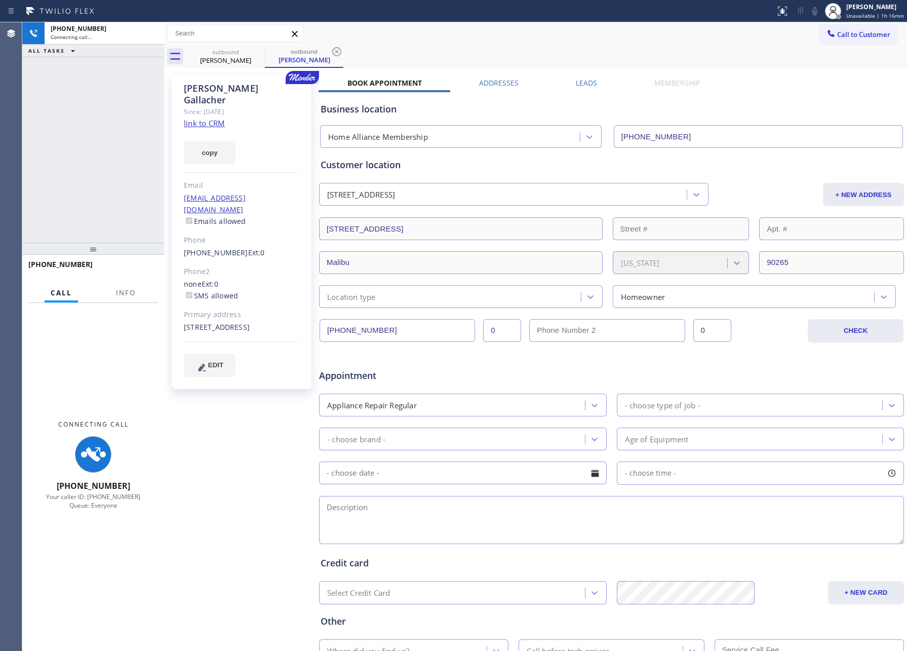
click at [105, 117] on div "+16462046359 Connecting call… ALL TASKS ALL TASKS ACTIVE TASKS TASKS IN WRAP UP" at bounding box center [93, 132] width 142 height 220
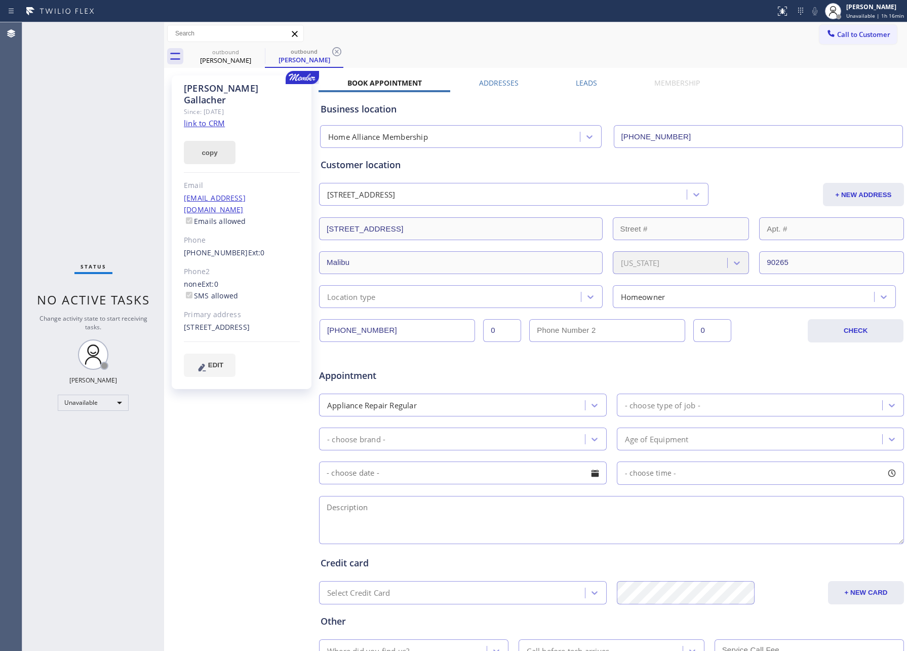
drag, startPoint x: 49, startPoint y: 137, endPoint x: 184, endPoint y: 149, distance: 135.2
click at [50, 137] on div "Status No active tasks Change activity state to start receiving tasks. Eva Mahi…" at bounding box center [93, 336] width 142 height 628
click at [860, 32] on span "Call to Customer" at bounding box center [863, 34] width 53 height 9
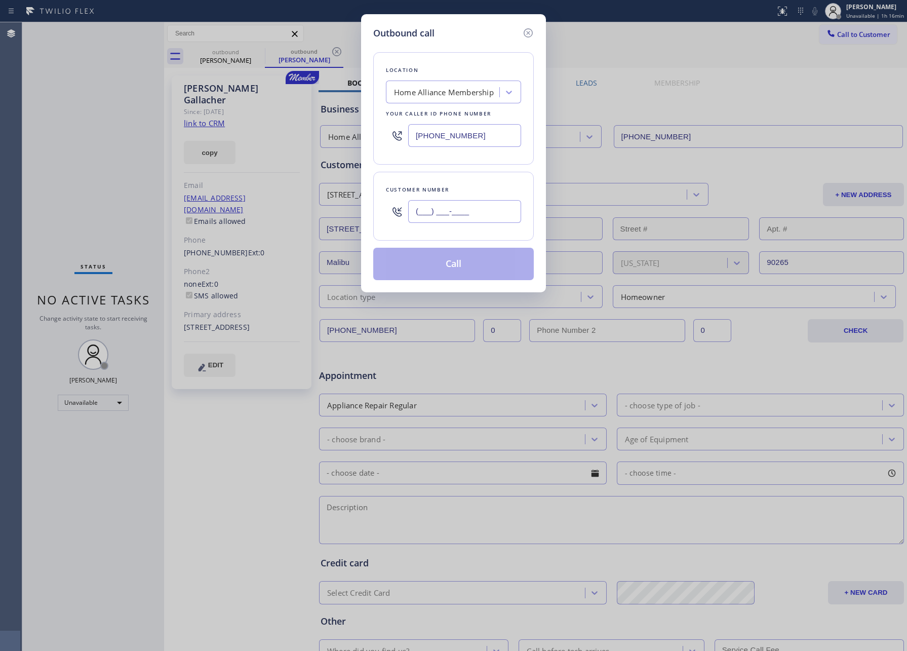
click at [458, 213] on input "(___) ___-____" at bounding box center [464, 211] width 113 height 23
paste input "949) 230-2448"
type input "(949) 230-2448"
click at [453, 275] on button "Call" at bounding box center [453, 264] width 161 height 32
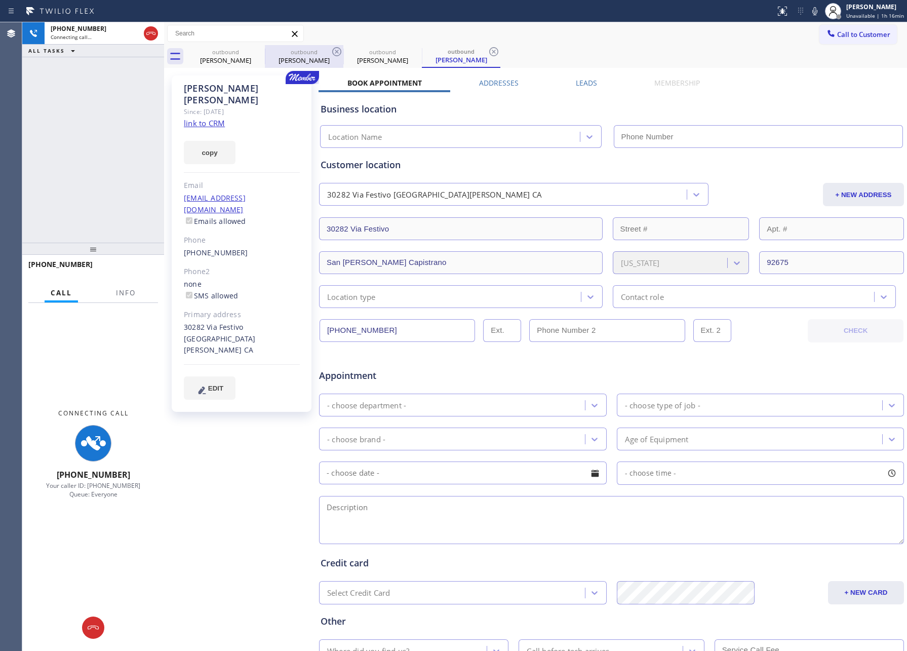
click at [301, 56] on div "David Gallacher" at bounding box center [304, 60] width 76 height 9
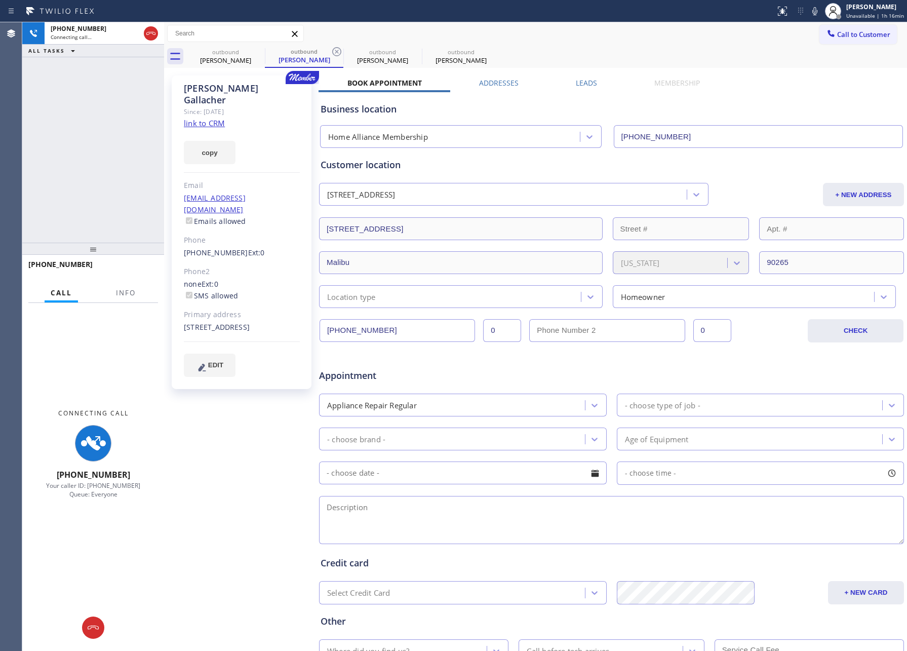
click at [581, 87] on label "Leads" at bounding box center [586, 83] width 21 height 10
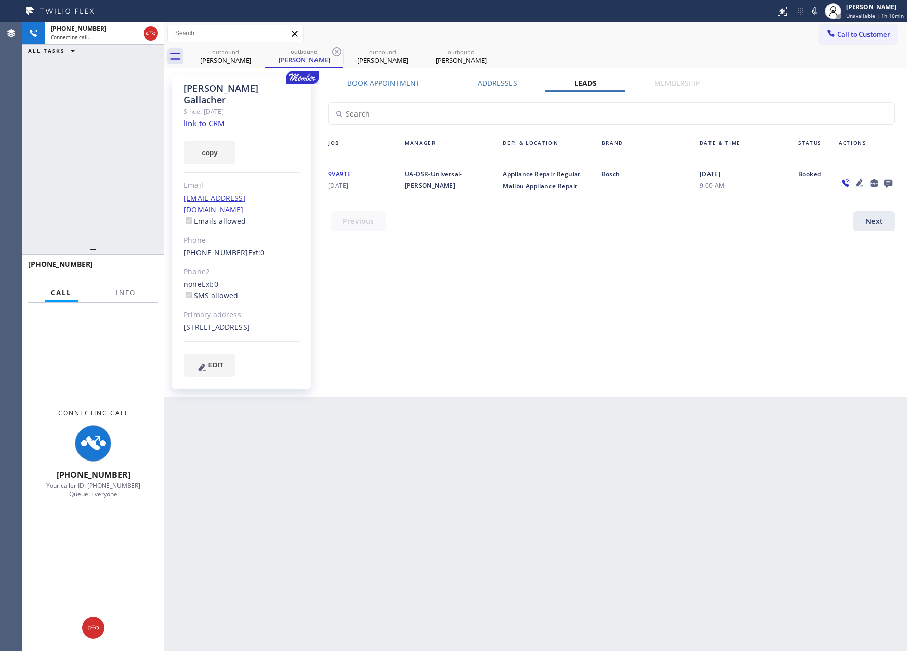
click at [881, 181] on div at bounding box center [888, 183] width 14 height 12
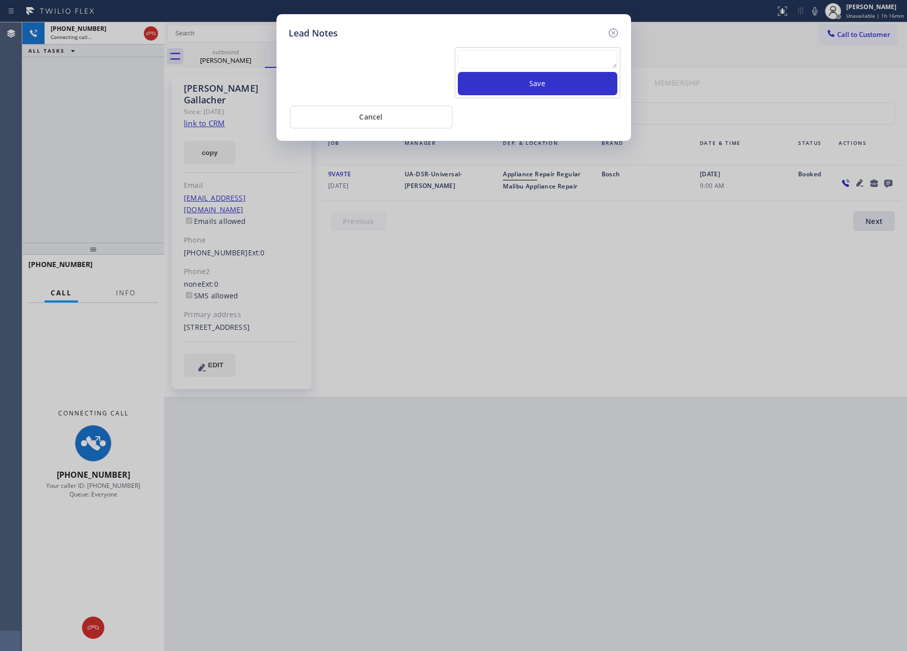
click at [539, 57] on textarea at bounding box center [538, 59] width 160 height 18
paste textarea "please transfer. membership follow up calls"
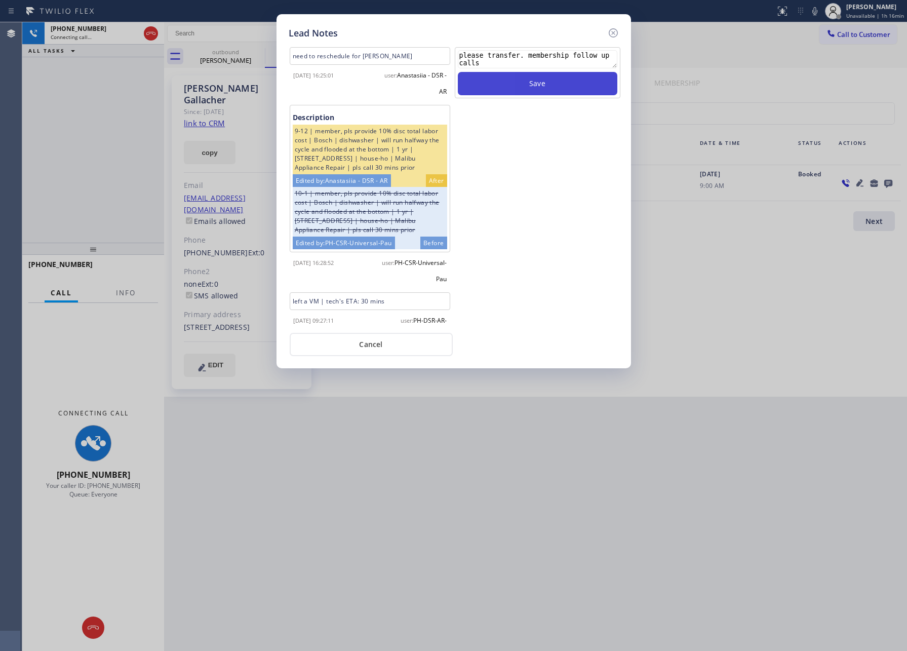
type textarea "please transfer. membership follow up calls"
click at [537, 85] on button "Save" at bounding box center [538, 83] width 160 height 23
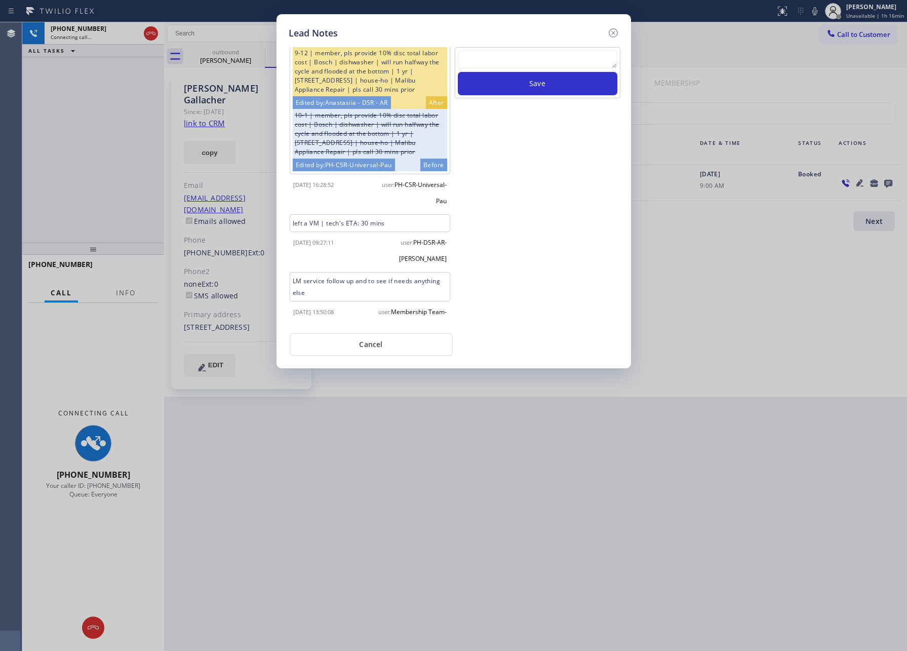
scroll to position [146, 0]
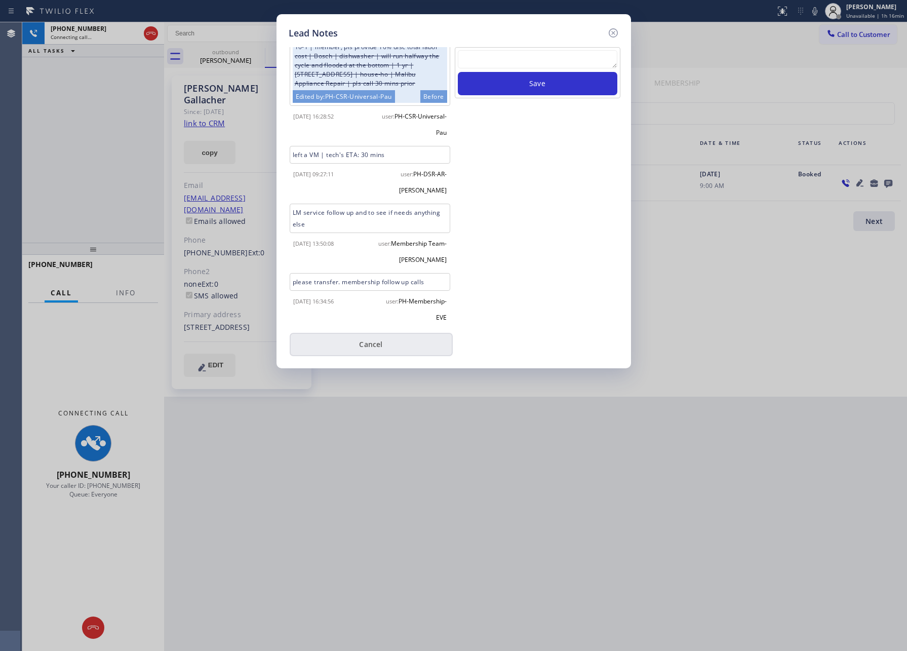
click at [389, 351] on button "Cancel" at bounding box center [371, 344] width 163 height 23
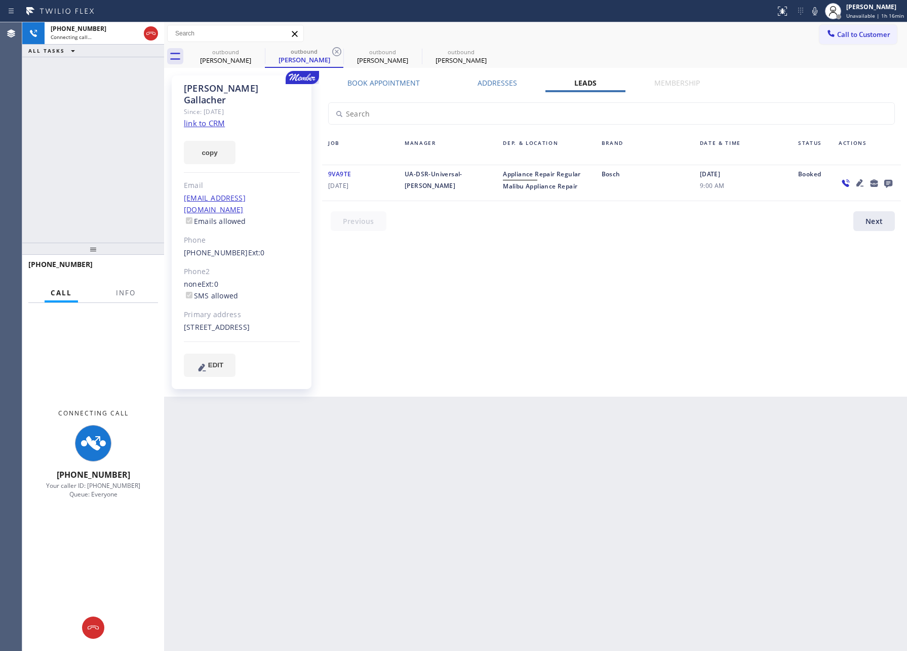
click at [126, 158] on div "+19492302448 Connecting call… ALL TASKS ALL TASKS ACTIVE TASKS TASKS IN WRAP UP" at bounding box center [93, 132] width 142 height 220
click at [146, 35] on icon at bounding box center [151, 33] width 12 height 12
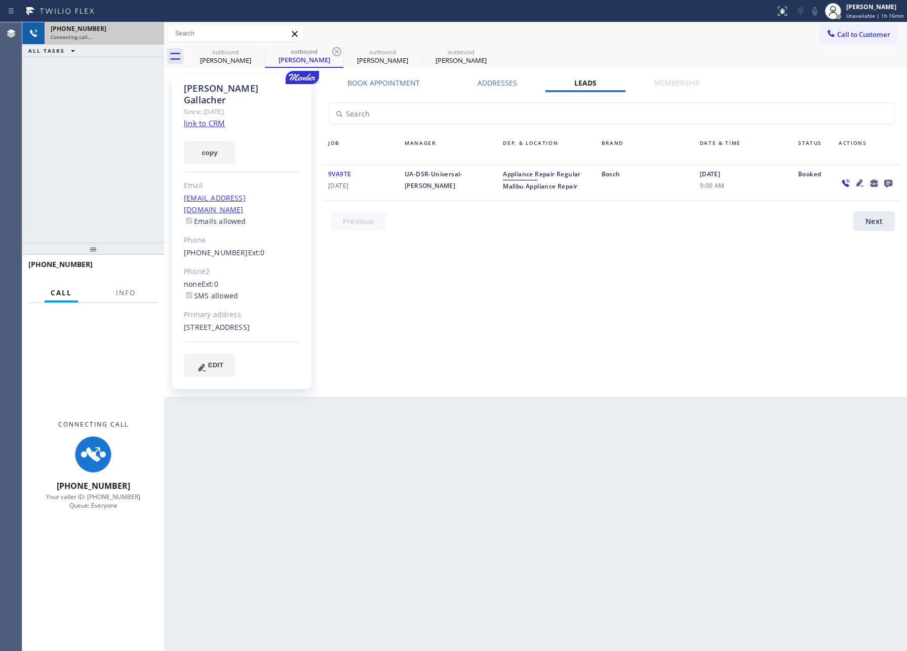
click at [127, 189] on div "+19492302448 Connecting call… ALL TASKS ALL TASKS ACTIVE TASKS TASKS IN WRAP UP" at bounding box center [93, 132] width 142 height 220
drag, startPoint x: 382, startPoint y: 298, endPoint x: 425, endPoint y: 73, distance: 229.0
click at [402, 283] on div "Book Appointment Addresses Leads Membership Business location Home Alliance Mem…" at bounding box center [612, 236] width 586 height 316
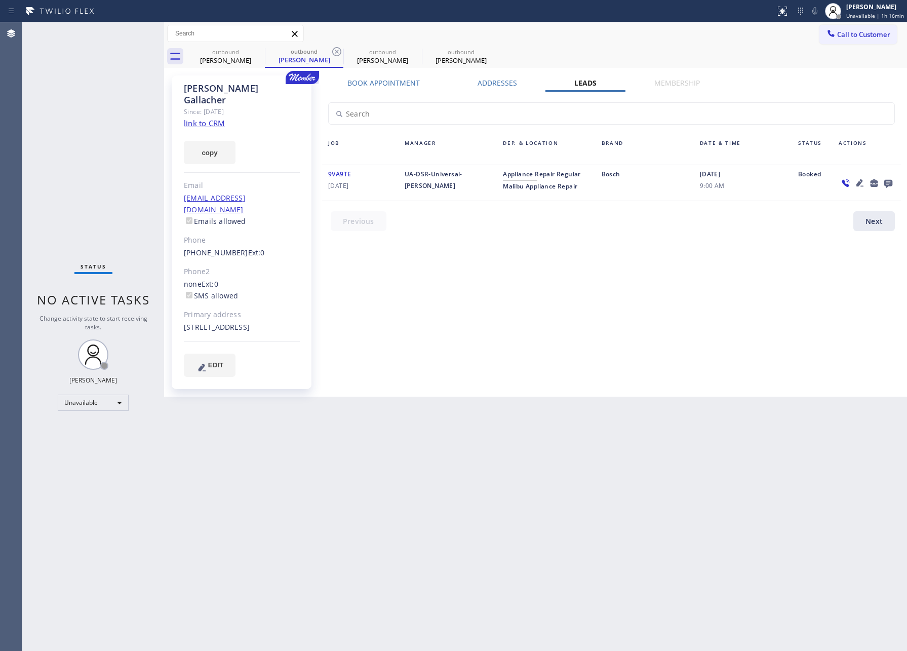
drag, startPoint x: 449, startPoint y: 46, endPoint x: 548, endPoint y: 119, distance: 123.9
click at [449, 46] on div "outbound Darlene Hunn" at bounding box center [461, 56] width 76 height 23
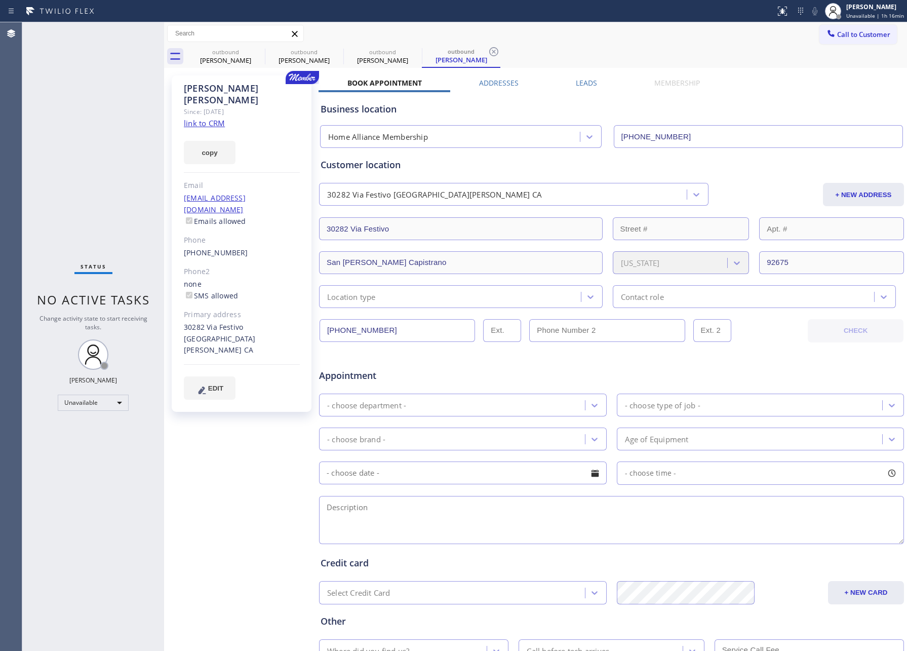
drag, startPoint x: 591, startPoint y: 83, endPoint x: 591, endPoint y: 76, distance: 6.1
click at [591, 83] on label "Leads" at bounding box center [586, 83] width 21 height 10
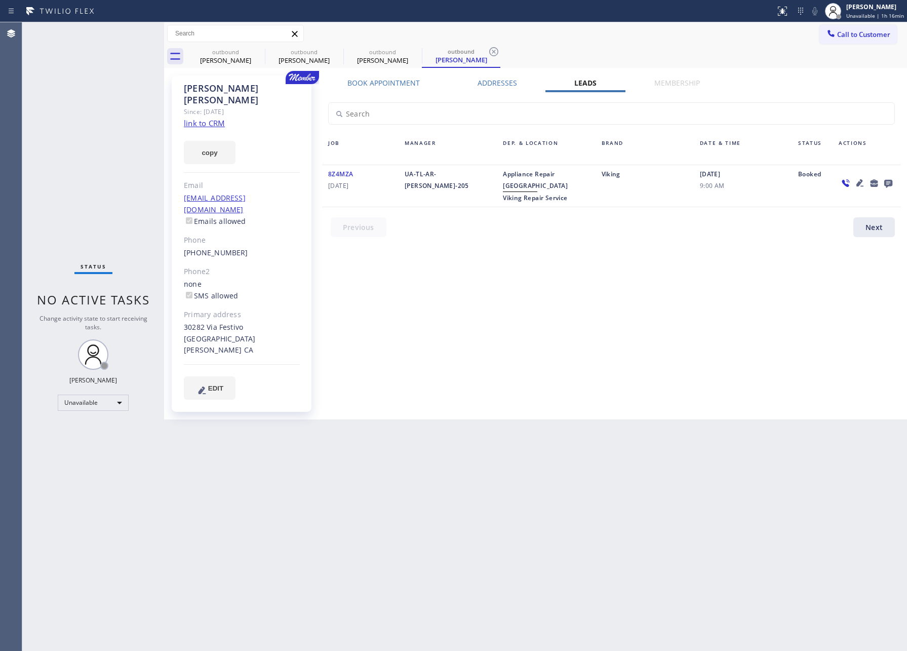
click at [889, 179] on icon at bounding box center [888, 183] width 12 height 13
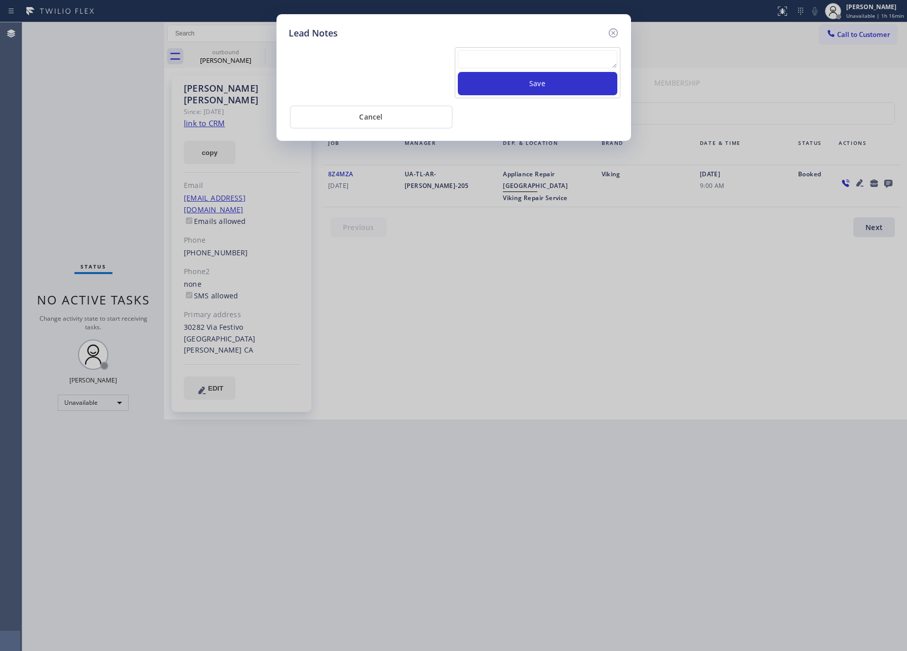
click at [556, 53] on textarea at bounding box center [538, 59] width 160 height 18
paste textarea "please transfer. membership follow up calls"
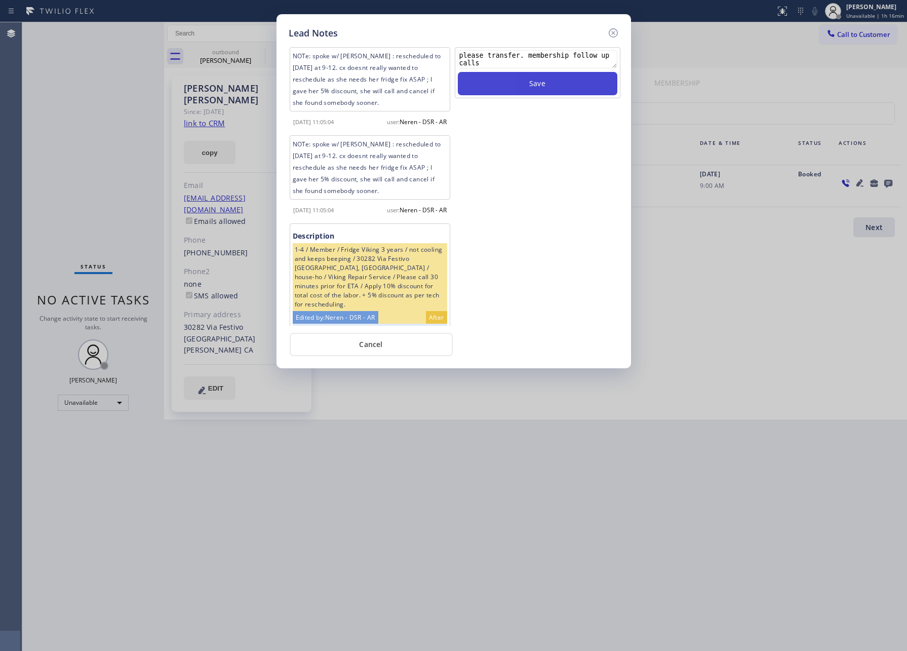
type textarea "please transfer. membership follow up calls"
click at [550, 83] on button "Save" at bounding box center [538, 83] width 160 height 23
click at [93, 107] on div "Lead Notes NOTe: spoke w/ Darlene : rescheduled to Monday 12/18 at 9-12. cx doe…" at bounding box center [453, 325] width 907 height 651
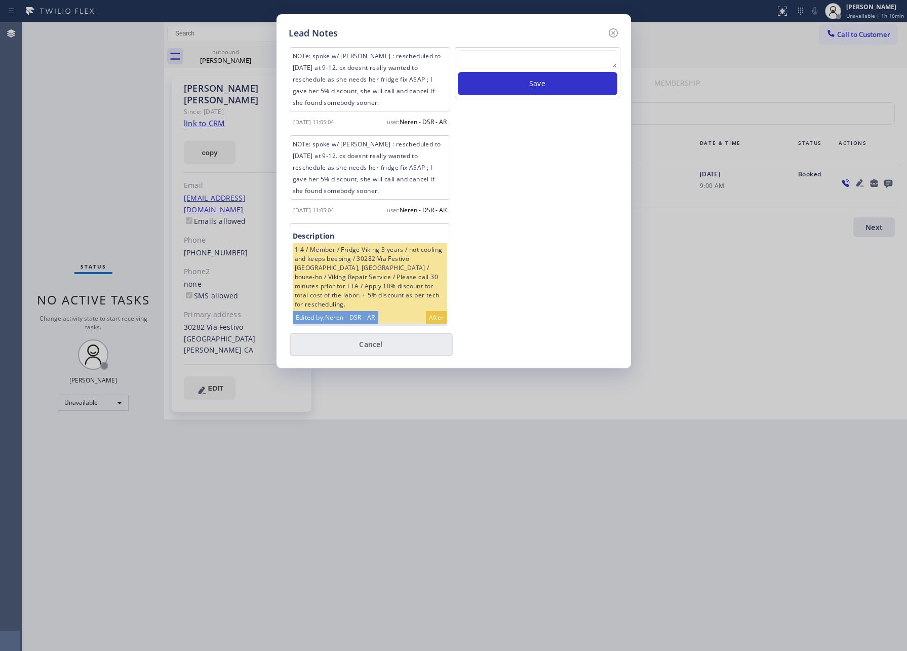
click at [371, 346] on button "Cancel" at bounding box center [371, 344] width 163 height 23
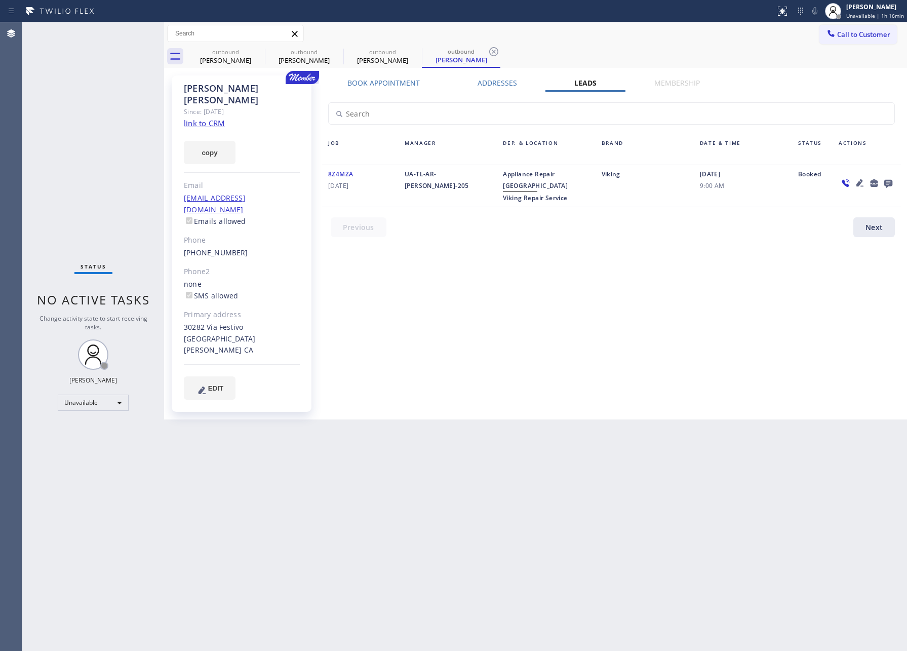
drag, startPoint x: 113, startPoint y: 137, endPoint x: 673, endPoint y: 370, distance: 607.0
click at [130, 140] on div "Status No active tasks Change activity state to start receiving tasks. Eva Mahi…" at bounding box center [93, 336] width 142 height 628
drag, startPoint x: 761, startPoint y: 409, endPoint x: 810, endPoint y: 349, distance: 77.0
click at [810, 349] on div "Back to Dashboard Change Sender ID Customers Technicians Select a contact Outbo…" at bounding box center [535, 336] width 743 height 628
click at [875, 30] on span "Call to Customer" at bounding box center [863, 34] width 53 height 9
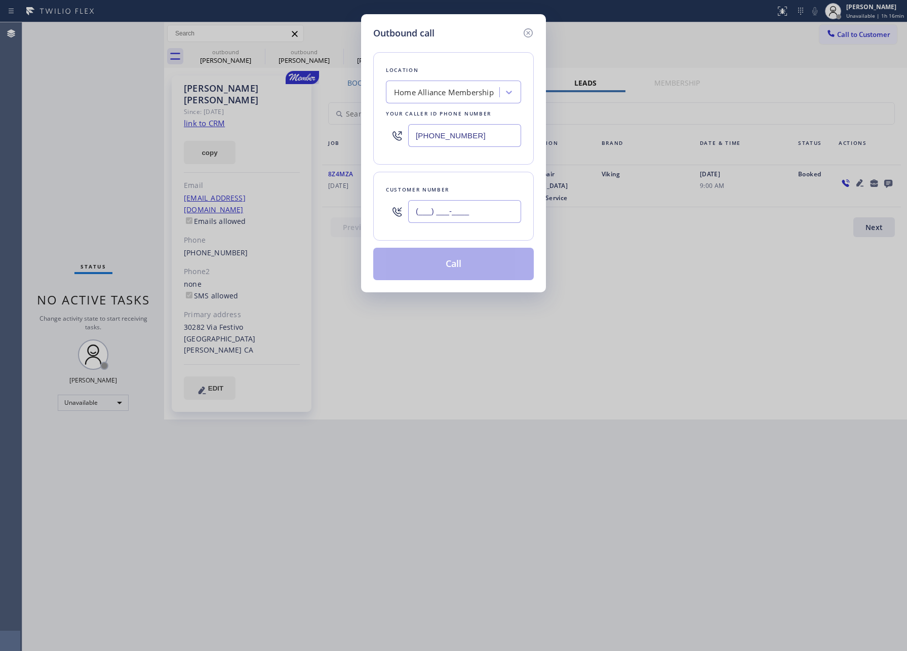
click at [468, 217] on input "(___) ___-____" at bounding box center [464, 211] width 113 height 23
paste input "323) 708-4095"
type input "(323) 708-4095"
click at [476, 273] on button "Call" at bounding box center [453, 264] width 161 height 32
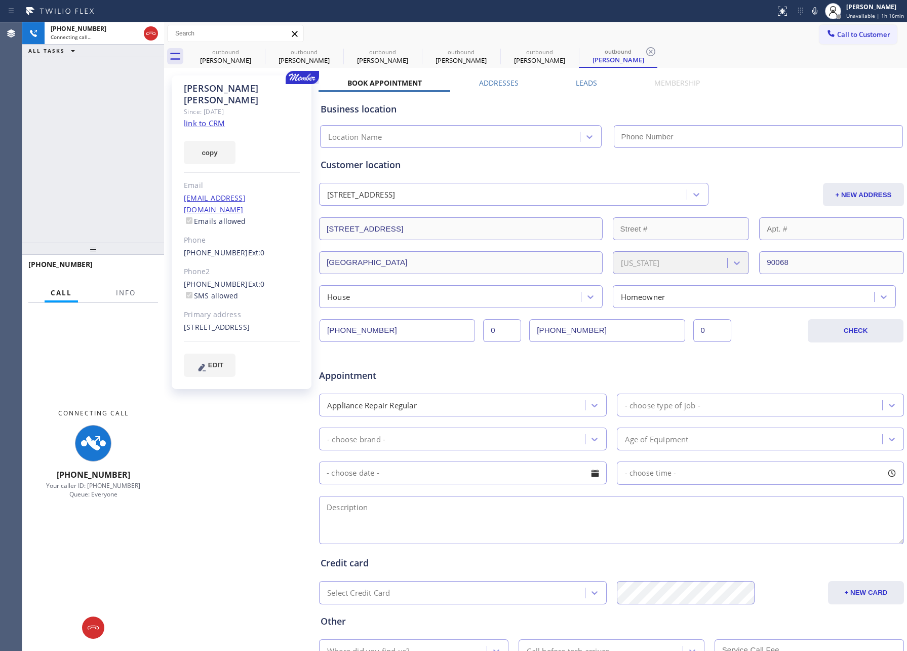
type input "[PHONE_NUMBER]"
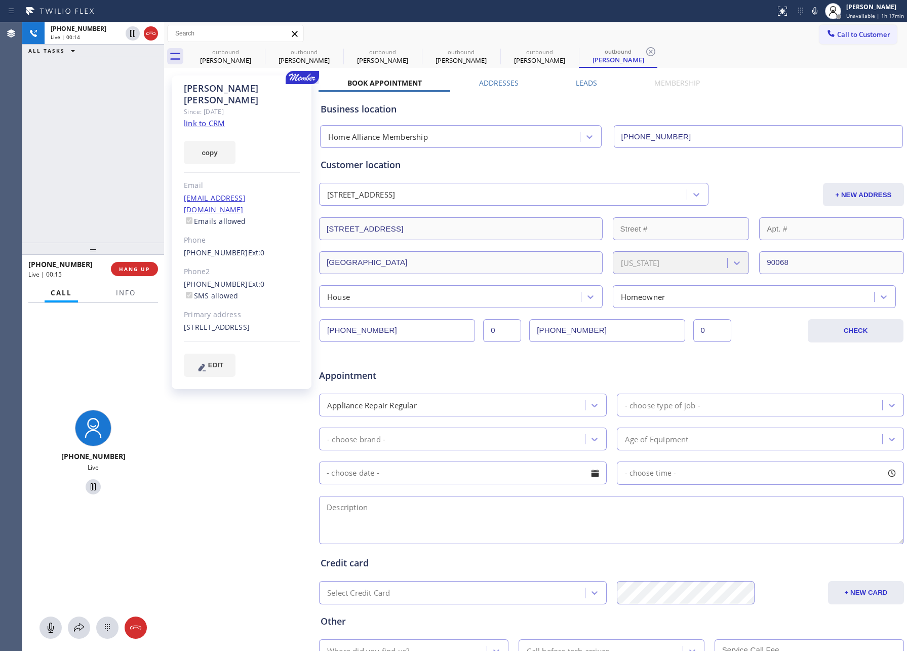
click at [72, 182] on div "+13237084095 Live | 00:14 ALL TASKS ALL TASKS ACTIVE TASKS TASKS IN WRAP UP" at bounding box center [93, 132] width 142 height 220
click at [122, 267] on span "HANG UP" at bounding box center [134, 268] width 31 height 7
click at [119, 180] on div "+13237084095 Live | 00:16 ALL TASKS ALL TASKS ACTIVE TASKS TASKS IN WRAP UP" at bounding box center [93, 132] width 142 height 220
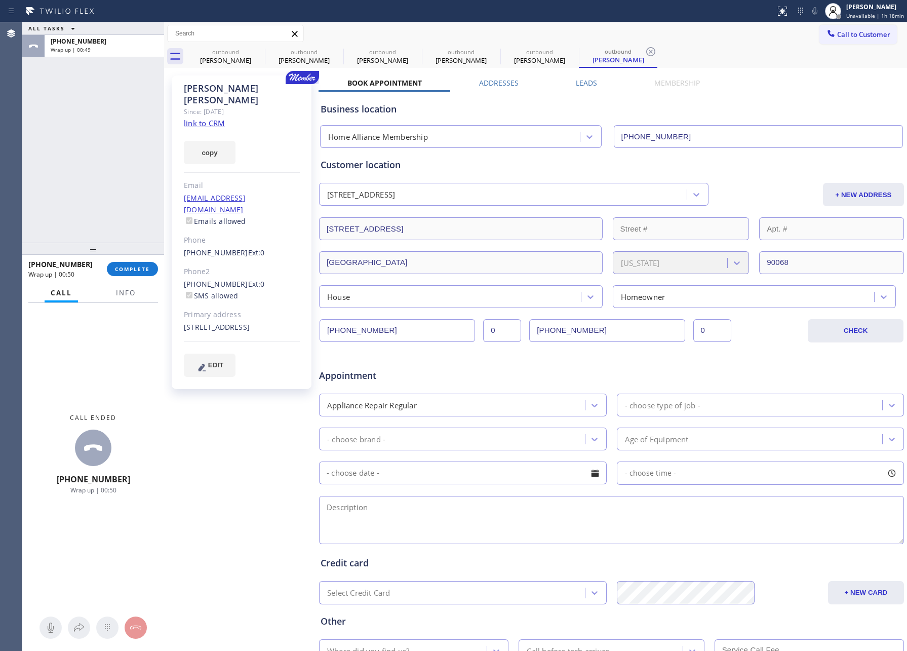
click at [164, 125] on div at bounding box center [164, 336] width 0 height 628
click at [129, 266] on span "COMPLETE" at bounding box center [132, 268] width 35 height 7
click at [115, 181] on div "ALL TASKS ALL TASKS ACTIVE TASKS TASKS IN WRAP UP +13237084095 Wrap up | 00:50" at bounding box center [93, 132] width 142 height 220
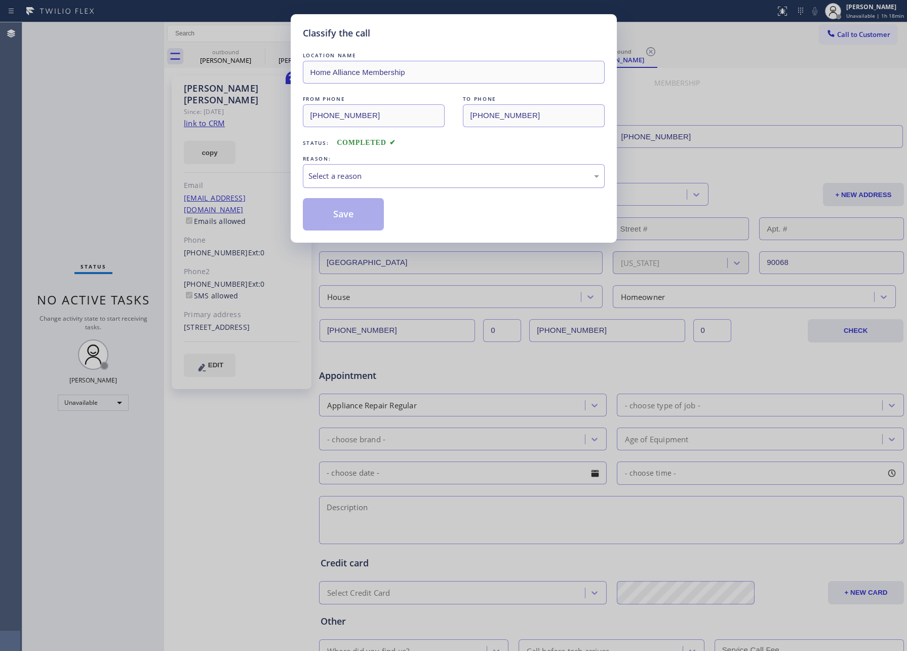
click at [362, 178] on div "Select a reason" at bounding box center [453, 176] width 291 height 12
click at [343, 220] on button "Save" at bounding box center [344, 214] width 82 height 32
drag, startPoint x: 343, startPoint y: 220, endPoint x: 35, endPoint y: 133, distance: 320.1
click at [342, 220] on button "Save" at bounding box center [344, 214] width 82 height 32
click at [41, 129] on div "Classify the call LOCATION NAME Home Alliance Membership FROM PHONE (855) 946-3…" at bounding box center [453, 325] width 907 height 651
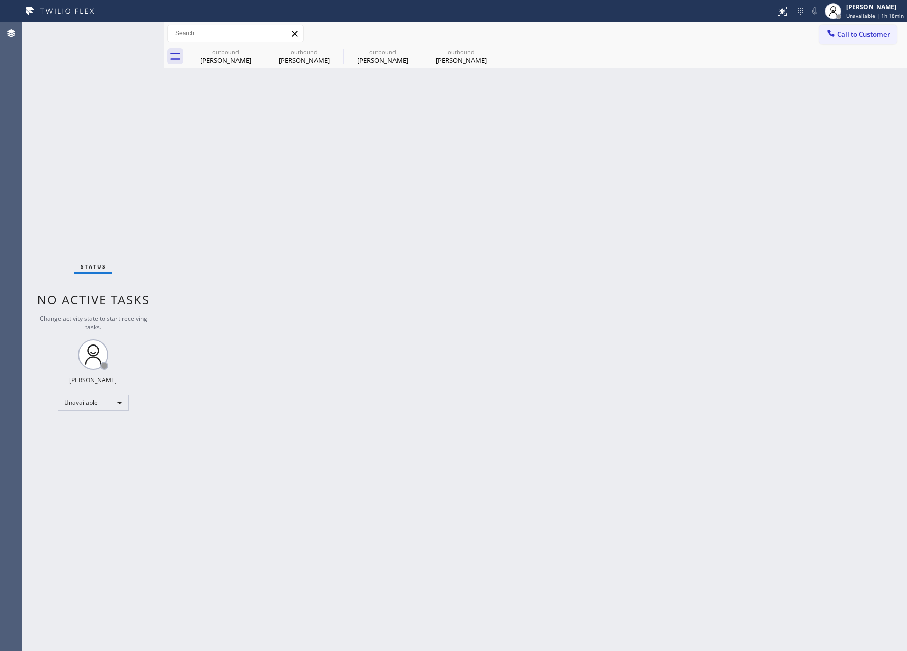
drag, startPoint x: 41, startPoint y: 135, endPoint x: 136, endPoint y: 141, distance: 94.9
click at [50, 139] on div "Status No active tasks Change activity state to start receiving tasks. Eva Mahi…" at bounding box center [93, 336] width 142 height 628
drag, startPoint x: 216, startPoint y: 70, endPoint x: 254, endPoint y: 56, distance: 40.4
click at [218, 70] on div "Back to Dashboard Change Sender ID Customers Technicians Select a contact Outbo…" at bounding box center [535, 336] width 743 height 628
click at [257, 55] on icon at bounding box center [258, 52] width 12 height 12
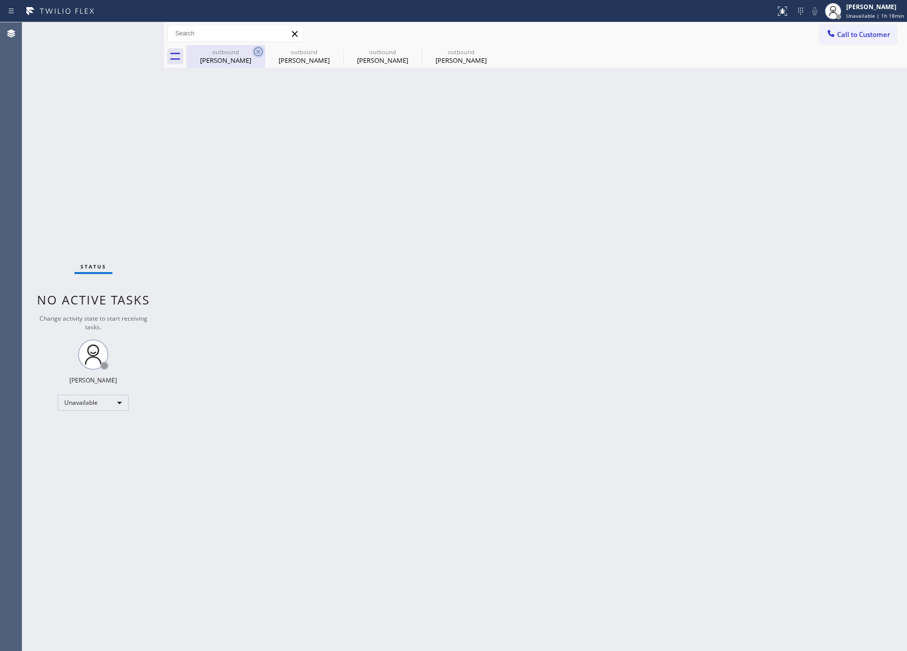
click at [0, 0] on icon at bounding box center [0, 0] width 0 height 0
click at [258, 55] on div "outbound David Gallacher outbound David Gallacher outbound Darlene Hunn outboun…" at bounding box center [546, 56] width 721 height 23
click at [260, 50] on div at bounding box center [546, 56] width 721 height 23
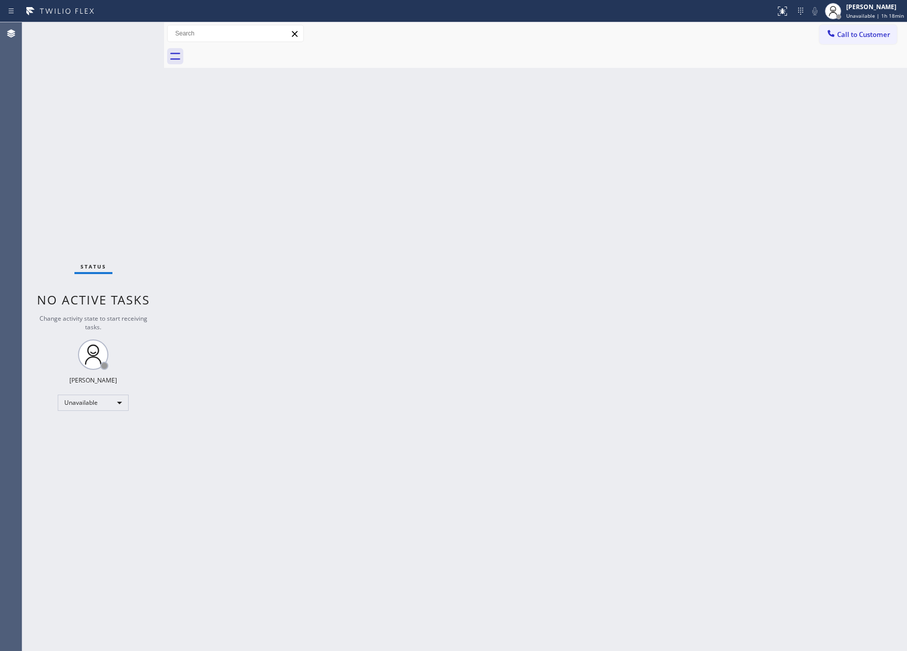
click at [260, 50] on div at bounding box center [546, 56] width 721 height 23
click at [58, 400] on div "Unavailable" at bounding box center [93, 402] width 71 height 16
click at [81, 429] on li "Available" at bounding box center [92, 429] width 68 height 12
click at [562, 474] on div "Back to Dashboard Change Sender ID Customers Technicians Select a contact Outbo…" at bounding box center [535, 336] width 743 height 628
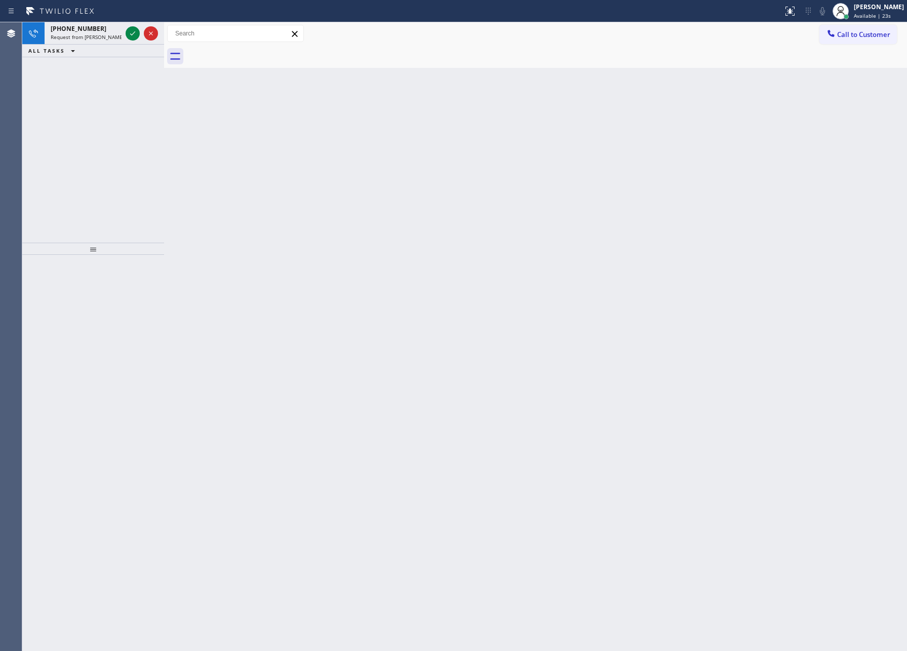
click at [85, 140] on div "+19497022471 Request from Leah Cabrera (direct) ALL TASKS ALL TASKS ACTIVE TASK…" at bounding box center [93, 132] width 142 height 220
click at [132, 33] on icon at bounding box center [133, 33] width 12 height 12
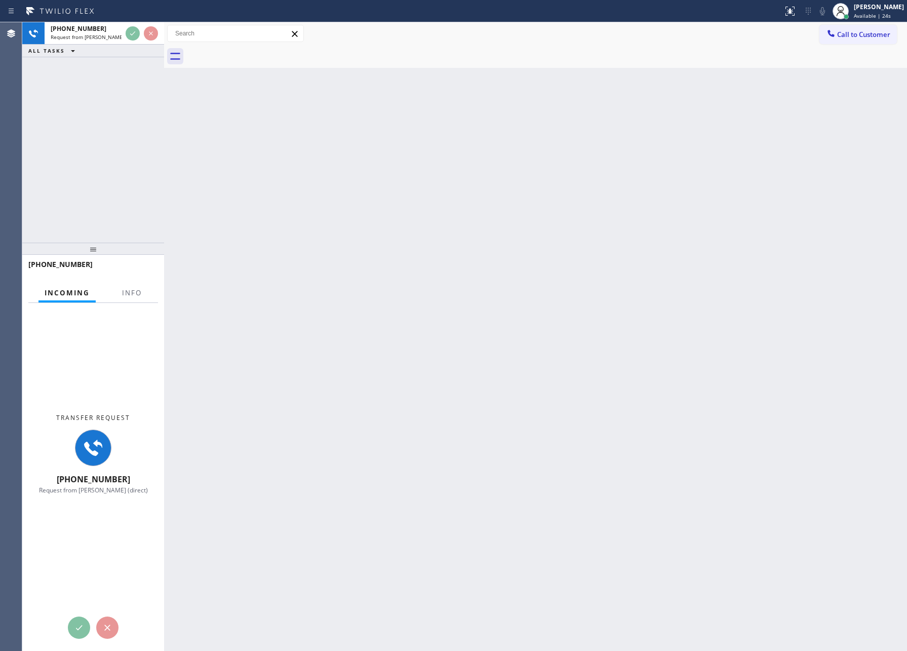
click at [114, 132] on div "+19497022471 Request from Leah Cabrera (direct) ALL TASKS ALL TASKS ACTIVE TASK…" at bounding box center [93, 132] width 142 height 220
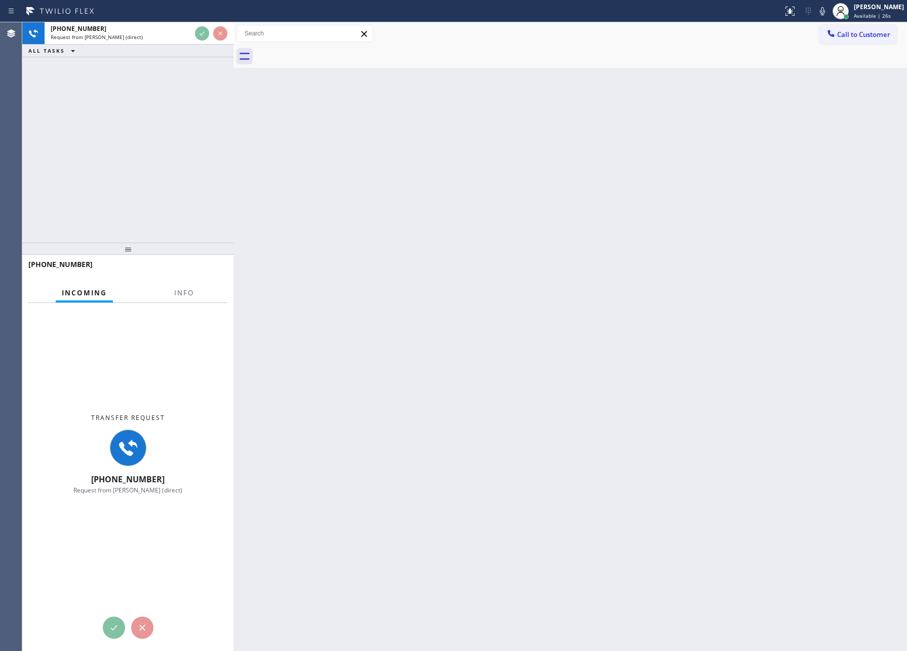
drag, startPoint x: 166, startPoint y: 104, endPoint x: 235, endPoint y: 108, distance: 69.5
click at [233, 108] on div at bounding box center [233, 336] width 0 height 628
click at [158, 133] on div "+19497022471 Request from Leah Cabrera (direct) ALL TASKS ALL TASKS ACTIVE TASK…" at bounding box center [127, 132] width 211 height 220
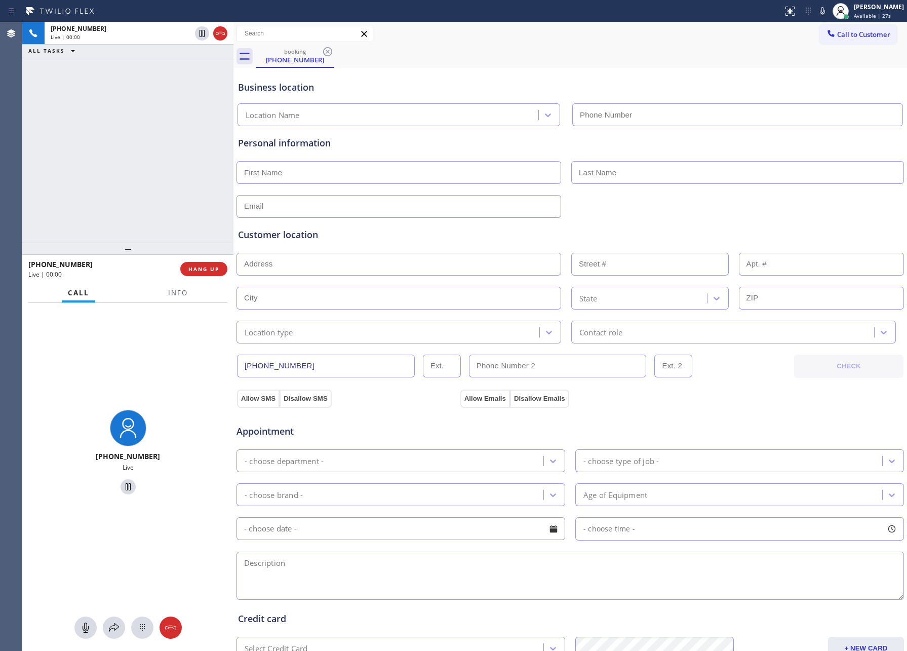
click at [158, 133] on div "+19497022471 Live | 00:00 ALL TASKS ALL TASKS ACTIVE TASKS TASKS IN WRAP UP" at bounding box center [127, 132] width 211 height 220
click at [198, 128] on div "+19497022471 Live | 00:48 ALL TASKS ALL TASKS ACTIVE TASKS TASKS IN WRAP UP" at bounding box center [127, 132] width 211 height 220
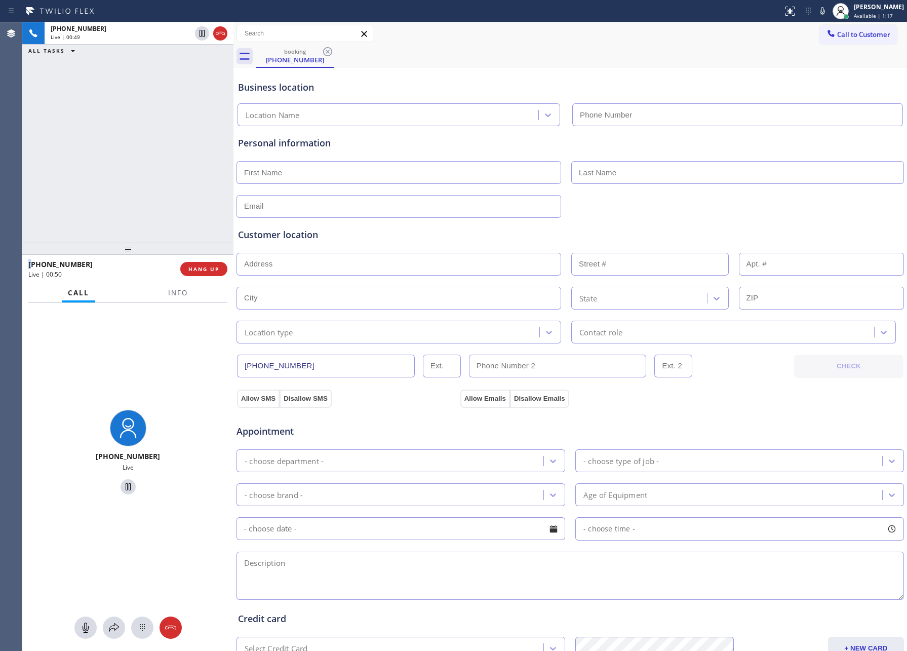
click at [198, 128] on div "+19497022471 Live | 00:49 ALL TASKS ALL TASKS ACTIVE TASKS TASKS IN WRAP UP" at bounding box center [127, 132] width 211 height 220
click at [198, 128] on div "+19497022471 Live | 00:50 ALL TASKS ALL TASKS ACTIVE TASKS TASKS IN WRAP UP" at bounding box center [127, 132] width 211 height 220
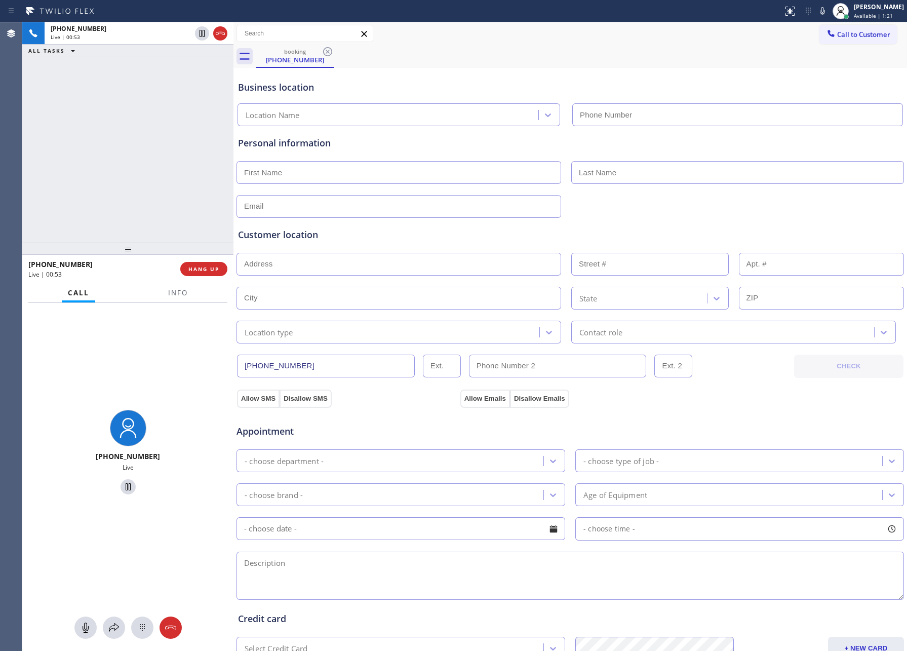
click at [198, 121] on div "+19497022471 Live | 00:53 ALL TASKS ALL TASKS ACTIVE TASKS TASKS IN WRAP UP" at bounding box center [127, 132] width 211 height 220
click at [175, 181] on div "+19497022471 Live | 00:59 ALL TASKS ALL TASKS ACTIVE TASKS TASKS IN WRAP UP" at bounding box center [127, 132] width 211 height 220
click at [176, 182] on div "+19497022471 Live | 01:00 ALL TASKS ALL TASKS ACTIVE TASKS TASKS IN WRAP UP" at bounding box center [127, 132] width 211 height 220
drag, startPoint x: 61, startPoint y: 154, endPoint x: 92, endPoint y: 171, distance: 34.7
click at [61, 154] on div "+19497022471 Live | 01:17 ALL TASKS ALL TASKS ACTIVE TASKS TASKS IN WRAP UP" at bounding box center [127, 132] width 211 height 220
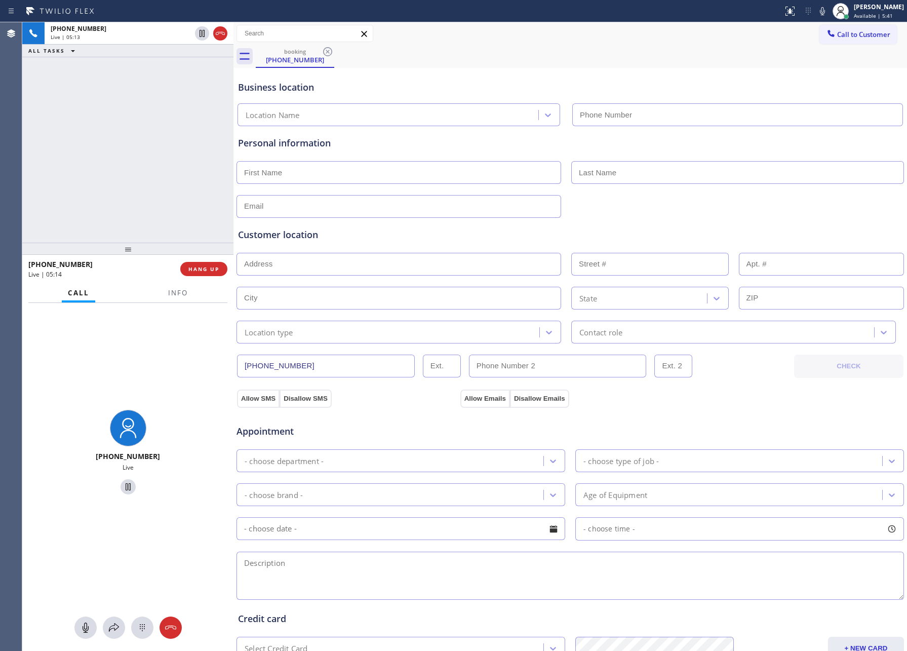
click at [156, 139] on div "+19497022471 Live | 05:13 ALL TASKS ALL TASKS ACTIVE TASKS TASKS IN WRAP UP" at bounding box center [127, 132] width 211 height 220
click at [80, 626] on icon at bounding box center [86, 627] width 12 height 12
click at [135, 146] on div "+19497022471 Live | 07:24 ALL TASKS ALL TASKS ACTIVE TASKS TASKS IN WRAP UP" at bounding box center [127, 132] width 211 height 220
drag, startPoint x: 87, startPoint y: 632, endPoint x: 93, endPoint y: 582, distance: 50.5
click at [87, 632] on icon at bounding box center [86, 627] width 12 height 12
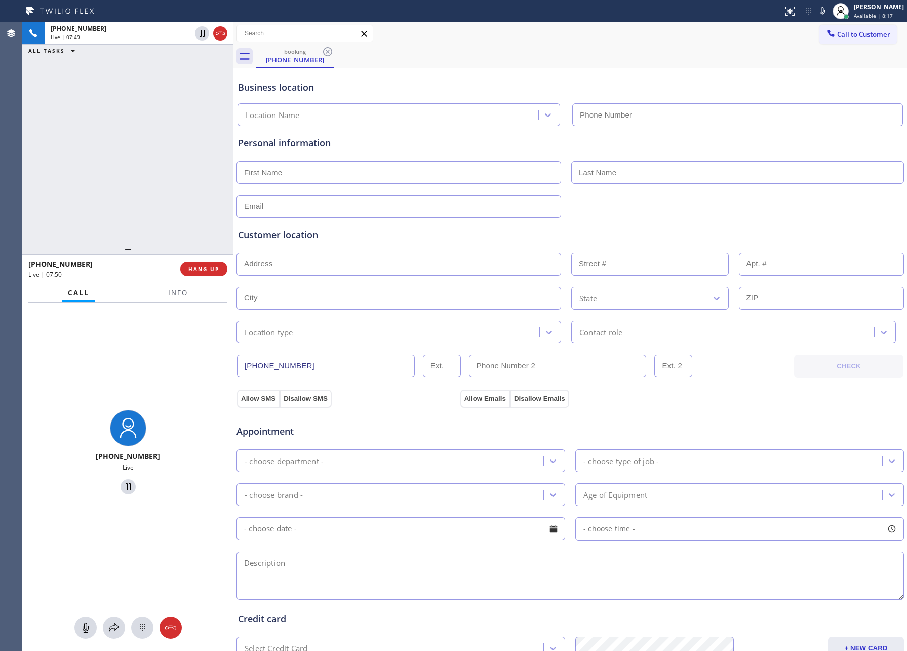
click at [96, 172] on div "+19497022471 Live | 07:49 ALL TASKS ALL TASKS ACTIVE TASKS TASKS IN WRAP UP" at bounding box center [127, 132] width 211 height 220
click at [595, 87] on div "Business location" at bounding box center [570, 88] width 664 height 14
click at [609, 55] on div "booking (949) 702-2471" at bounding box center [581, 56] width 651 height 23
click at [610, 55] on div "booking (949) 702-2471" at bounding box center [581, 56] width 651 height 23
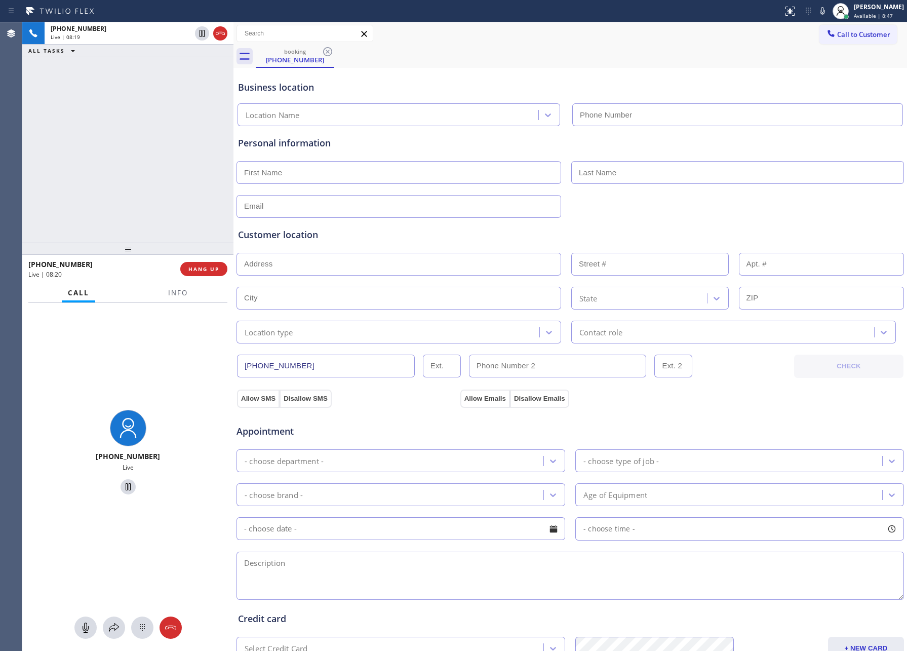
click at [610, 55] on div "booking (949) 702-2471" at bounding box center [581, 56] width 651 height 23
click at [139, 213] on div "+19497022471 Live | 09:40 ALL TASKS ALL TASKS ACTIVE TASKS TASKS IN WRAP UP" at bounding box center [127, 132] width 211 height 220
click at [139, 213] on div "+19497022471 Live | 09:41 ALL TASKS ALL TASKS ACTIVE TASKS TASKS IN WRAP UP" at bounding box center [127, 132] width 211 height 220
click at [139, 213] on div "+19497022471 Live | 09:42 ALL TASKS ALL TASKS ACTIVE TASKS TASKS IN WRAP UP" at bounding box center [127, 132] width 211 height 220
click at [342, 362] on input "(949) 702-2471" at bounding box center [326, 365] width 178 height 23
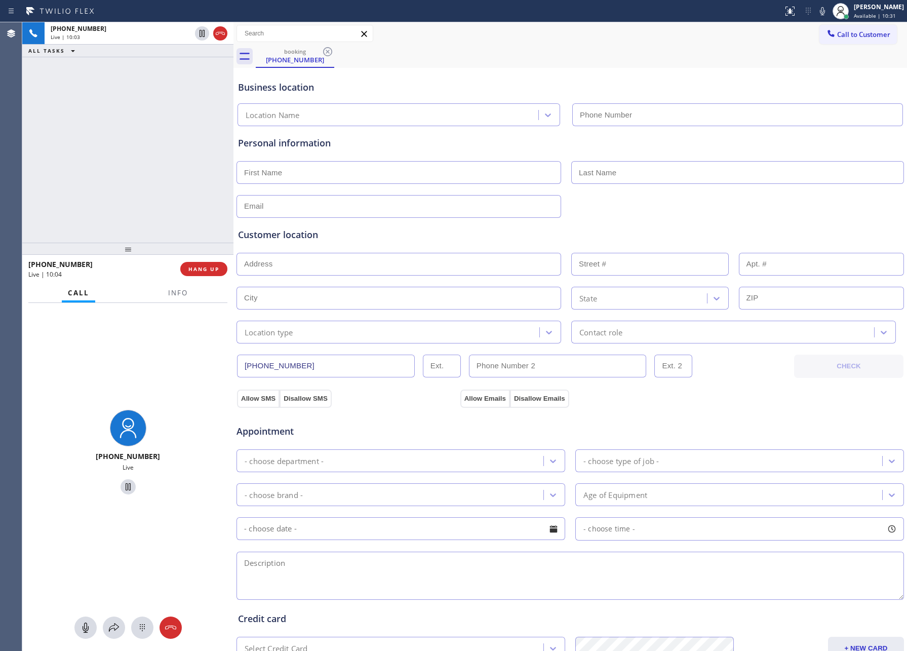
click at [342, 362] on input "(949) 702-2471" at bounding box center [326, 365] width 178 height 23
click at [87, 76] on div "+19497022471 Live | 10:48 ALL TASKS ALL TASKS ACTIVE TASKS TASKS IN WRAP UP" at bounding box center [127, 132] width 211 height 220
click at [679, 405] on div "Allow SMS Disallow SMS Allow Emails Disallow Emails" at bounding box center [569, 397] width 669 height 20
click at [658, 407] on div "Appointment - choose department - - choose type of job - - choose brand - Age o…" at bounding box center [570, 502] width 668 height 198
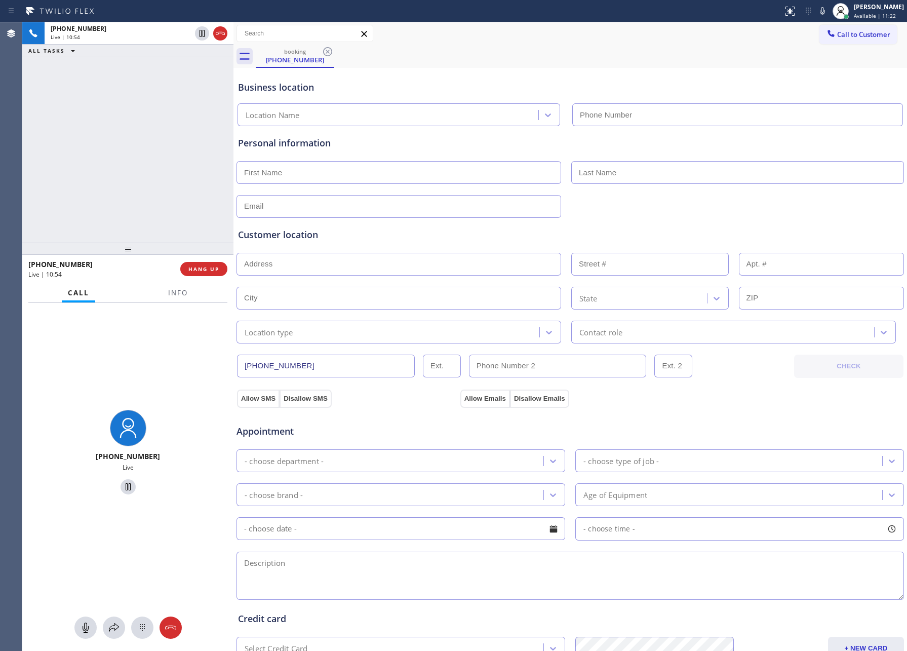
click at [687, 400] on div "Allow SMS Disallow SMS Allow Emails Disallow Emails" at bounding box center [569, 397] width 669 height 20
drag, startPoint x: 105, startPoint y: 150, endPoint x: 266, endPoint y: 2, distance: 219.3
click at [145, 117] on div "+19497022471 Live | 11:07 ALL TASKS ALL TASKS ACTIVE TASKS TASKS IN WRAP UP" at bounding box center [127, 132] width 211 height 220
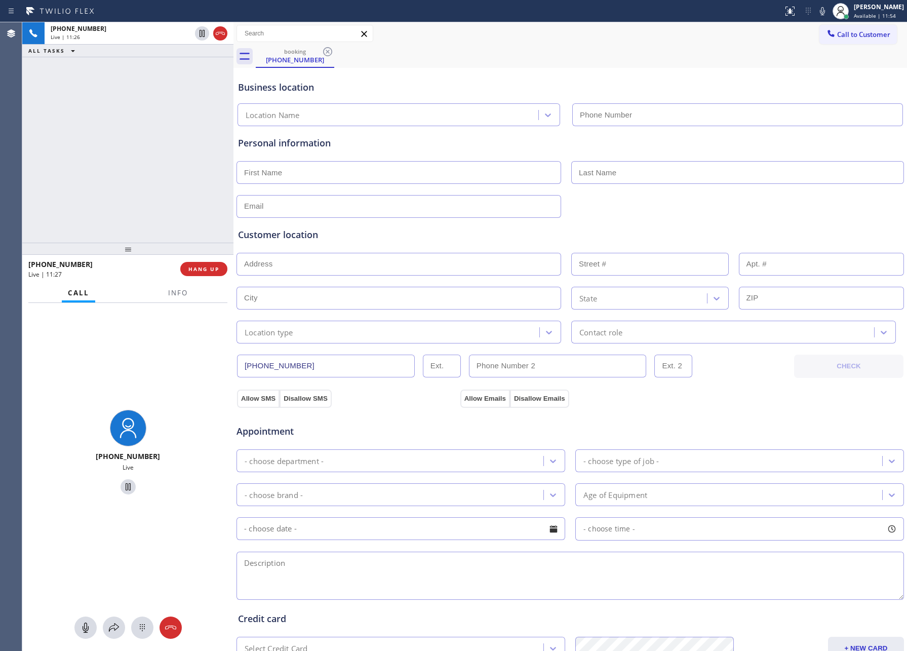
click at [155, 181] on div "+19497022471 Live | 11:26 ALL TASKS ALL TASKS ACTIVE TASKS TASKS IN WRAP UP" at bounding box center [127, 132] width 211 height 220
click at [161, 179] on div "+19497022471 Live | 11:26 ALL TASKS ALL TASKS ACTIVE TASKS TASKS IN WRAP UP" at bounding box center [127, 132] width 211 height 220
click at [163, 164] on div "+19497022471 Live | 12:15 ALL TASKS ALL TASKS ACTIVE TASKS TASKS IN WRAP UP" at bounding box center [127, 132] width 211 height 220
click at [161, 167] on div "+19497022471 Live | 12:16 ALL TASKS ALL TASKS ACTIVE TASKS TASKS IN WRAP UP" at bounding box center [127, 132] width 211 height 220
click at [161, 167] on div "+19497022471 Live | 12:17 ALL TASKS ALL TASKS ACTIVE TASKS TASKS IN WRAP UP" at bounding box center [127, 132] width 211 height 220
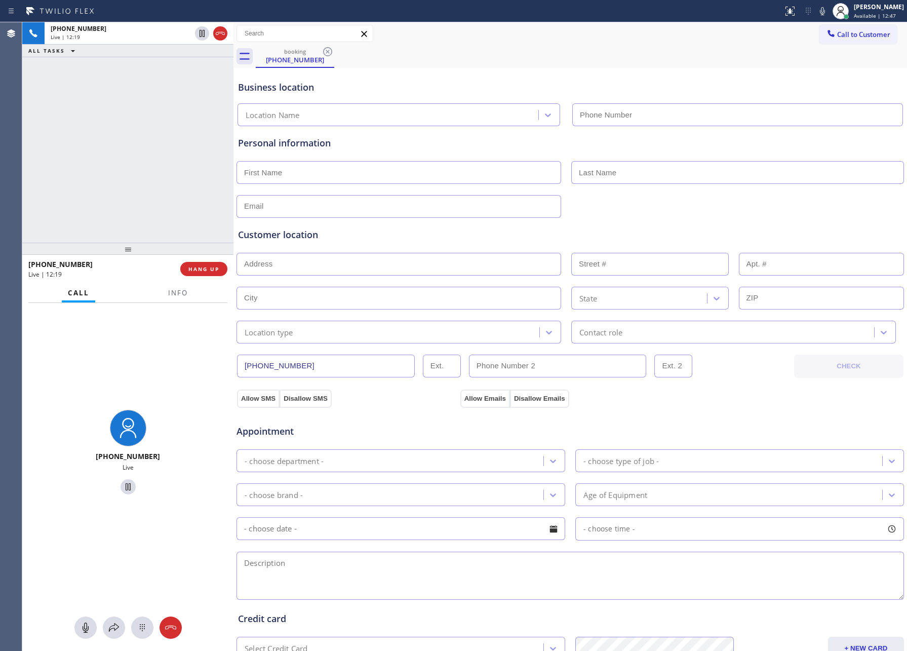
click at [161, 167] on div "+19497022471 Live | 12:19 ALL TASKS ALL TASKS ACTIVE TASKS TASKS IN WRAP UP" at bounding box center [127, 132] width 211 height 220
click at [161, 167] on div "+19497022471 Live | 12:21 ALL TASKS ALL TASKS ACTIVE TASKS TASKS IN WRAP UP" at bounding box center [127, 132] width 211 height 220
click at [568, 64] on div "booking (949) 702-2471" at bounding box center [581, 56] width 651 height 23
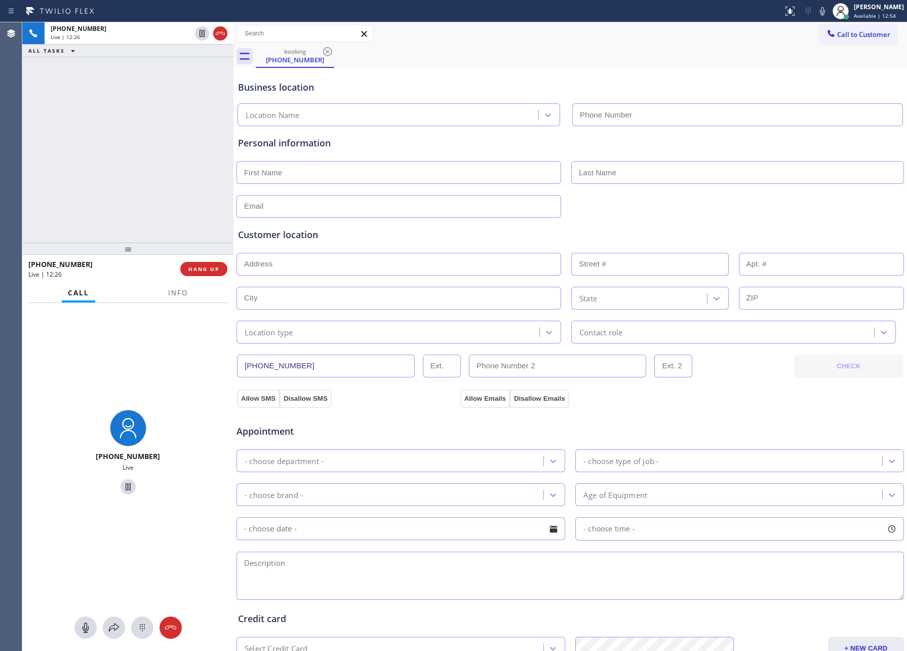
click at [568, 64] on div "booking (949) 702-2471" at bounding box center [581, 56] width 651 height 23
drag, startPoint x: 178, startPoint y: 192, endPoint x: 190, endPoint y: 276, distance: 85.5
click at [175, 198] on div "+19497022471 Live | 12:29 ALL TASKS ALL TASKS ACTIVE TASKS TASKS IN WRAP UP" at bounding box center [127, 132] width 211 height 220
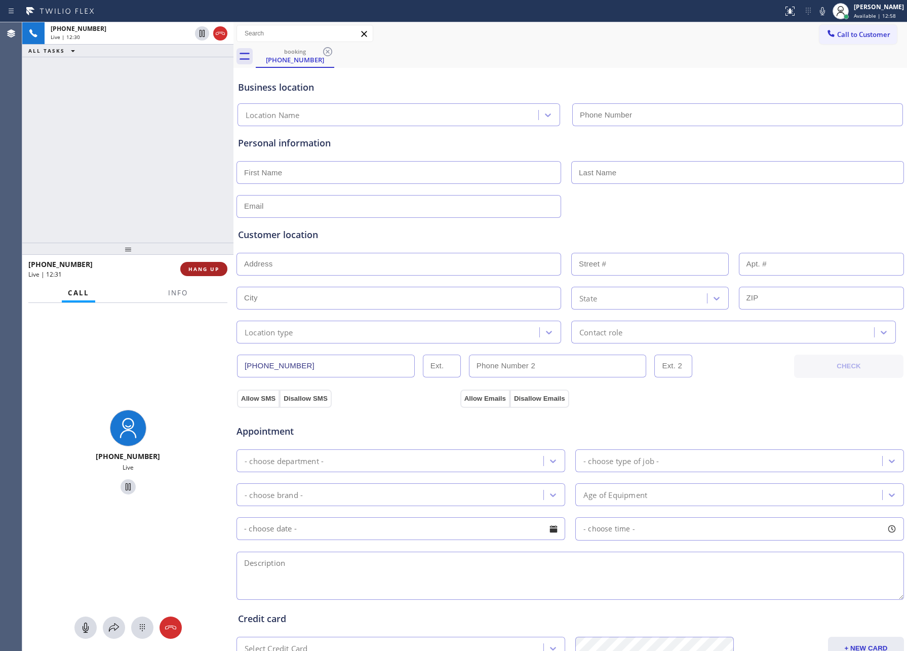
click at [196, 270] on span "HANG UP" at bounding box center [203, 268] width 31 height 7
click at [201, 181] on div "+19497022471 Live | 12:31 ALL TASKS ALL TASKS ACTIVE TASKS TASKS IN WRAP UP" at bounding box center [127, 132] width 211 height 220
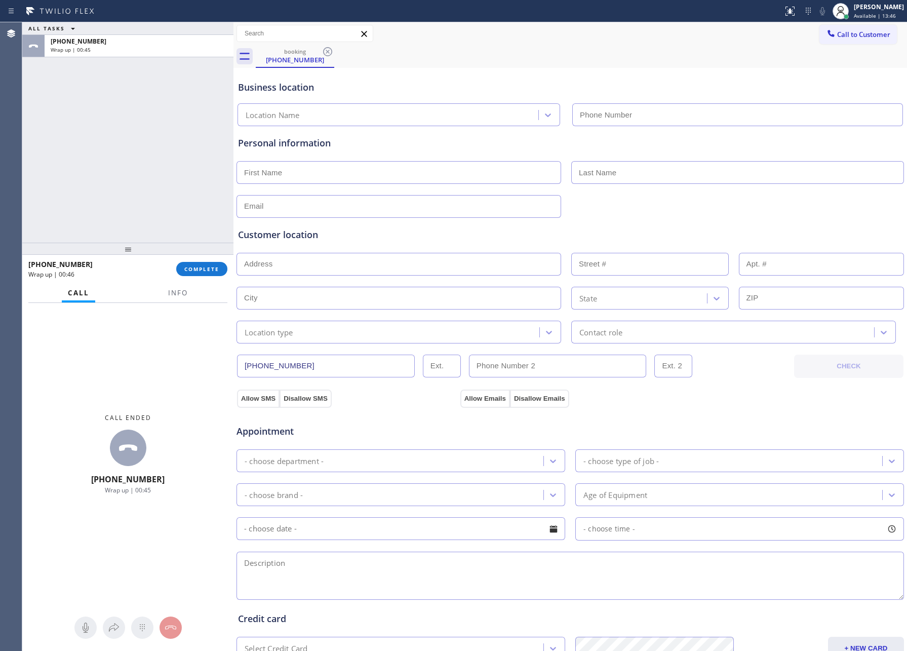
click at [70, 169] on div "ALL TASKS ALL TASKS ACTIVE TASKS TASKS IN WRAP UP +19497022471 Wrap up | 00:45" at bounding box center [127, 132] width 211 height 220
click at [568, 545] on div "Appointment - choose department - - choose type of job - - choose brand - Age o…" at bounding box center [570, 506] width 664 height 189
click at [125, 135] on div "ALL TASKS ALL TASKS ACTIVE TASKS TASKS IN WRAP UP +19497022471 Wrap up | 03:48" at bounding box center [127, 132] width 211 height 220
click at [214, 269] on span "COMPLETE" at bounding box center [201, 268] width 35 height 7
click at [206, 88] on div "ALL TASKS ALL TASKS ACTIVE TASKS TASKS IN WRAP UP +19497022471 Wrap up | 03:49" at bounding box center [127, 132] width 211 height 220
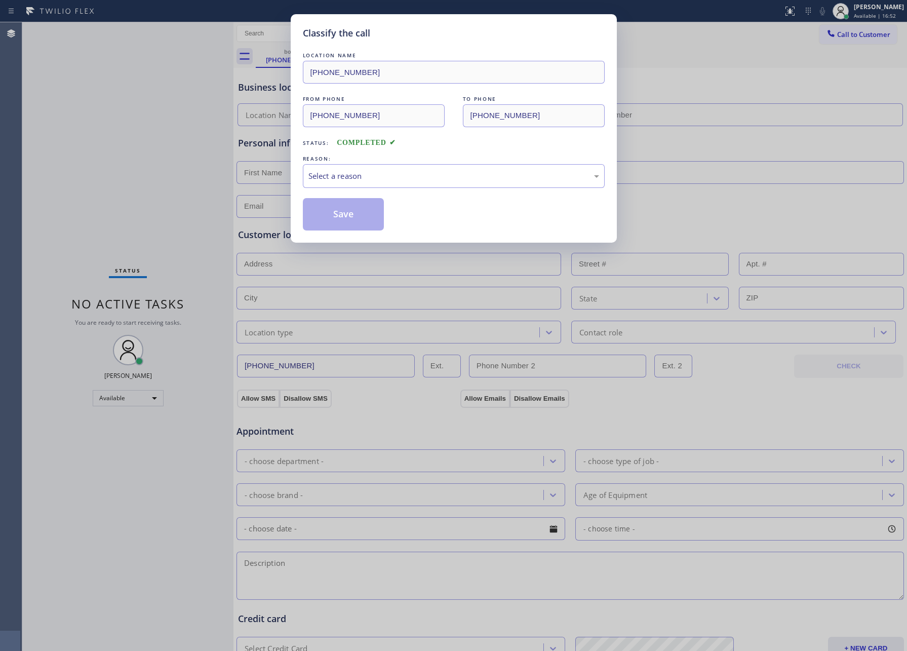
click at [407, 177] on div "Select a reason" at bounding box center [453, 176] width 291 height 12
click at [343, 212] on button "Save" at bounding box center [344, 214] width 82 height 32
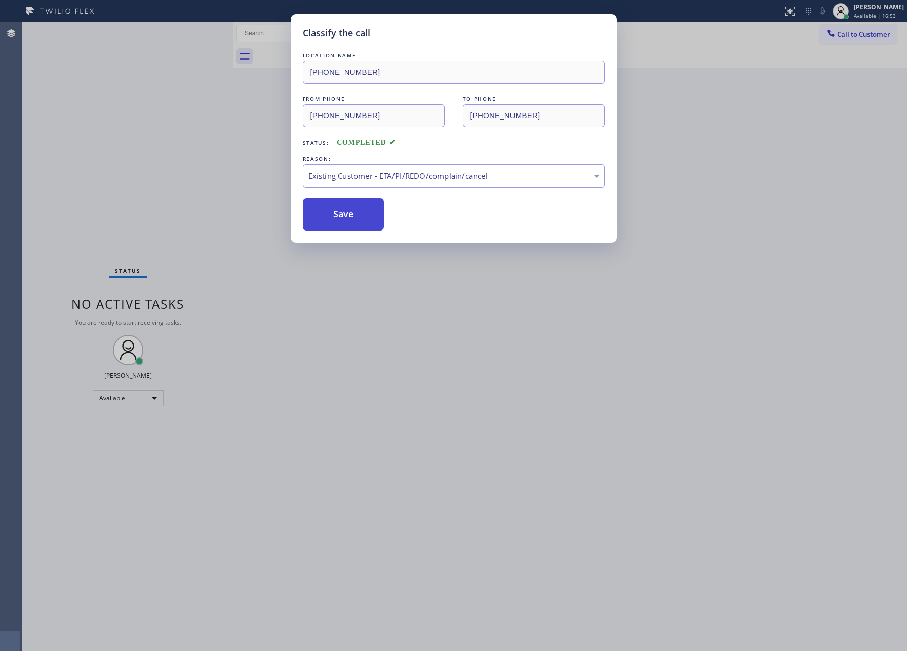
click at [343, 212] on button "Save" at bounding box center [344, 214] width 82 height 32
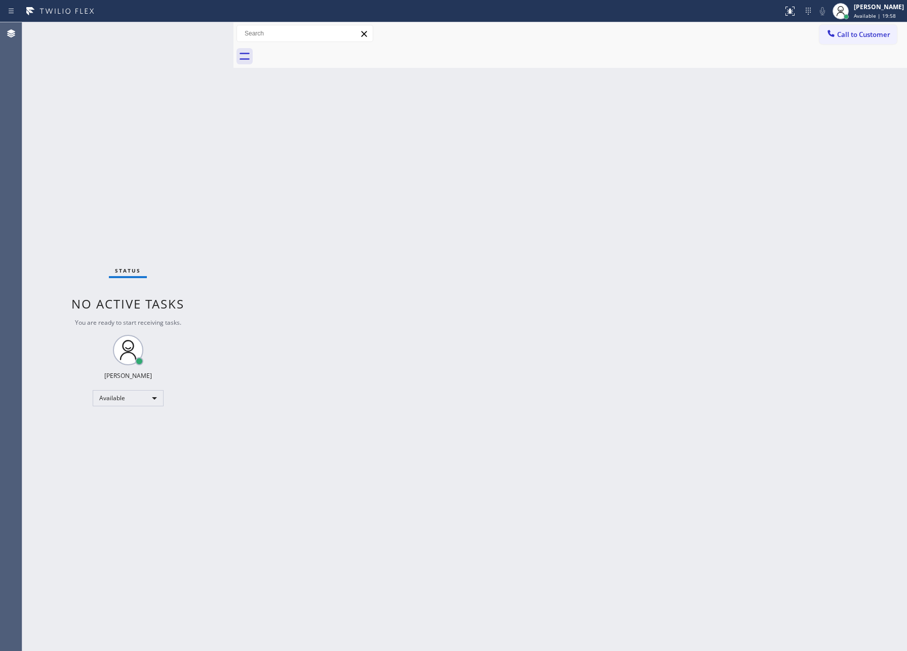
click at [540, 248] on div "Back to Dashboard Change Sender ID Customers Technicians Select a contact Outbo…" at bounding box center [569, 336] width 673 height 628
click at [169, 444] on div "Status No active tasks You are ready to start receiving tasks. Eva Mahinay Avai…" at bounding box center [127, 336] width 211 height 628
click at [149, 395] on div "Available" at bounding box center [128, 398] width 71 height 16
click at [143, 414] on li "Offline" at bounding box center [127, 412] width 68 height 12
drag, startPoint x: 509, startPoint y: 453, endPoint x: 567, endPoint y: 406, distance: 74.1
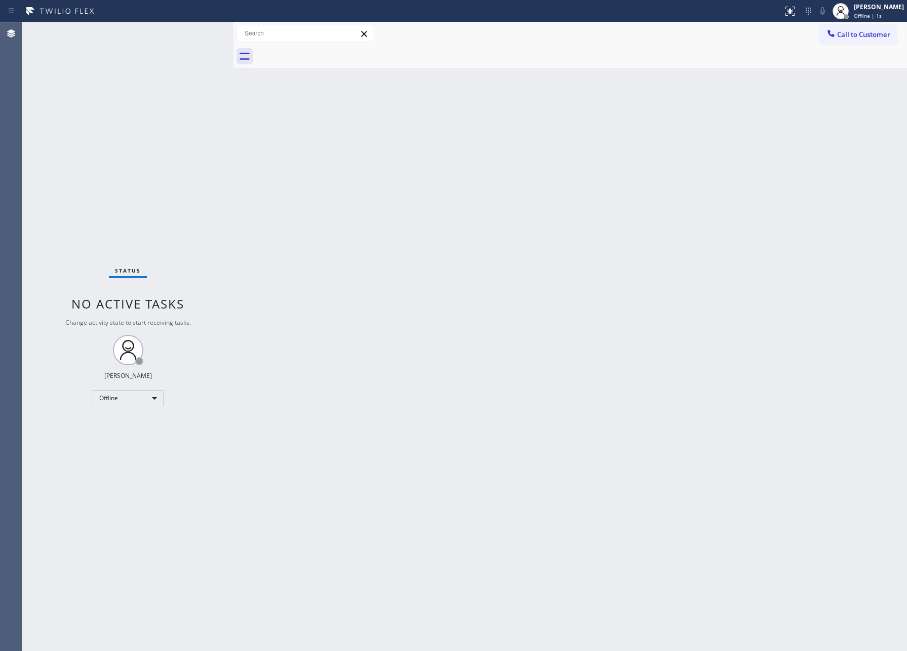
click at [509, 453] on div "Back to Dashboard Change Sender ID Customers Technicians Select a contact Outbo…" at bounding box center [569, 336] width 673 height 628
click at [886, 8] on div "[PERSON_NAME]" at bounding box center [879, 7] width 50 height 9
click at [843, 98] on button "Log out" at bounding box center [856, 98] width 101 height 22
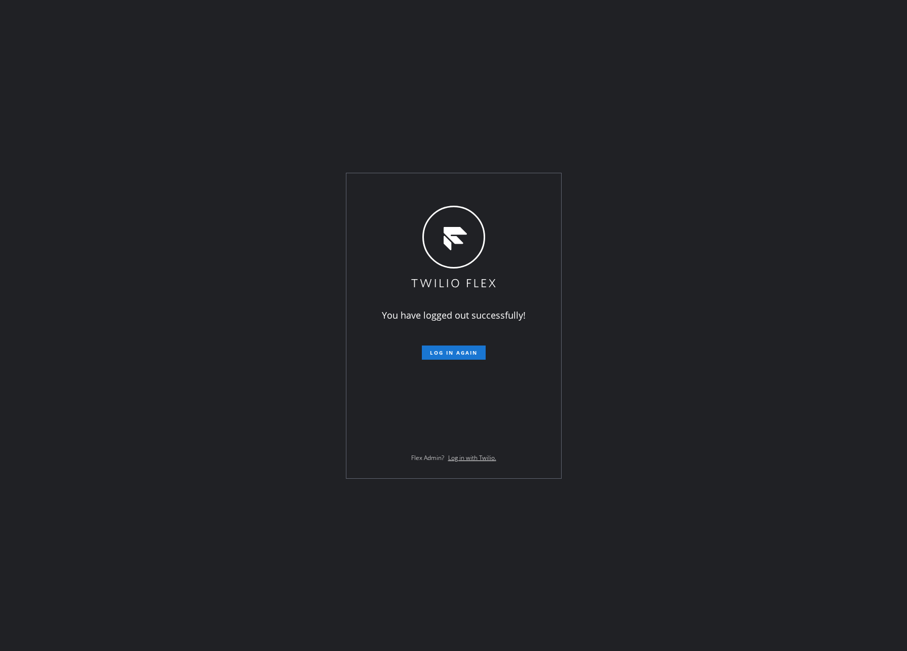
click at [802, 292] on div "You have logged out successfully! Log in again Flex Admin? Log in with Twilio." at bounding box center [453, 325] width 907 height 651
click at [100, 140] on div "You have logged out successfully! Log in again Flex Admin? Log in with Twilio." at bounding box center [453, 325] width 907 height 651
